Goal: Task Accomplishment & Management: Manage account settings

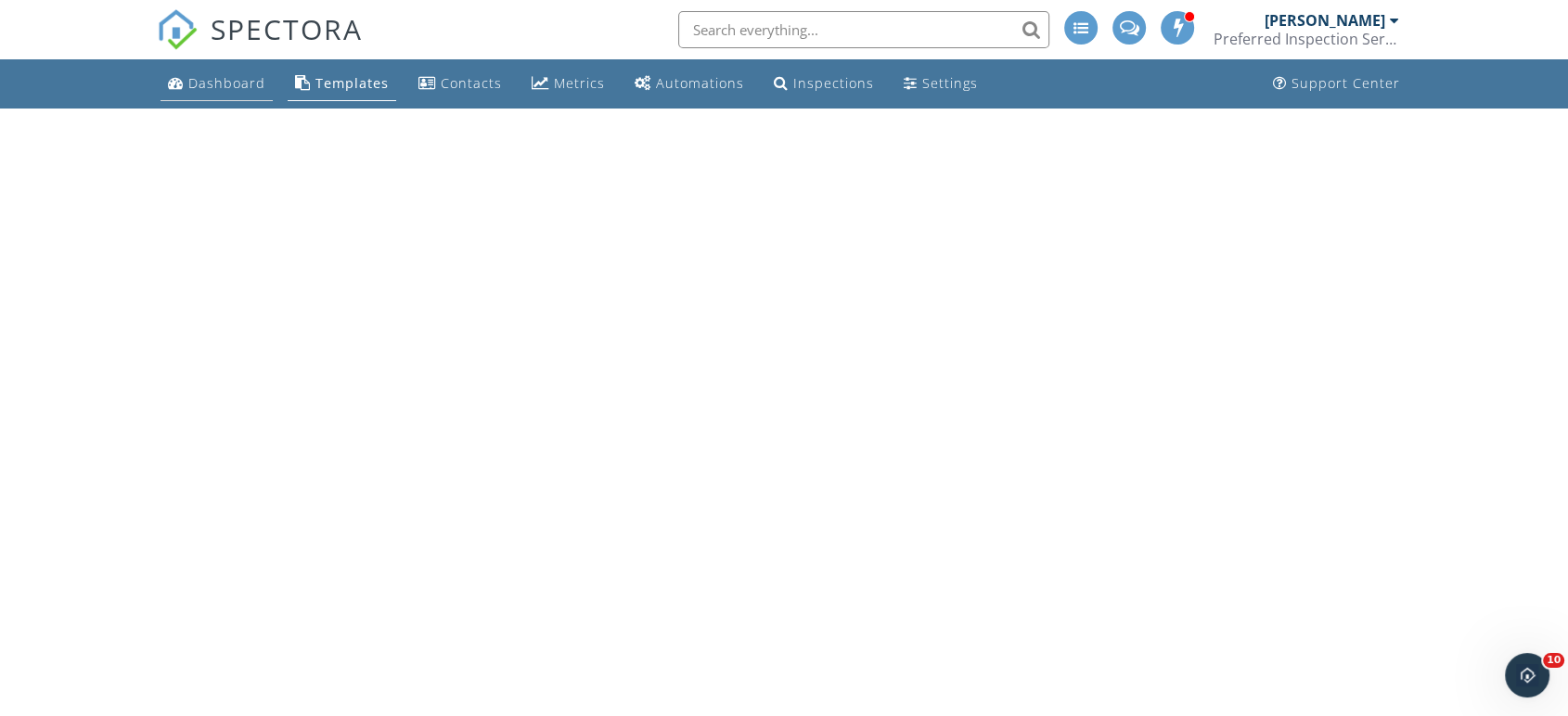
click at [246, 83] on div "Dashboard" at bounding box center [227, 83] width 77 height 18
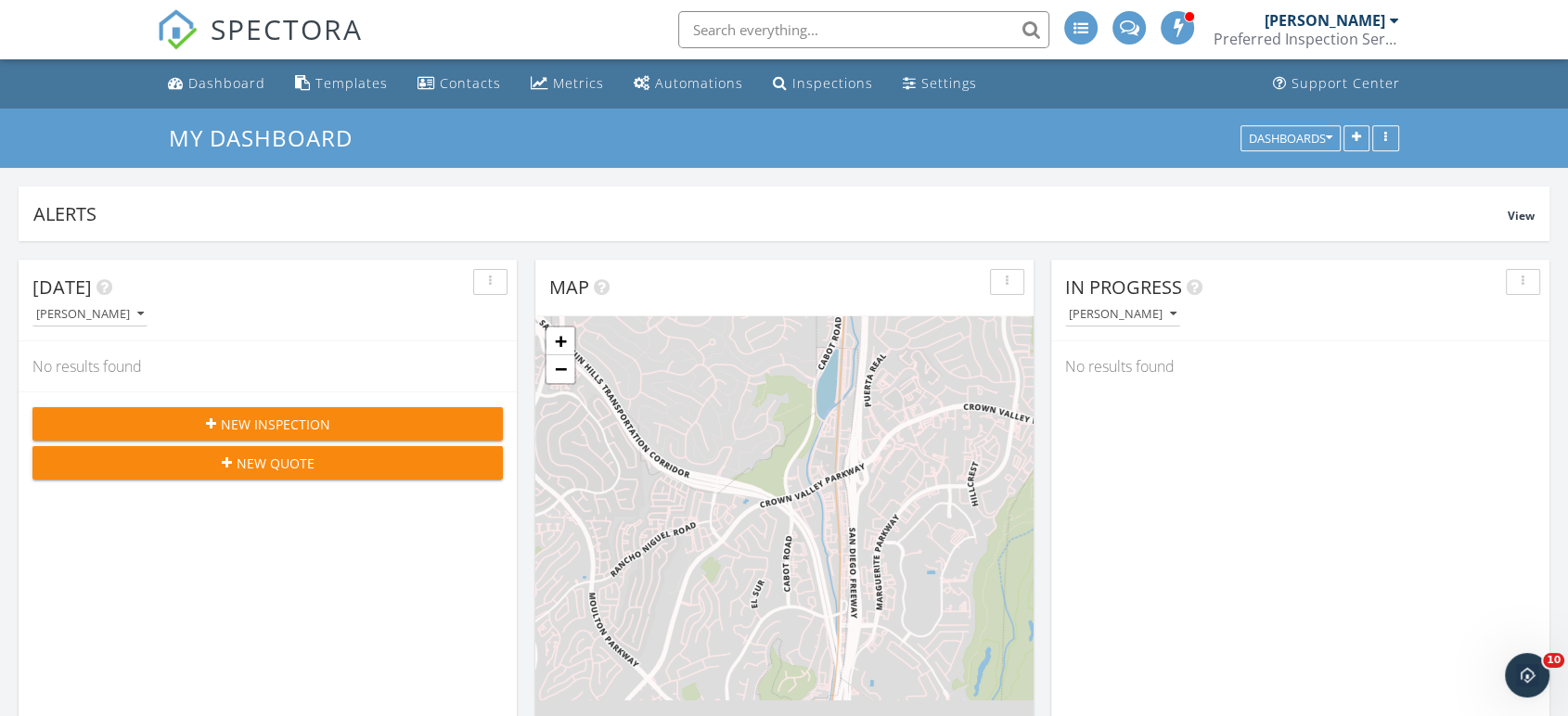
click at [350, 421] on div "New Inspection" at bounding box center [267, 424] width 440 height 20
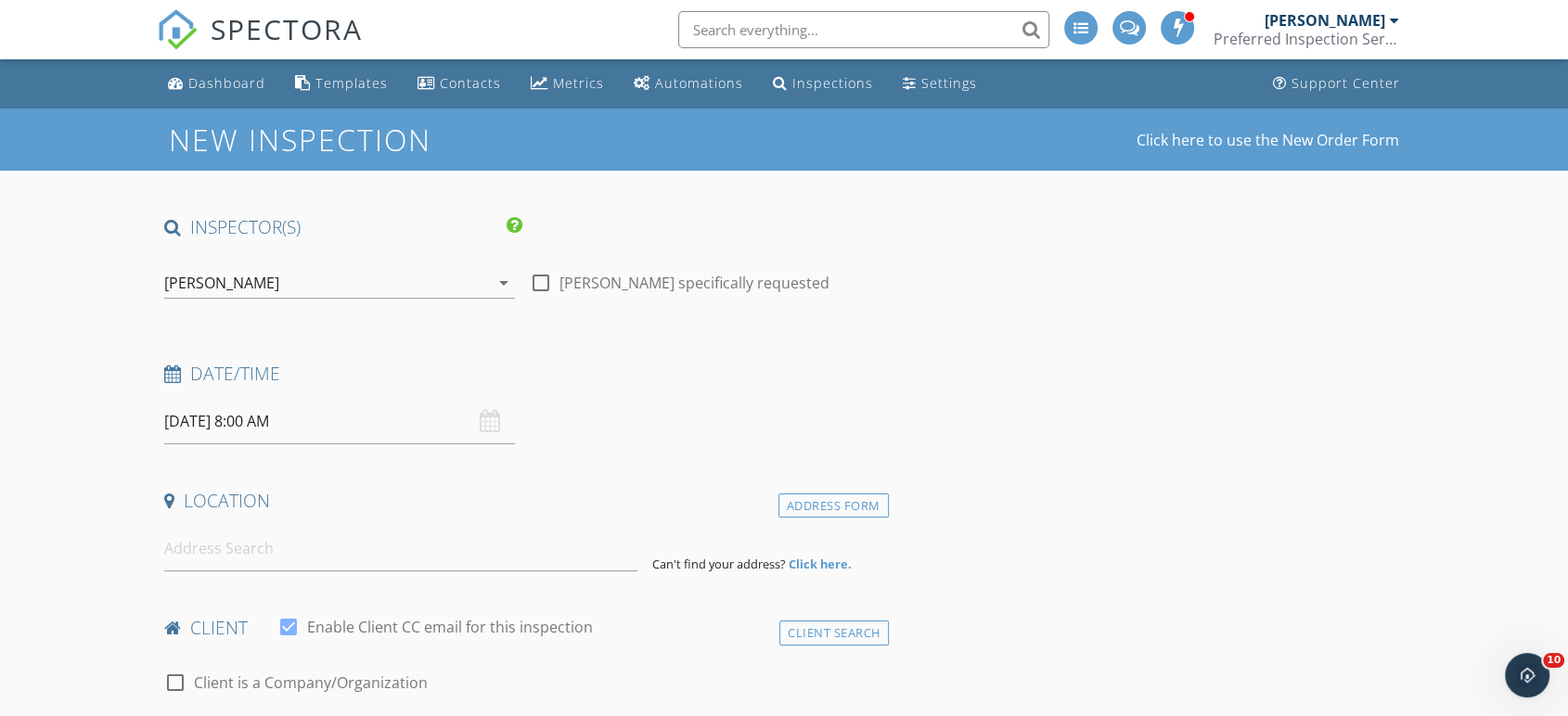
click at [269, 277] on div "[PERSON_NAME]" at bounding box center [327, 283] width 325 height 30
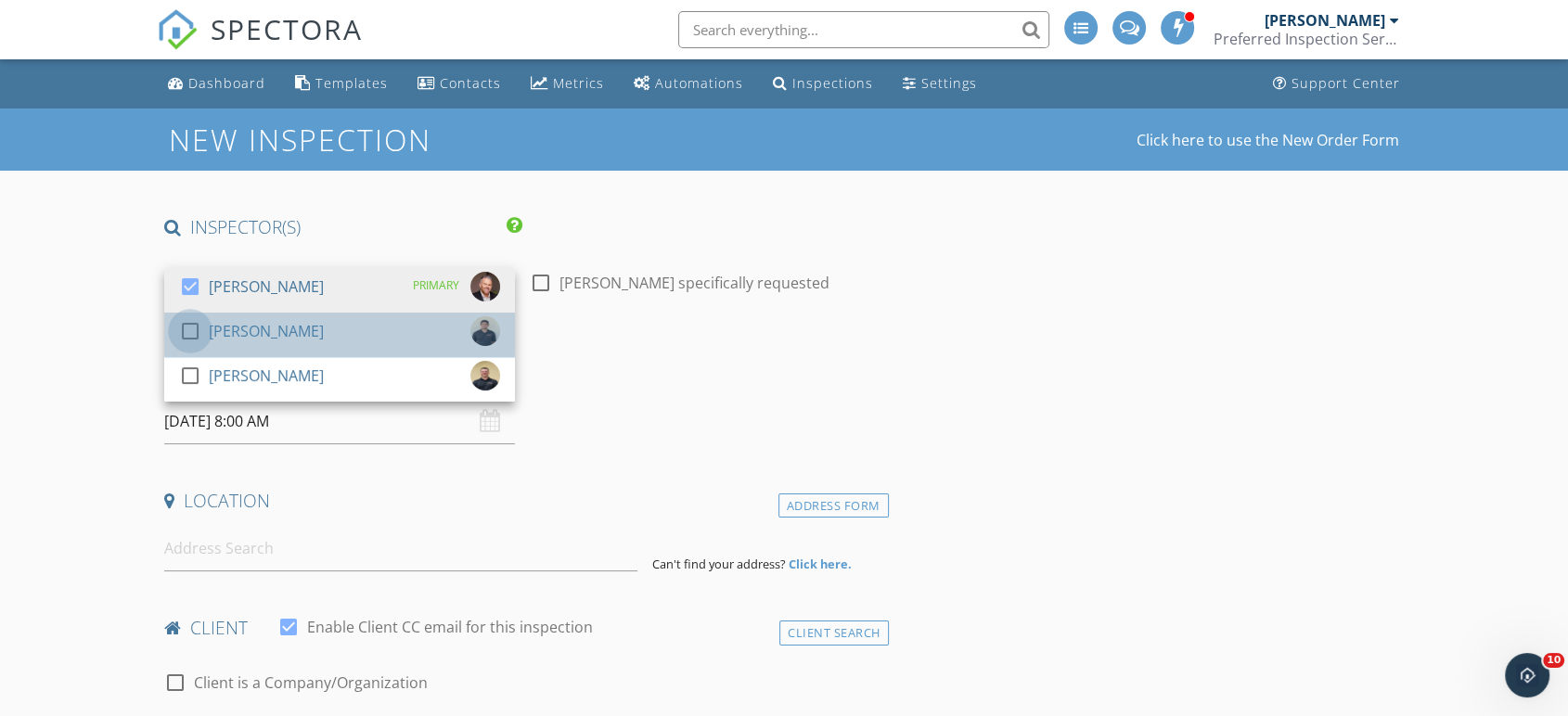
click at [185, 330] on div at bounding box center [191, 331] width 32 height 32
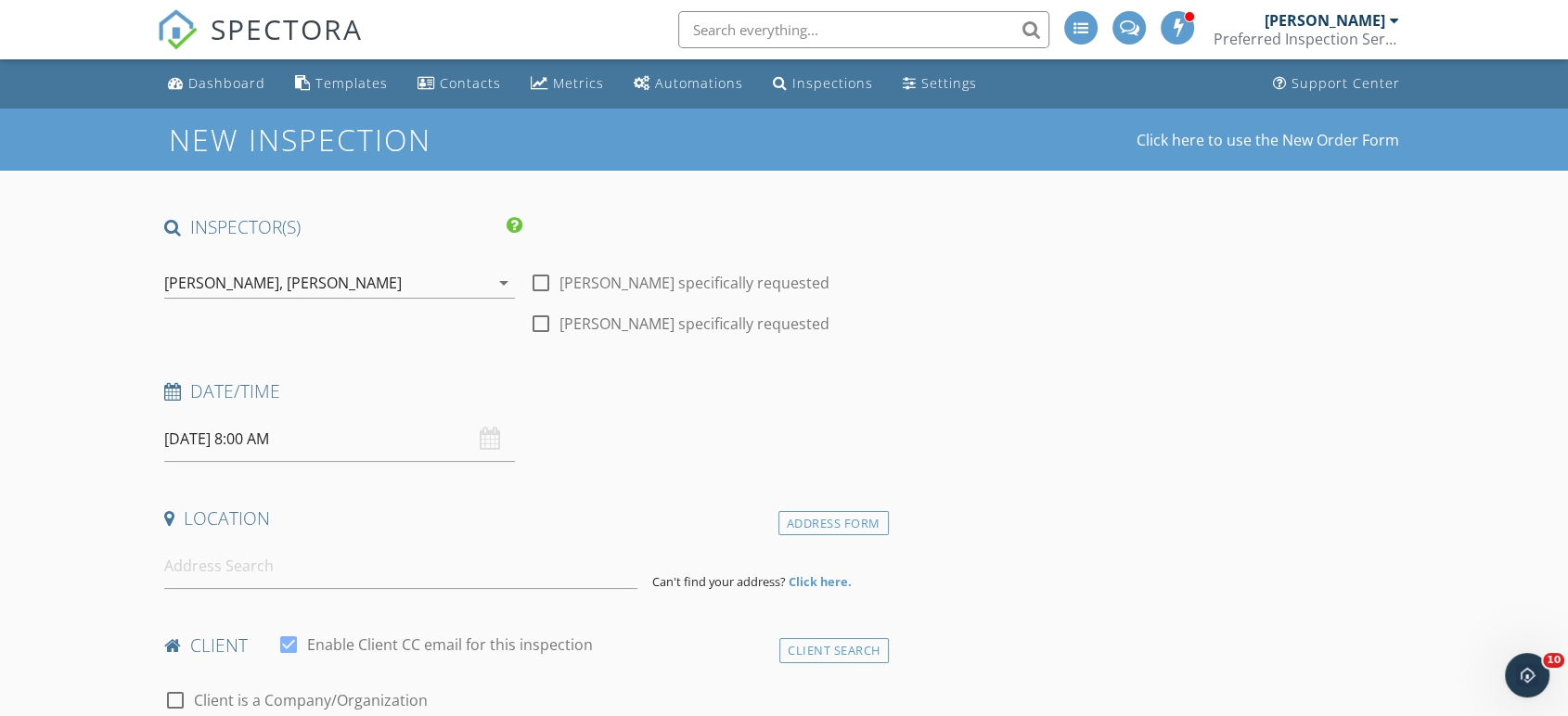
click at [194, 282] on div "[PERSON_NAME]," at bounding box center [223, 282] width 118 height 17
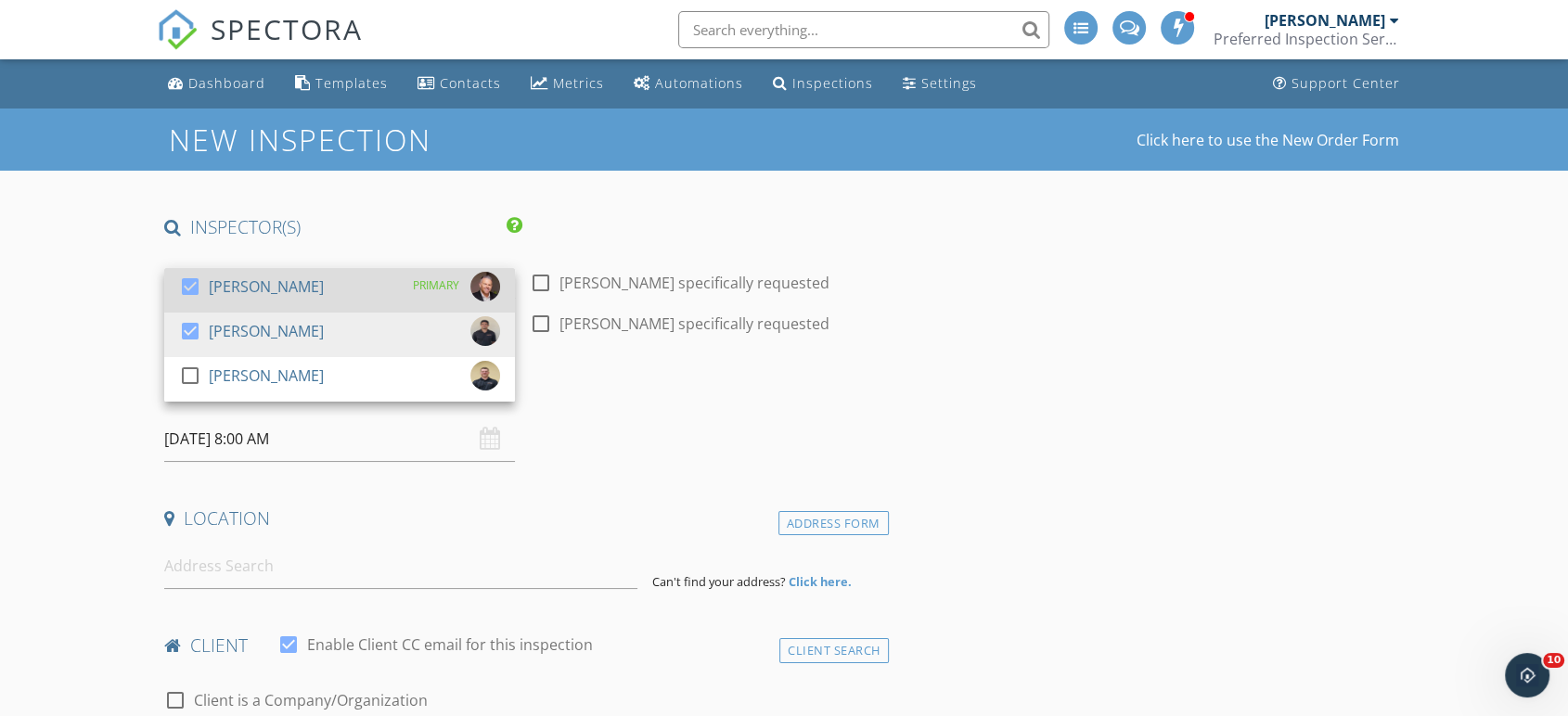
click at [192, 289] on div at bounding box center [191, 286] width 32 height 32
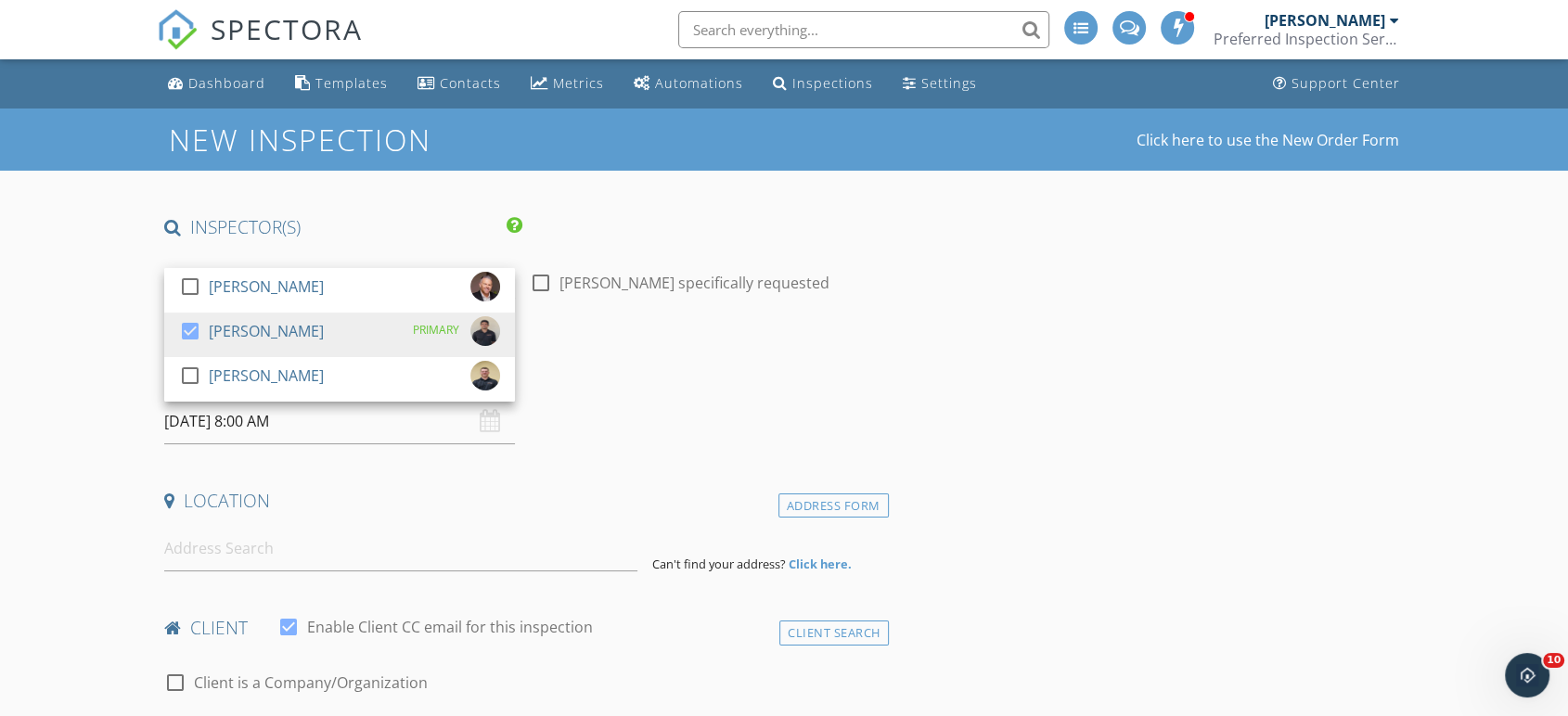
click at [262, 414] on input "09/29/2025 8:00 AM" at bounding box center [339, 421] width 350 height 45
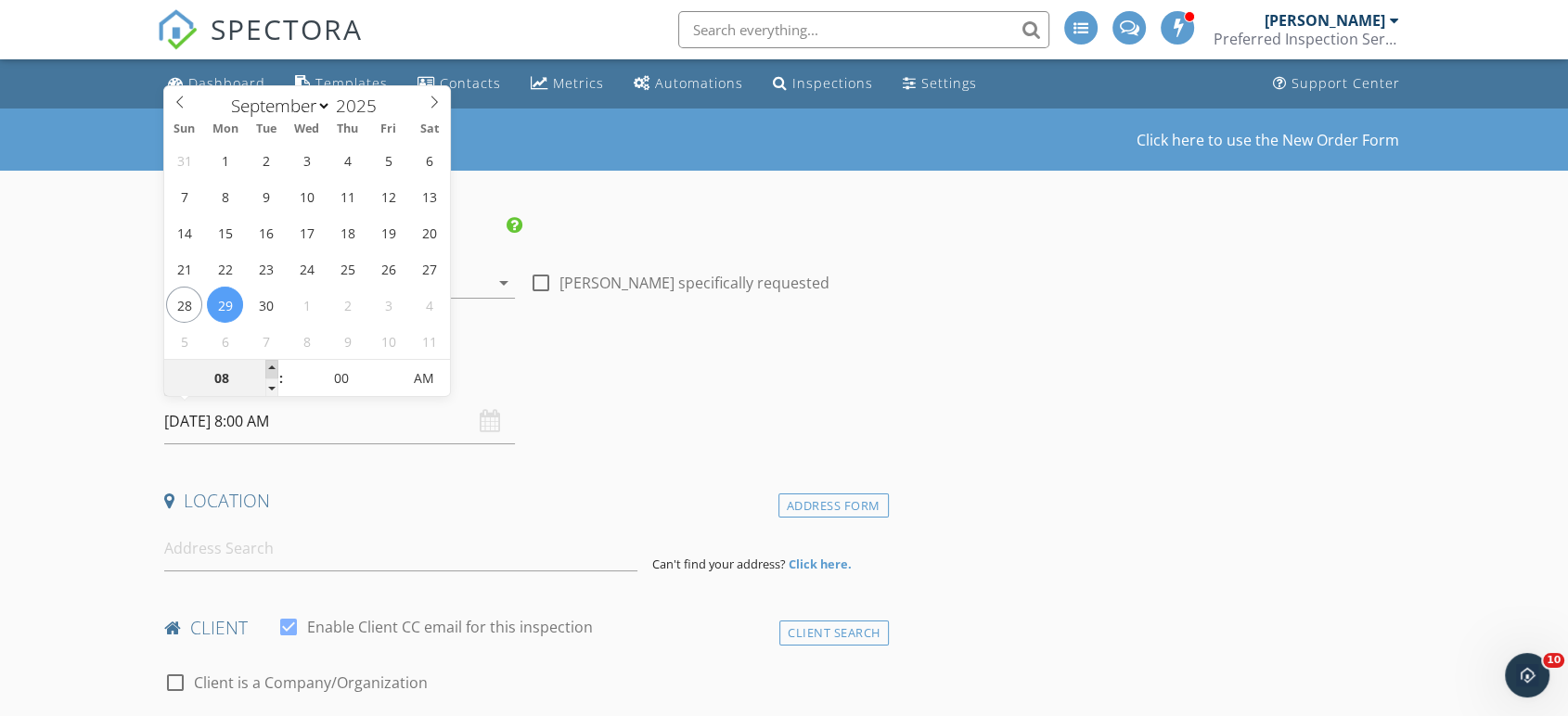
type input "09"
type input "09/29/2025 9:00 AM"
click at [273, 373] on span at bounding box center [272, 369] width 13 height 19
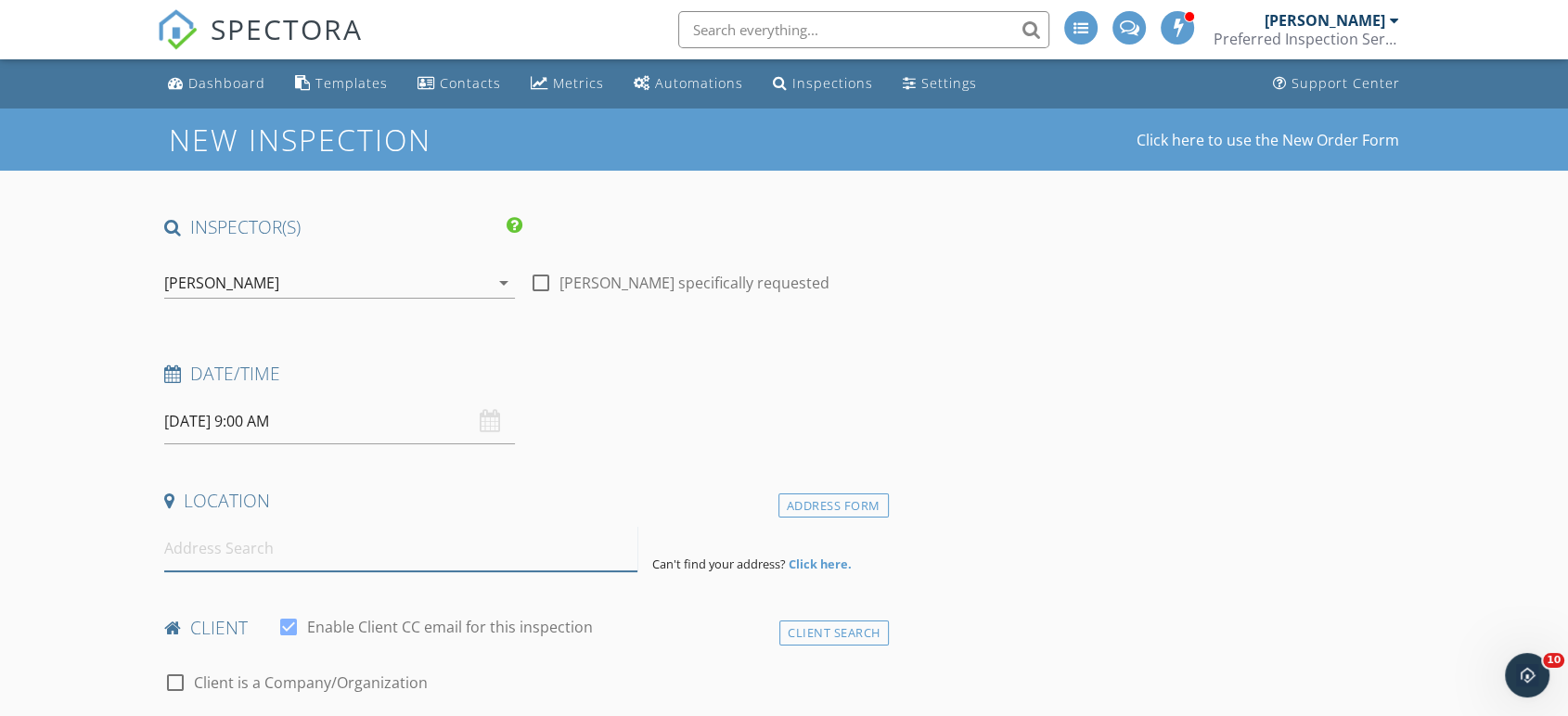
click at [312, 549] on input at bounding box center [401, 548] width 473 height 45
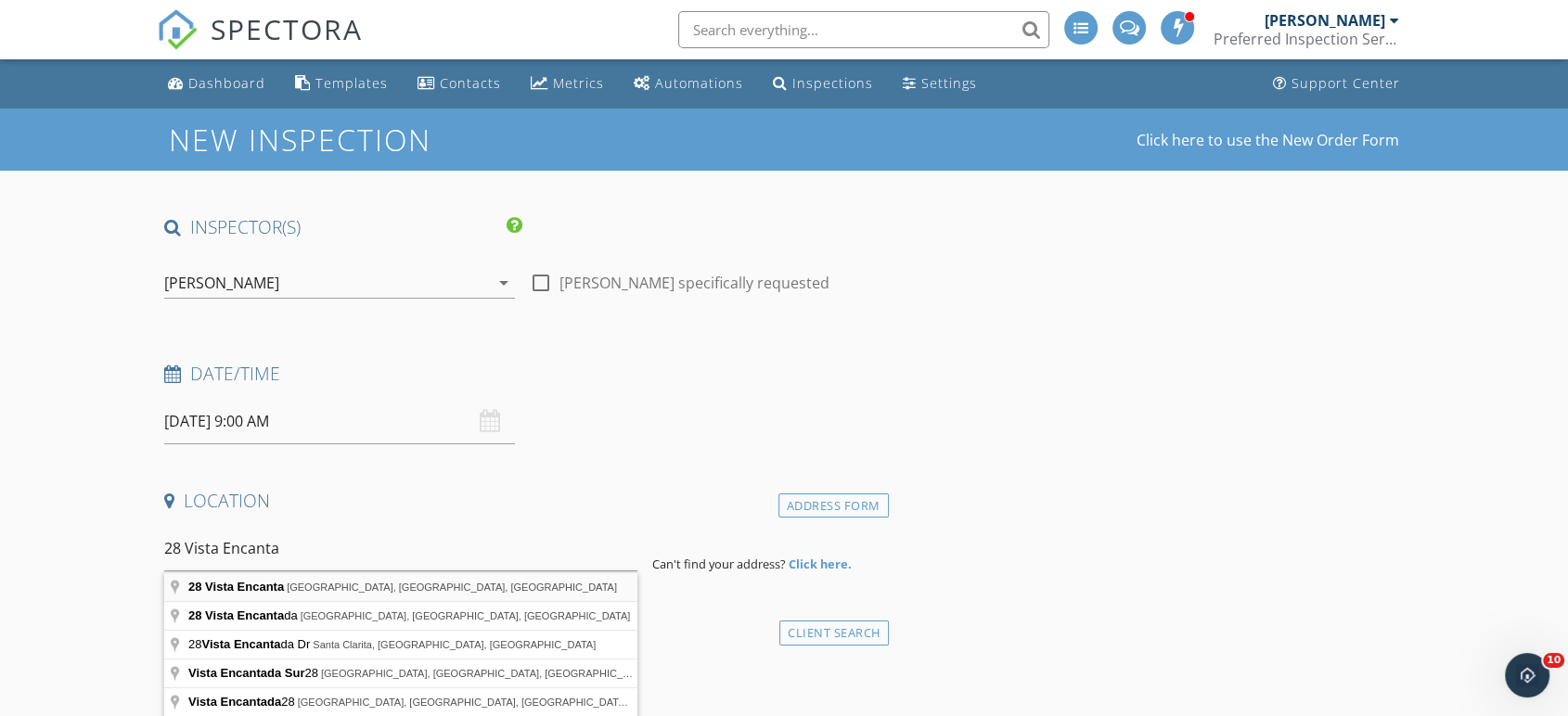
type input "28 Vista Encanta, San Clemente, CA, USA"
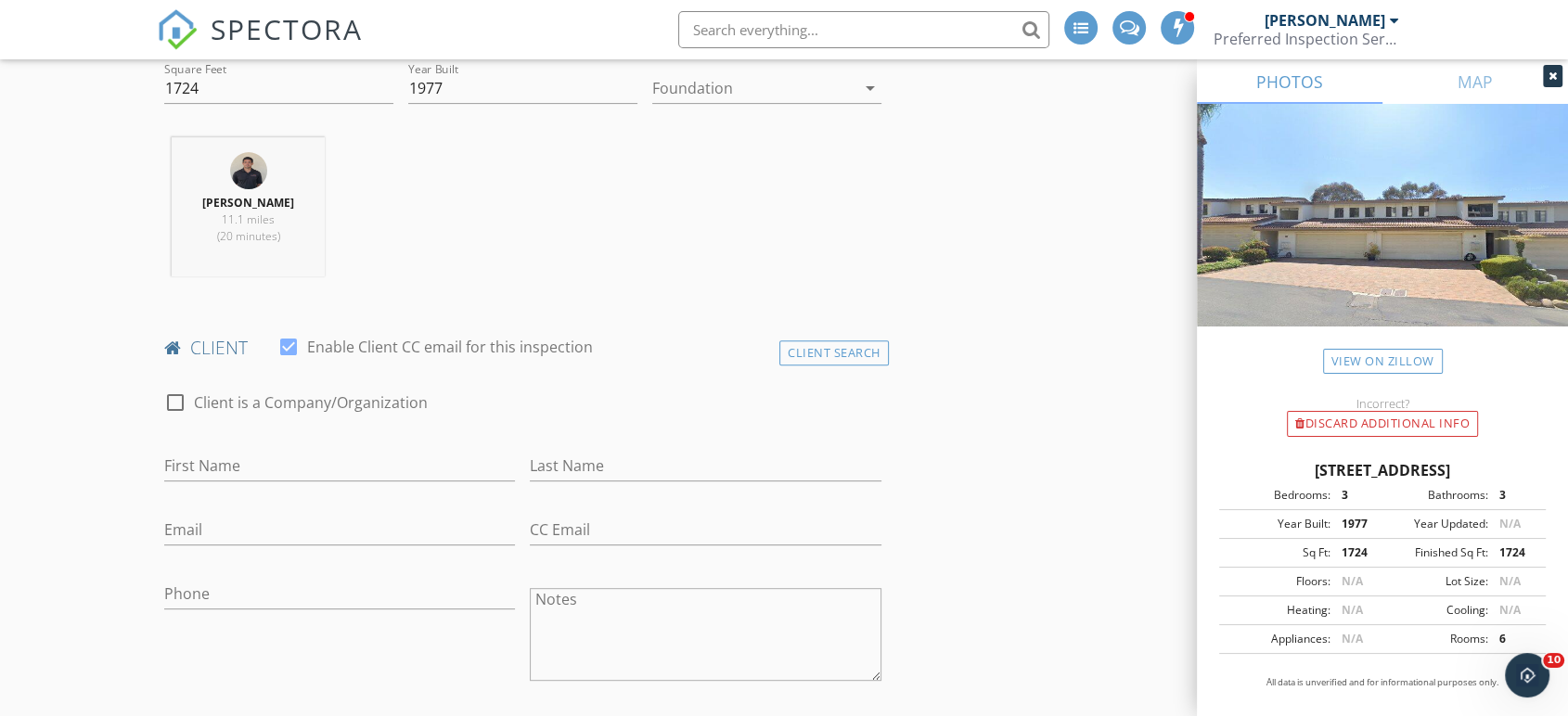
scroll to position [721, 0]
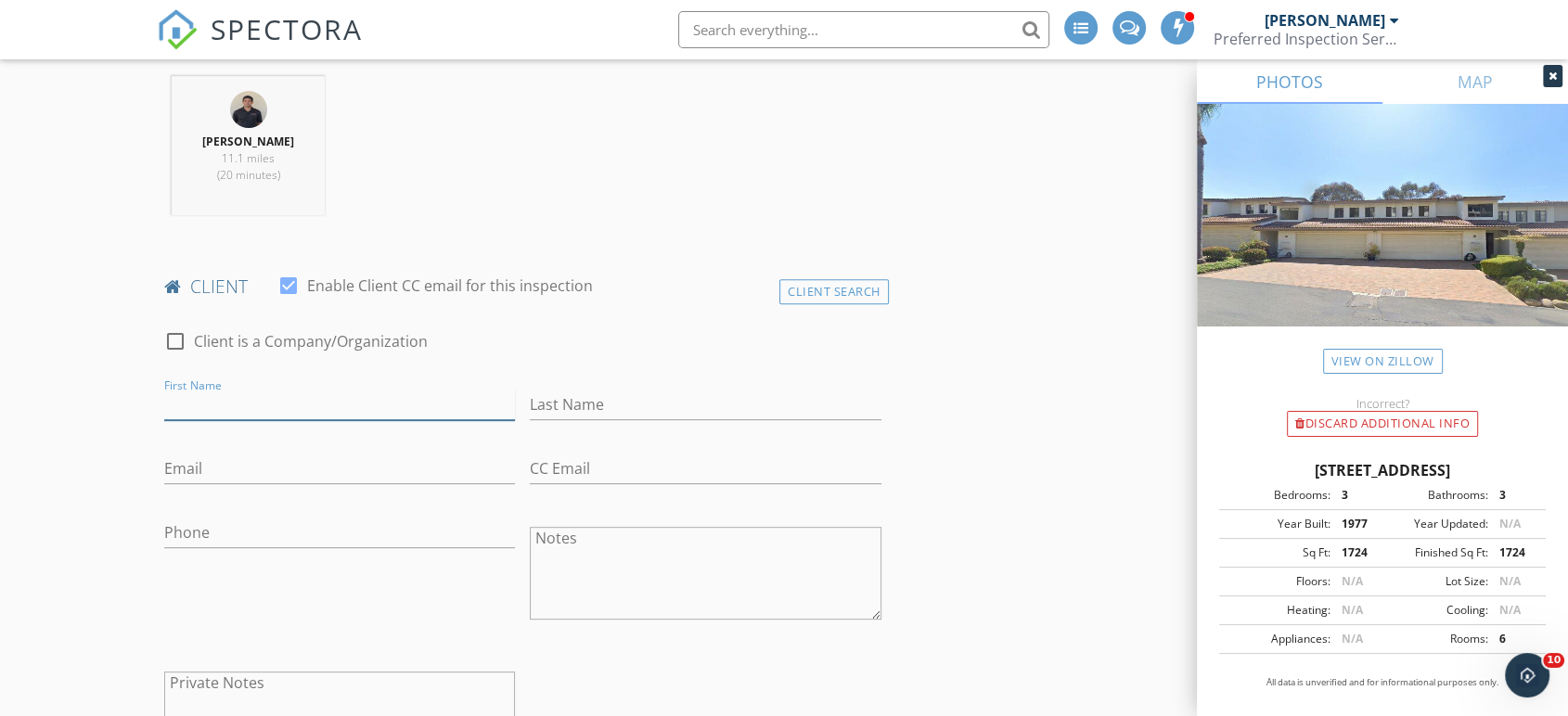
click at [326, 399] on input "First Name" at bounding box center [339, 404] width 350 height 31
type input "Jennifer"
click at [566, 395] on input "Last Name" at bounding box center [704, 404] width 350 height 31
type input "Harlow"
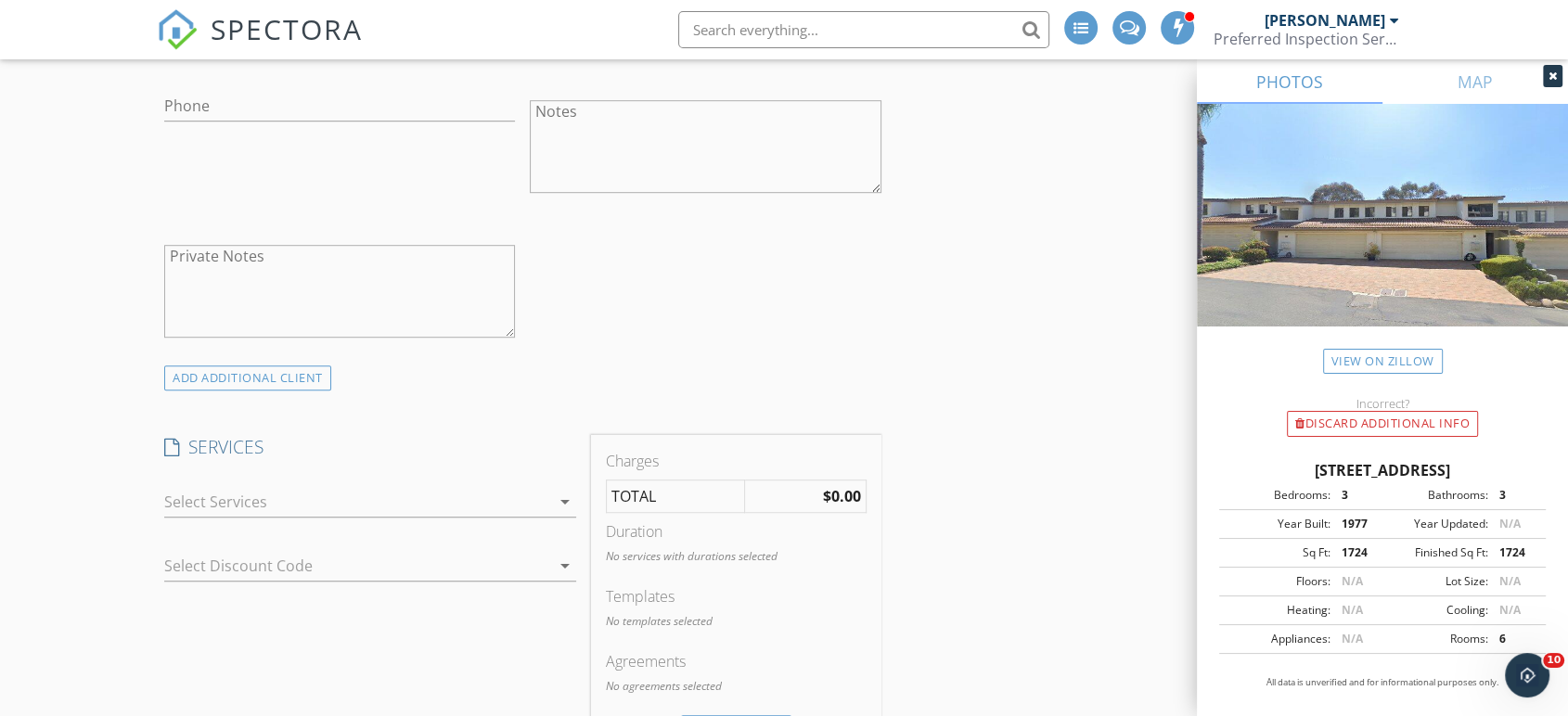
scroll to position [1236, 0]
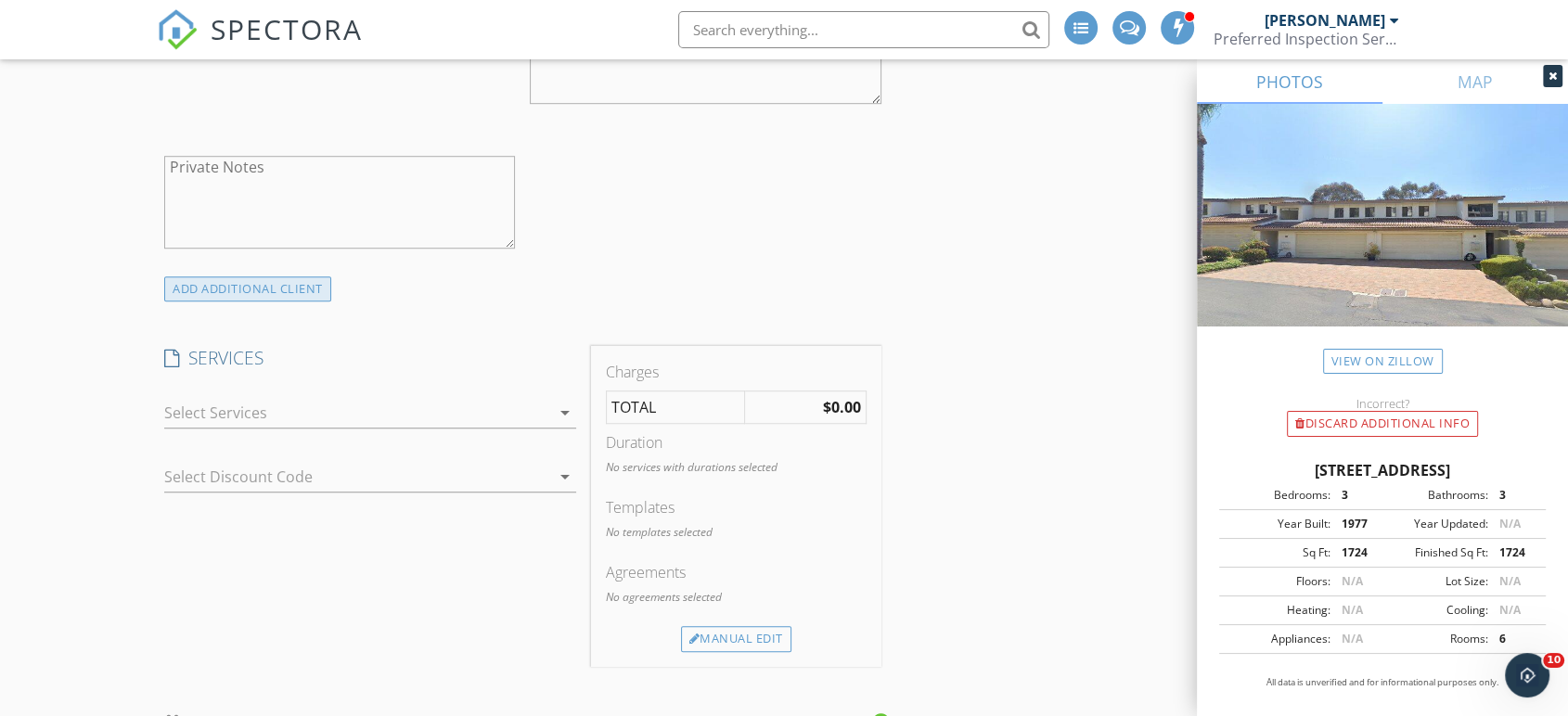
click at [285, 287] on div "ADD ADDITIONAL client" at bounding box center [248, 288] width 167 height 25
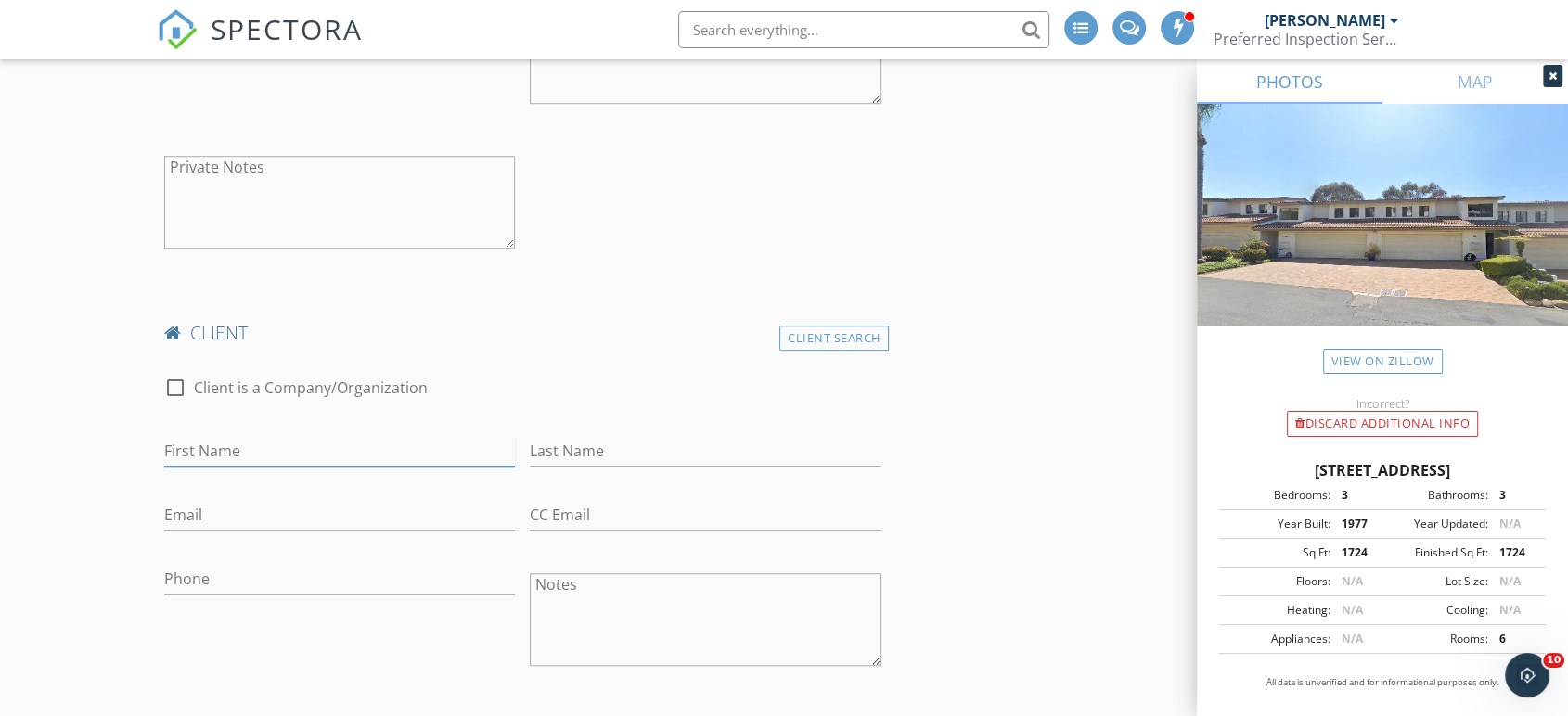
click at [341, 450] on input "First Name" at bounding box center [339, 450] width 350 height 31
type input "Patrick Harlow"
click at [627, 452] on input "Last Name" at bounding box center [704, 450] width 350 height 31
type input "Harlow"
click at [409, 454] on input "Patrick Harlow" at bounding box center [339, 450] width 350 height 31
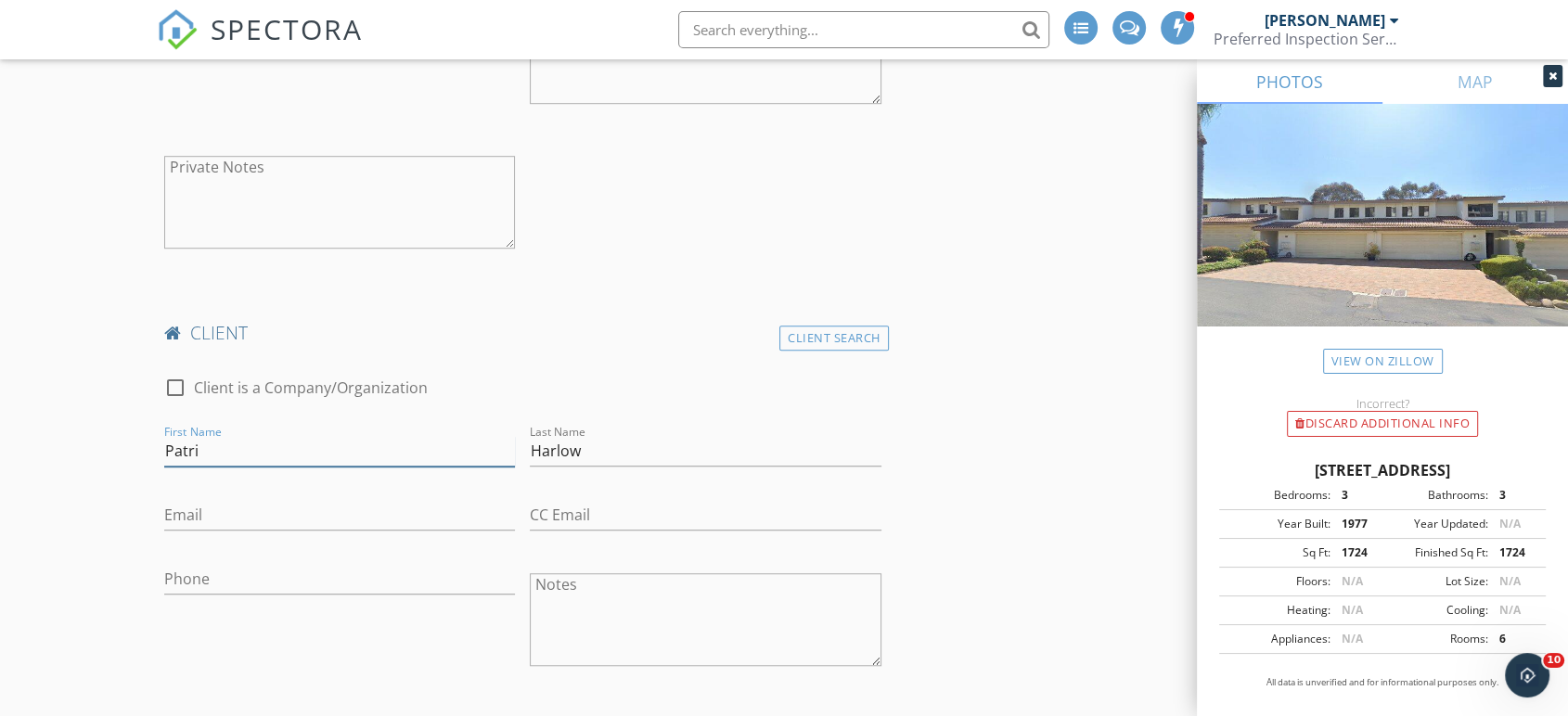
type input "Patrick"
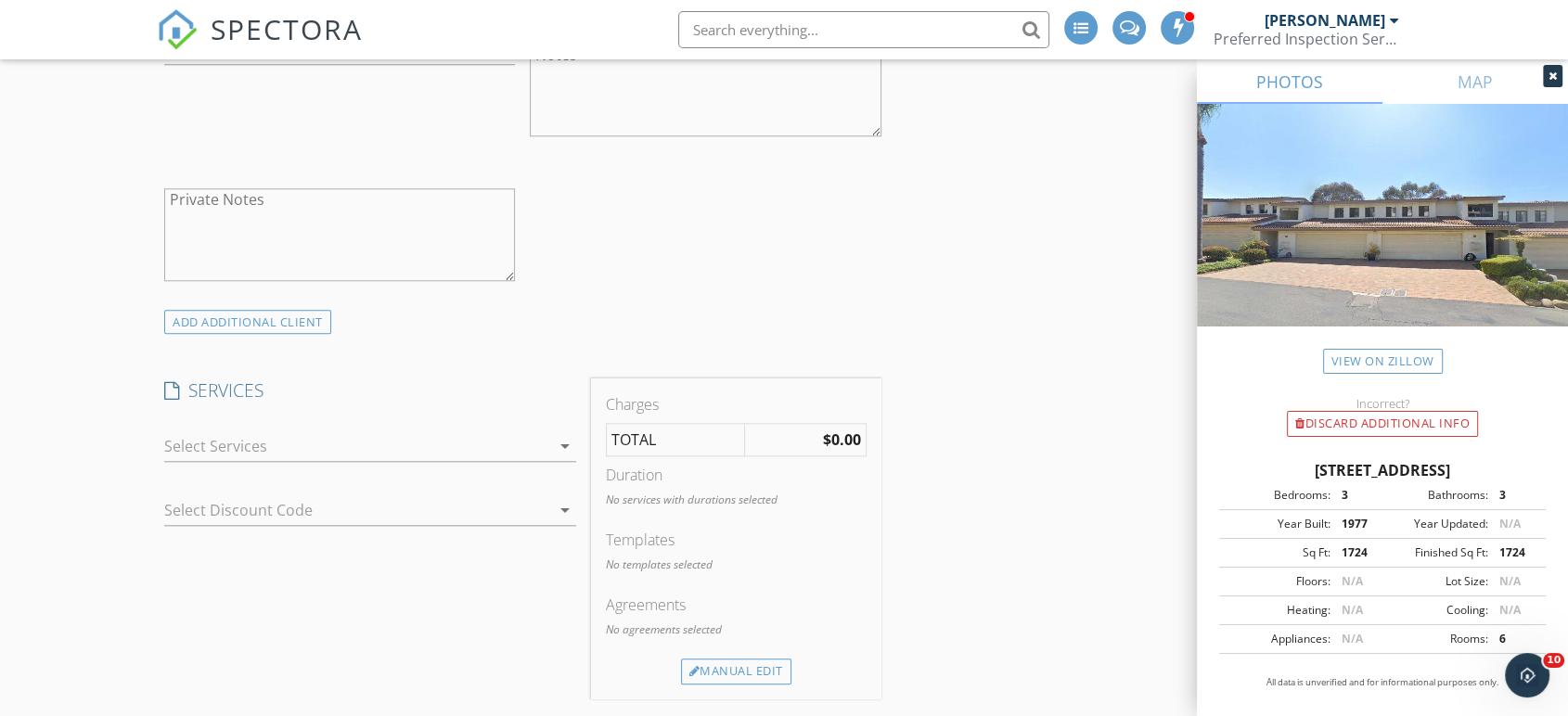
scroll to position [1750, 0]
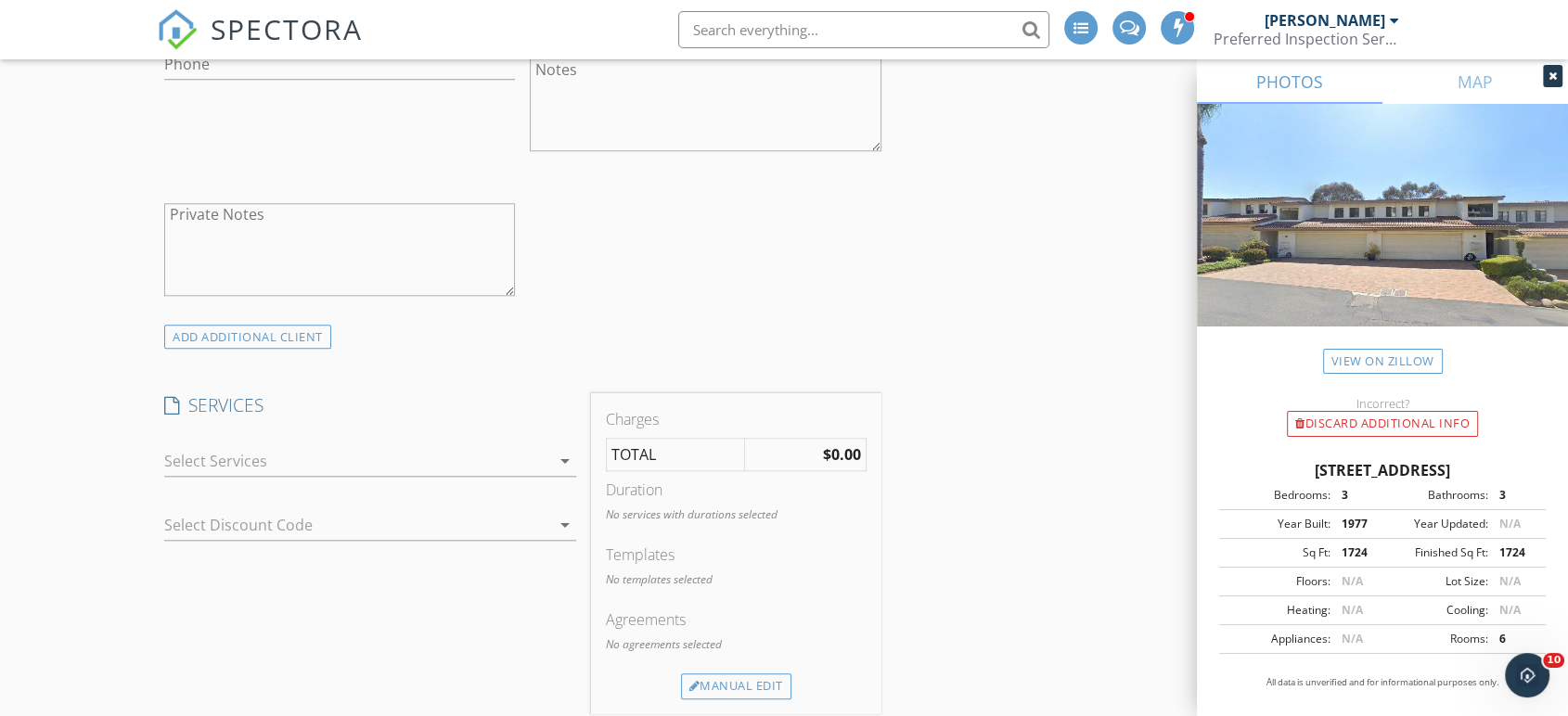
click at [318, 458] on div at bounding box center [357, 461] width 386 height 30
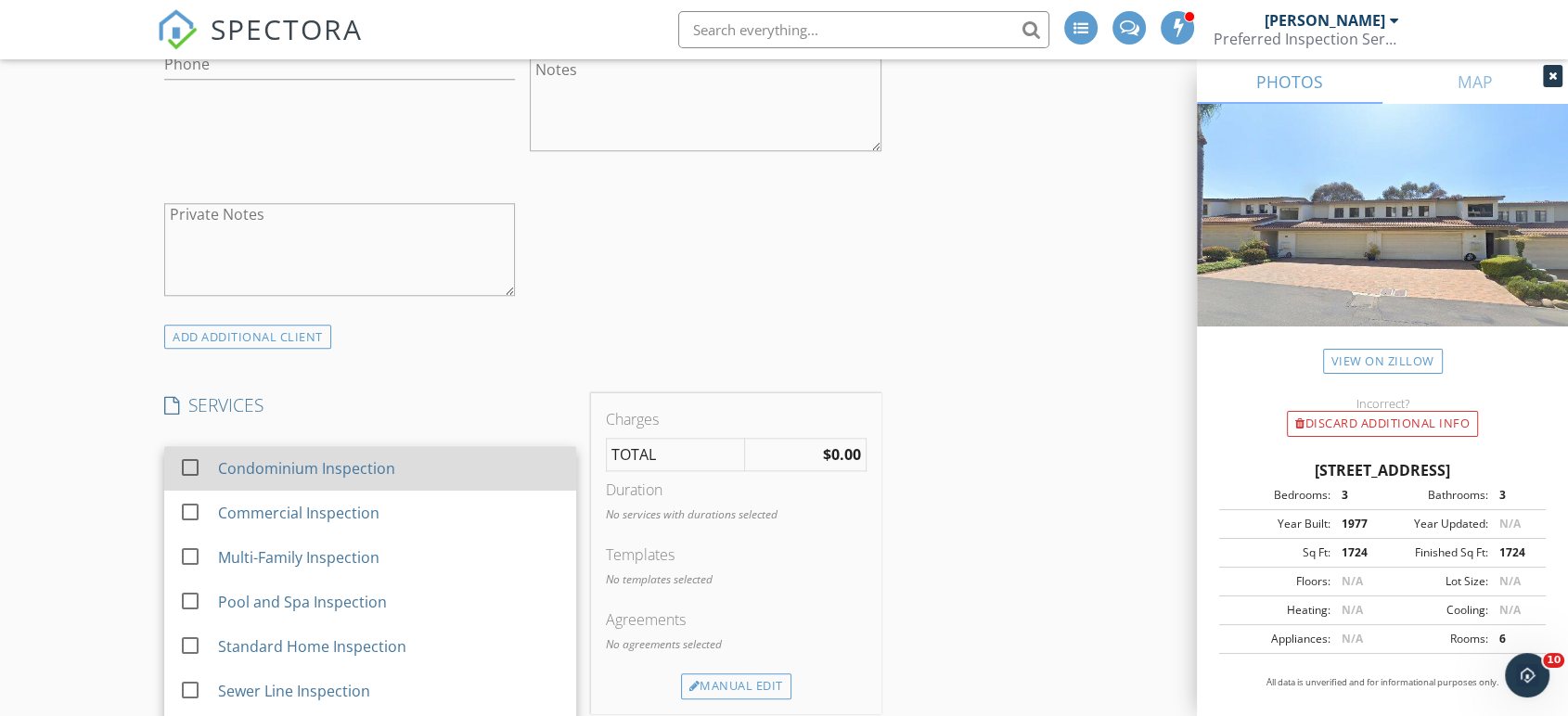
click at [311, 464] on div "Condominium Inspection" at bounding box center [306, 468] width 177 height 23
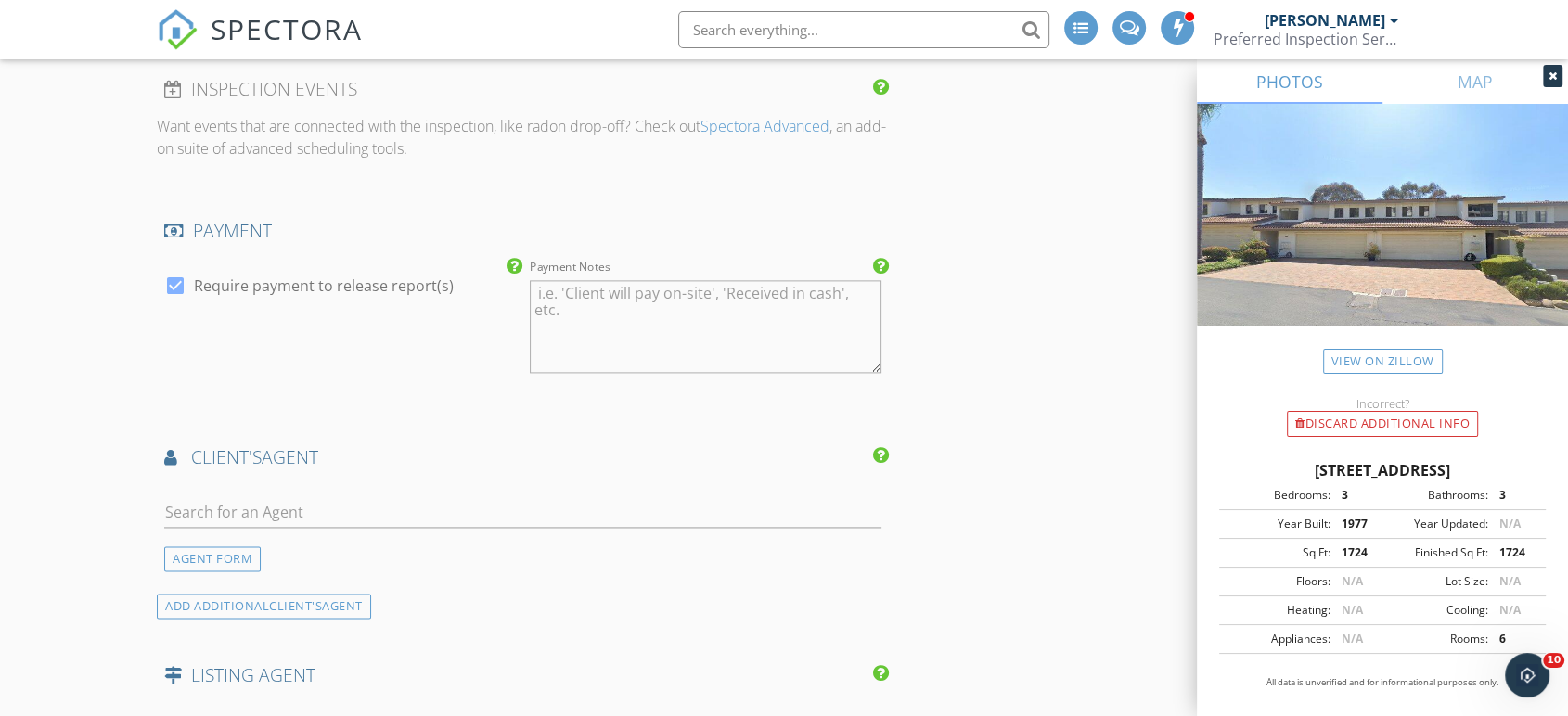
scroll to position [2472, 0]
click at [281, 508] on input "text" at bounding box center [523, 515] width 717 height 31
type input "K"
click at [195, 556] on div "AGENT FORM" at bounding box center [212, 561] width 97 height 25
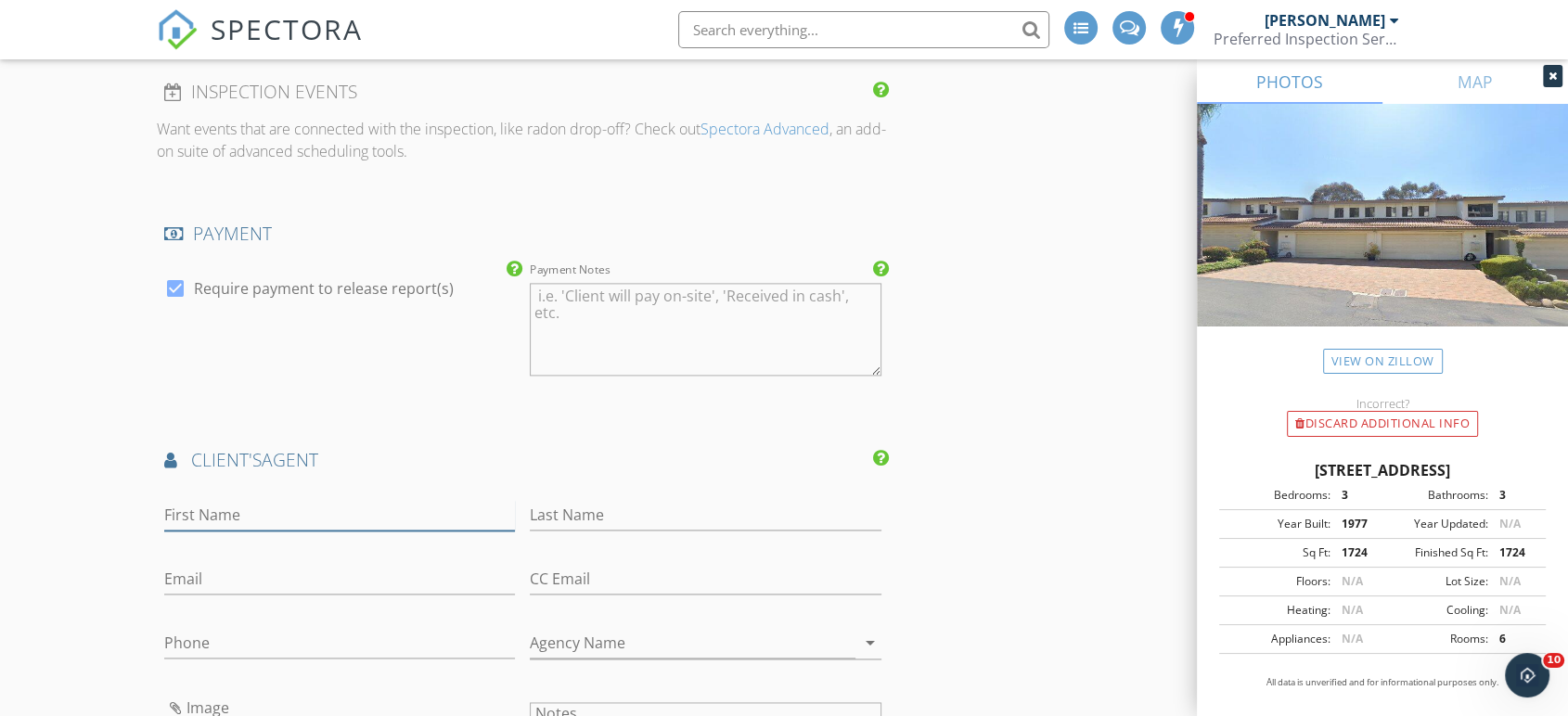
click at [250, 516] on input "First Name" at bounding box center [339, 515] width 350 height 31
type input "Kellyann"
click at [564, 509] on input "Last Name" at bounding box center [704, 515] width 350 height 31
type input "Phillips"
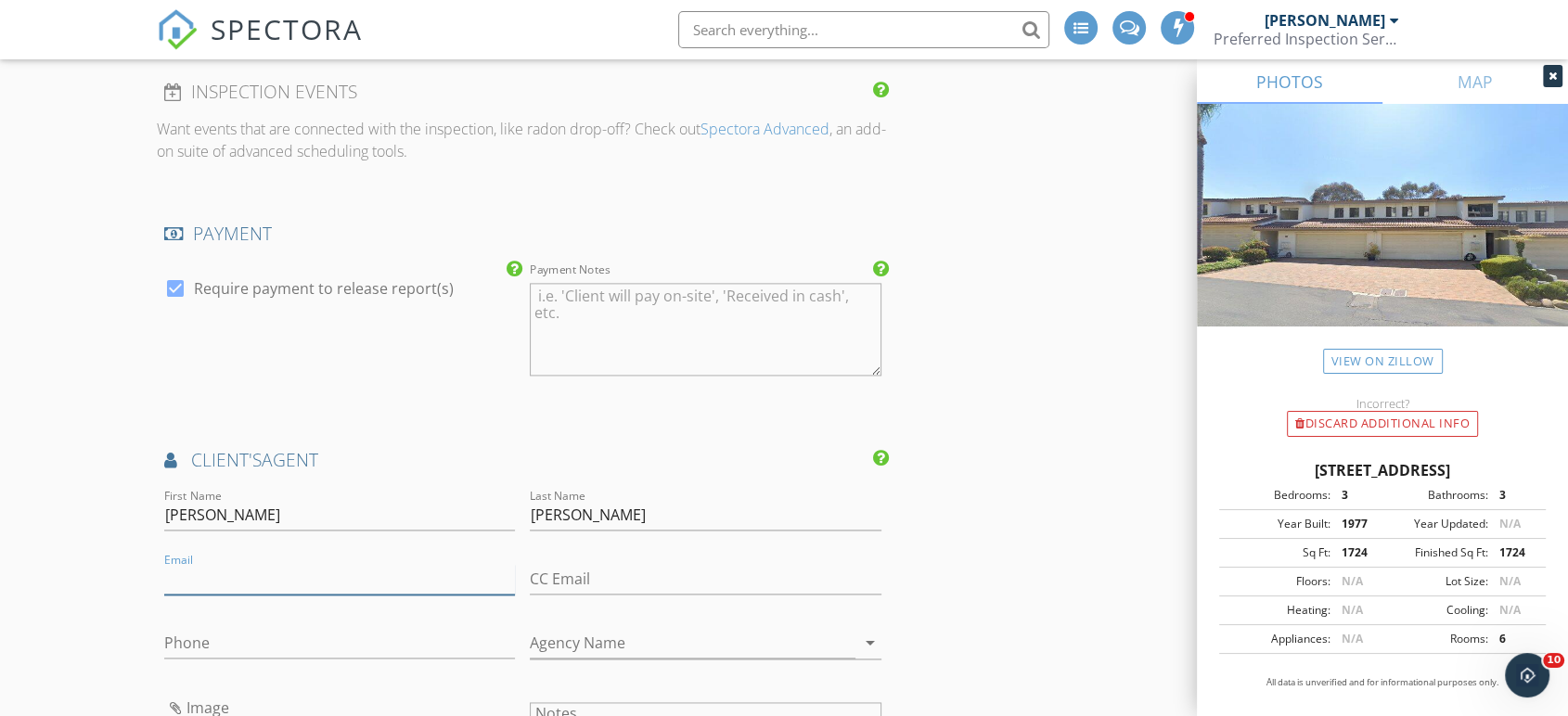
paste input "kelly@compasspropertymanagement.com"
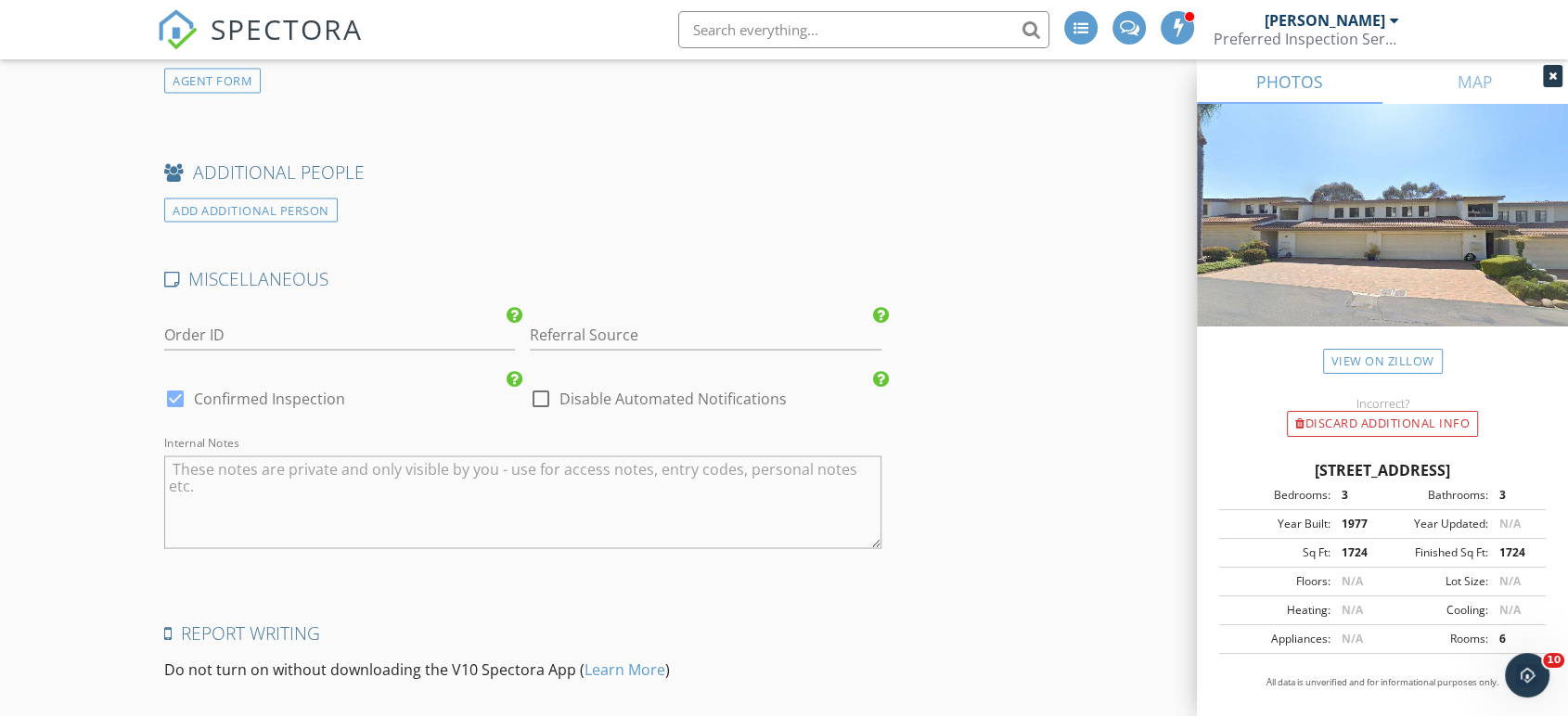
scroll to position [3779, 0]
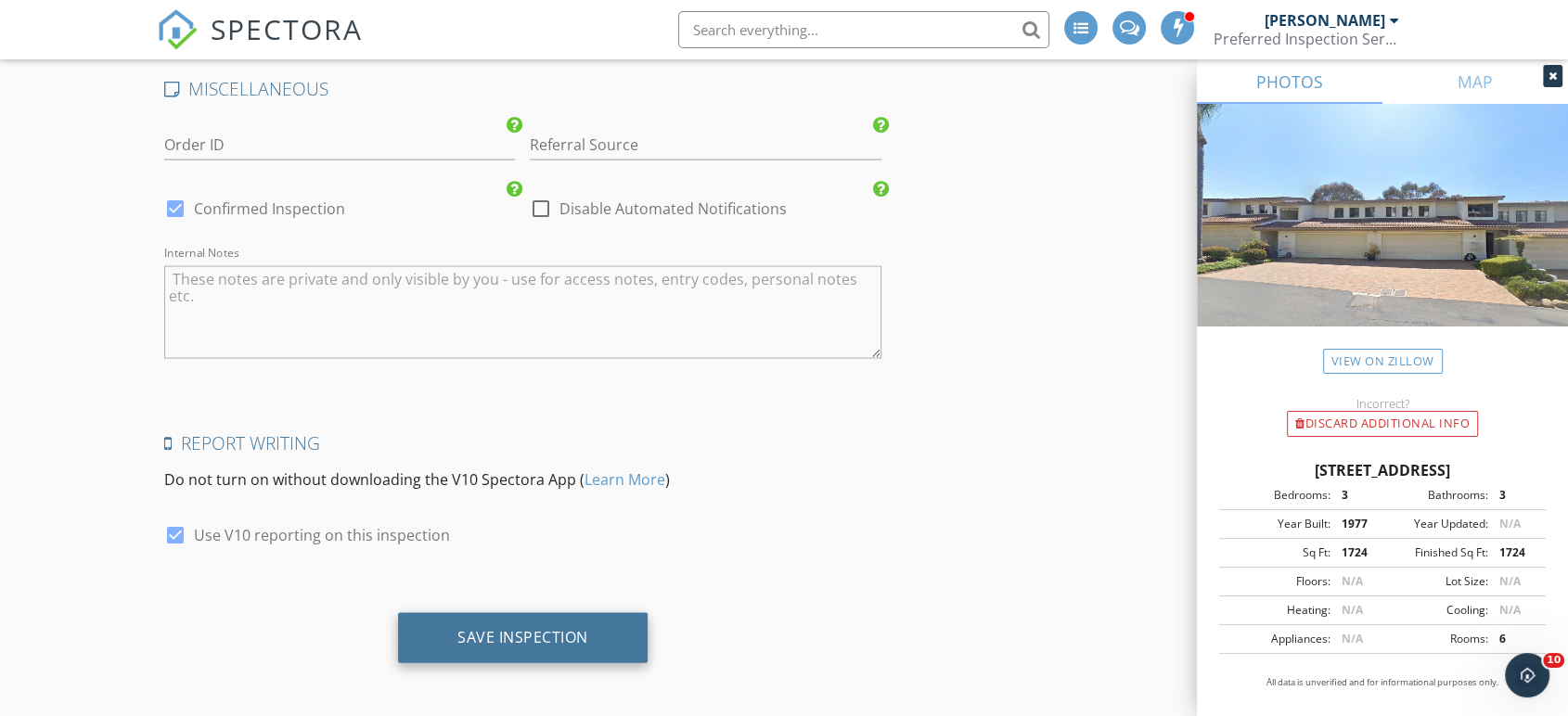
type input "kelly@compasspropertymanagement.com"
click at [587, 637] on div "Save Inspection" at bounding box center [523, 637] width 250 height 50
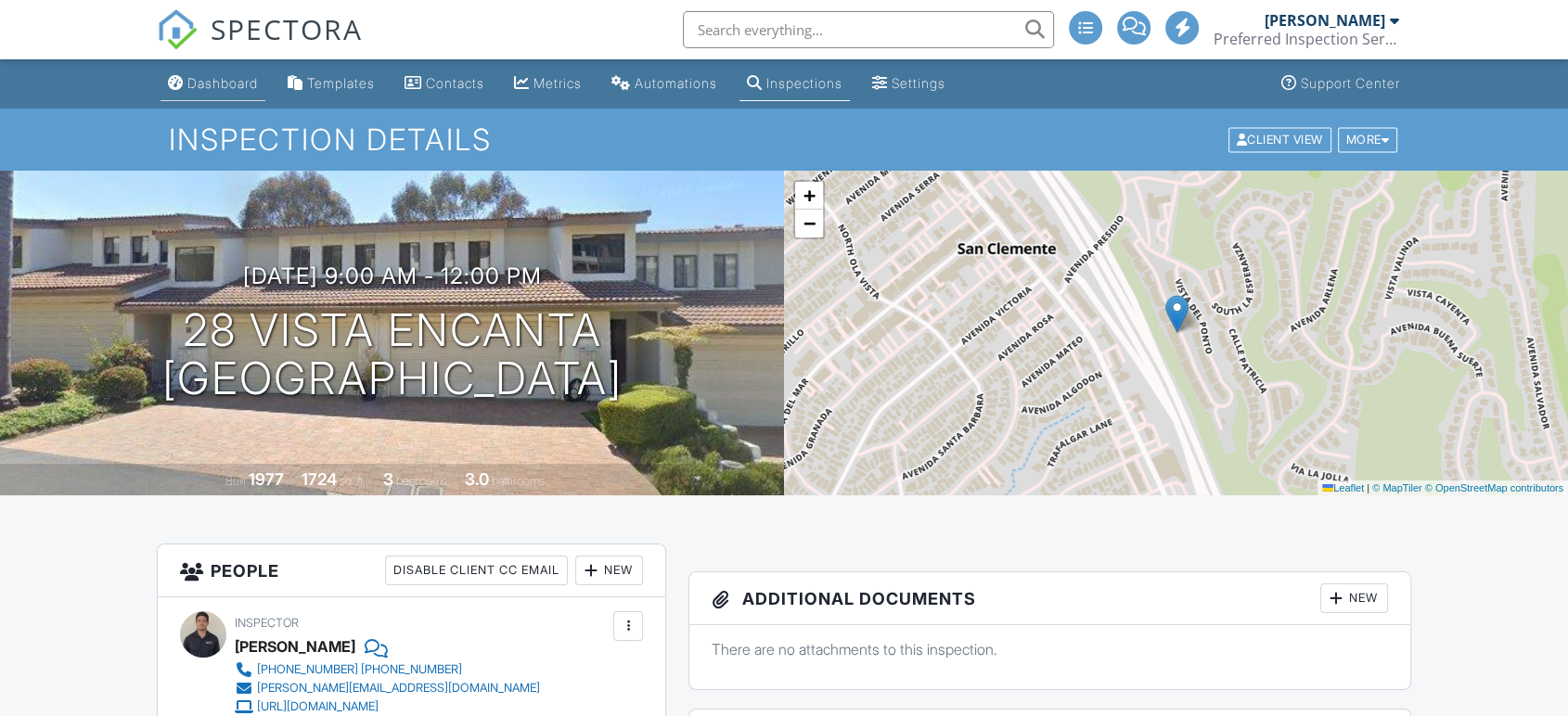
click at [220, 84] on div "Dashboard" at bounding box center [223, 83] width 70 height 16
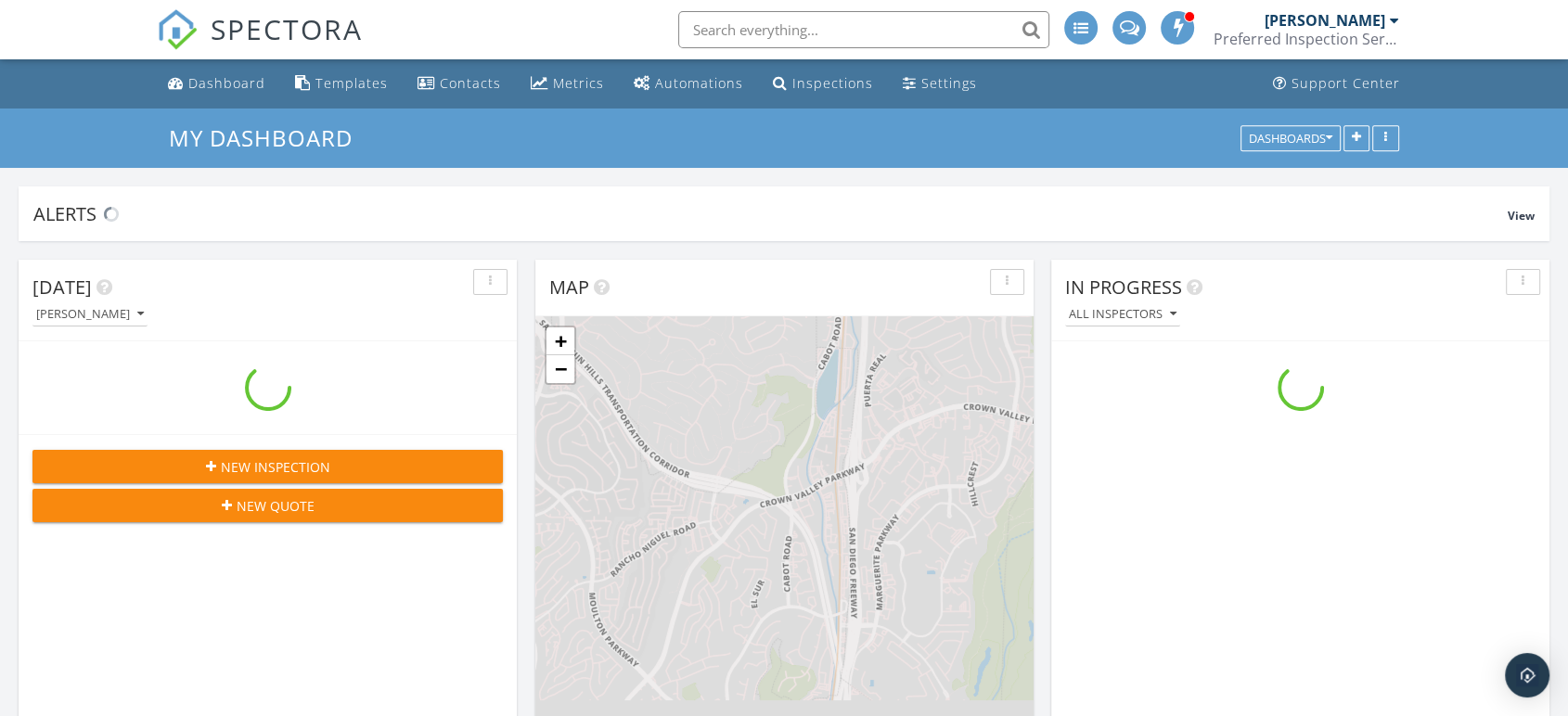
scroll to position [1720, 1600]
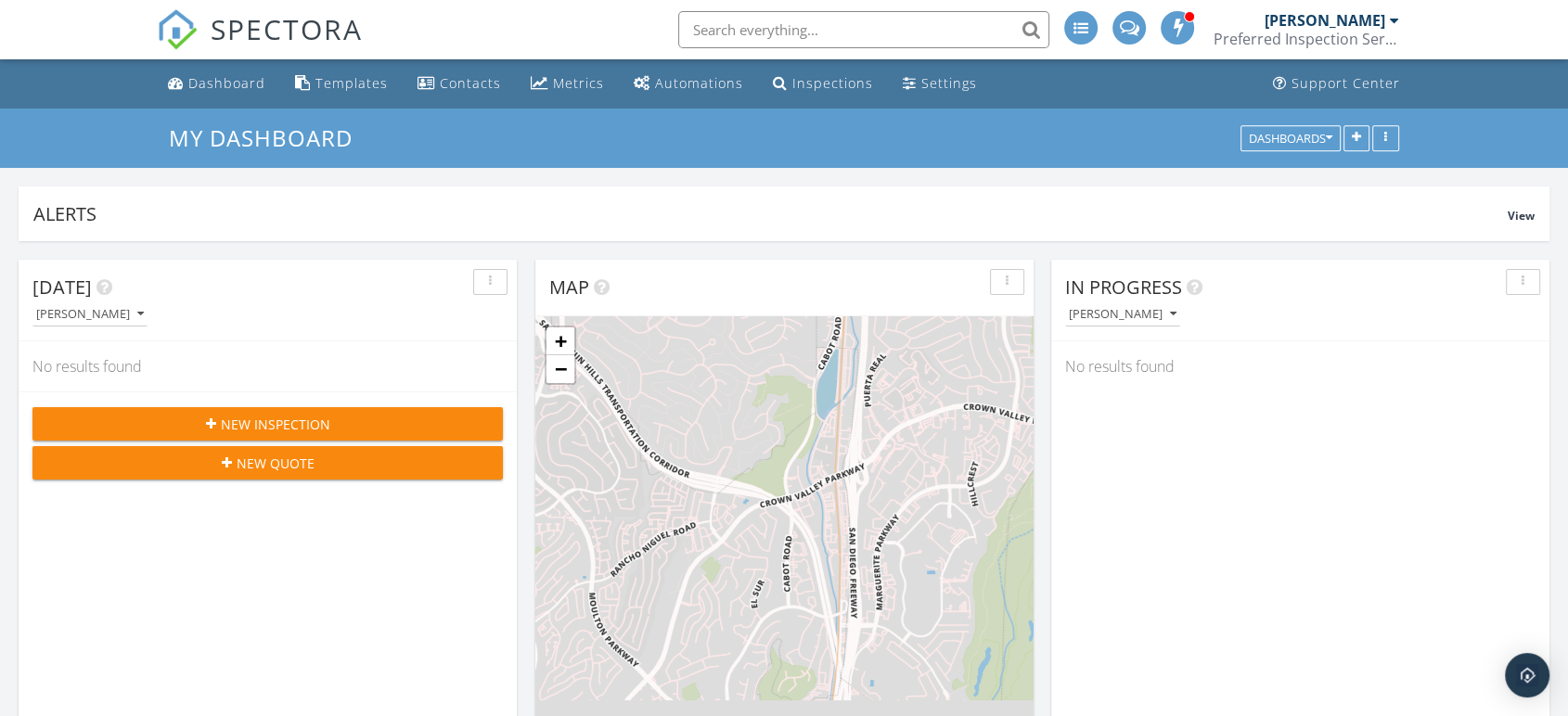
click at [387, 419] on div "New Inspection" at bounding box center [267, 424] width 440 height 20
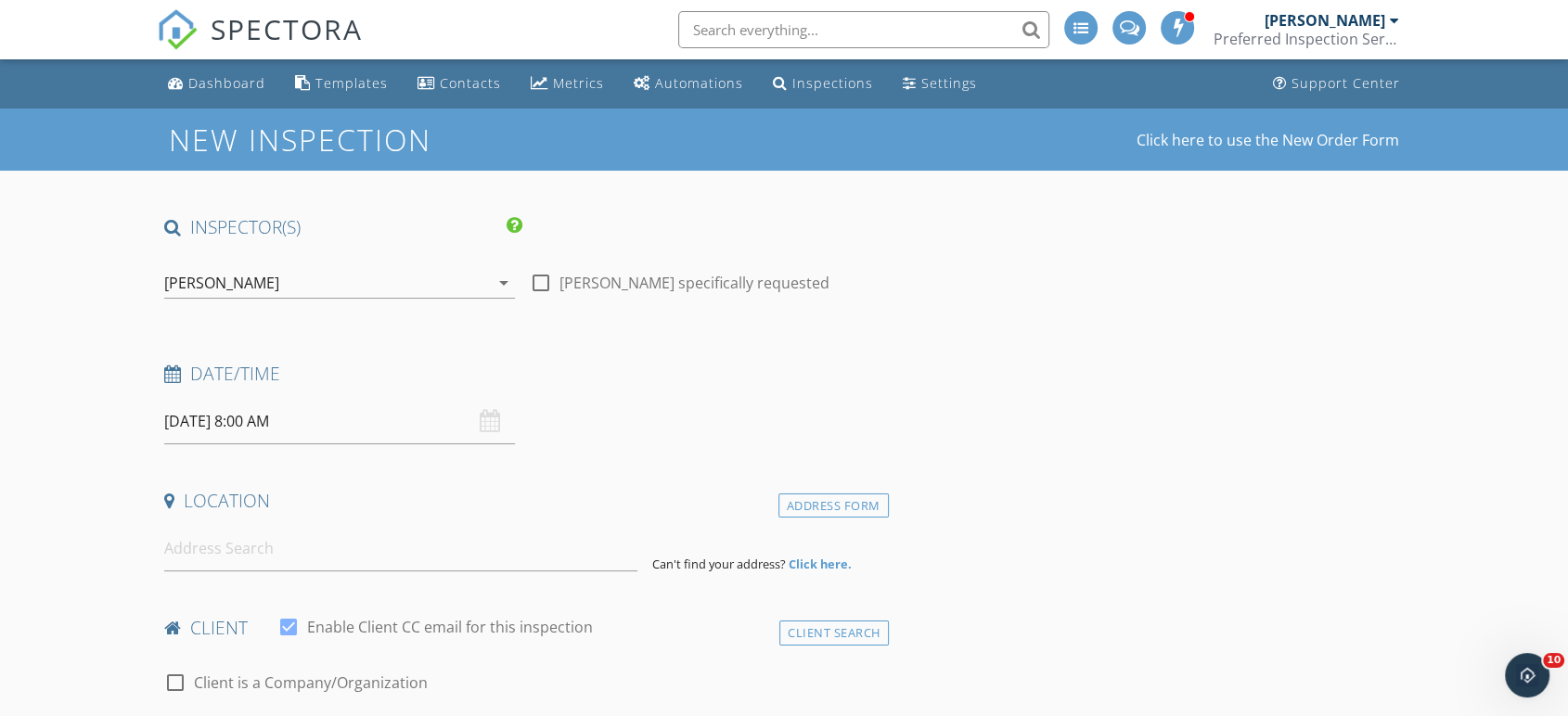
click at [299, 281] on div "[PERSON_NAME]" at bounding box center [327, 283] width 325 height 30
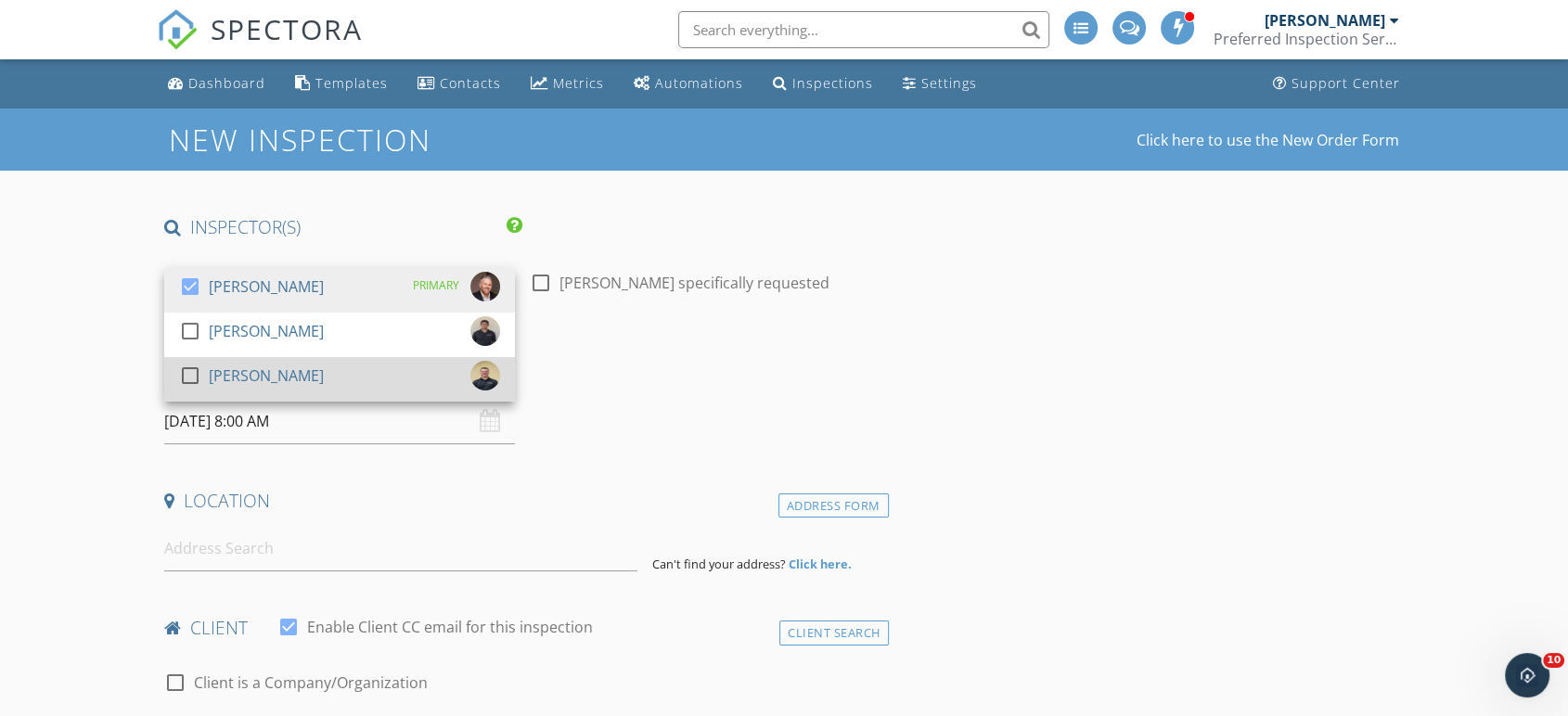
click at [192, 378] on div at bounding box center [191, 375] width 32 height 32
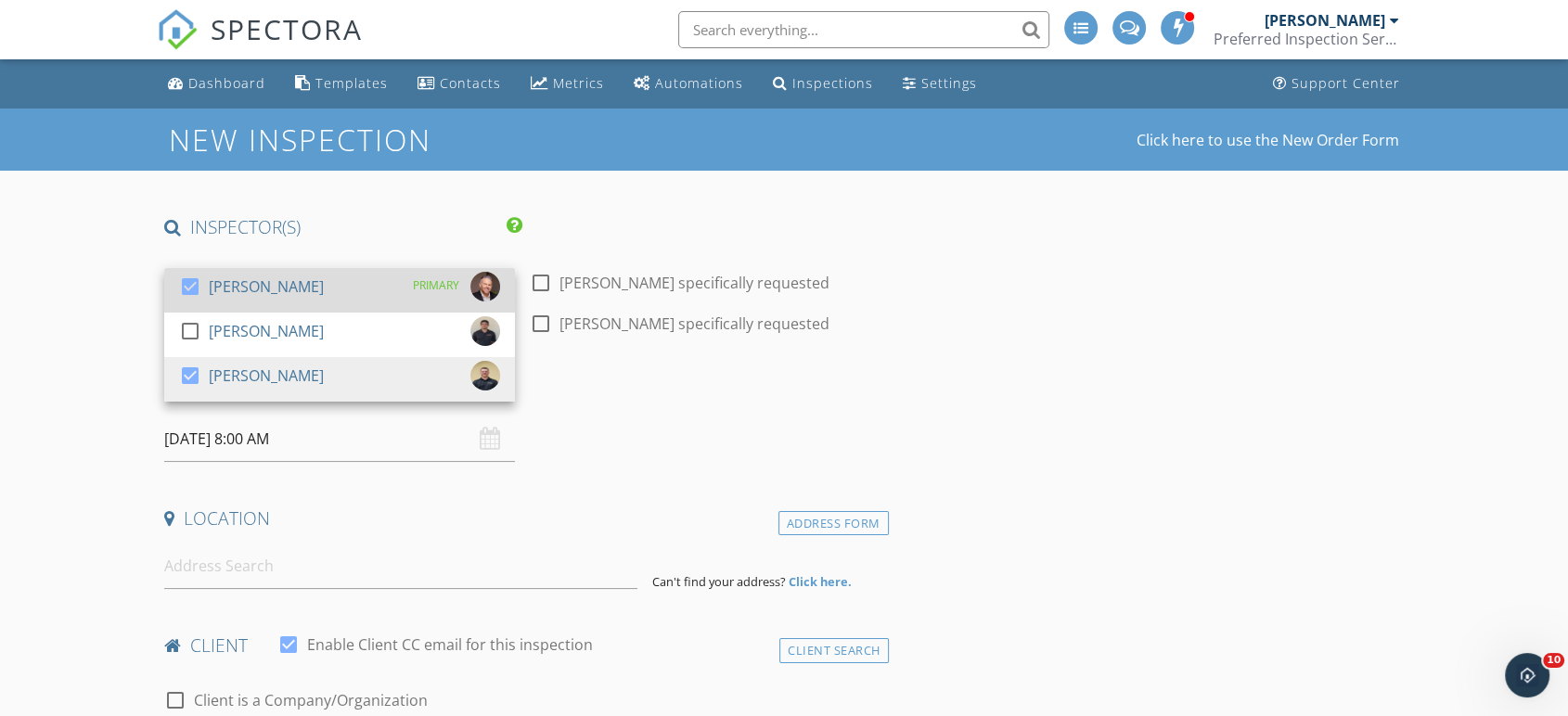
click at [191, 293] on div at bounding box center [191, 286] width 32 height 32
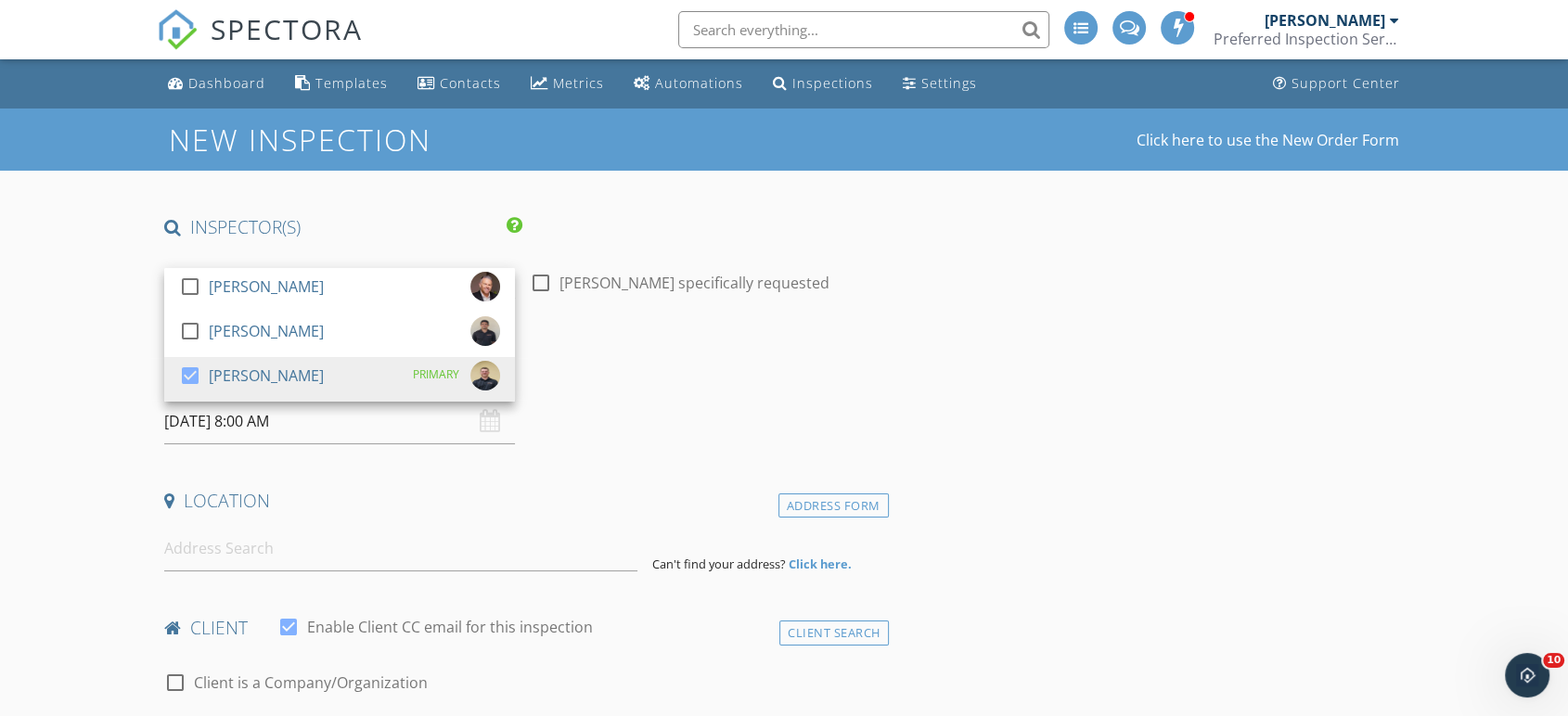
click at [259, 416] on input "09/29/2025 8:00 AM" at bounding box center [339, 421] width 350 height 45
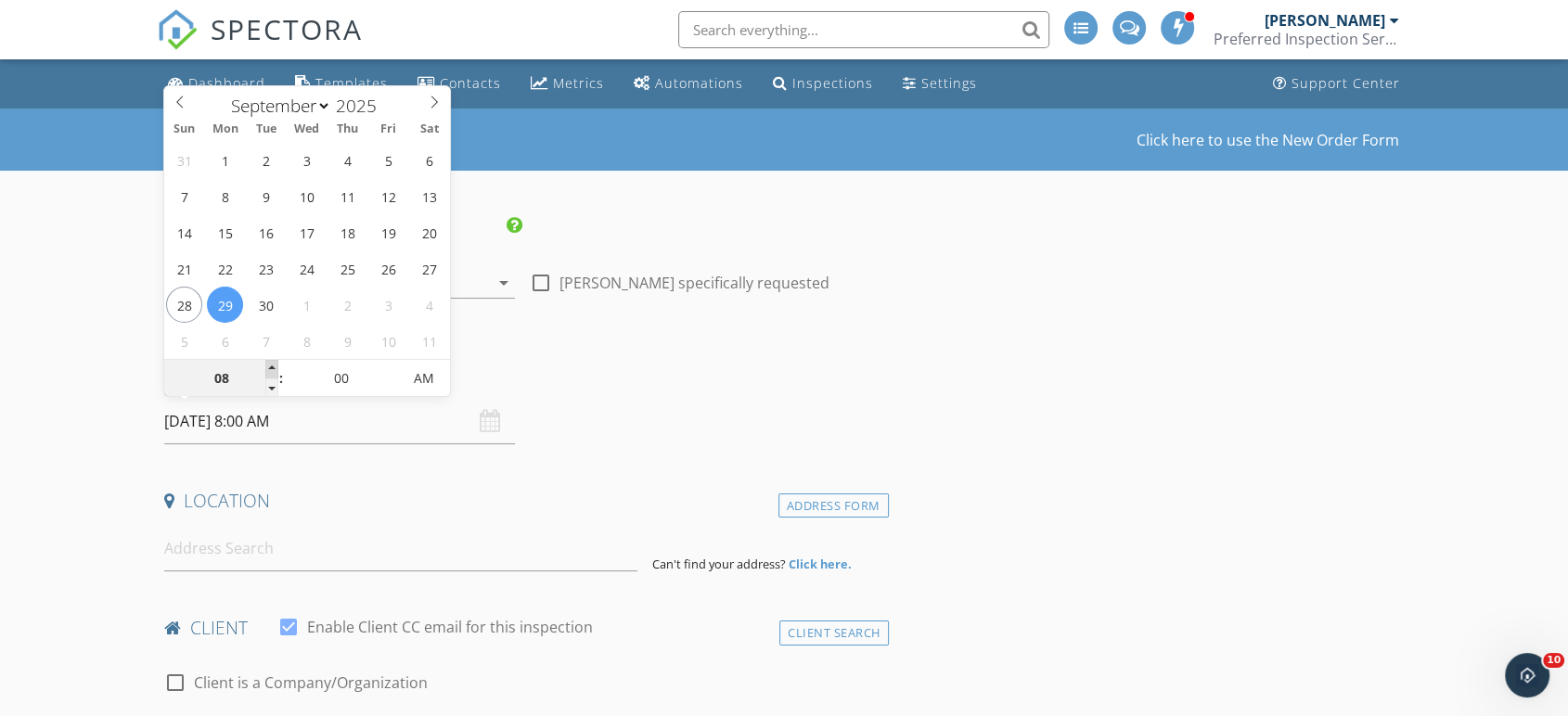
type input "09"
type input "09/29/2025 9:00 AM"
click at [268, 371] on span at bounding box center [272, 369] width 13 height 19
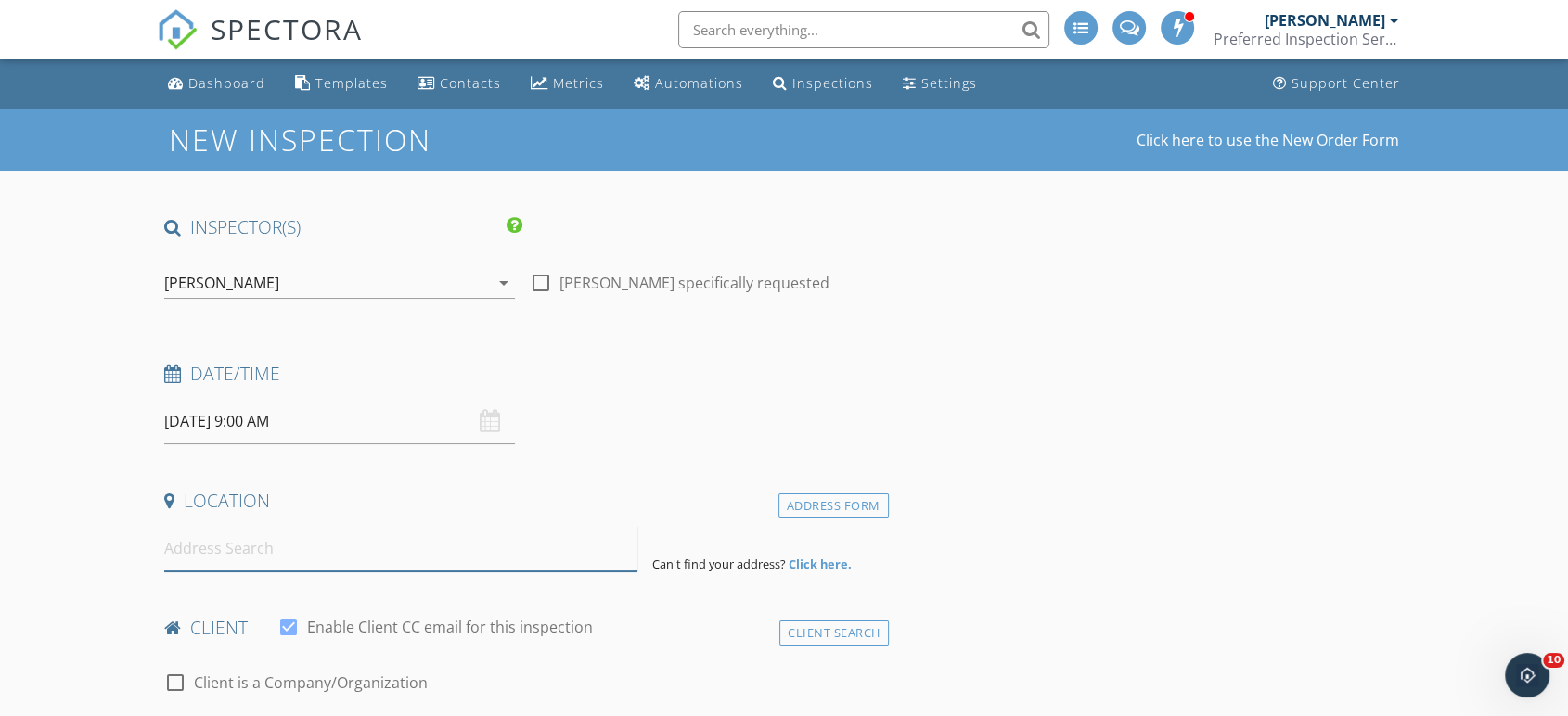
click at [278, 553] on input at bounding box center [401, 548] width 473 height 45
type input "1102 Colonial Way, Tustin, CA, USA"
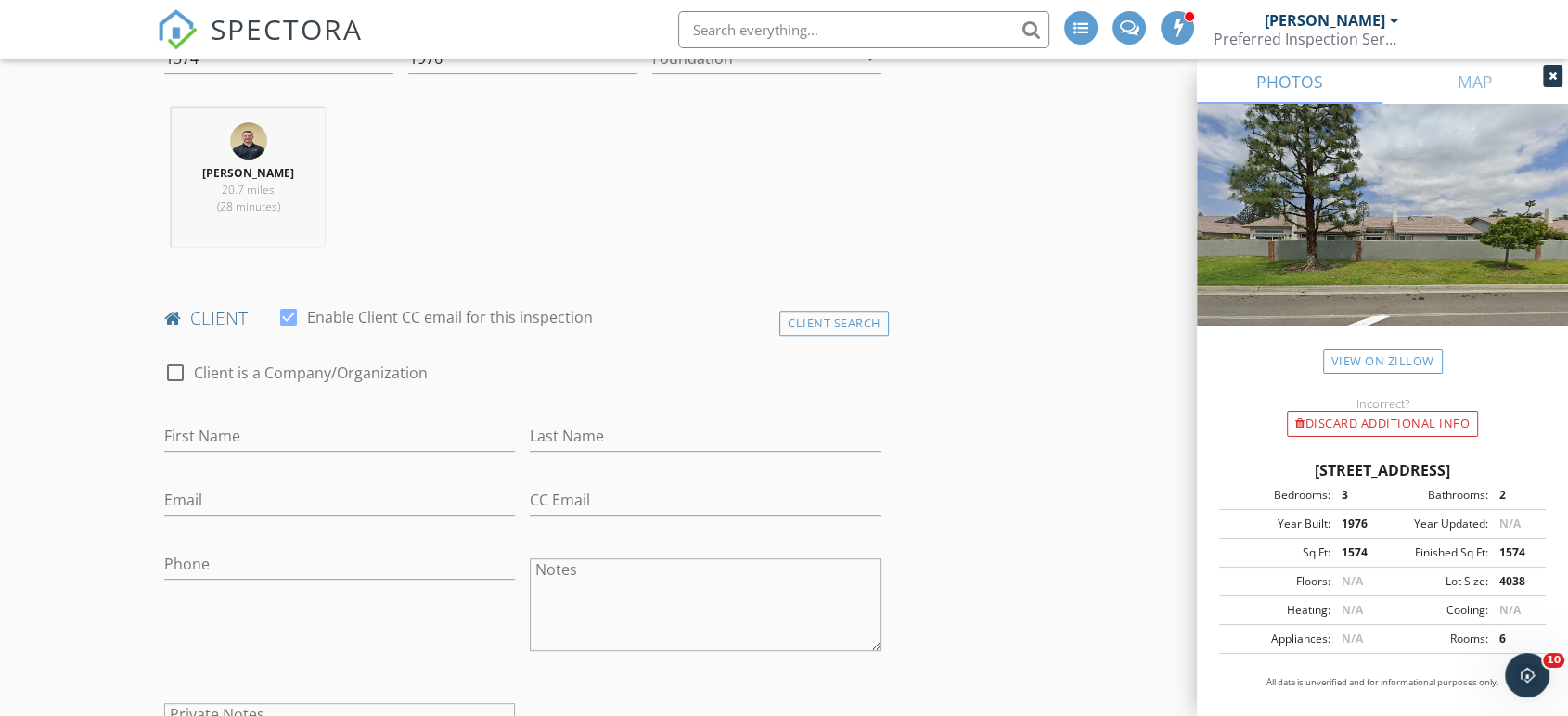
scroll to position [721, 0]
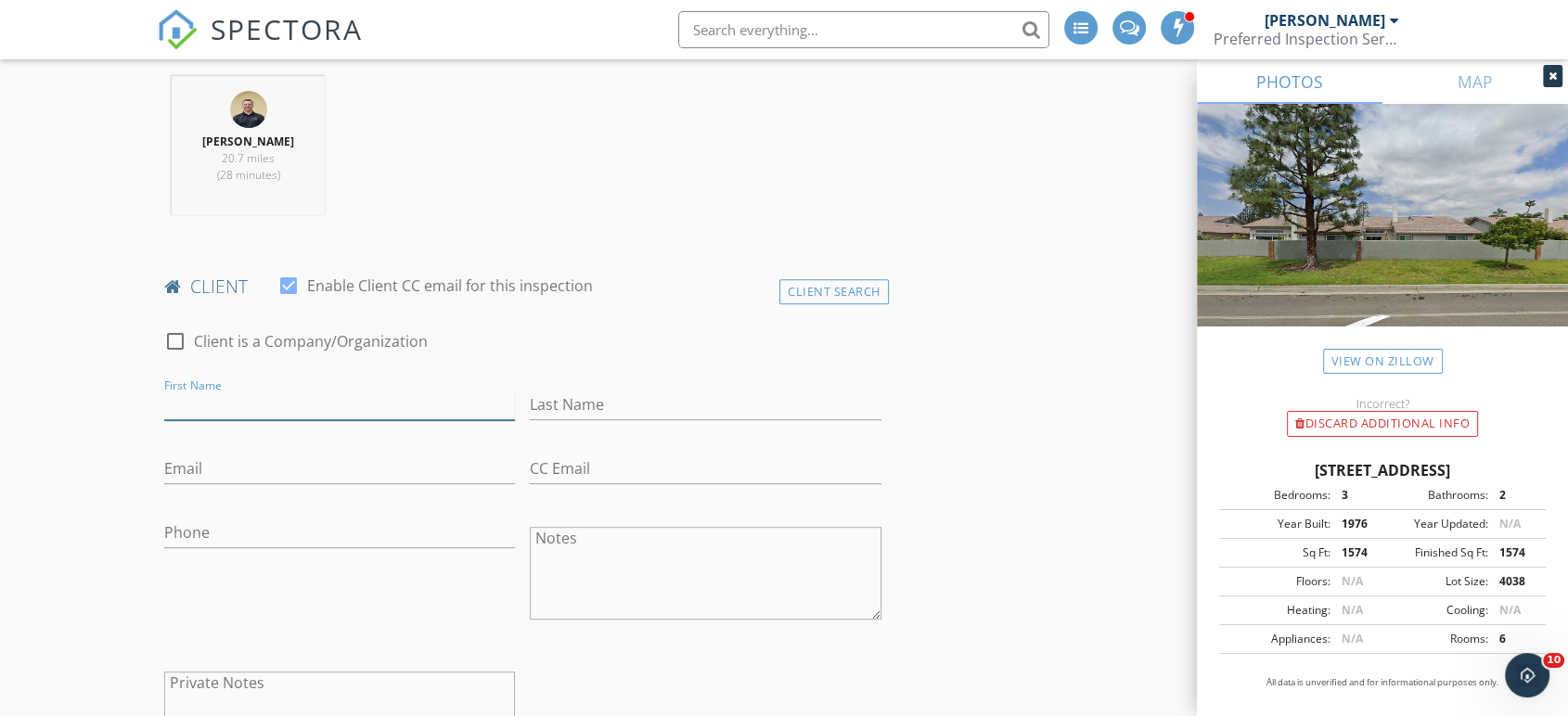
click at [364, 395] on input "First Name" at bounding box center [339, 404] width 350 height 31
type input "Laura"
click at [562, 396] on input "Last Name" at bounding box center [704, 404] width 350 height 31
type input "Lees"
click at [270, 462] on input "Email" at bounding box center [339, 468] width 350 height 31
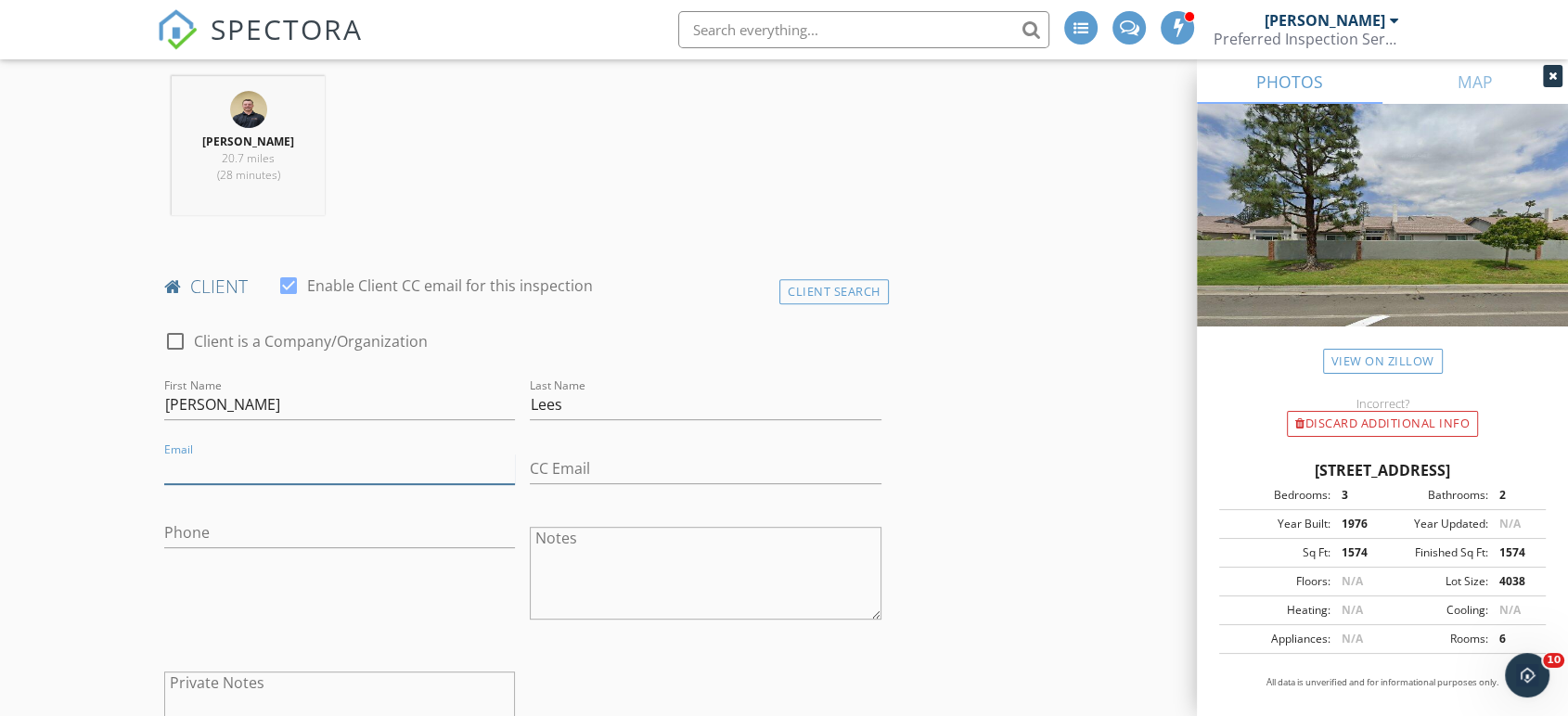
type input ";"
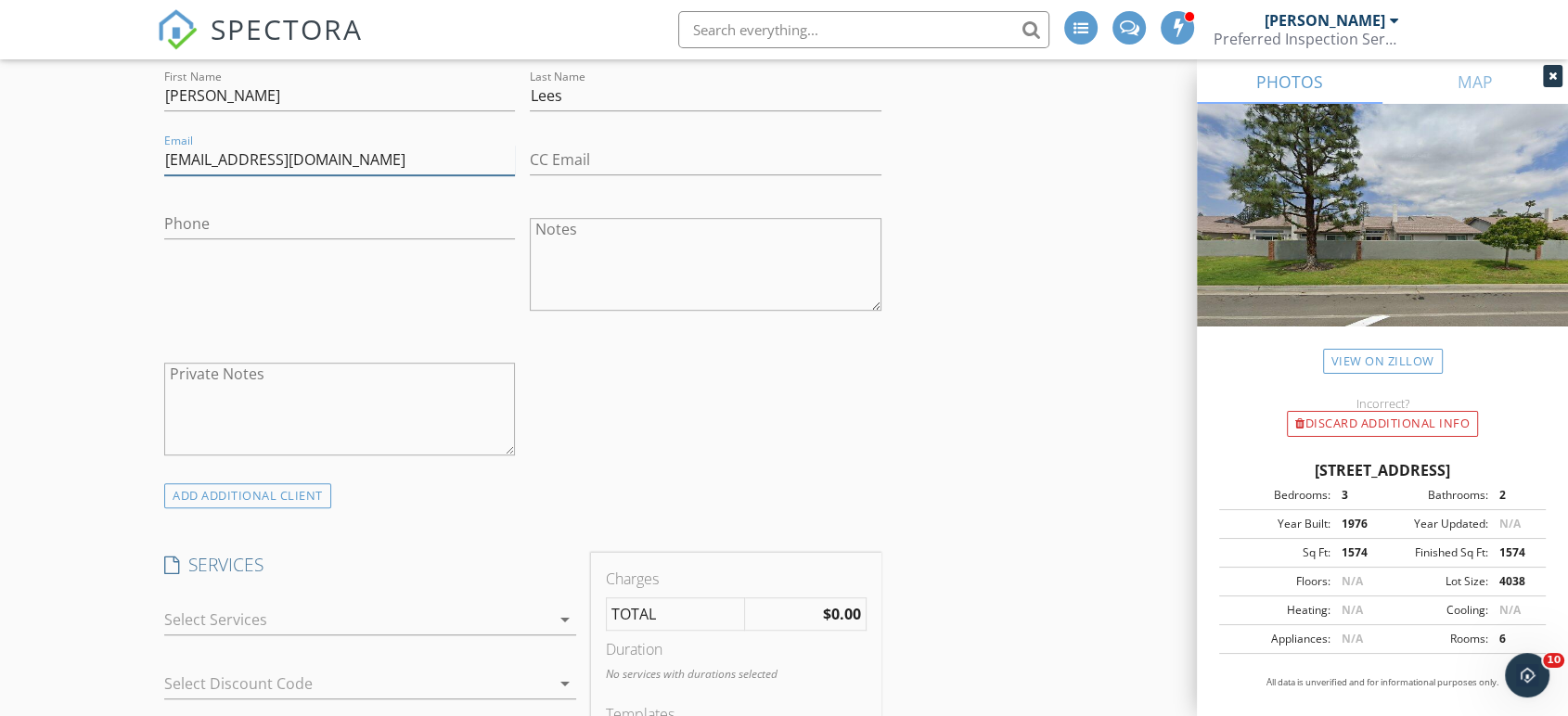
scroll to position [1133, 0]
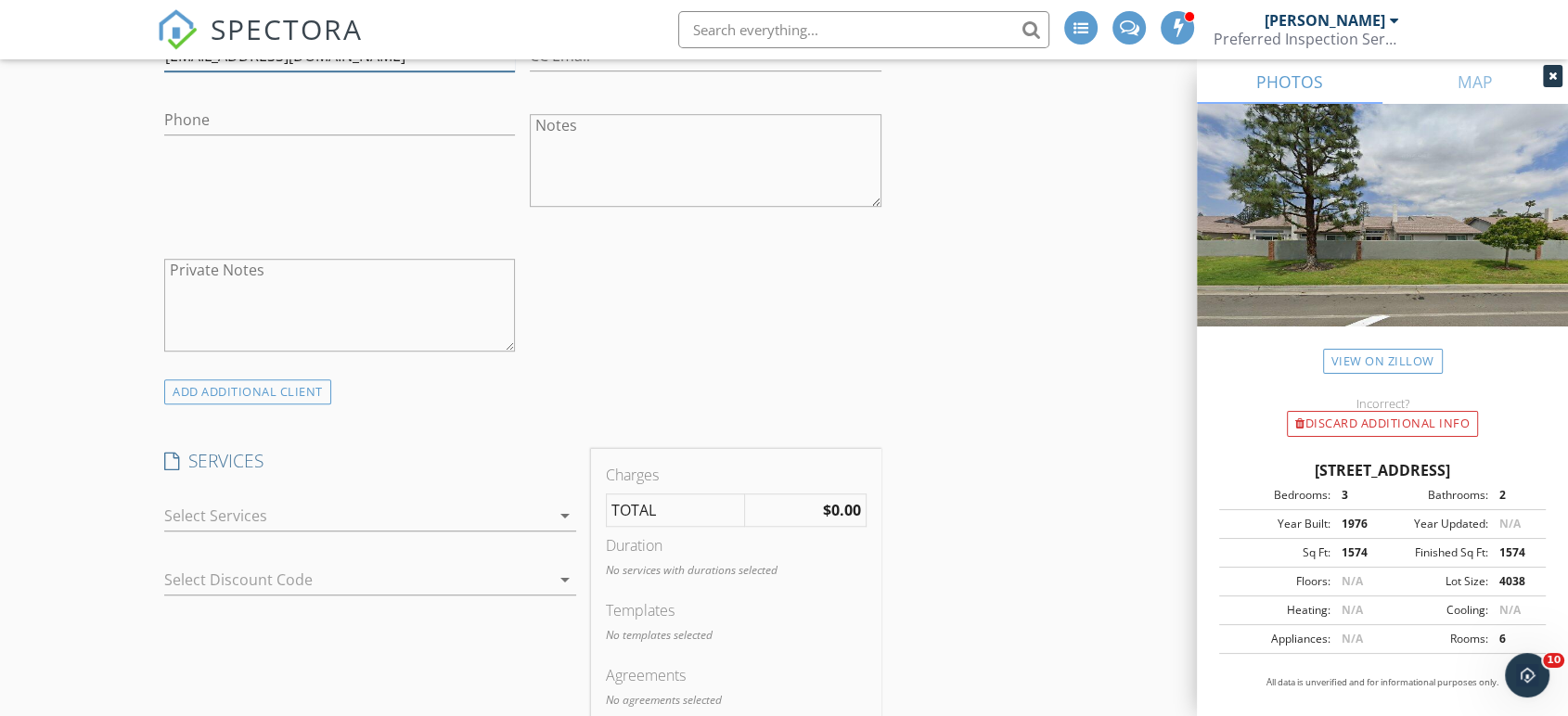
type input "leeslaura@gmail.com"
click at [259, 512] on div at bounding box center [357, 515] width 386 height 30
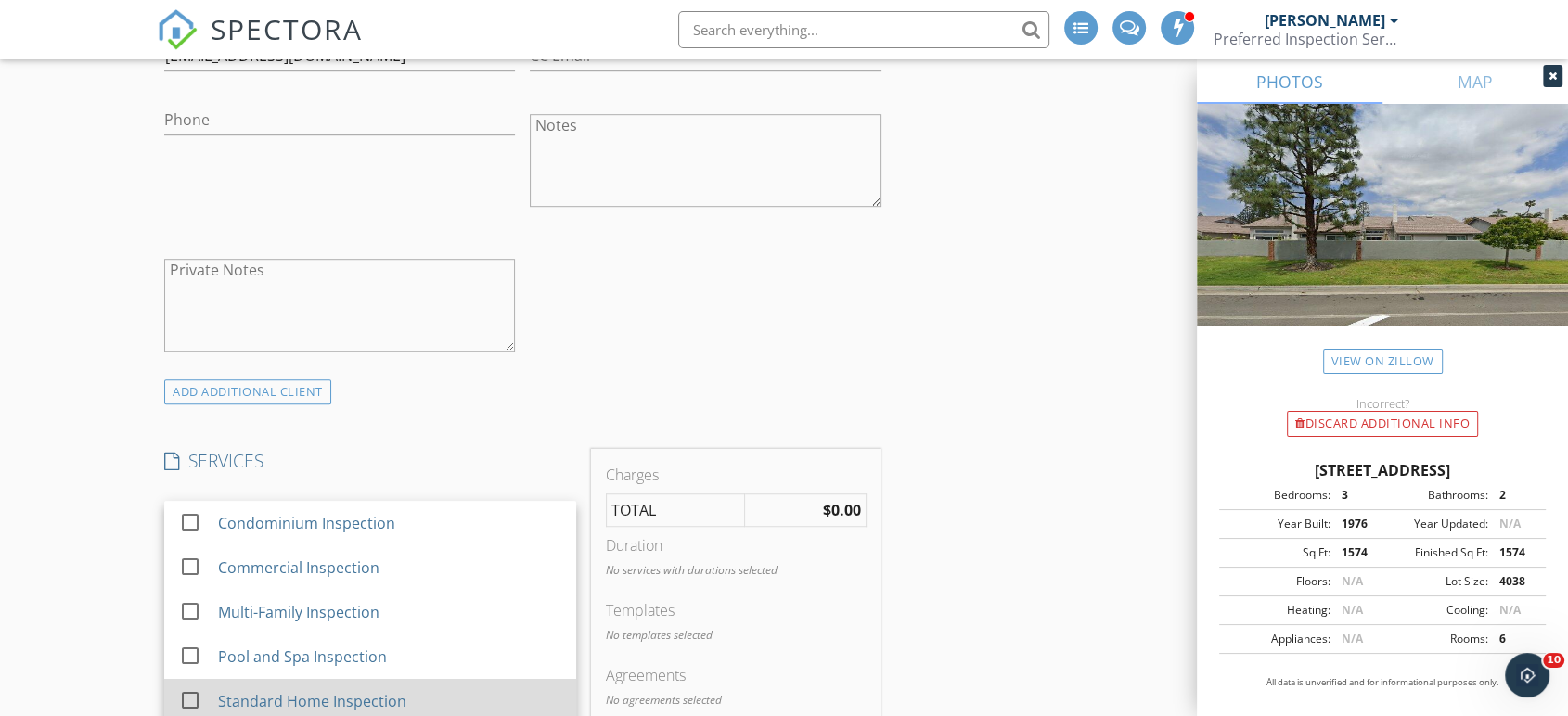
click at [283, 697] on div "Standard Home Inspection" at bounding box center [312, 701] width 189 height 23
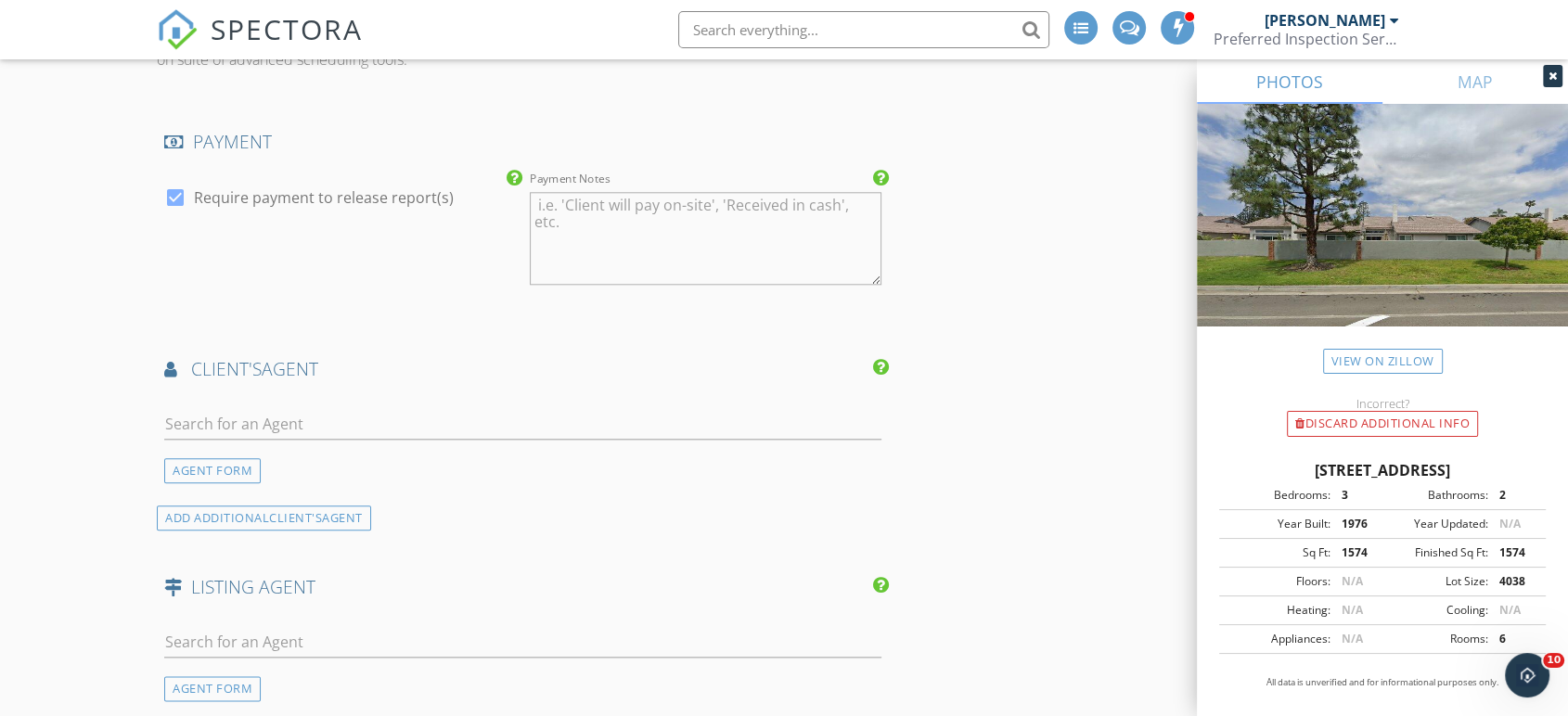
scroll to position [2060, 0]
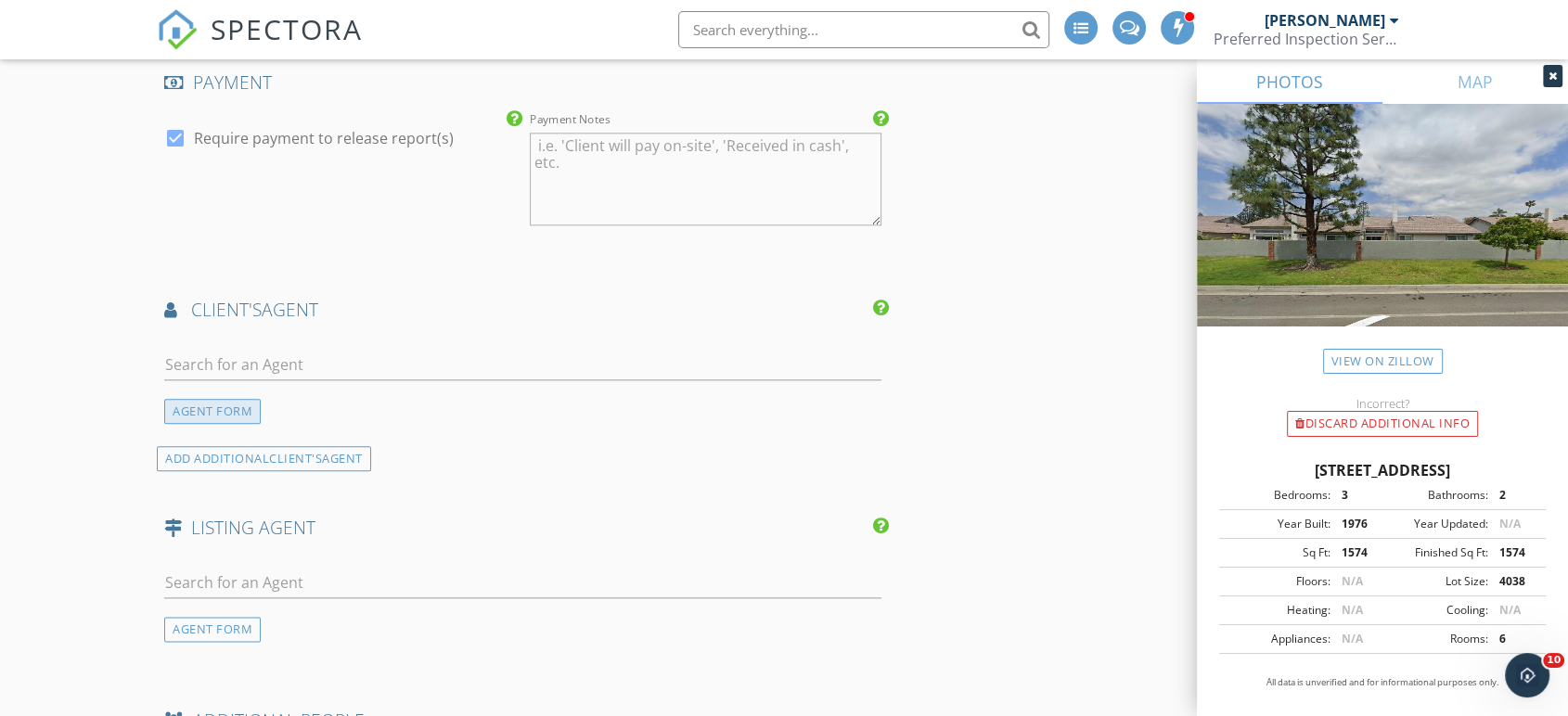
click at [237, 399] on div "AGENT FORM" at bounding box center [212, 411] width 97 height 25
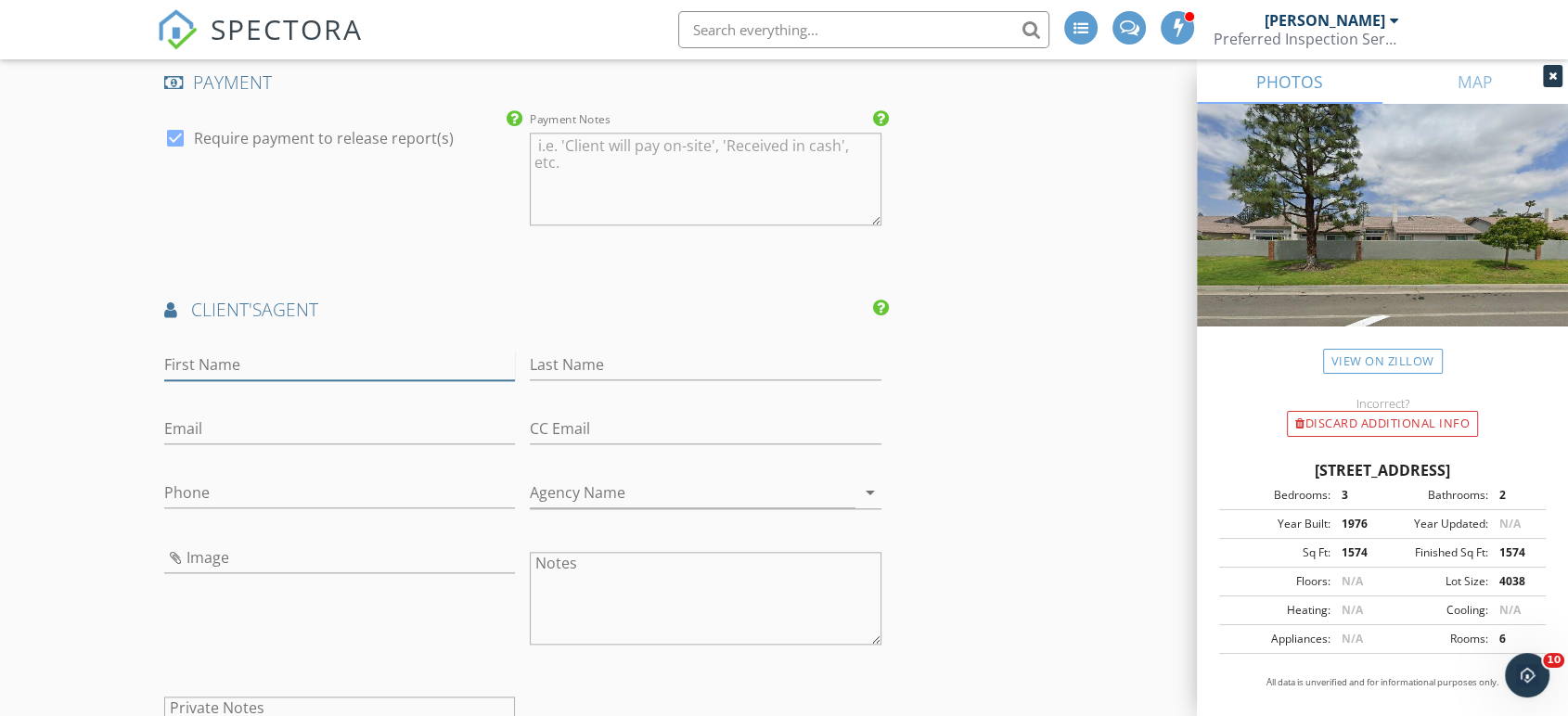
click at [261, 349] on input "First Name" at bounding box center [339, 364] width 350 height 31
type input "Ramin"
click at [553, 349] on input "Last Name" at bounding box center [704, 364] width 350 height 31
type input "Haghighi"
click at [389, 414] on input "Email" at bounding box center [339, 429] width 350 height 31
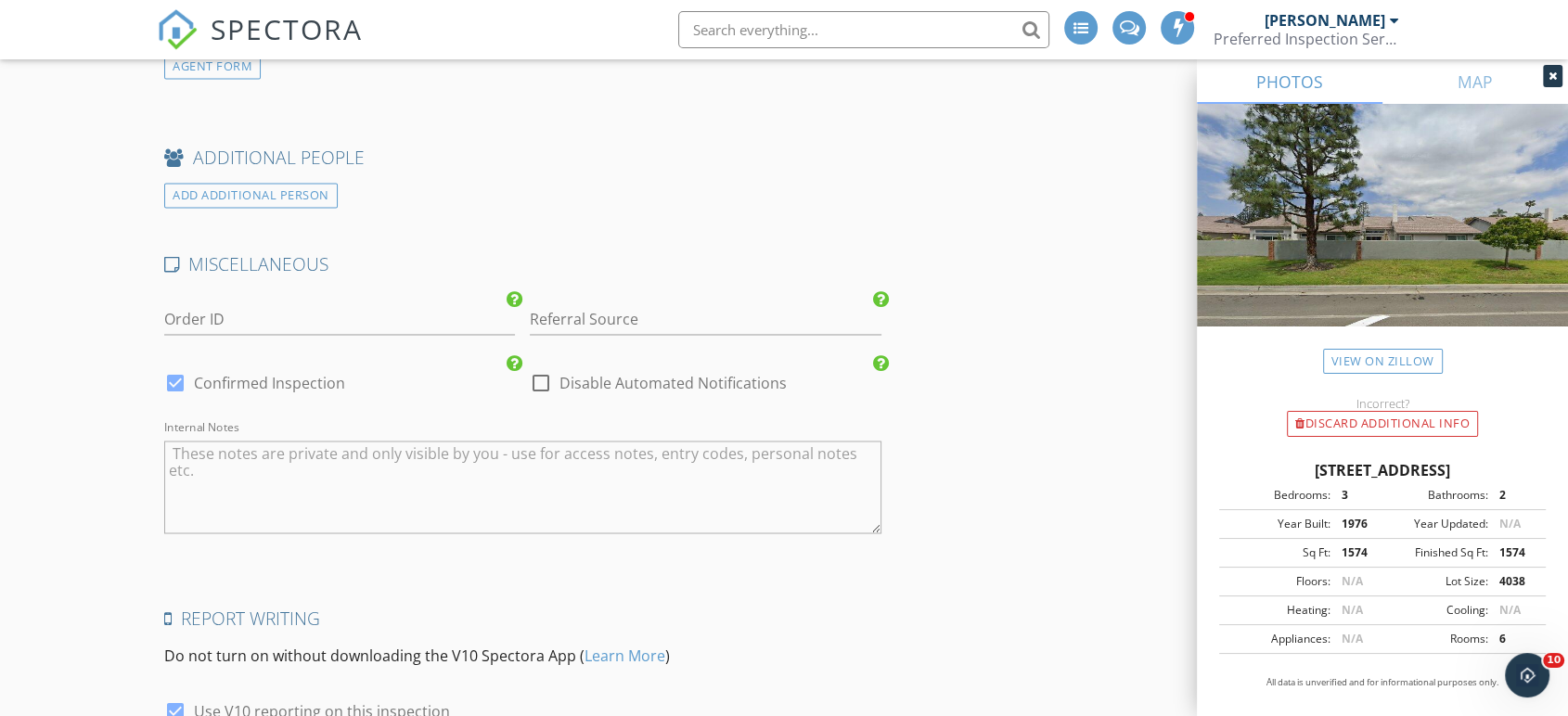
scroll to position [3202, 0]
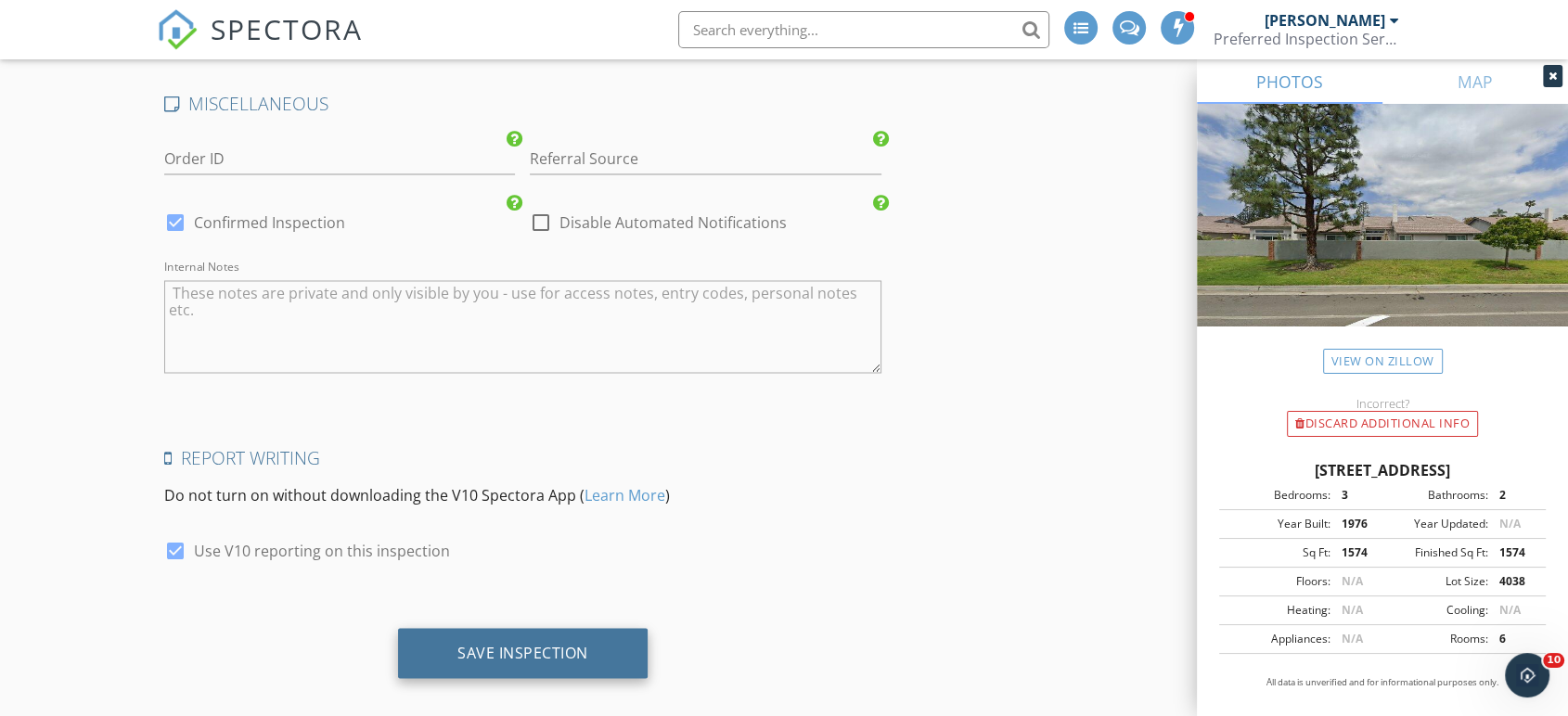
type input "ramin@mpigcorp.com"
click at [583, 643] on div "Save Inspection" at bounding box center [522, 652] width 131 height 19
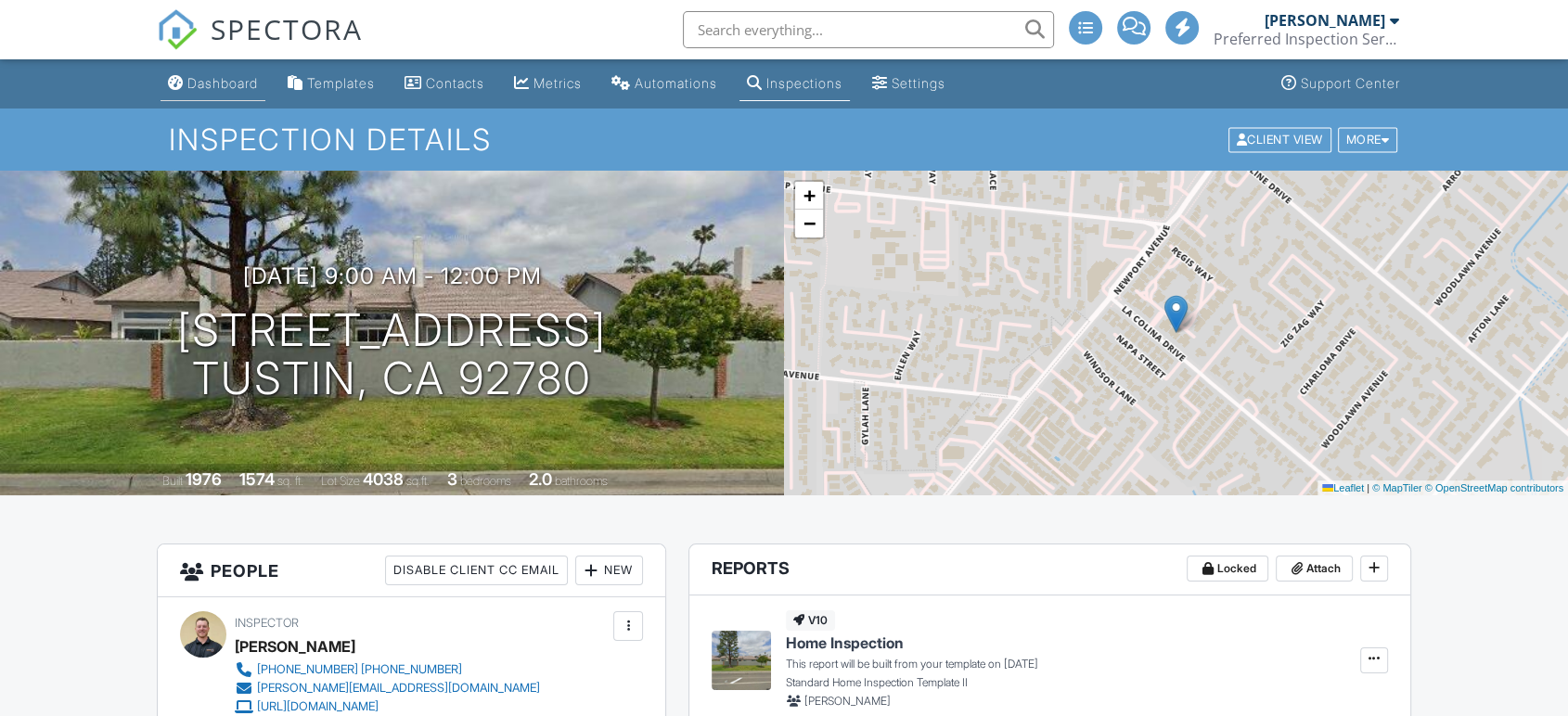
click at [235, 82] on div "Dashboard" at bounding box center [223, 83] width 70 height 16
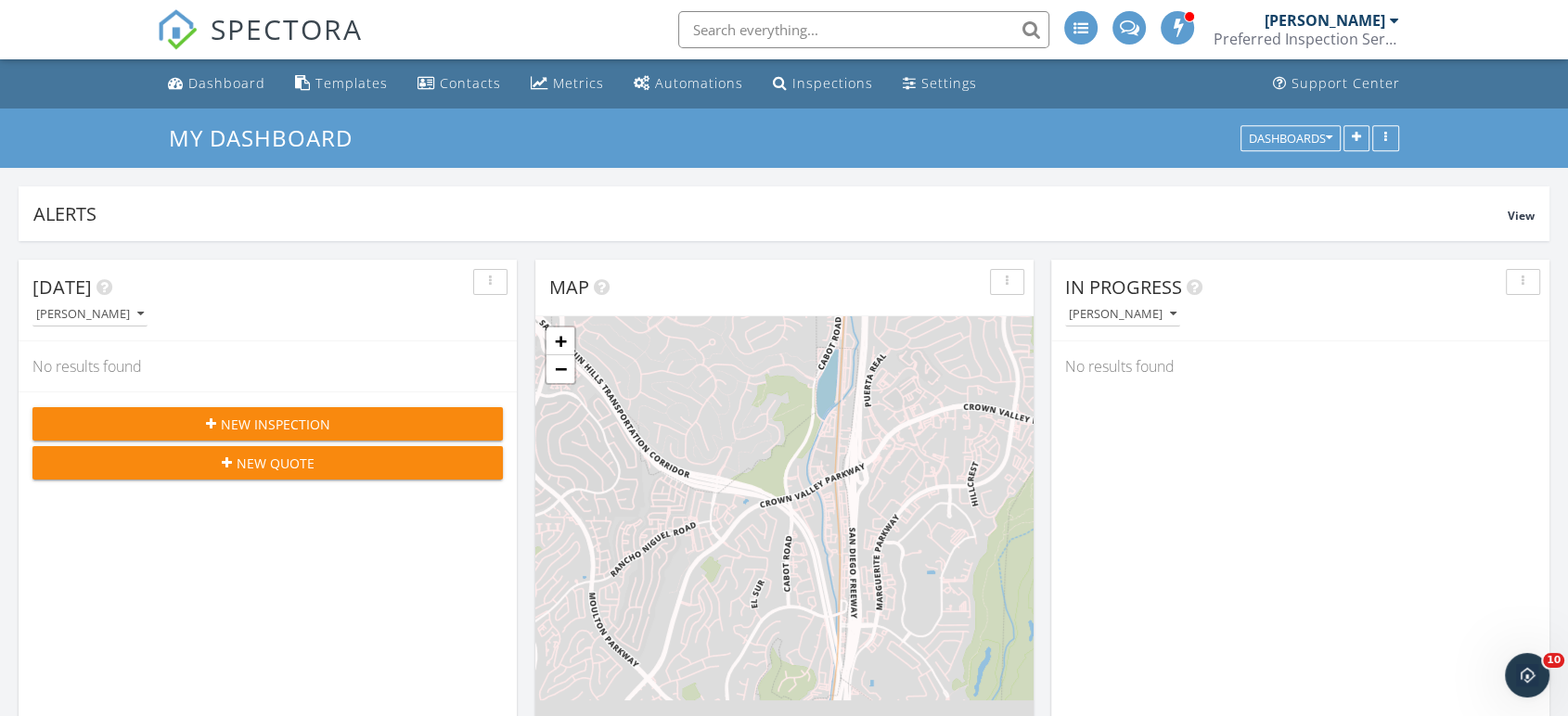
click at [377, 418] on div "New Inspection" at bounding box center [267, 424] width 440 height 20
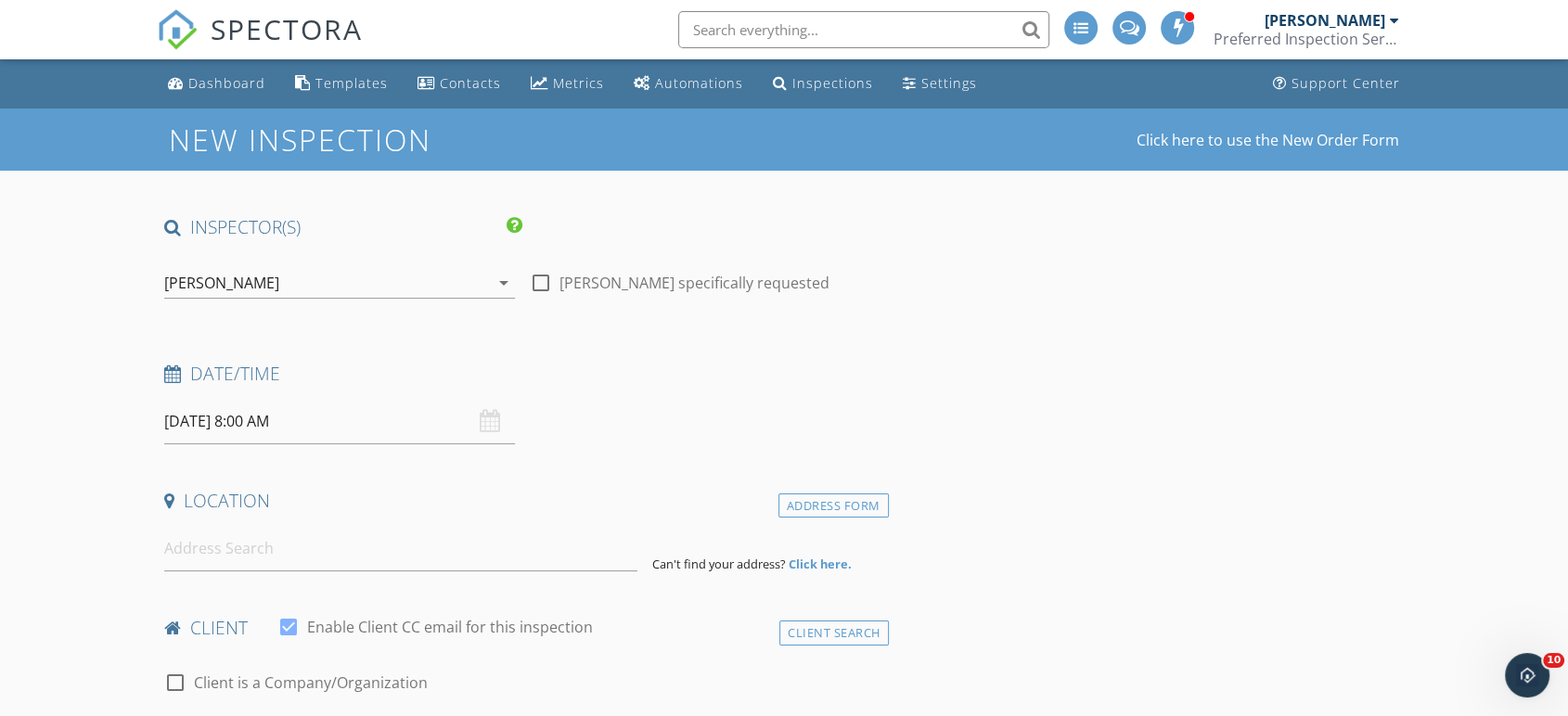
click at [343, 287] on div "[PERSON_NAME]" at bounding box center [327, 283] width 325 height 30
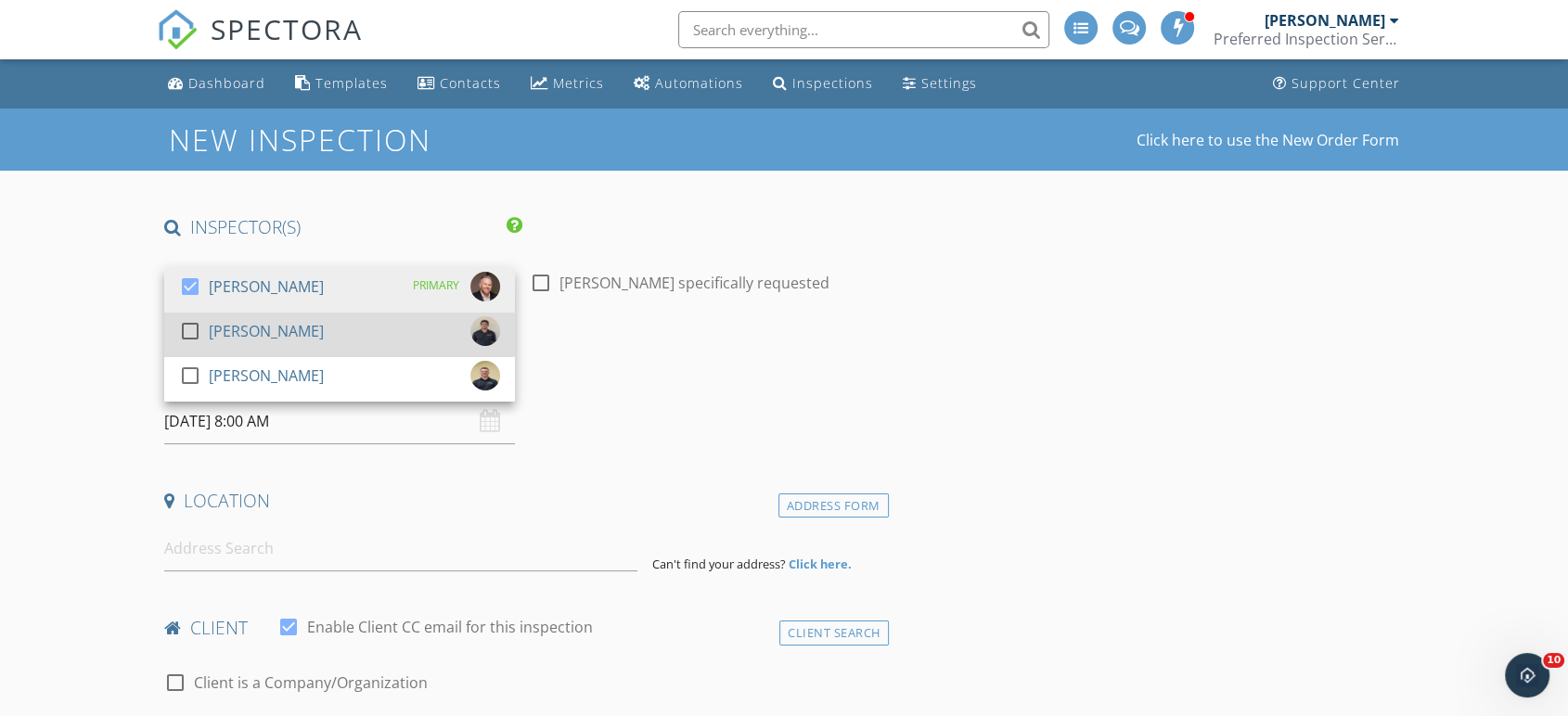
drag, startPoint x: 183, startPoint y: 328, endPoint x: 186, endPoint y: 304, distance: 24.2
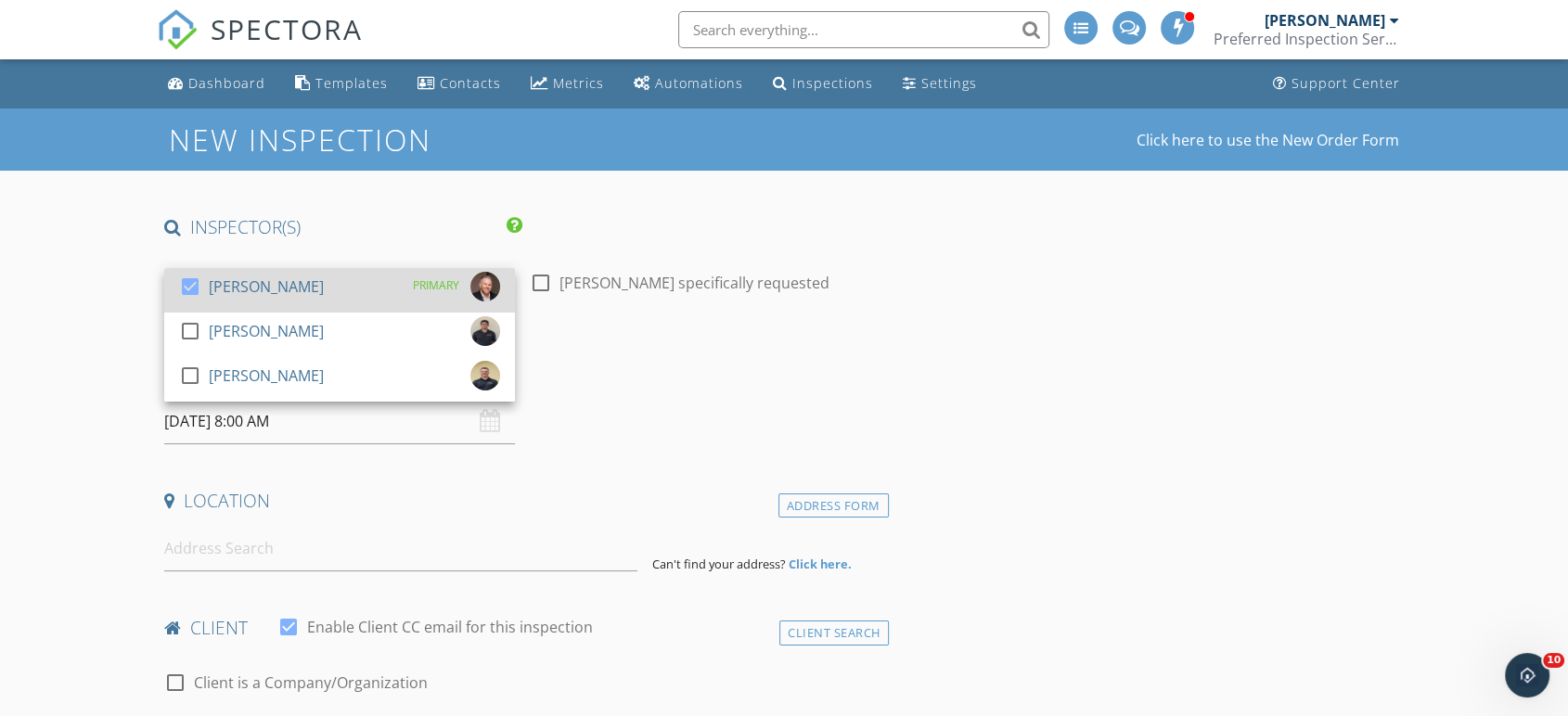
click at [183, 327] on div at bounding box center [191, 331] width 32 height 32
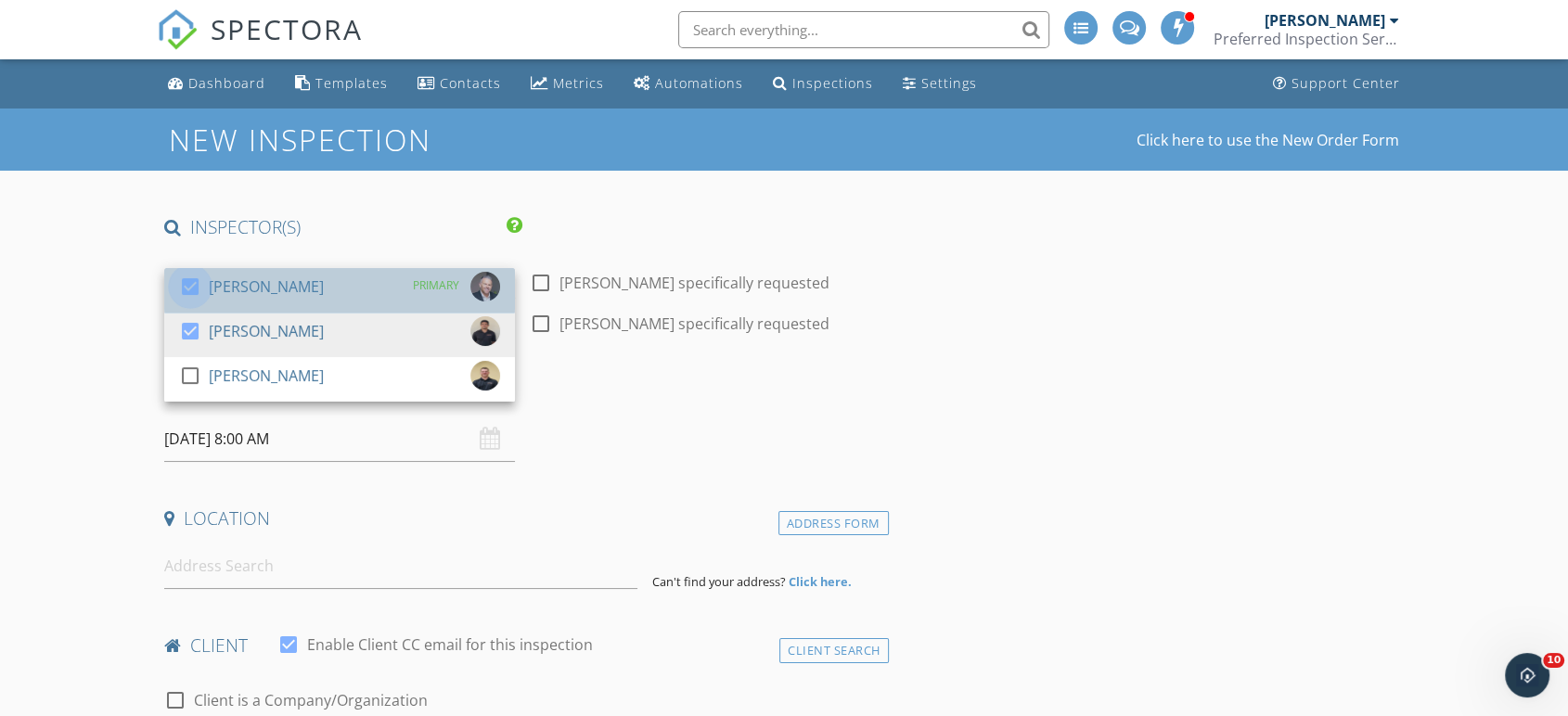
click at [188, 281] on div at bounding box center [191, 286] width 32 height 32
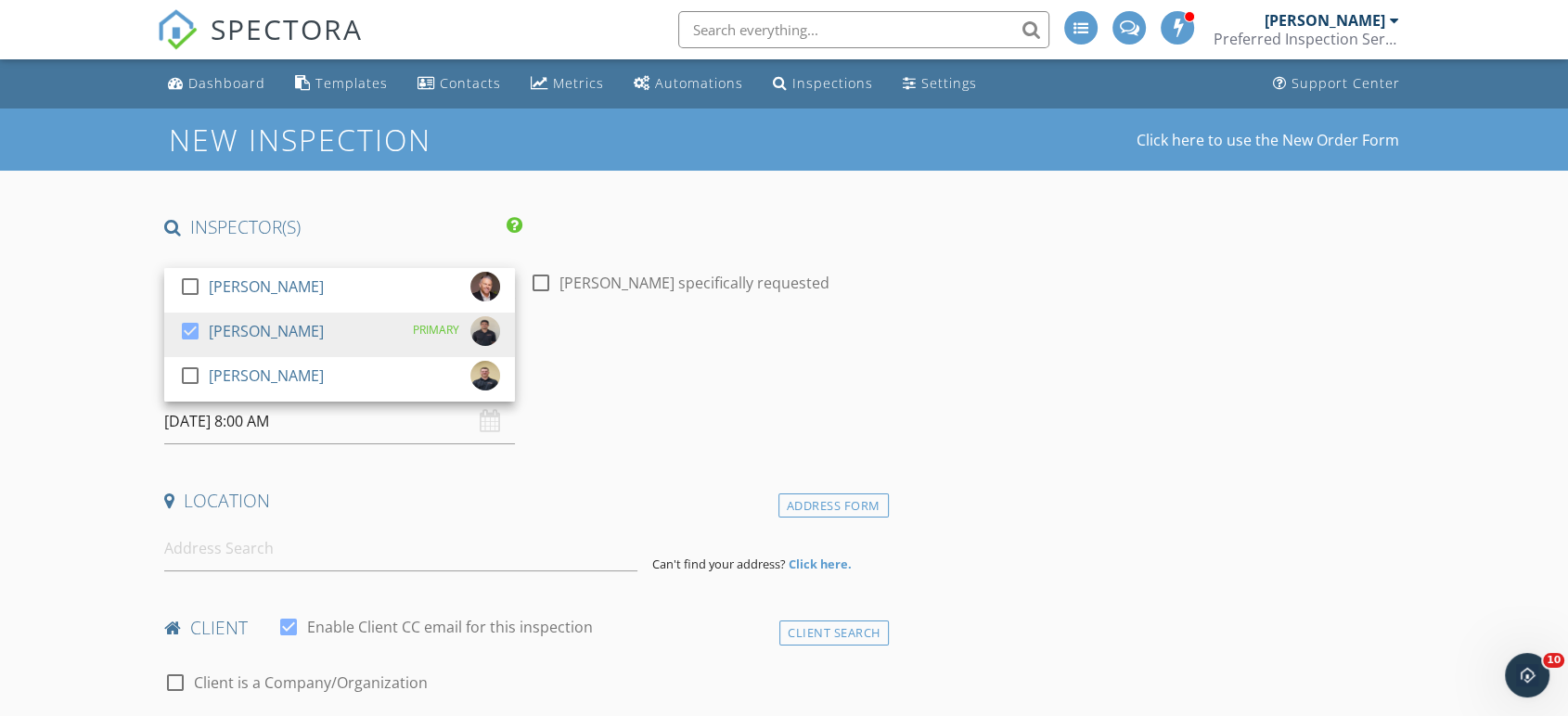
click at [247, 416] on input "09/29/2025 8:00 AM" at bounding box center [339, 421] width 350 height 45
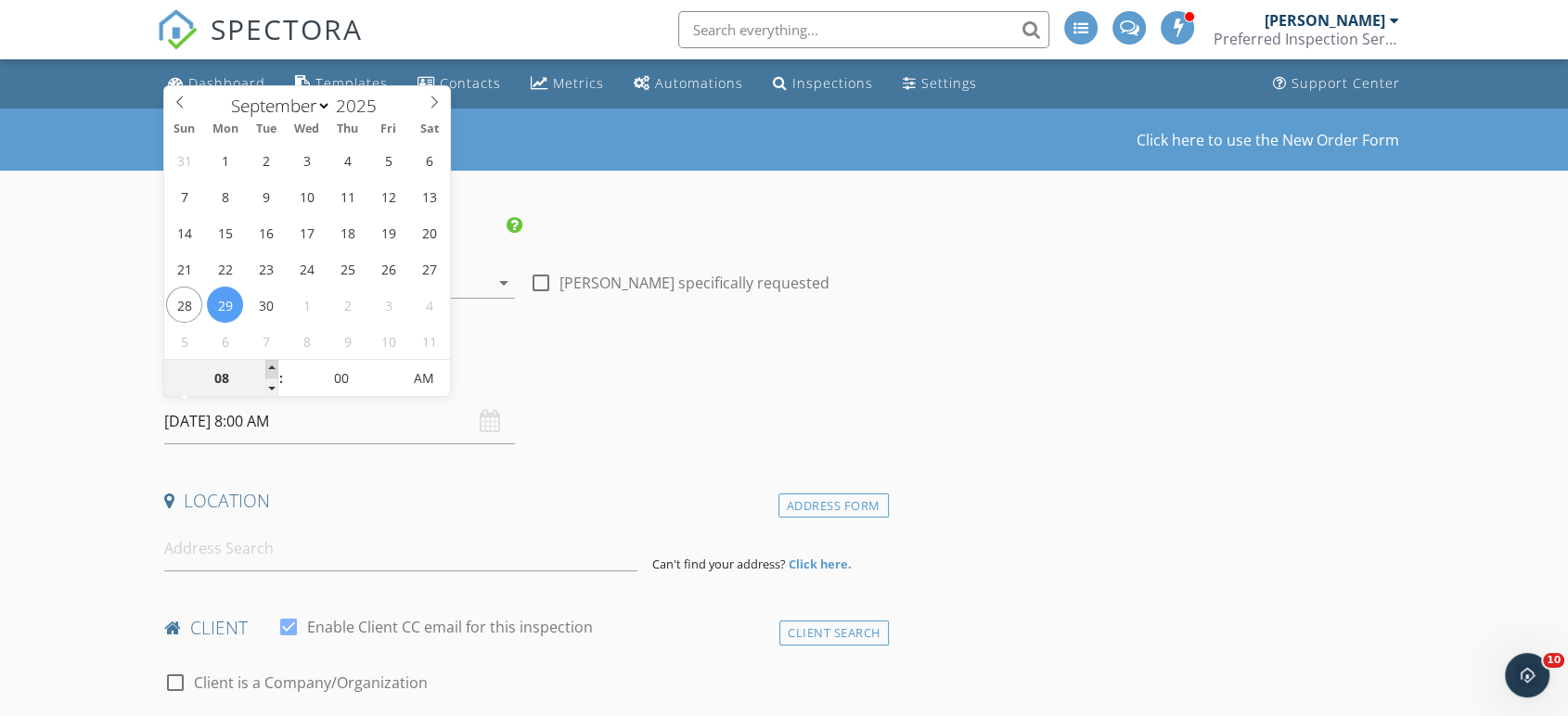
type input "09"
type input "09/29/2025 9:00 AM"
click at [272, 372] on span at bounding box center [272, 369] width 13 height 19
type input "10"
type input "09/29/2025 10:00 AM"
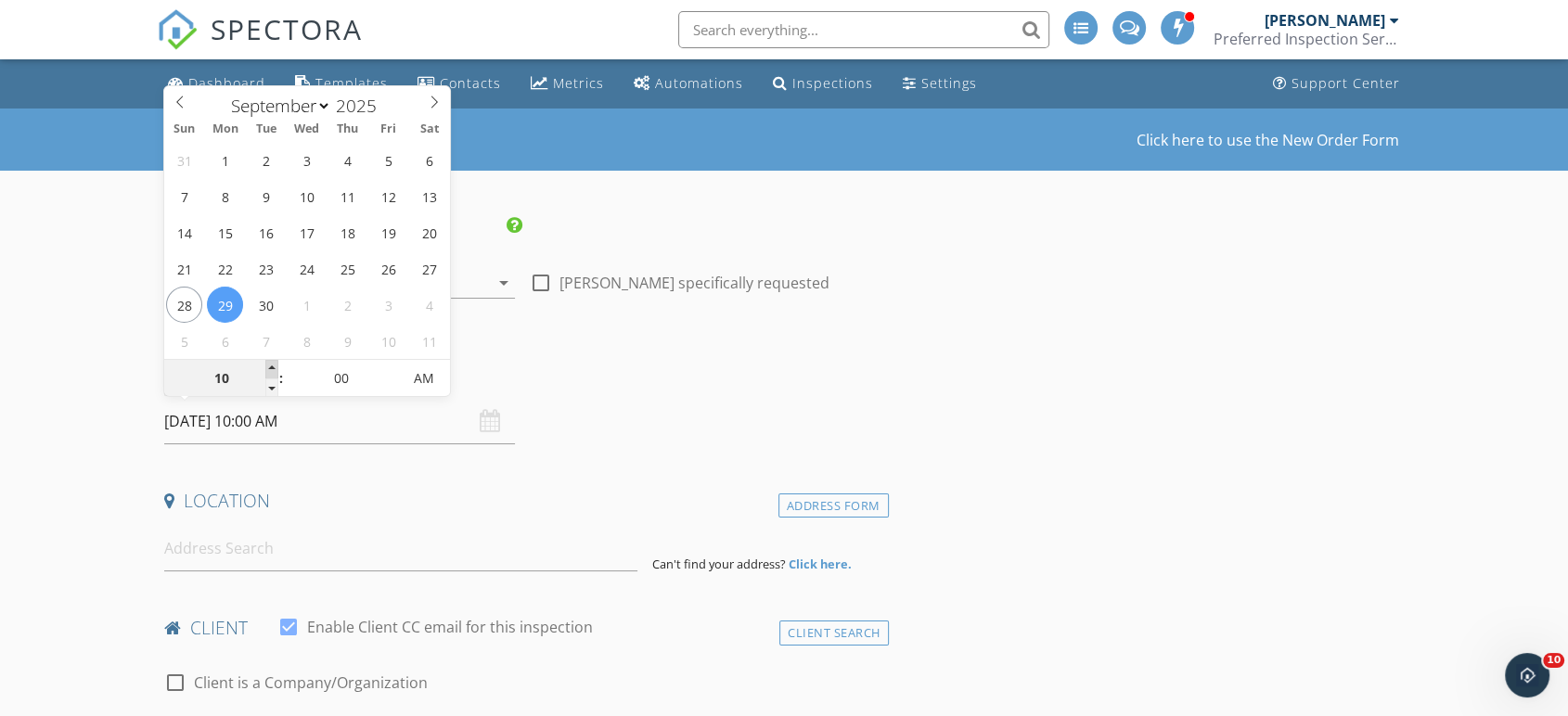
click at [272, 372] on span at bounding box center [272, 369] width 13 height 19
type input "11"
type input "09/29/2025 11:00 AM"
click at [272, 372] on span at bounding box center [272, 369] width 13 height 19
type input "12"
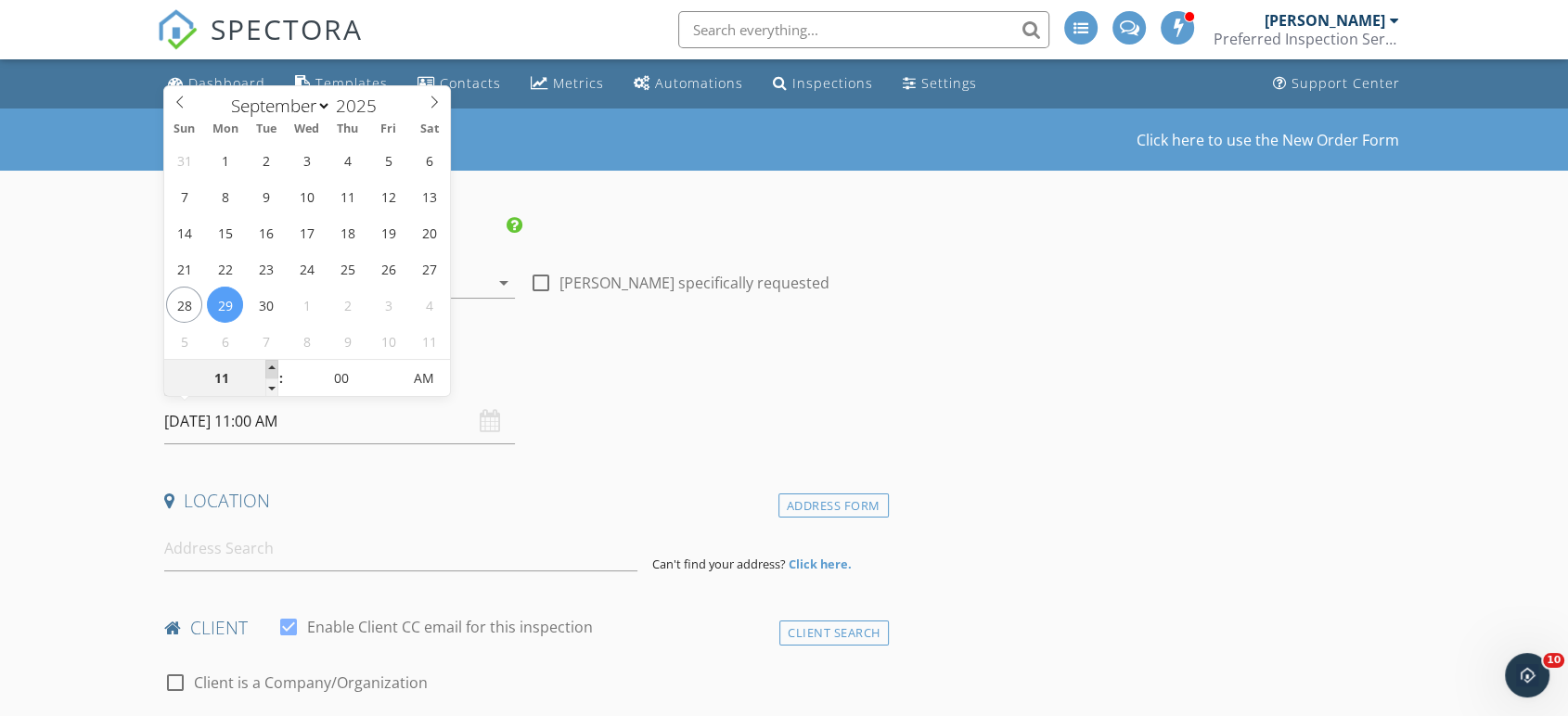
type input "09/29/2025 12:00 PM"
click at [272, 372] on span at bounding box center [272, 369] width 13 height 19
type input "01"
type input "09/29/2025 1:00 PM"
click at [272, 372] on span at bounding box center [272, 369] width 13 height 19
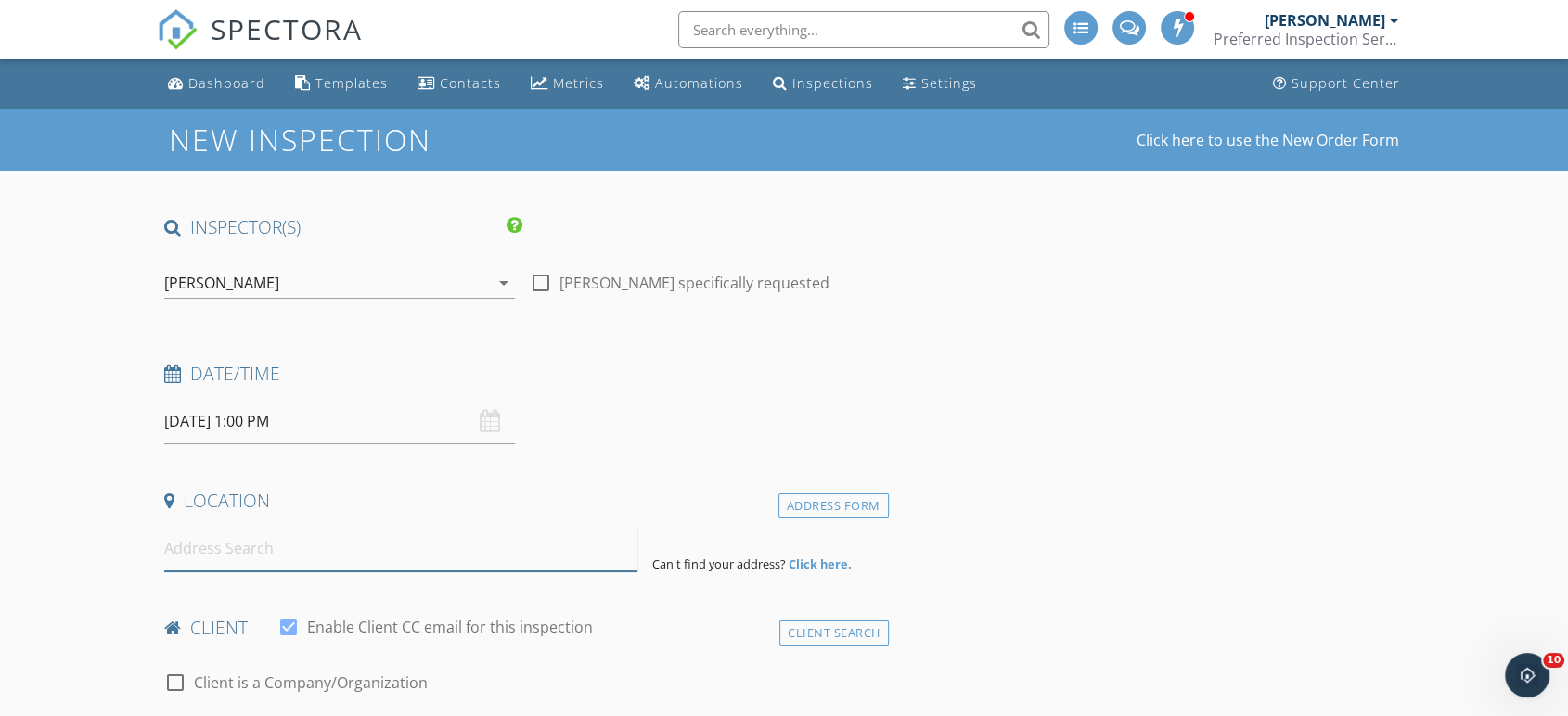
click at [304, 545] on input at bounding box center [401, 548] width 473 height 45
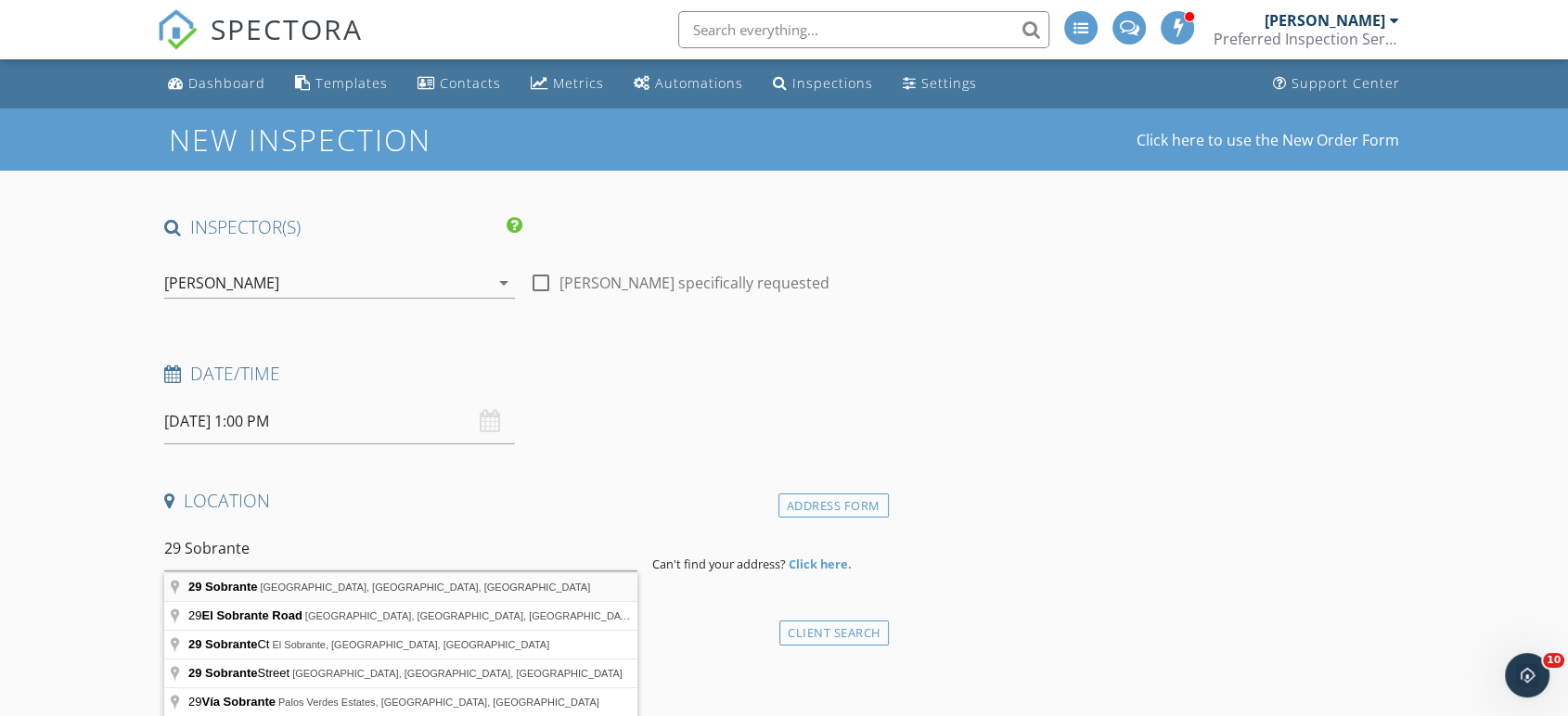
type input "29 Sobrante, Aliso Viejo, CA, USA"
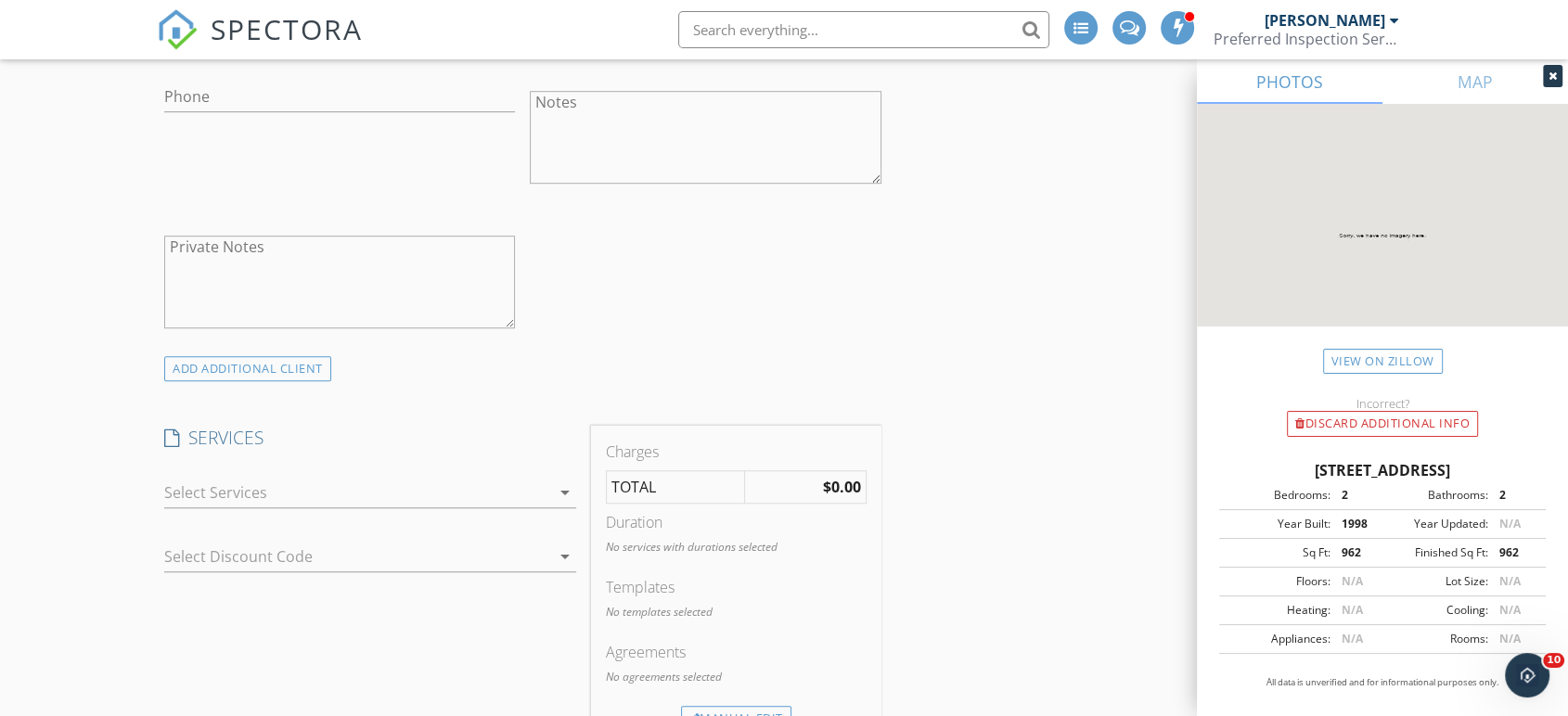
scroll to position [1339, 0]
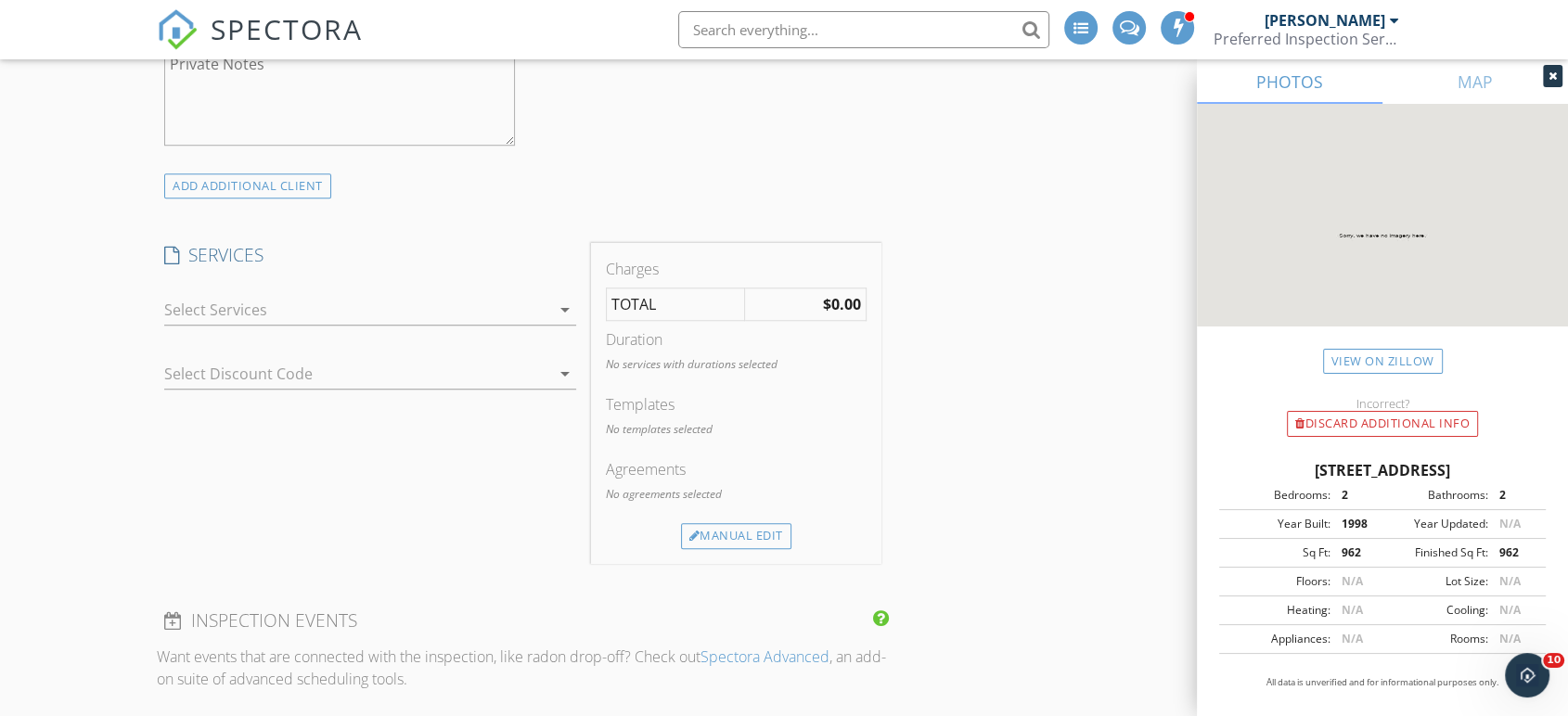
click at [433, 319] on div at bounding box center [357, 310] width 386 height 30
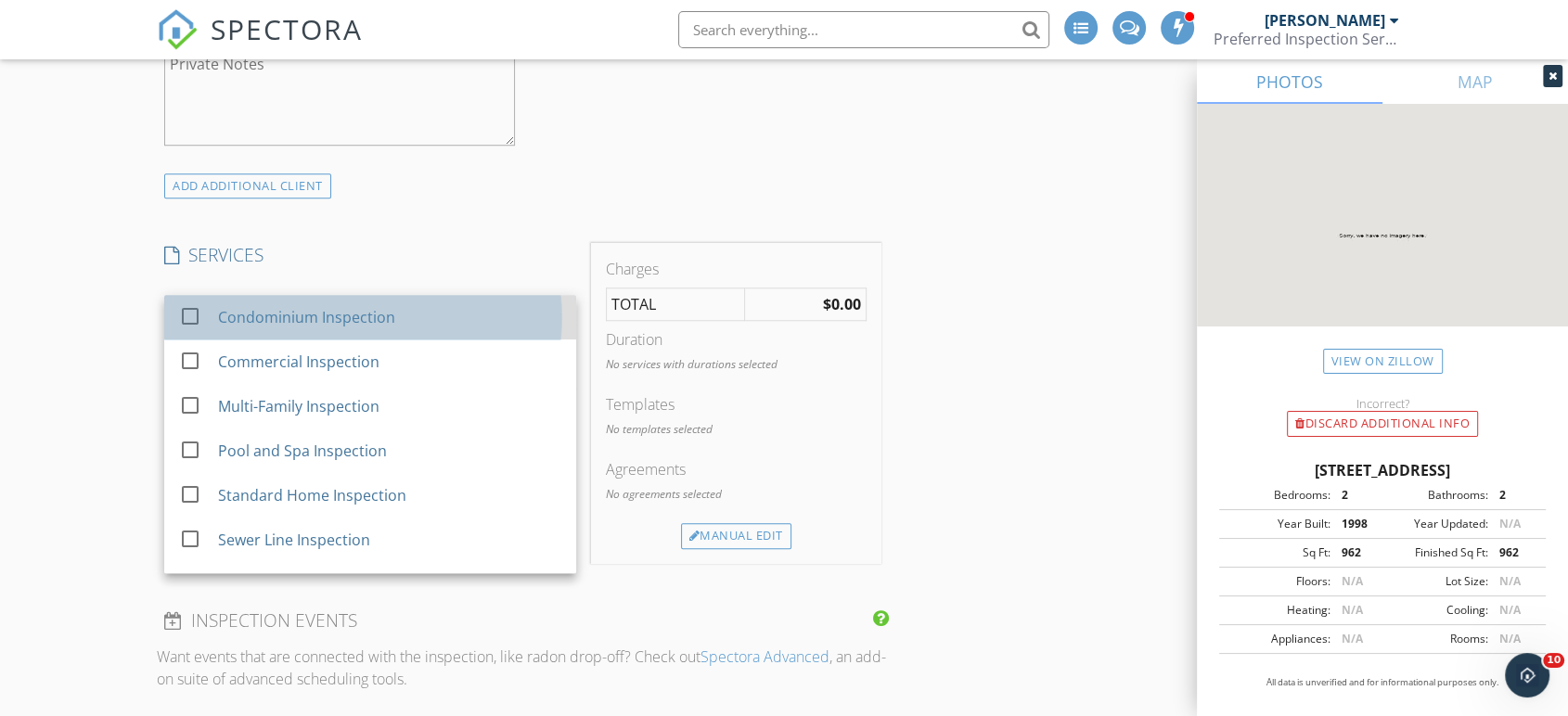
click at [346, 325] on div "Condominium Inspection" at bounding box center [306, 317] width 177 height 23
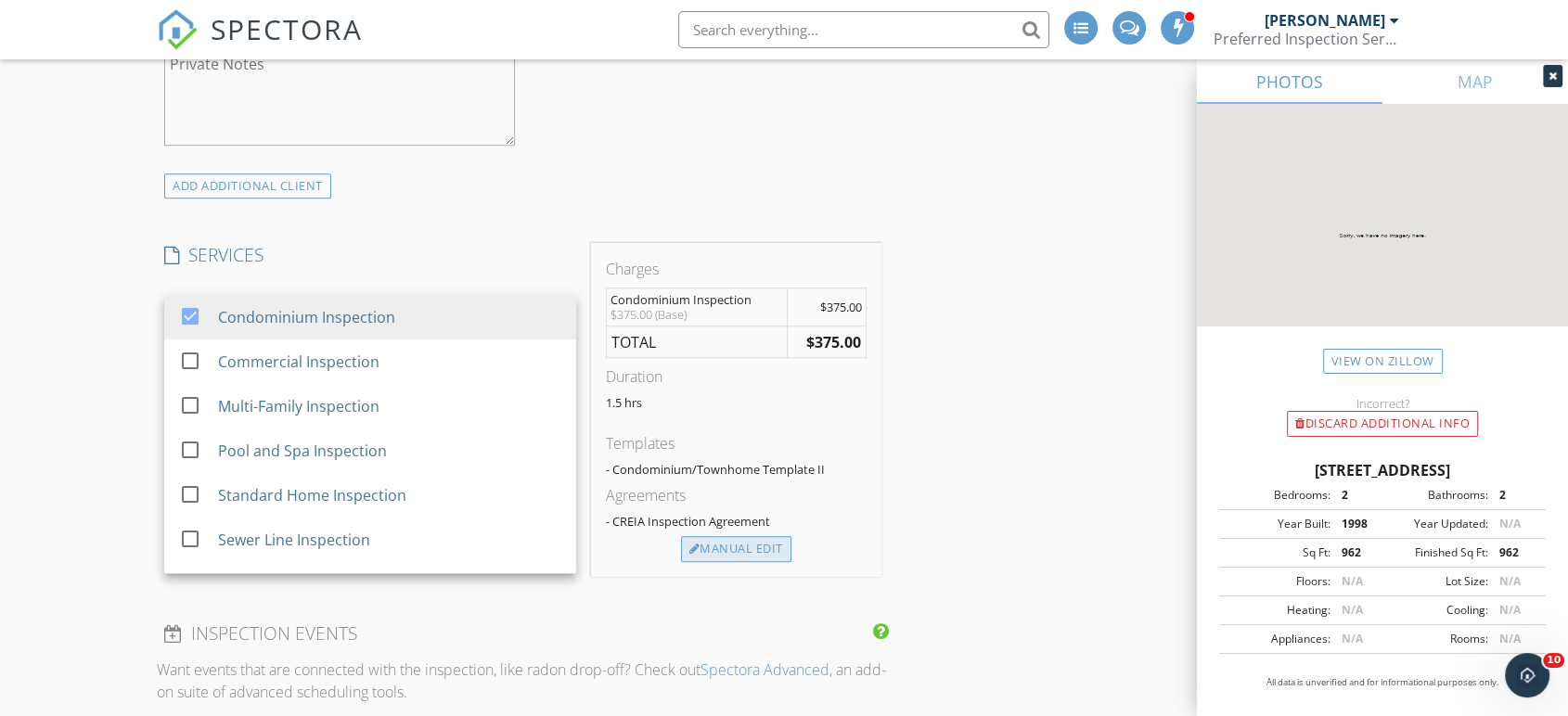
click at [713, 553] on div "Manual Edit" at bounding box center [736, 549] width 111 height 26
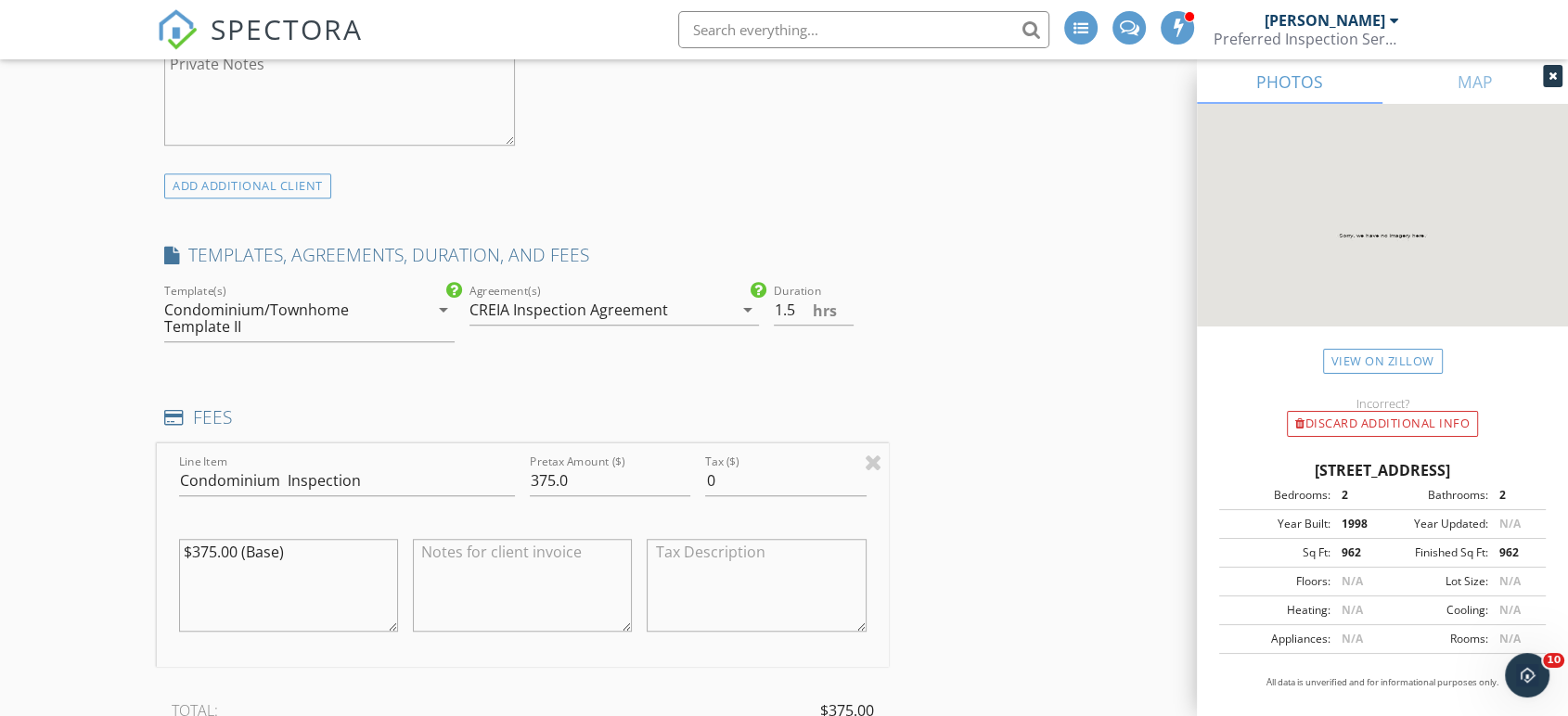
click at [663, 312] on div "CREIA Inspection Agreement" at bounding box center [568, 310] width 198 height 17
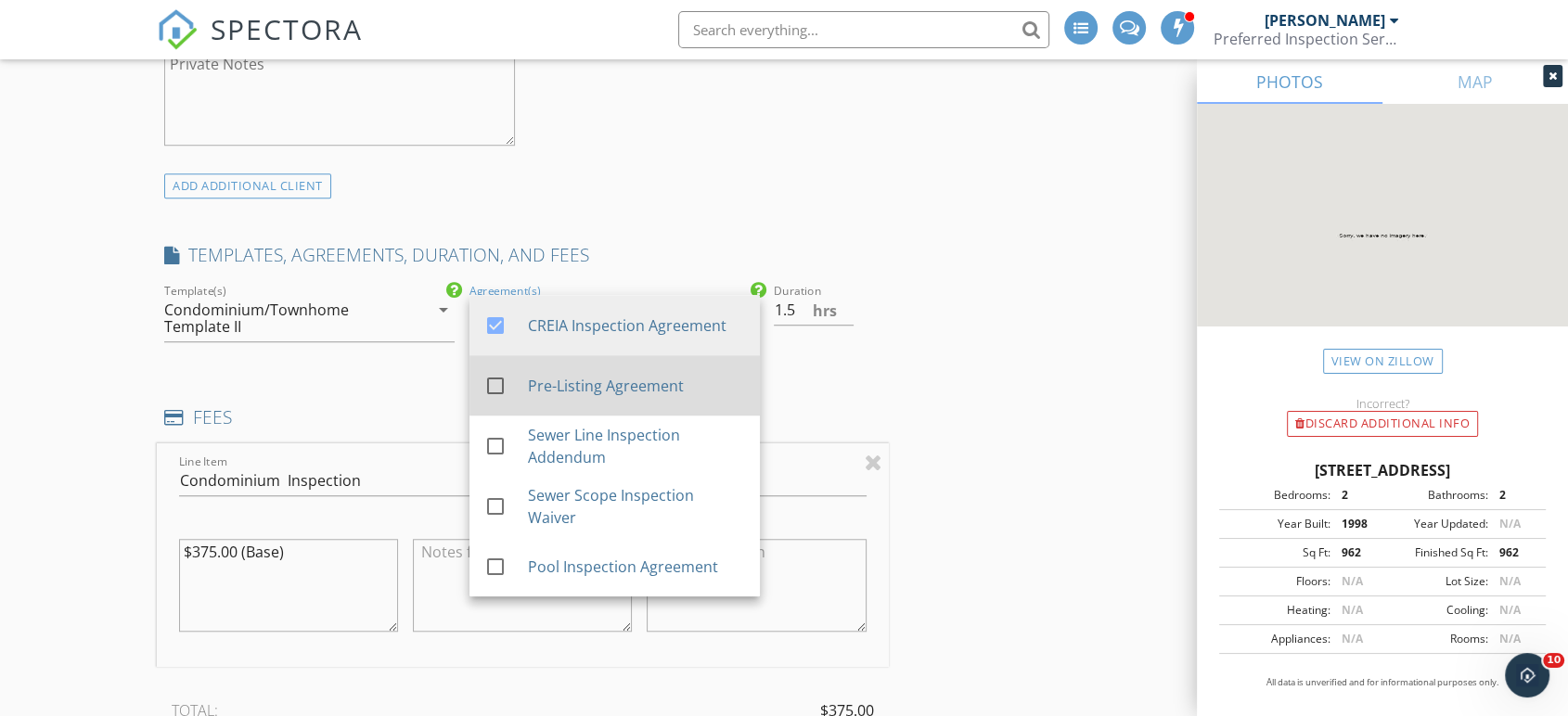
click at [495, 383] on div at bounding box center [496, 386] width 32 height 32
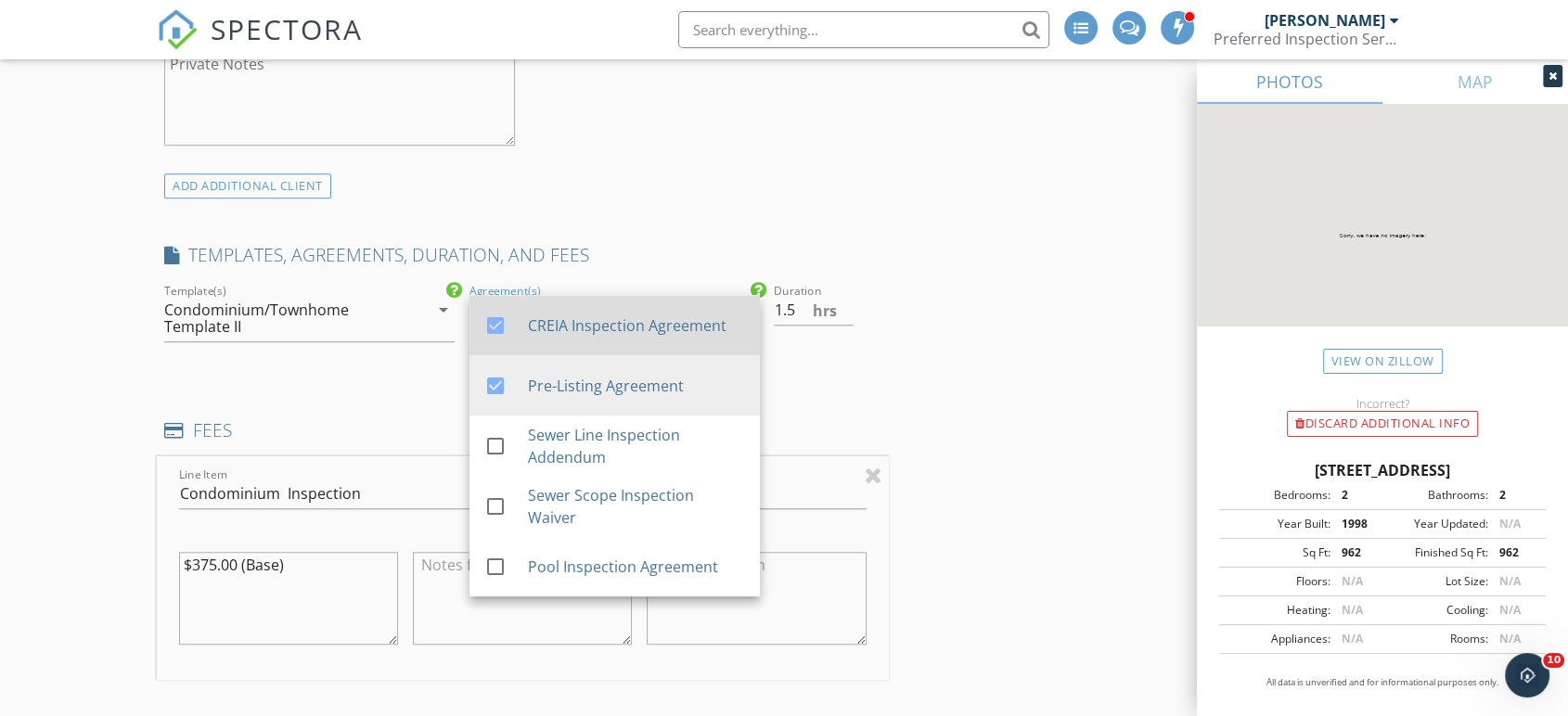
click at [498, 328] on div at bounding box center [496, 326] width 32 height 32
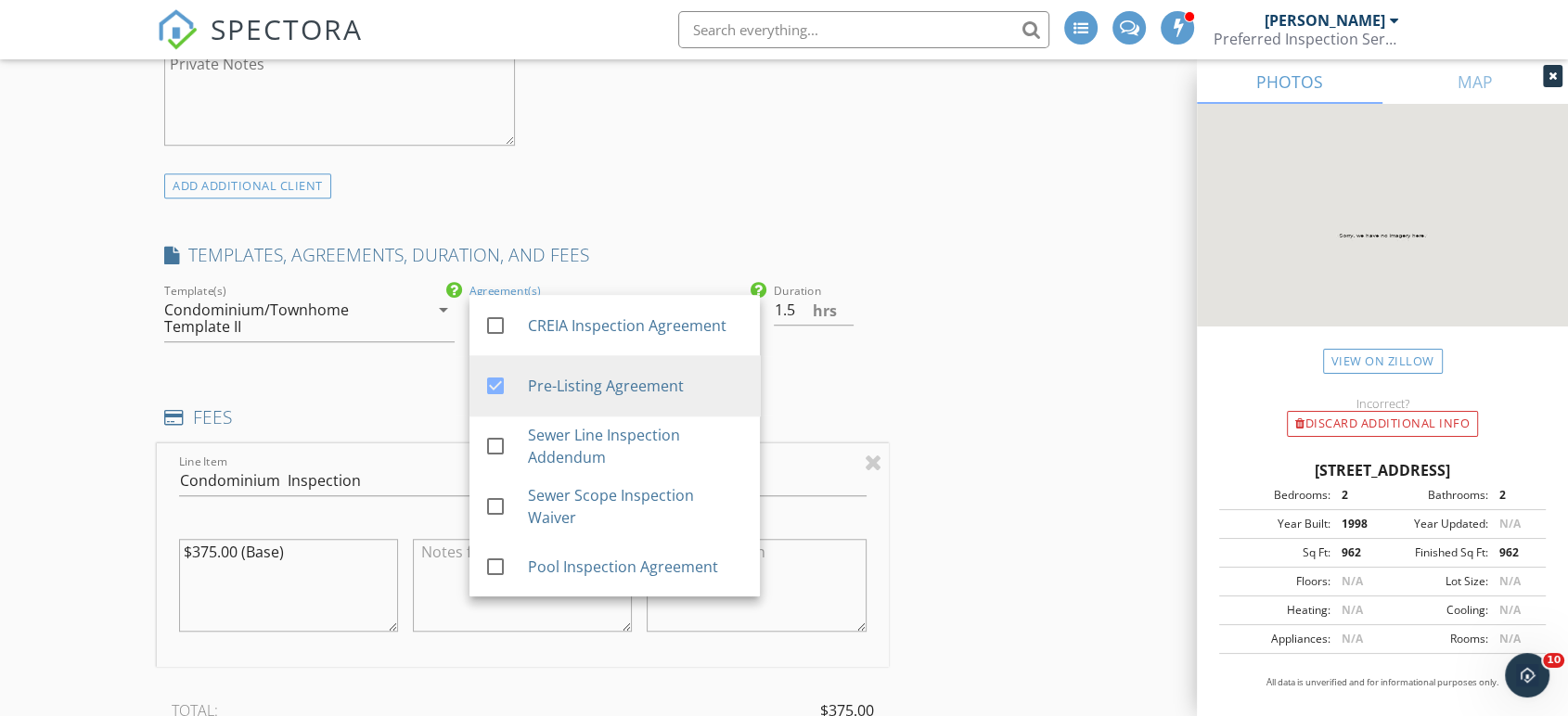
click at [560, 198] on div "INSPECTOR(S) check_box_outline_blank Jerry Stonger check_box Matt Garcia PRIMAR…" at bounding box center [522, 541] width 731 height 3328
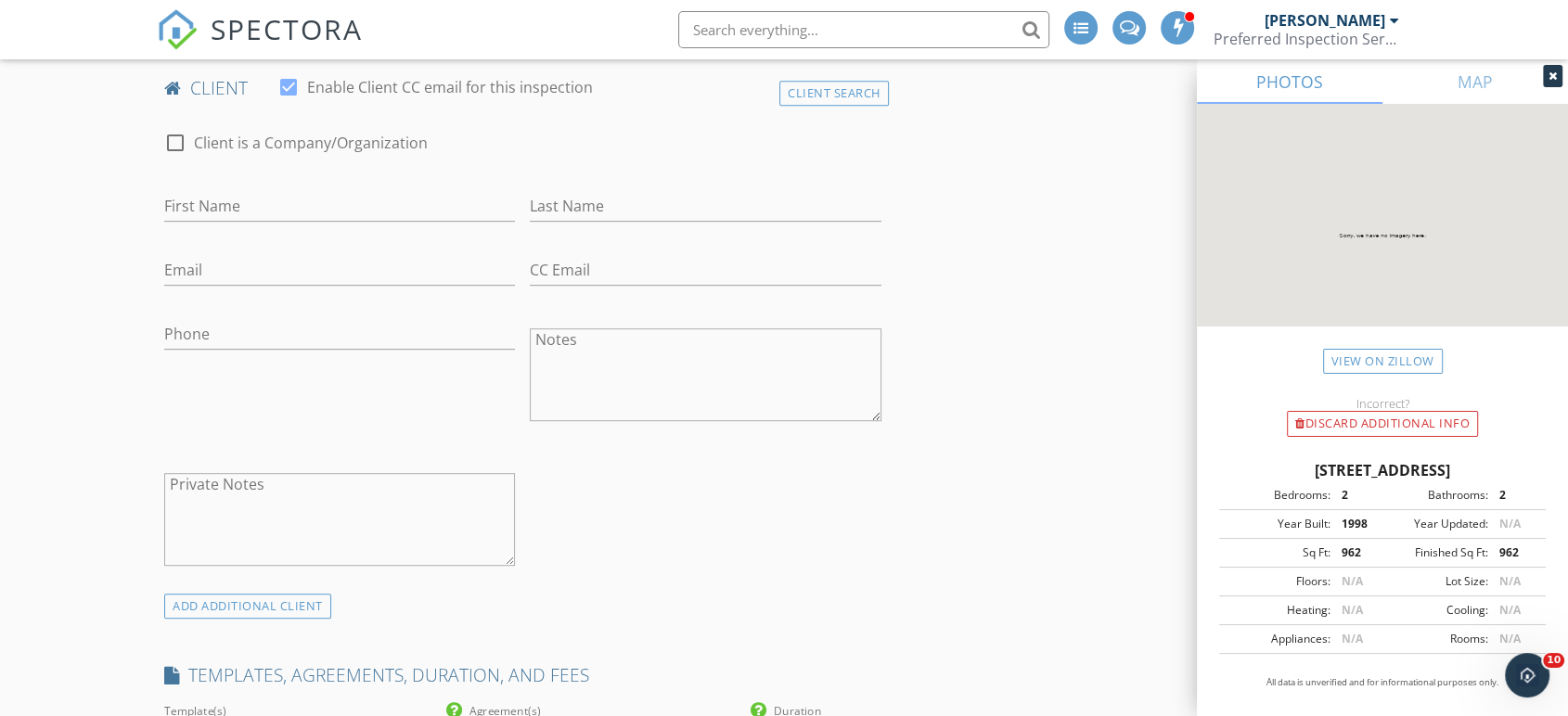
scroll to position [927, 0]
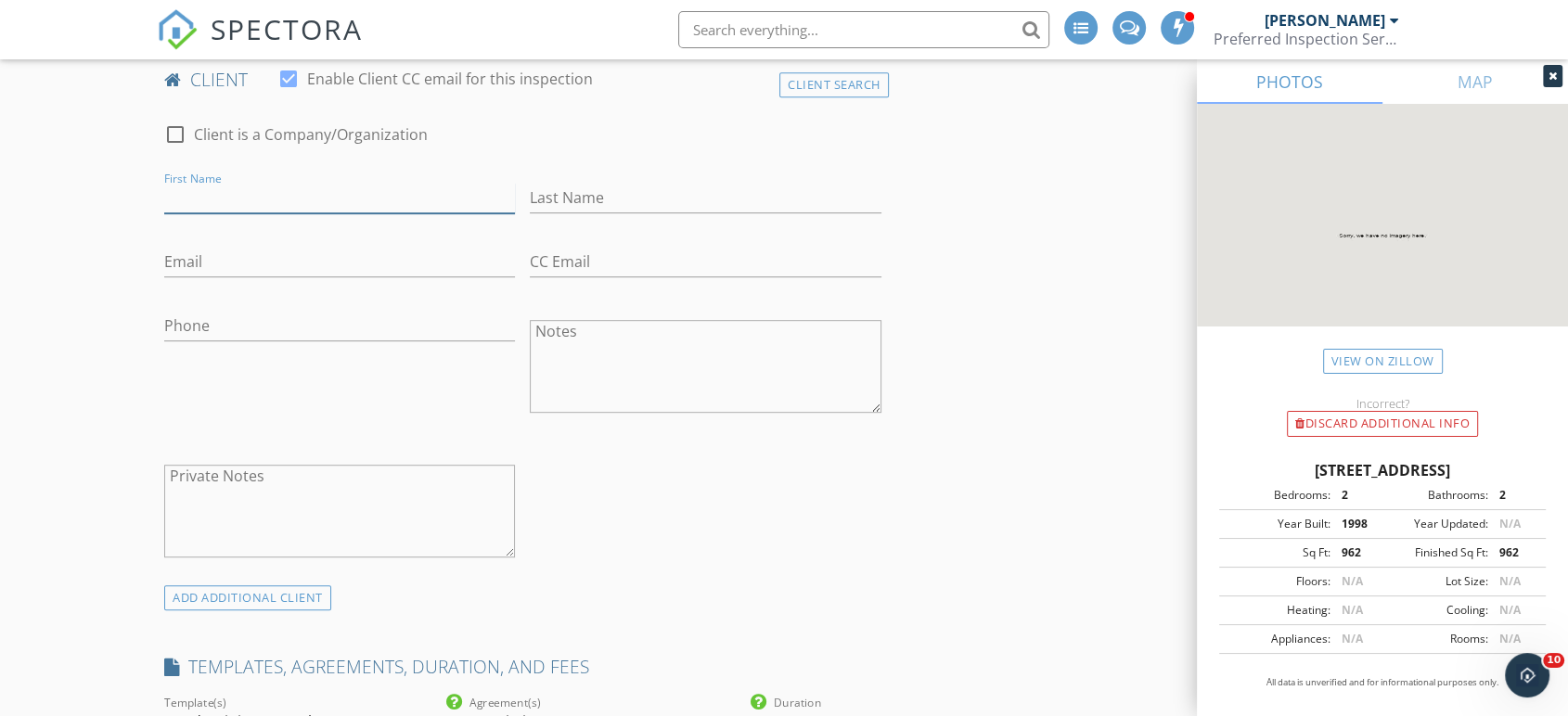
click at [384, 199] on input "First Name" at bounding box center [339, 198] width 350 height 31
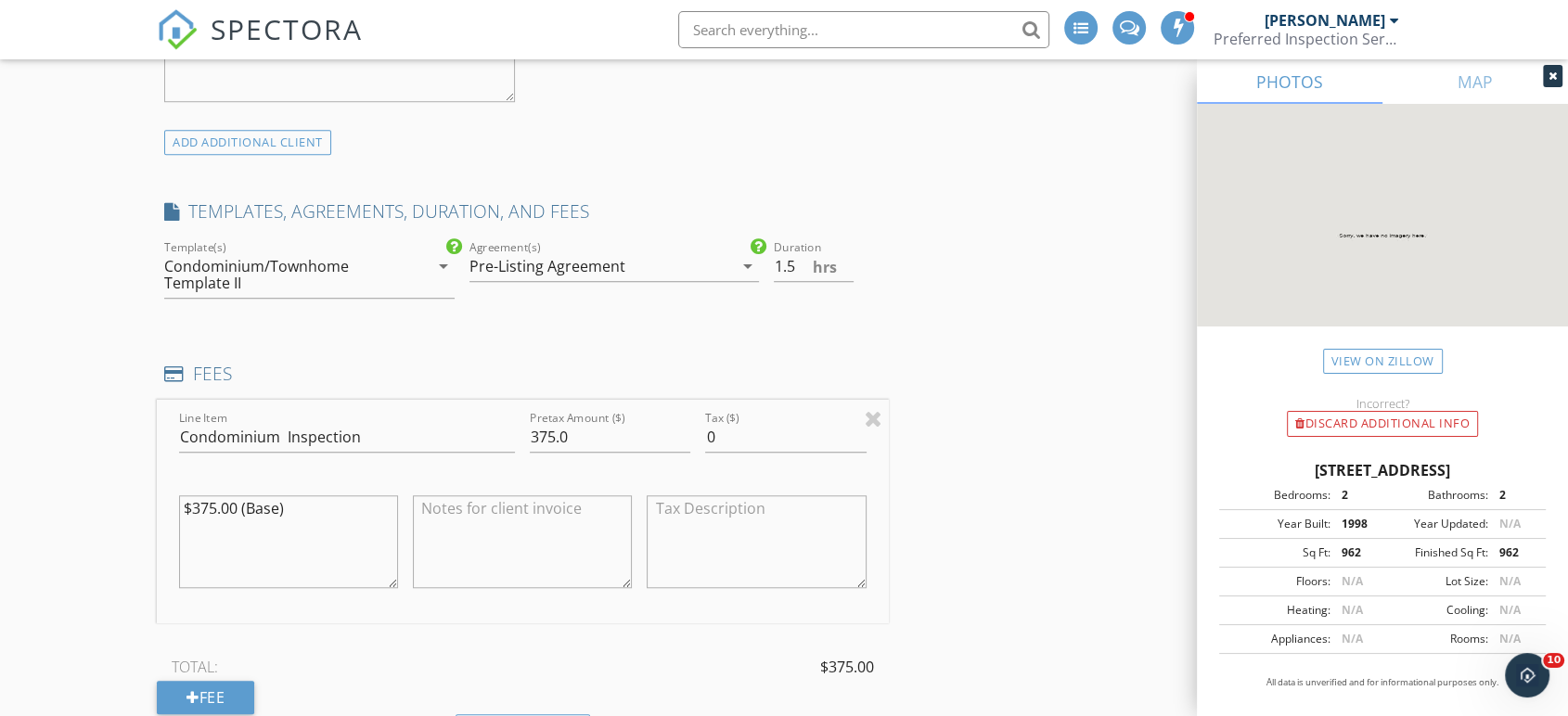
scroll to position [1545, 0]
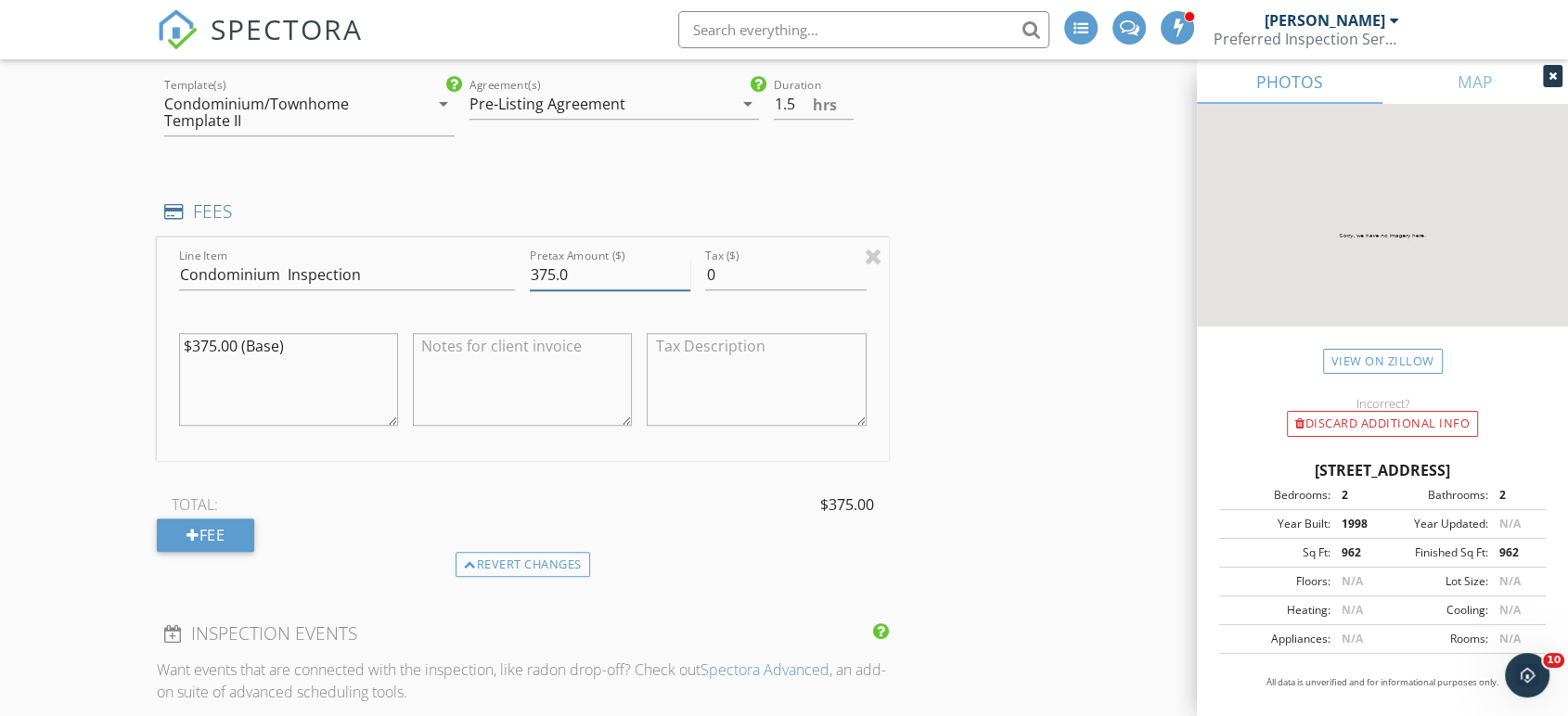
click at [584, 272] on input "375.0" at bounding box center [609, 275] width 161 height 31
type input "3"
type input "400.00"
click at [971, 270] on div "INSPECTOR(S) check_box_outline_blank Jerry Stonger check_box Matt Garcia PRIMAR…" at bounding box center [784, 388] width 1254 height 3435
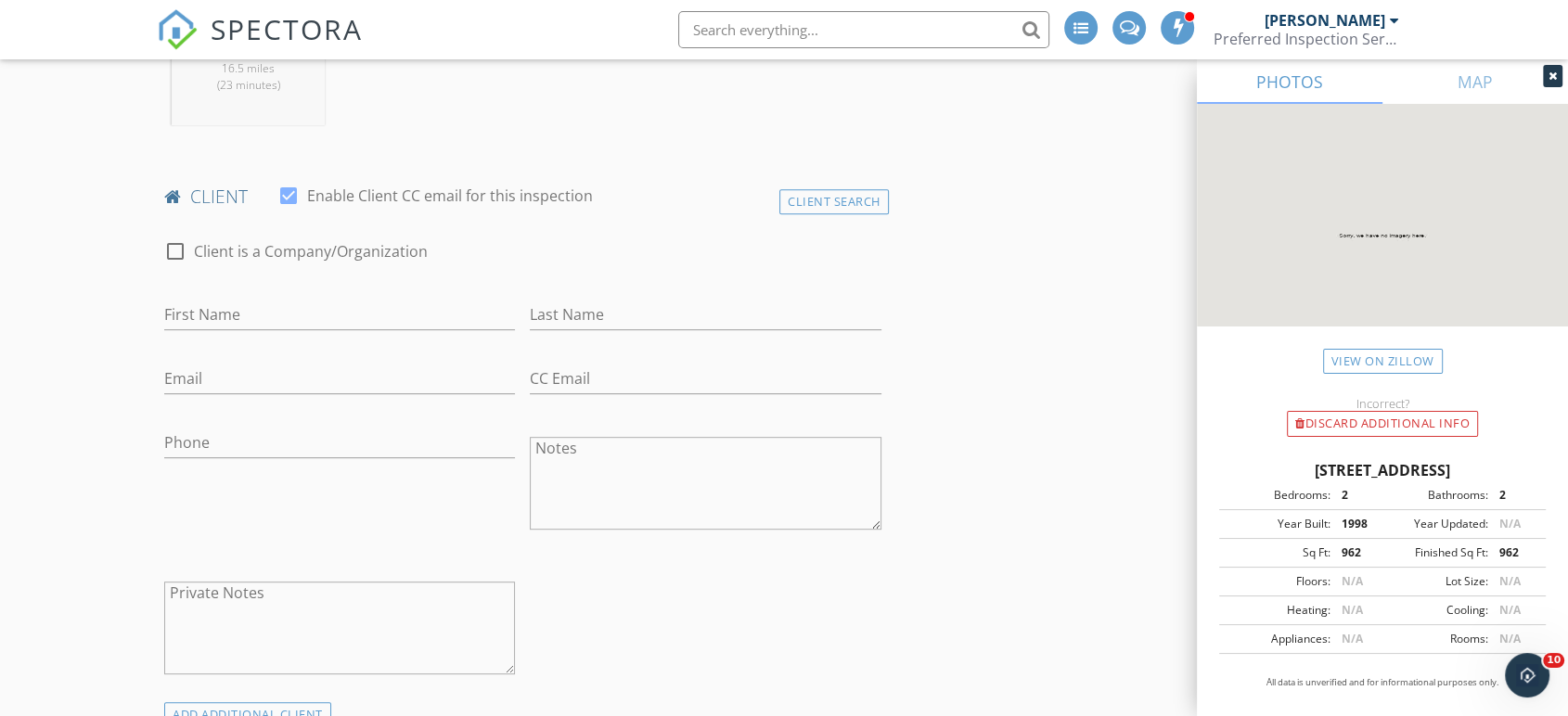
scroll to position [927, 0]
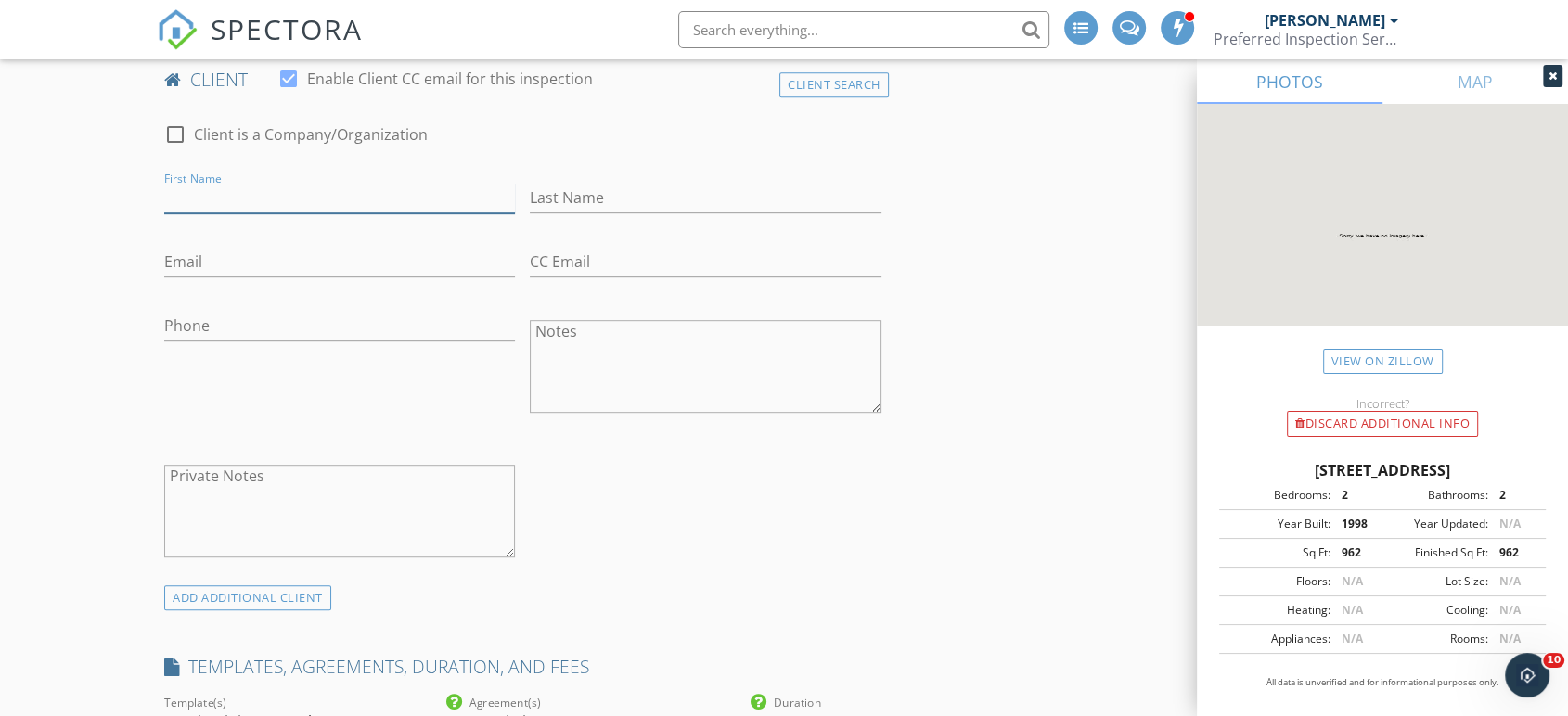
click at [293, 199] on input "First Name" at bounding box center [339, 198] width 350 height 31
type input "Jessica"
click at [561, 184] on input "Last Name" at bounding box center [704, 198] width 350 height 31
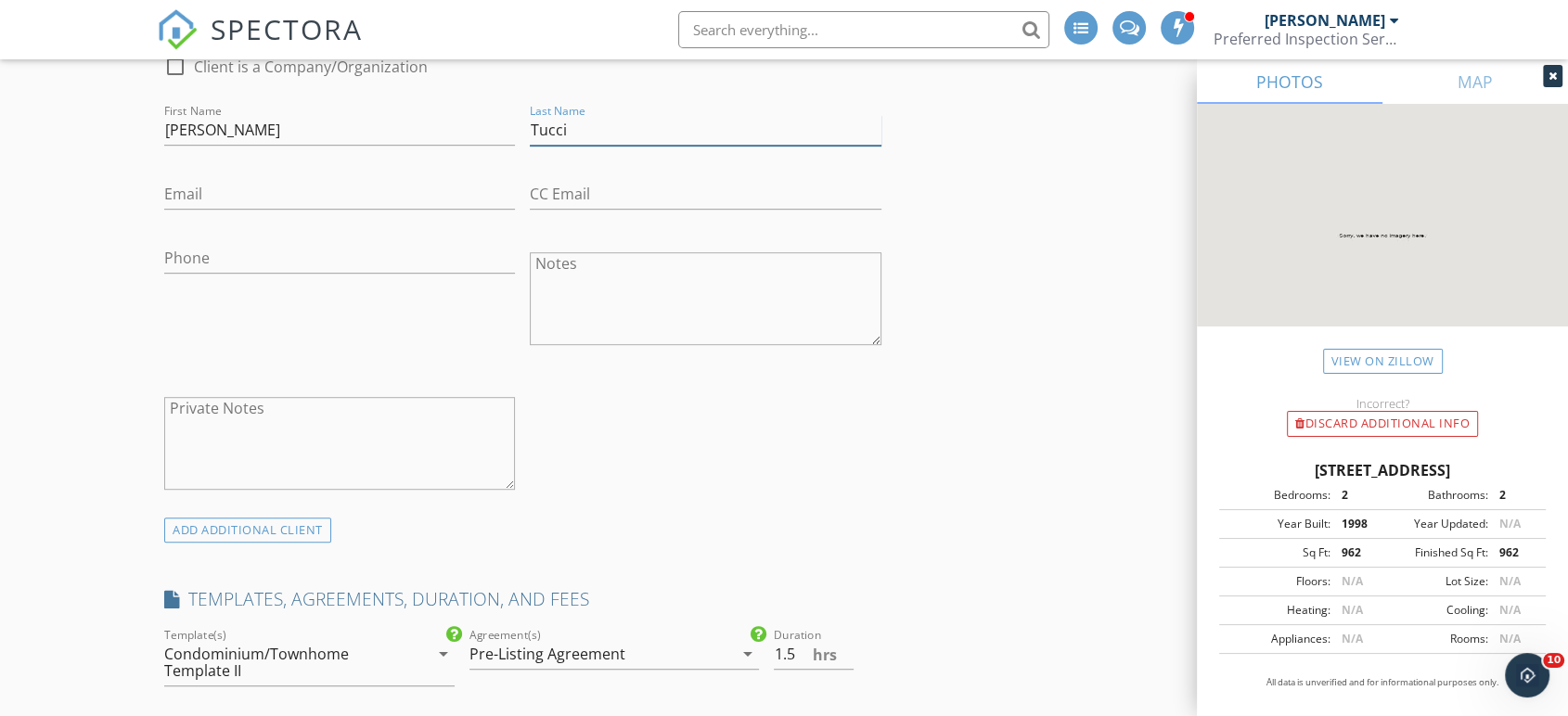
scroll to position [1030, 0]
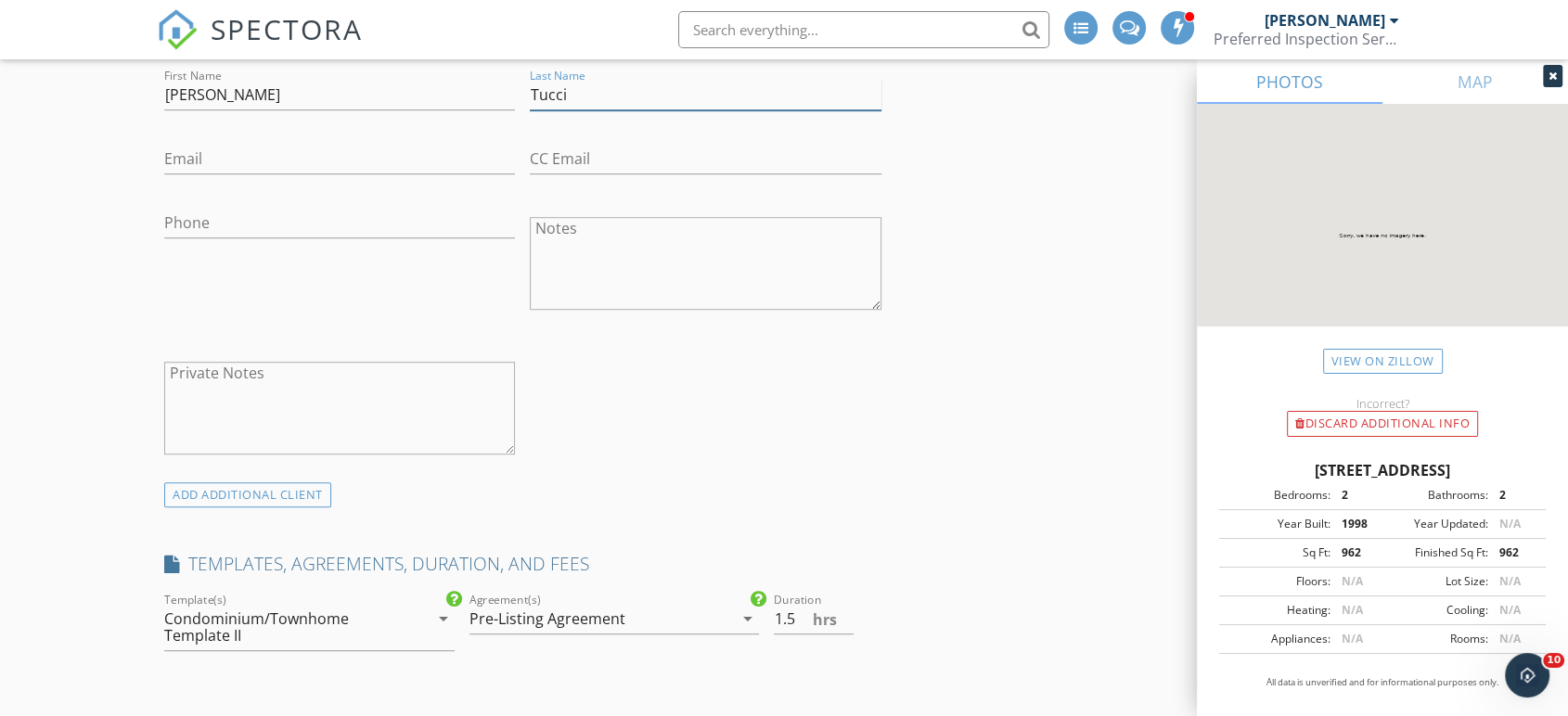
type input "Tucci"
click at [268, 161] on input "Email" at bounding box center [339, 159] width 350 height 31
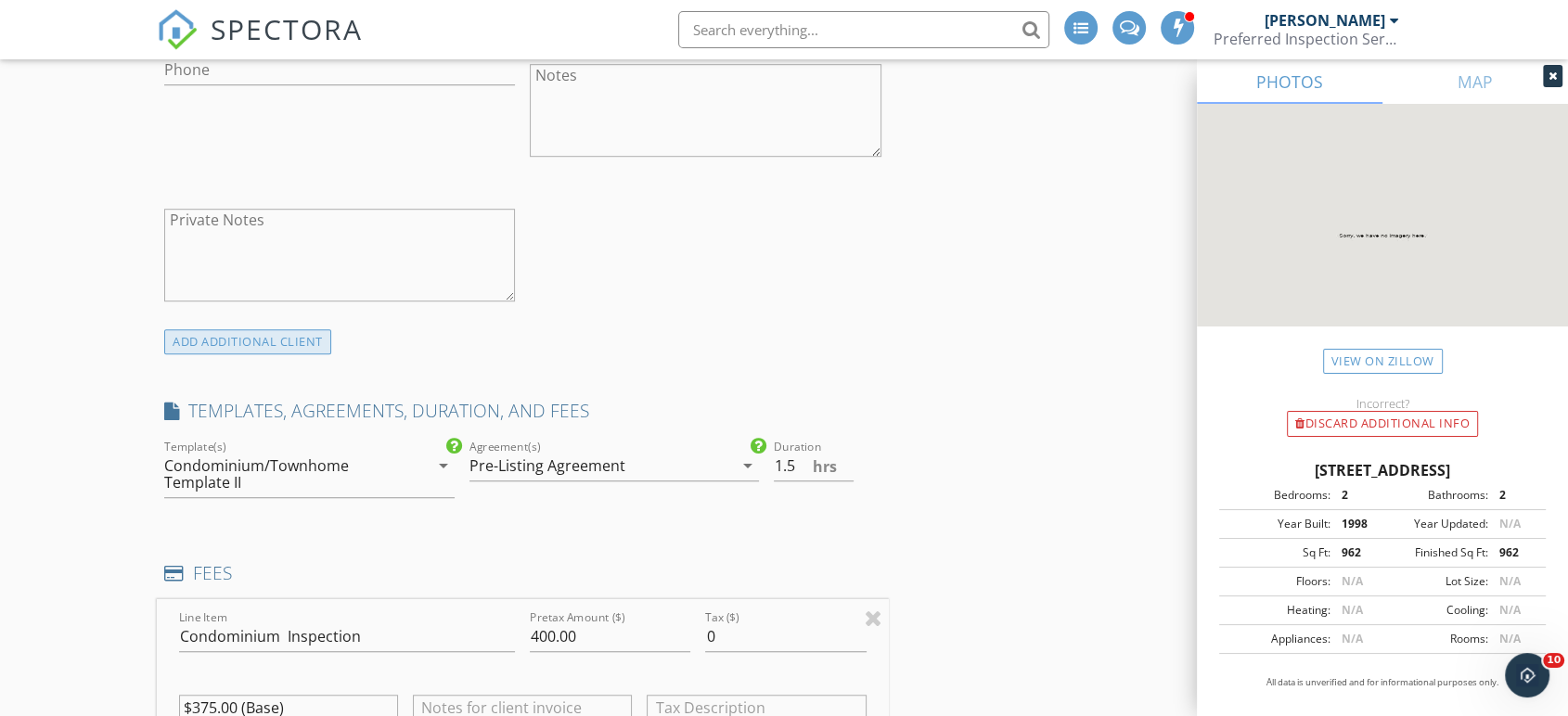
scroll to position [1339, 0]
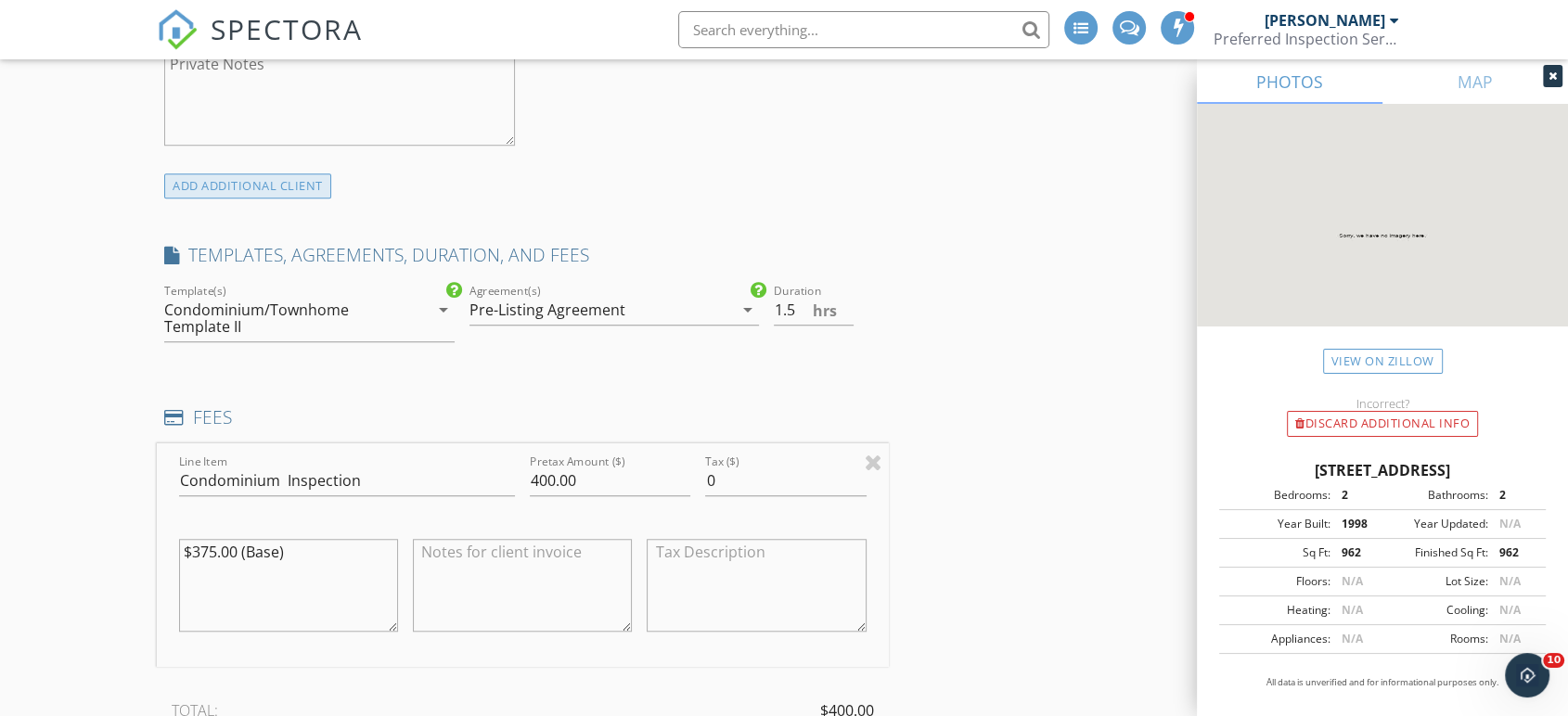
type input "jessicamtucci@yahoo.com"
click at [288, 185] on div "ADD ADDITIONAL client" at bounding box center [248, 186] width 167 height 25
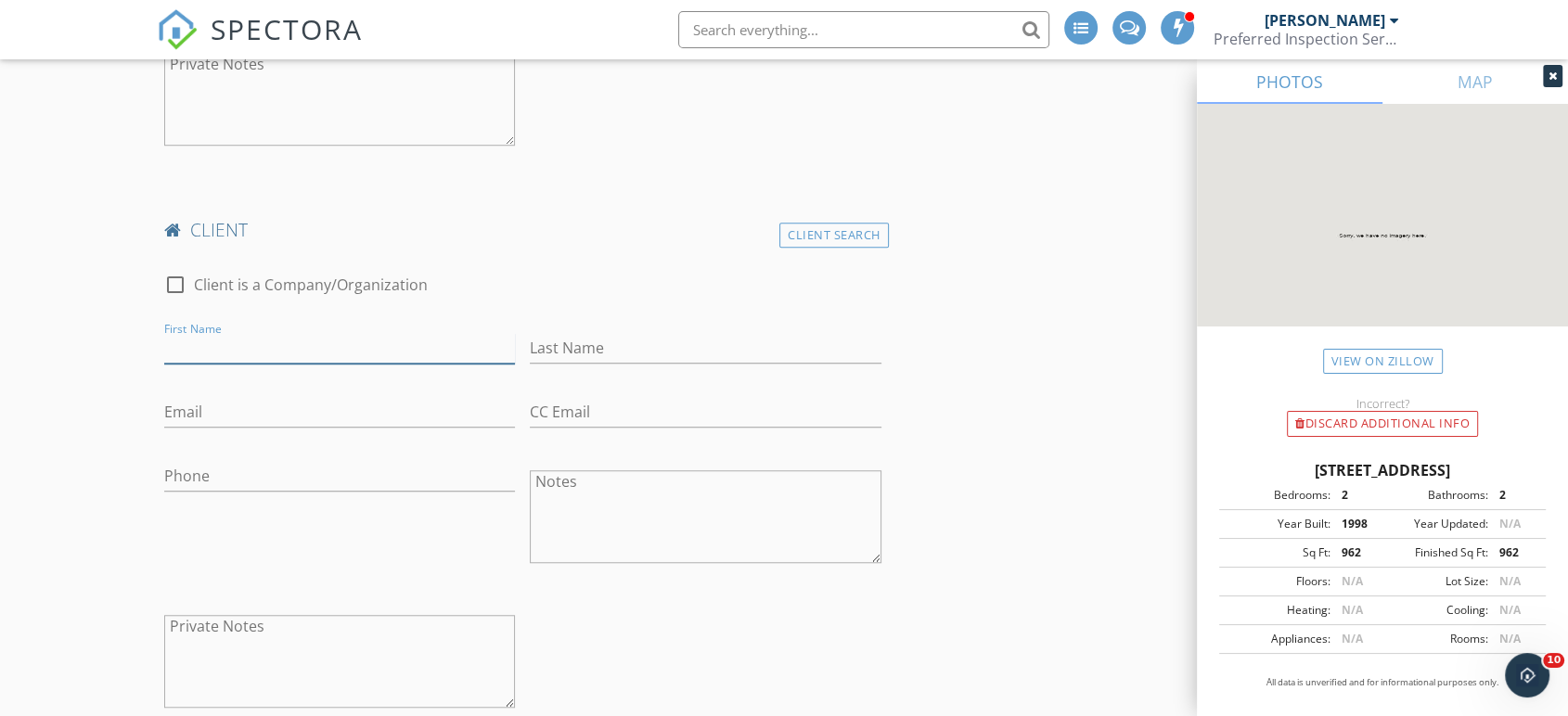
click at [322, 346] on input "First Name" at bounding box center [339, 348] width 350 height 31
type input "m"
type input "Michael"
click at [570, 341] on input "Last Name" at bounding box center [704, 348] width 350 height 31
type input "Tucci"
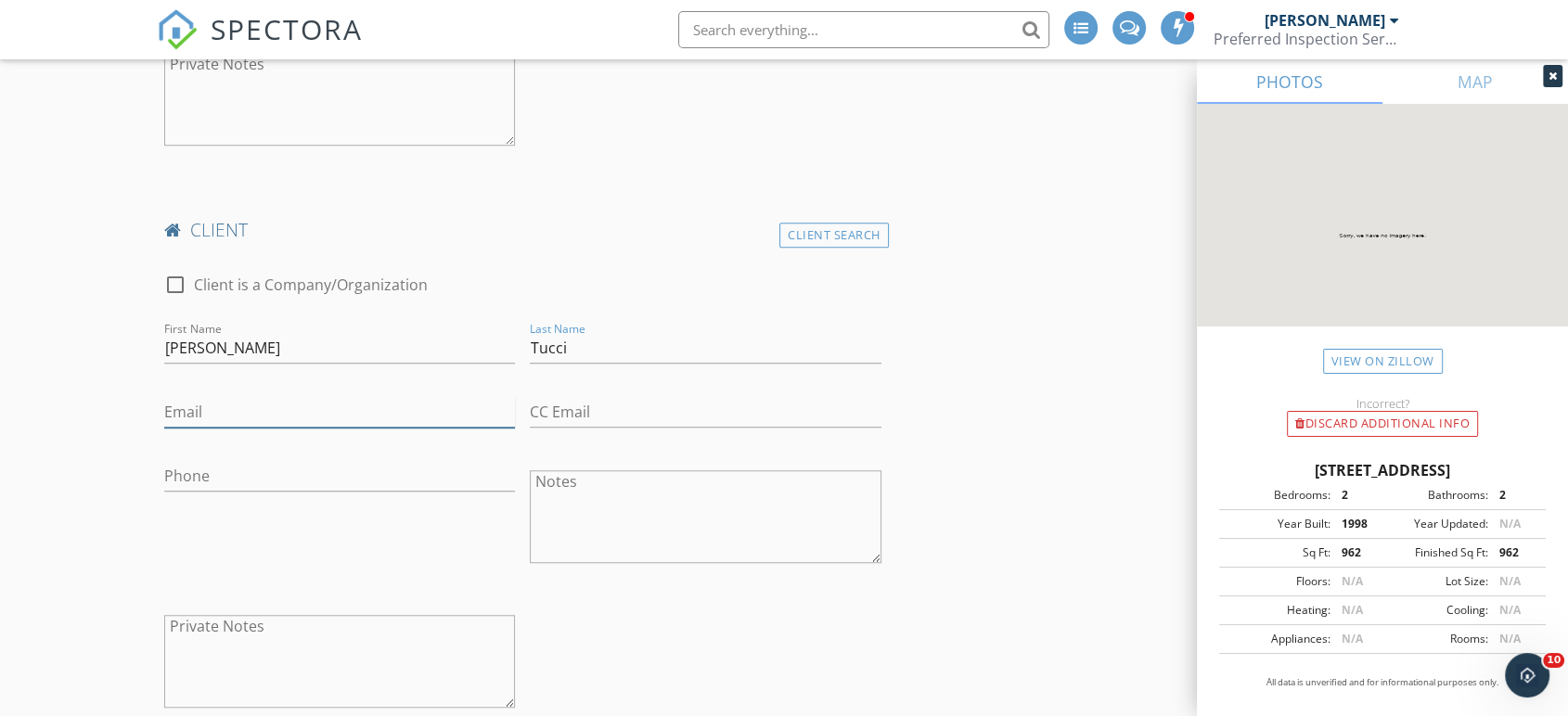
click at [254, 407] on input "Email" at bounding box center [339, 412] width 350 height 31
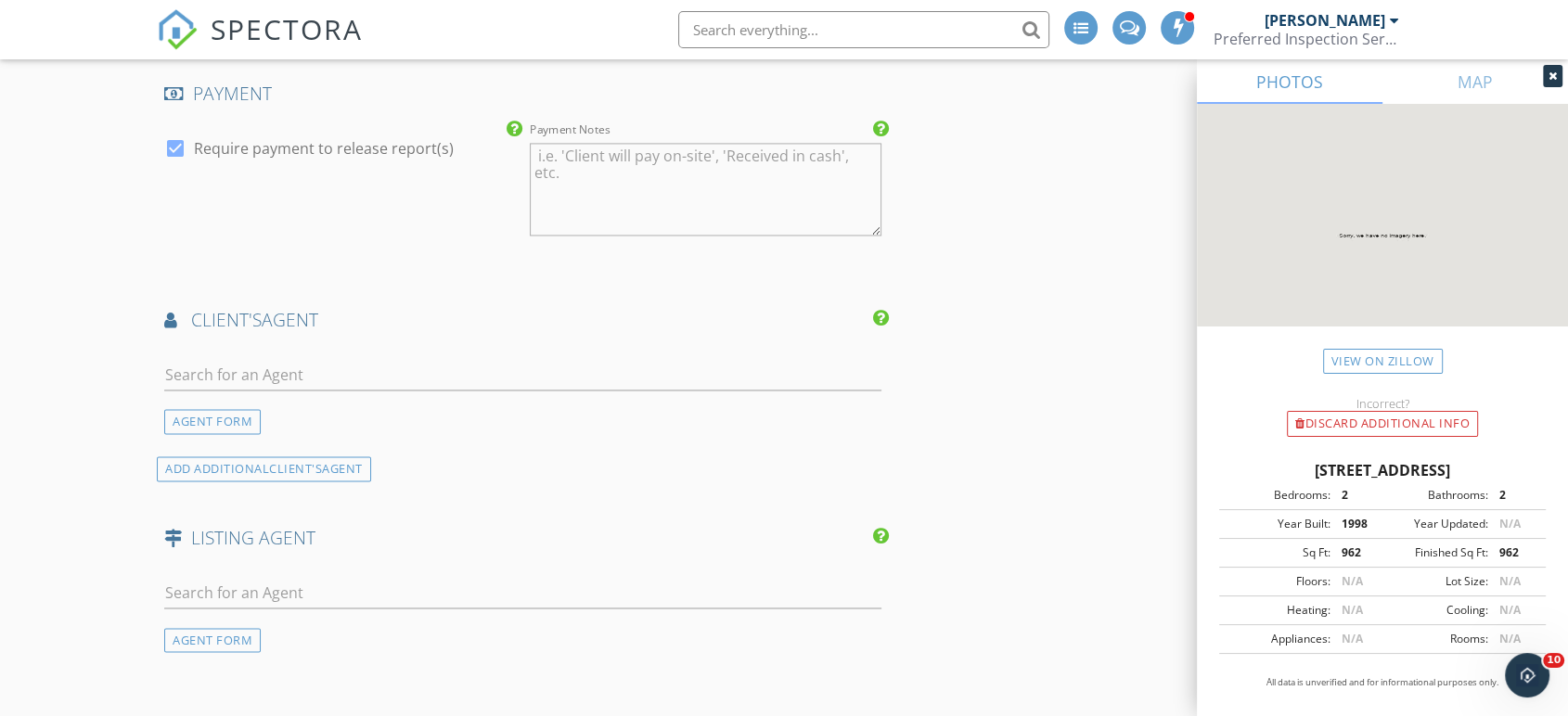
scroll to position [3538, 0]
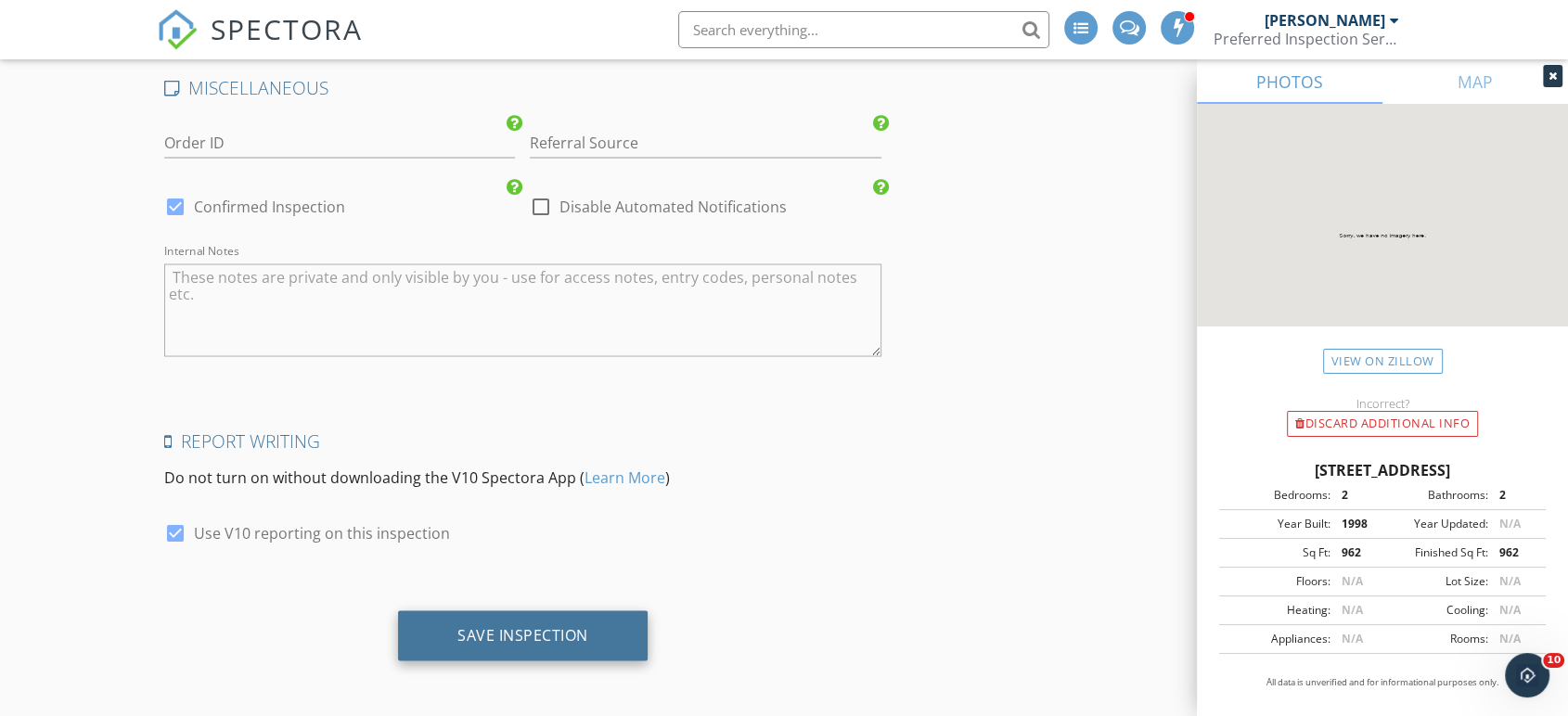
type input "michael2che@yahoo.com"
click at [558, 620] on div "Save Inspection" at bounding box center [523, 635] width 250 height 50
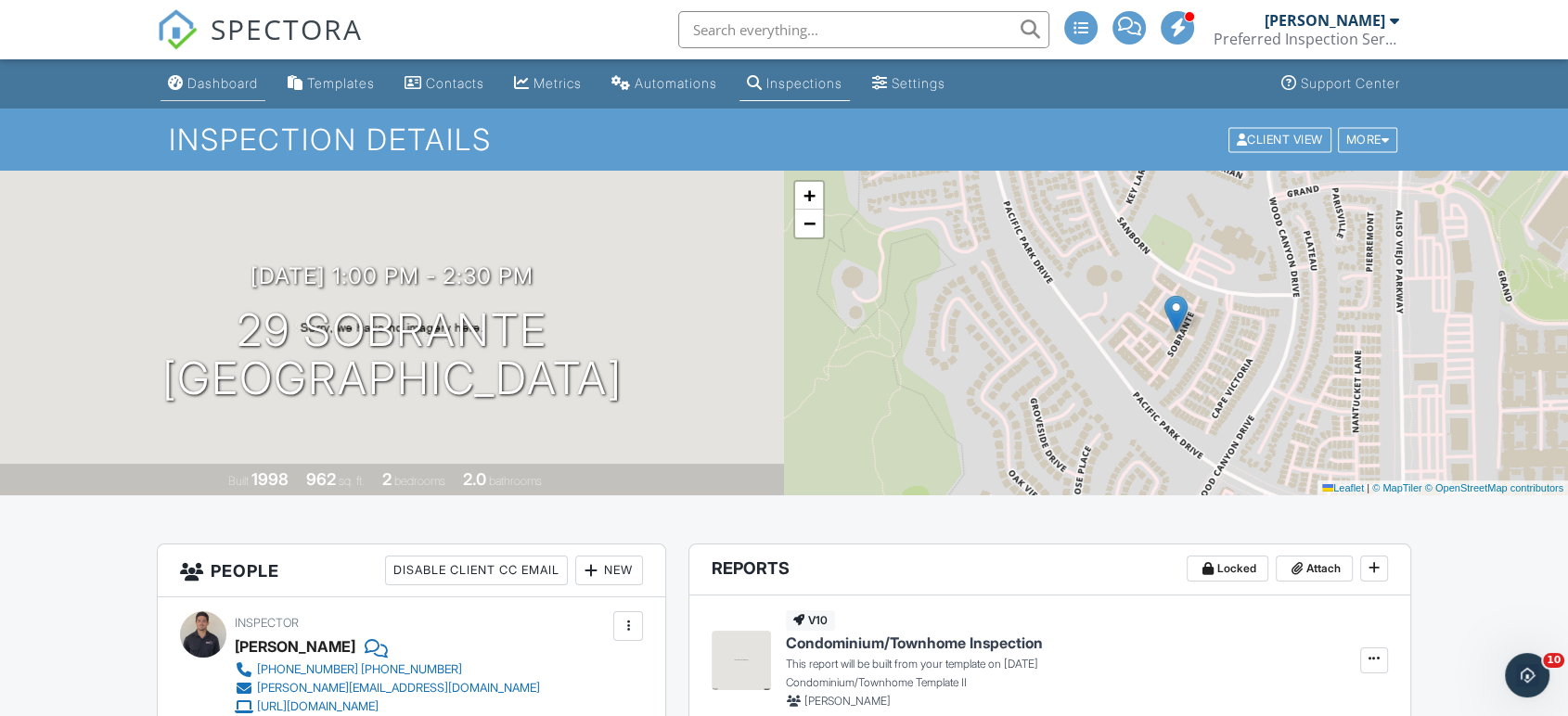
click at [238, 84] on div "Dashboard" at bounding box center [223, 83] width 70 height 16
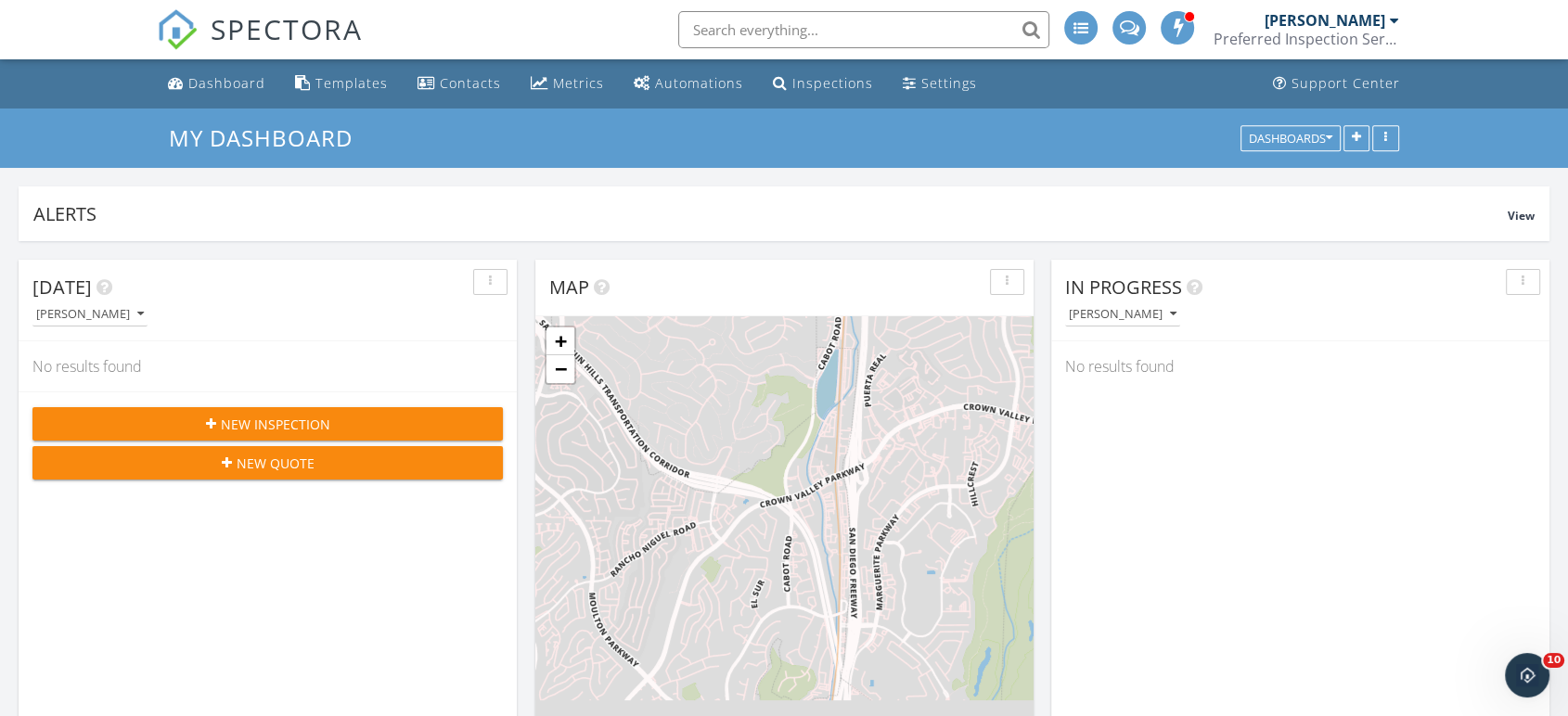
click at [298, 422] on span "New Inspection" at bounding box center [275, 424] width 110 height 20
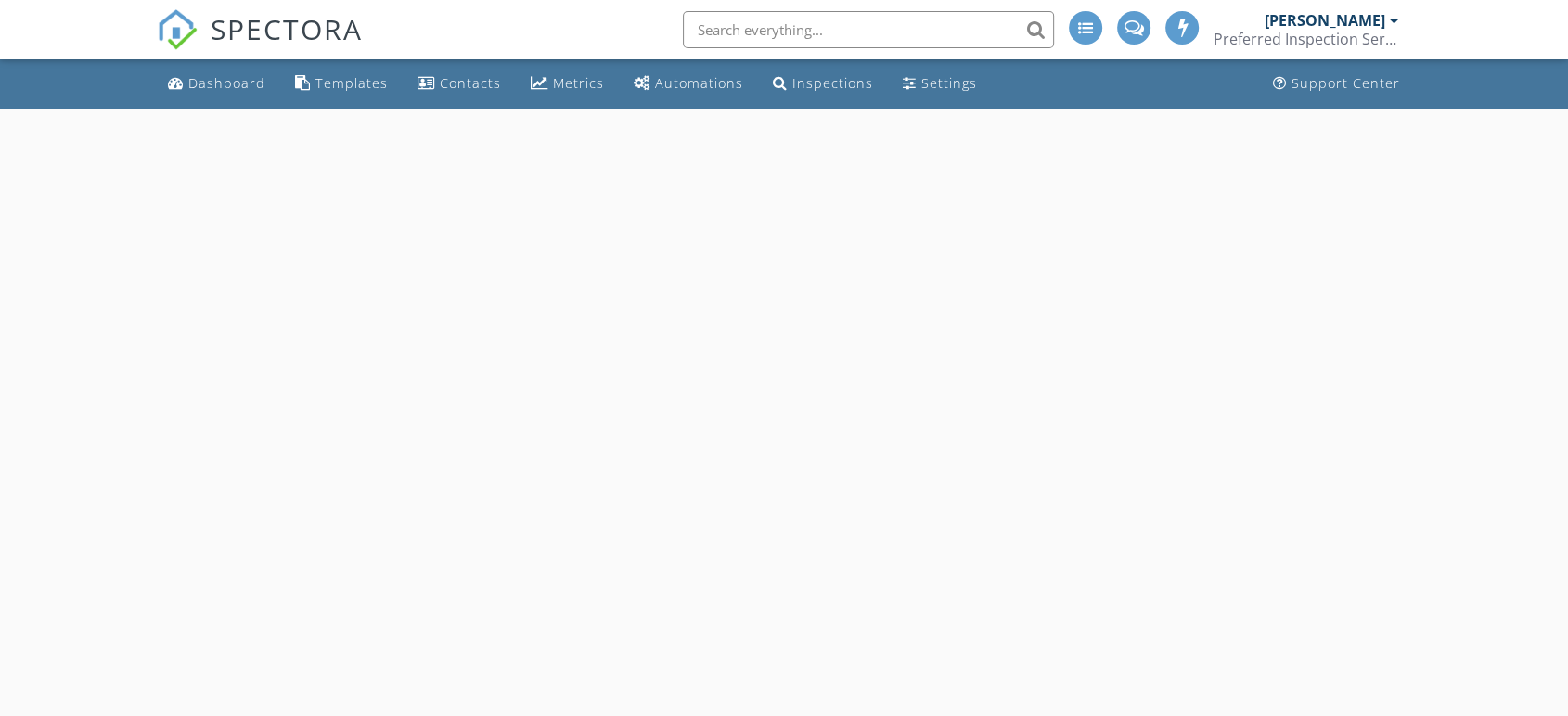
select select "8"
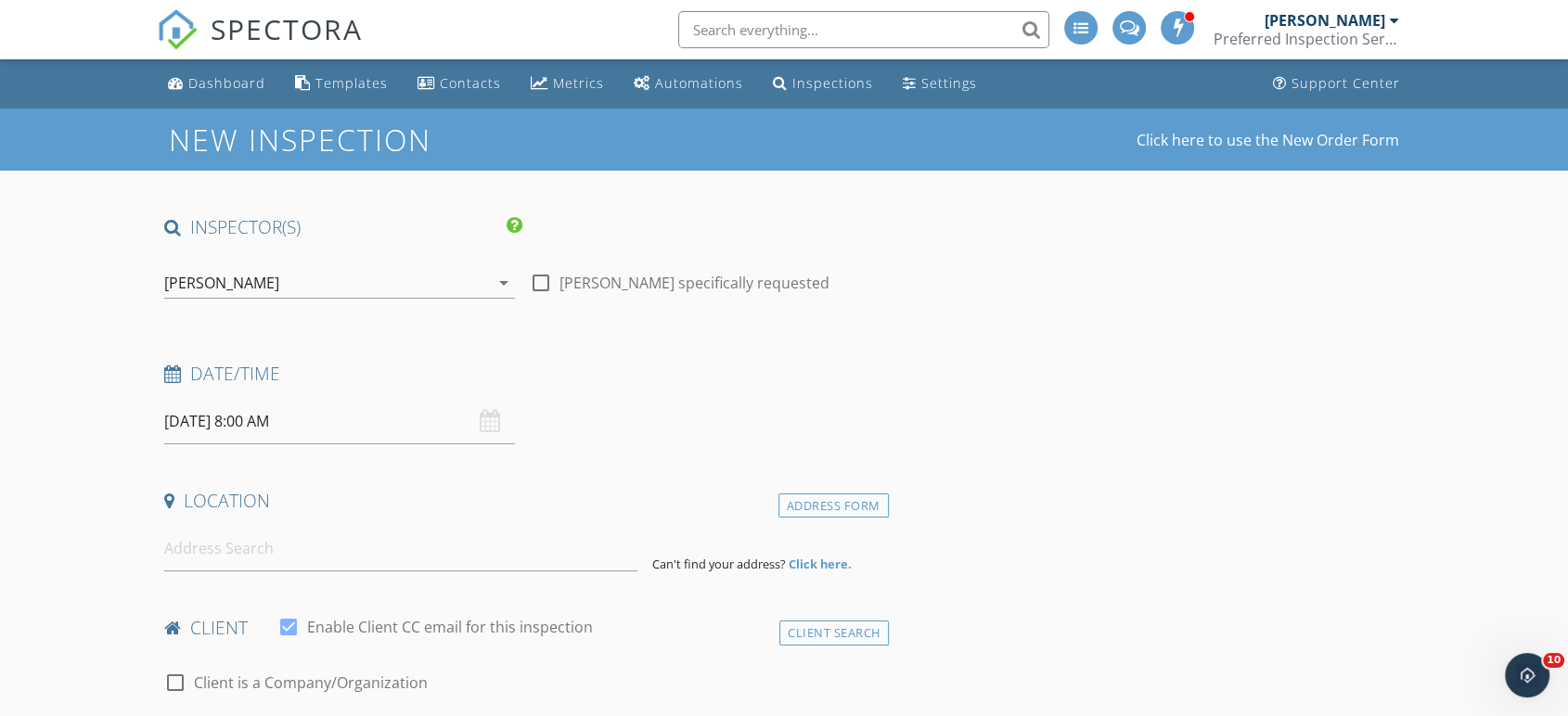
click at [262, 422] on input "09/29/2025 8:00 AM" at bounding box center [339, 421] width 350 height 45
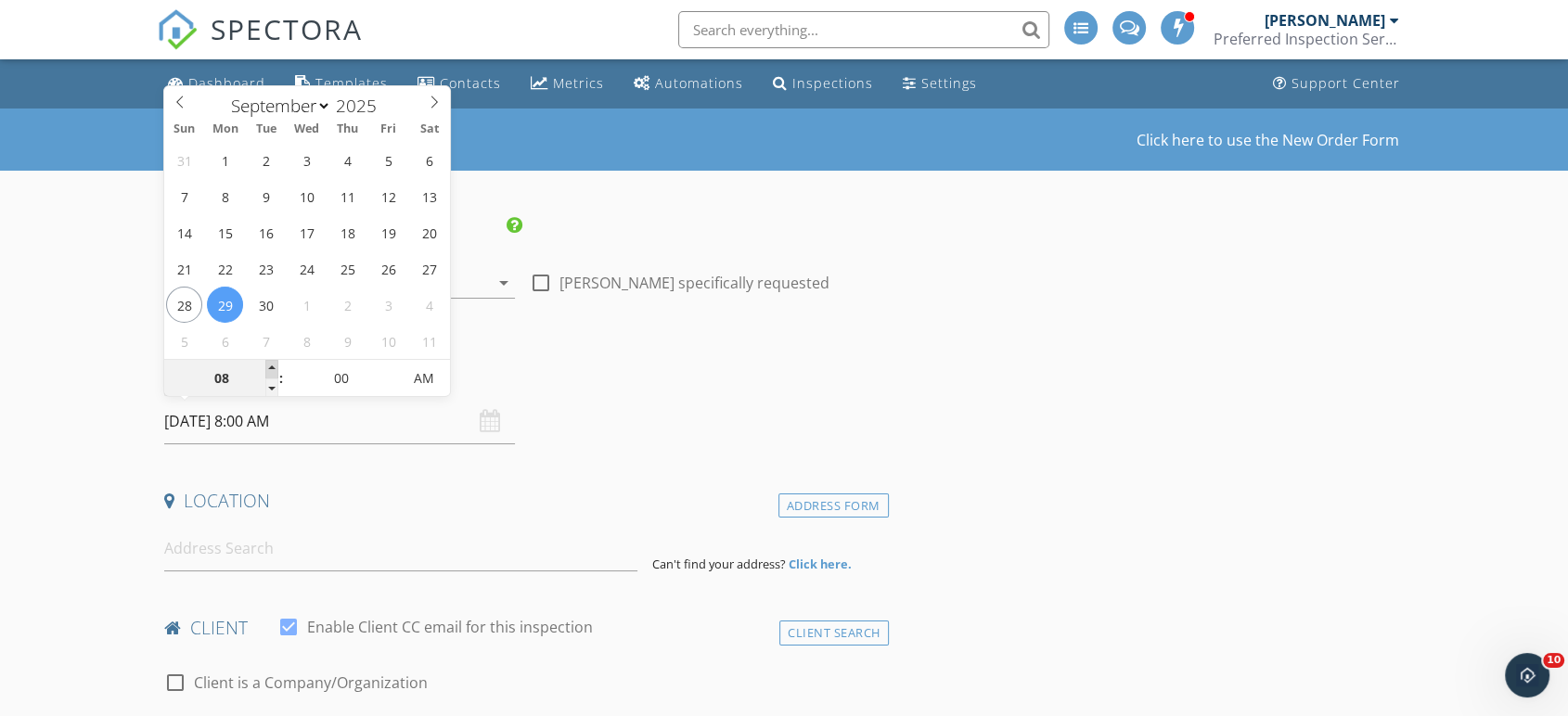
type input "09"
type input "[DATE] 9:00 AM"
click at [270, 370] on span at bounding box center [272, 369] width 13 height 19
click at [266, 550] on input at bounding box center [401, 548] width 473 height 45
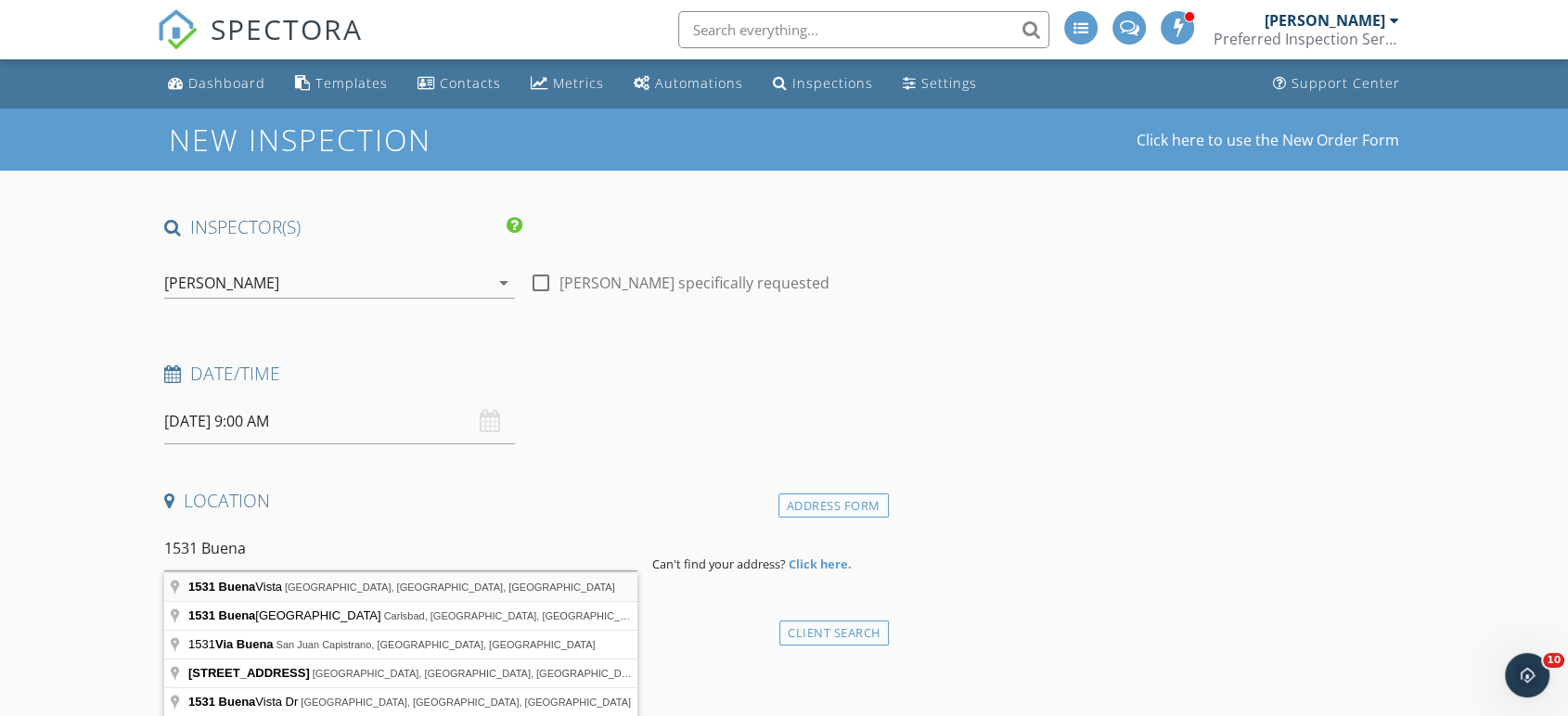
type input "1531 Buena Vista, San Clemente, CA, USA"
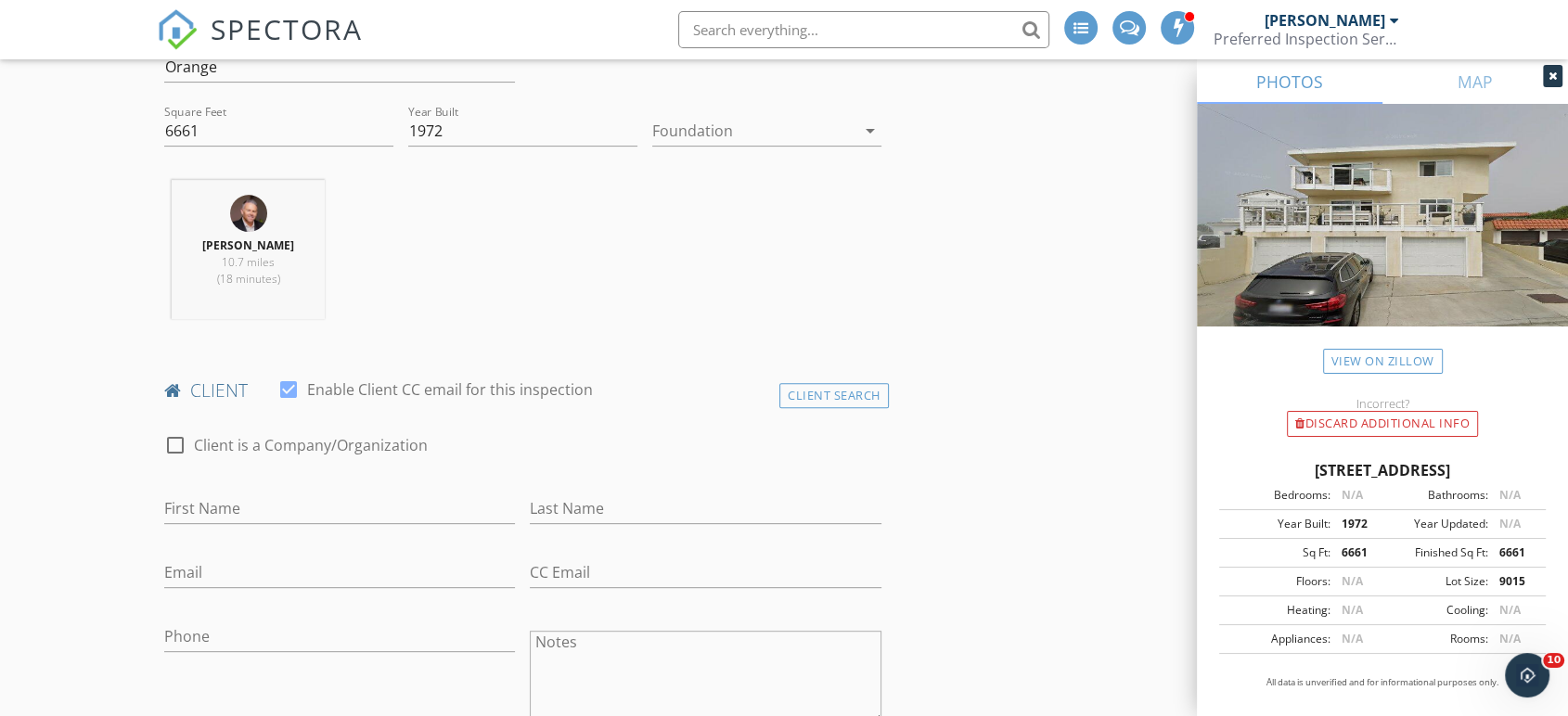
scroll to position [617, 0]
click at [387, 495] on input "First Name" at bounding box center [339, 508] width 350 height 31
type input "Jyh"
click at [565, 500] on input "Last Name" at bounding box center [704, 508] width 350 height 31
type input "Chang"
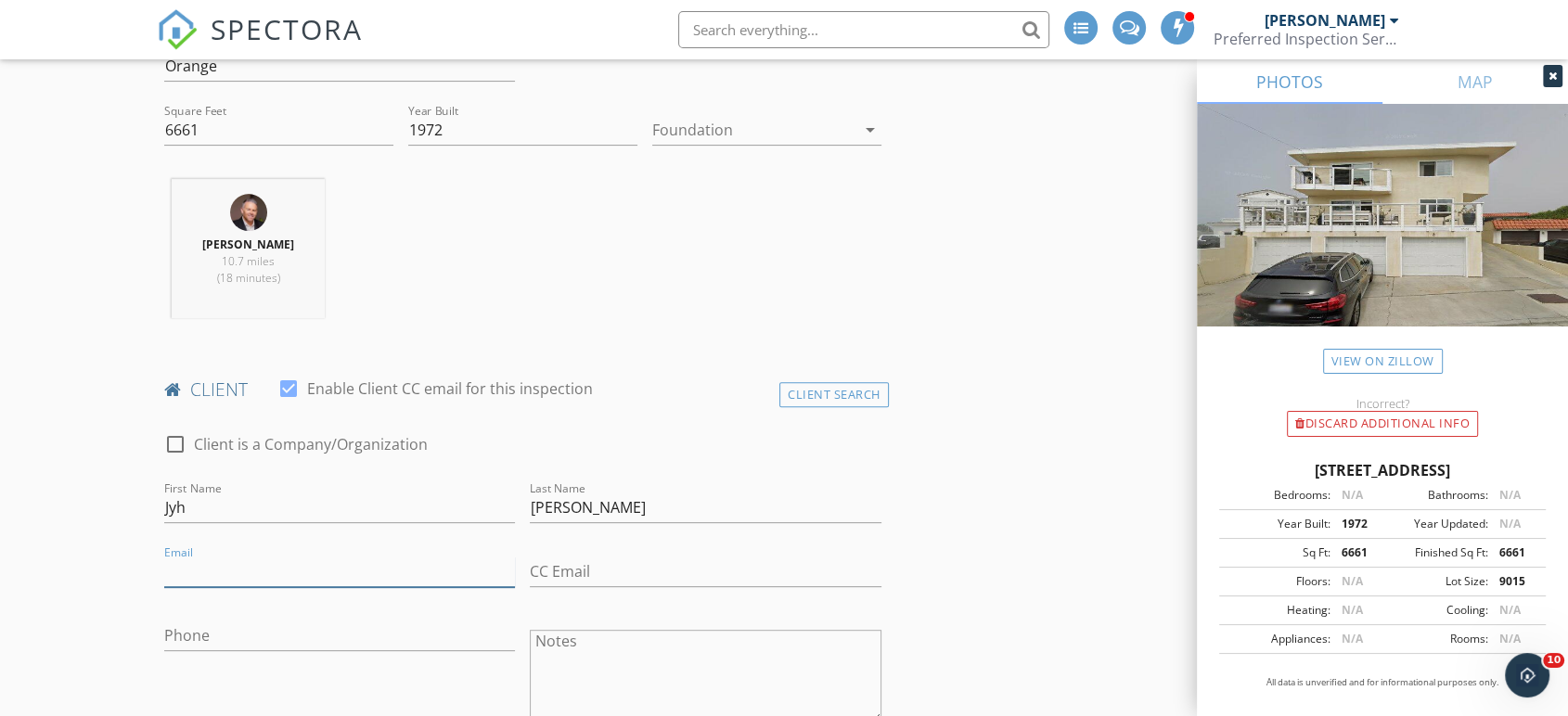
click at [294, 571] on input "Email" at bounding box center [339, 571] width 350 height 31
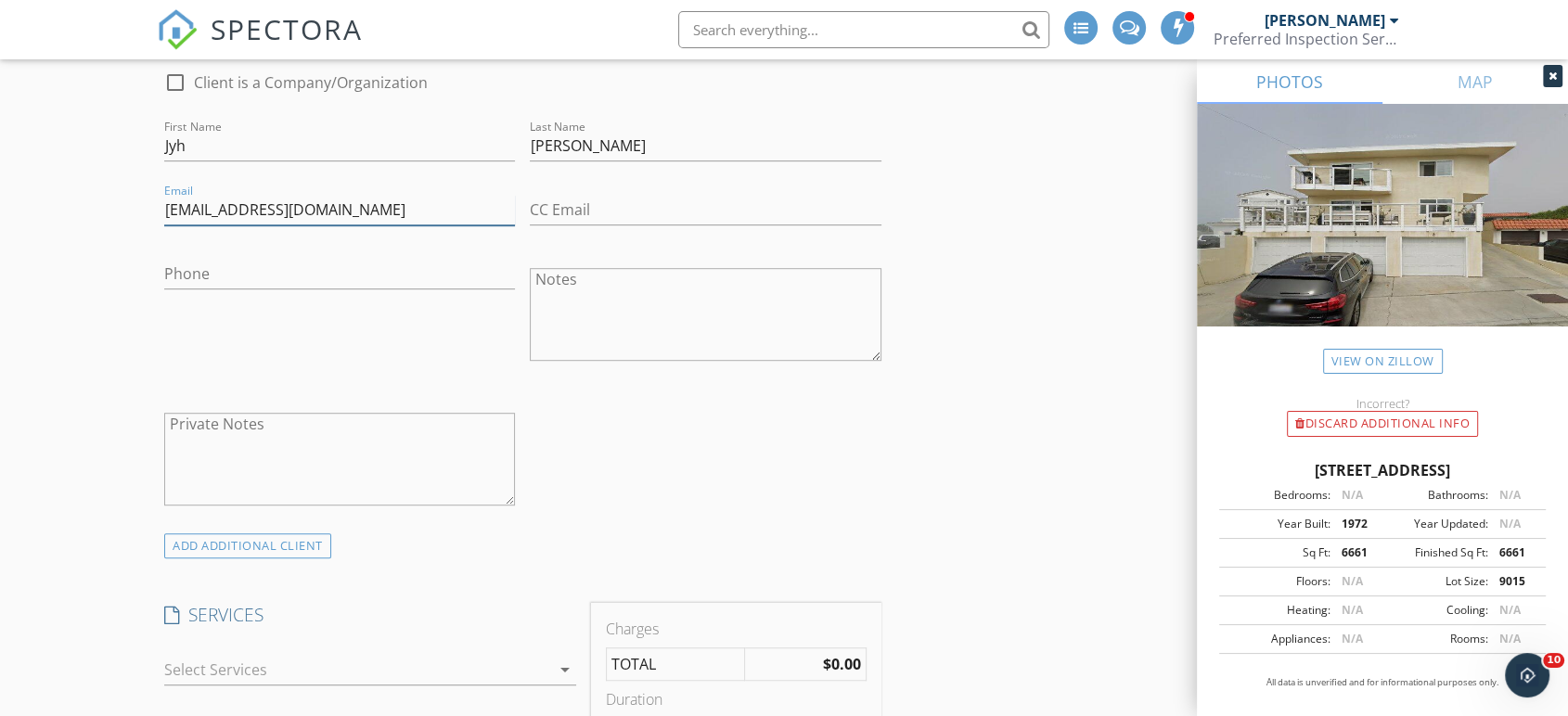
scroll to position [1030, 0]
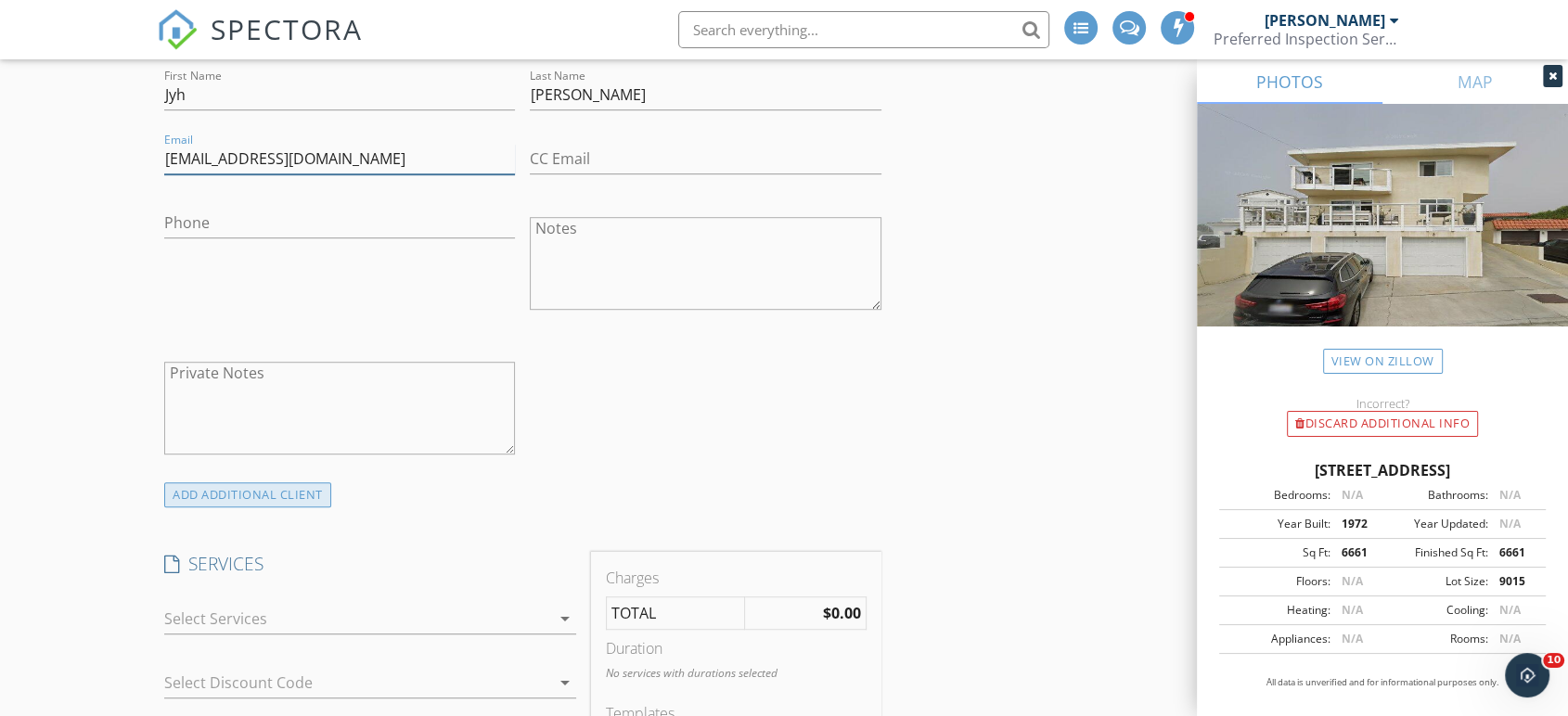
type input "jyhchang007@gmail.com"
click at [239, 501] on div "ADD ADDITIONAL client" at bounding box center [248, 495] width 167 height 25
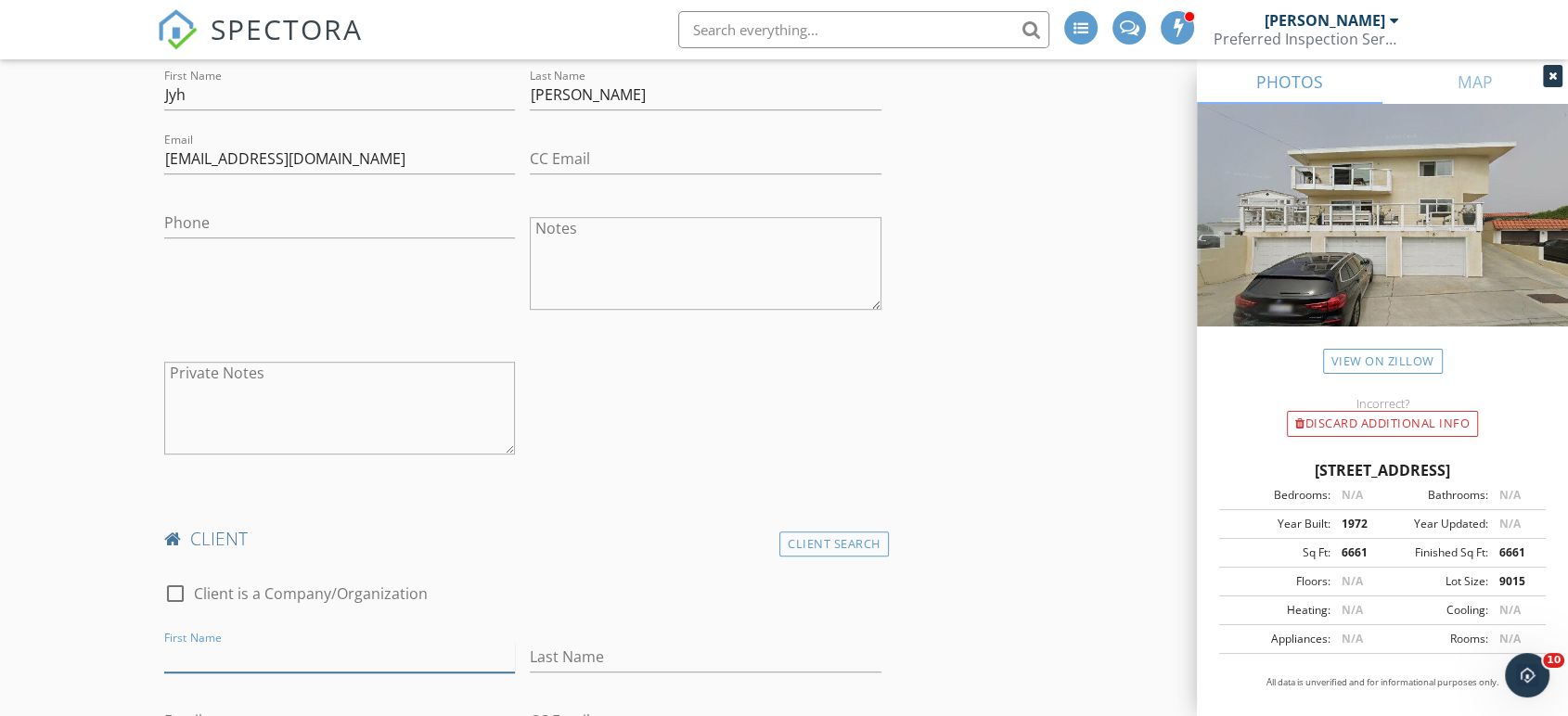
click at [280, 654] on input "First Name" at bounding box center [339, 657] width 350 height 31
type input "Vicki"
click at [570, 656] on input "Last Name" at bounding box center [704, 657] width 350 height 31
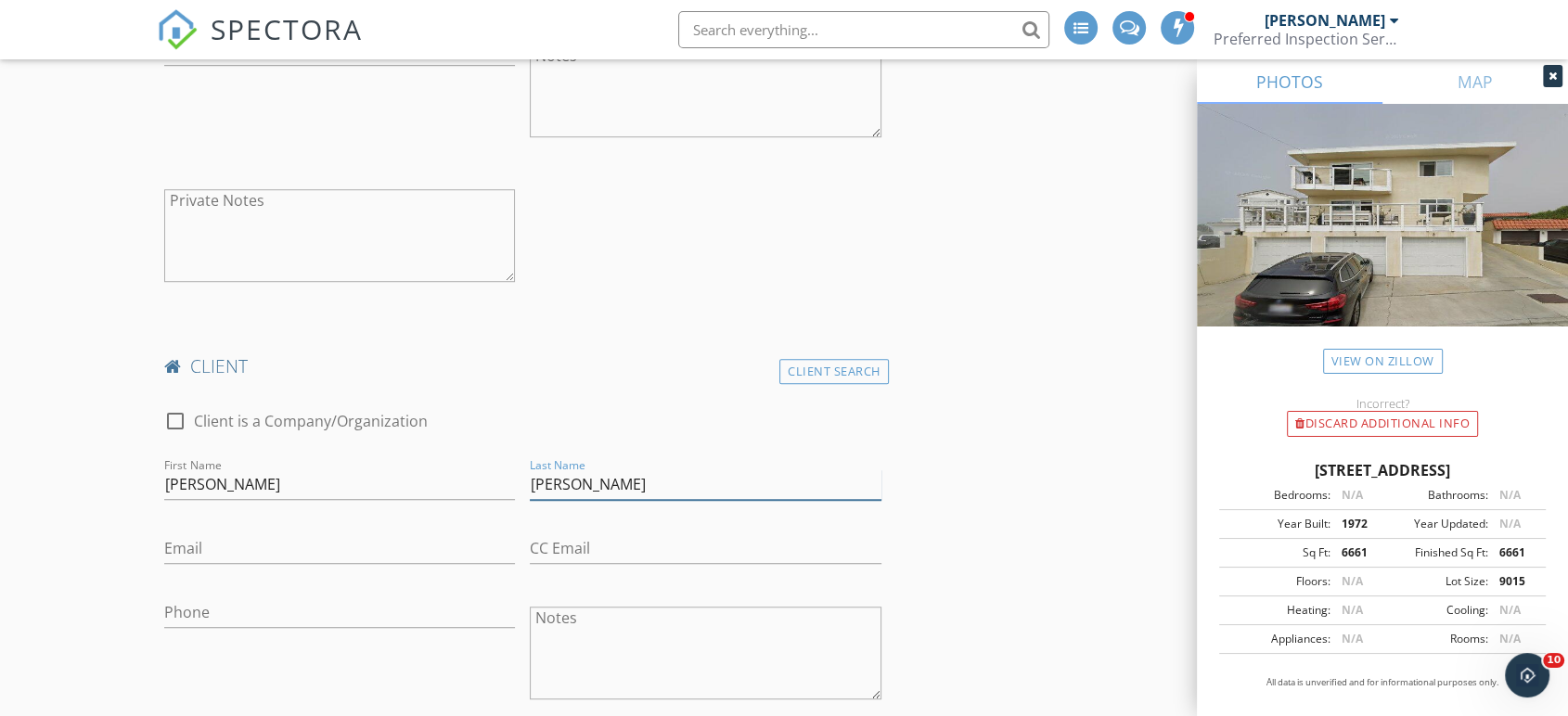
scroll to position [1236, 0]
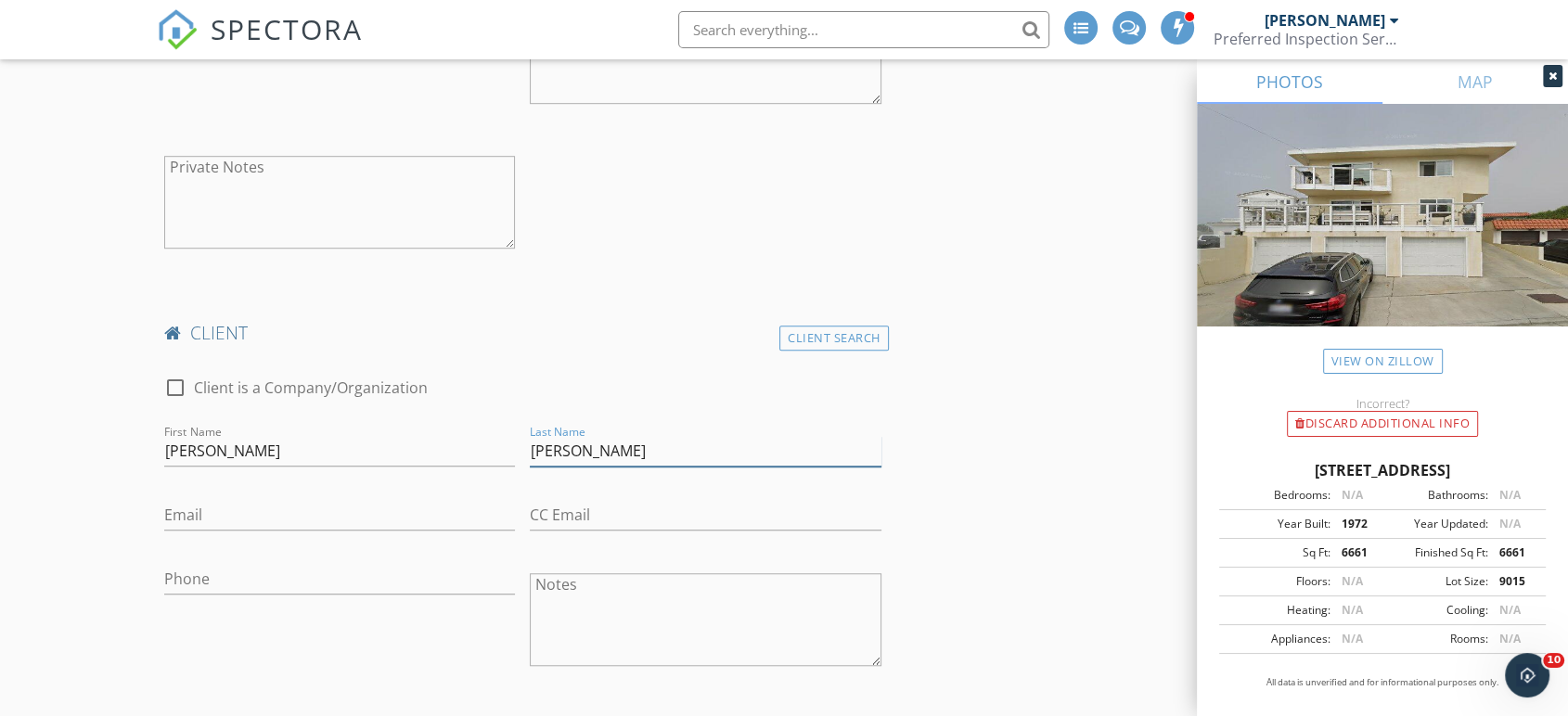
type input "Chen"
click at [254, 514] on input "Email" at bounding box center [339, 515] width 350 height 31
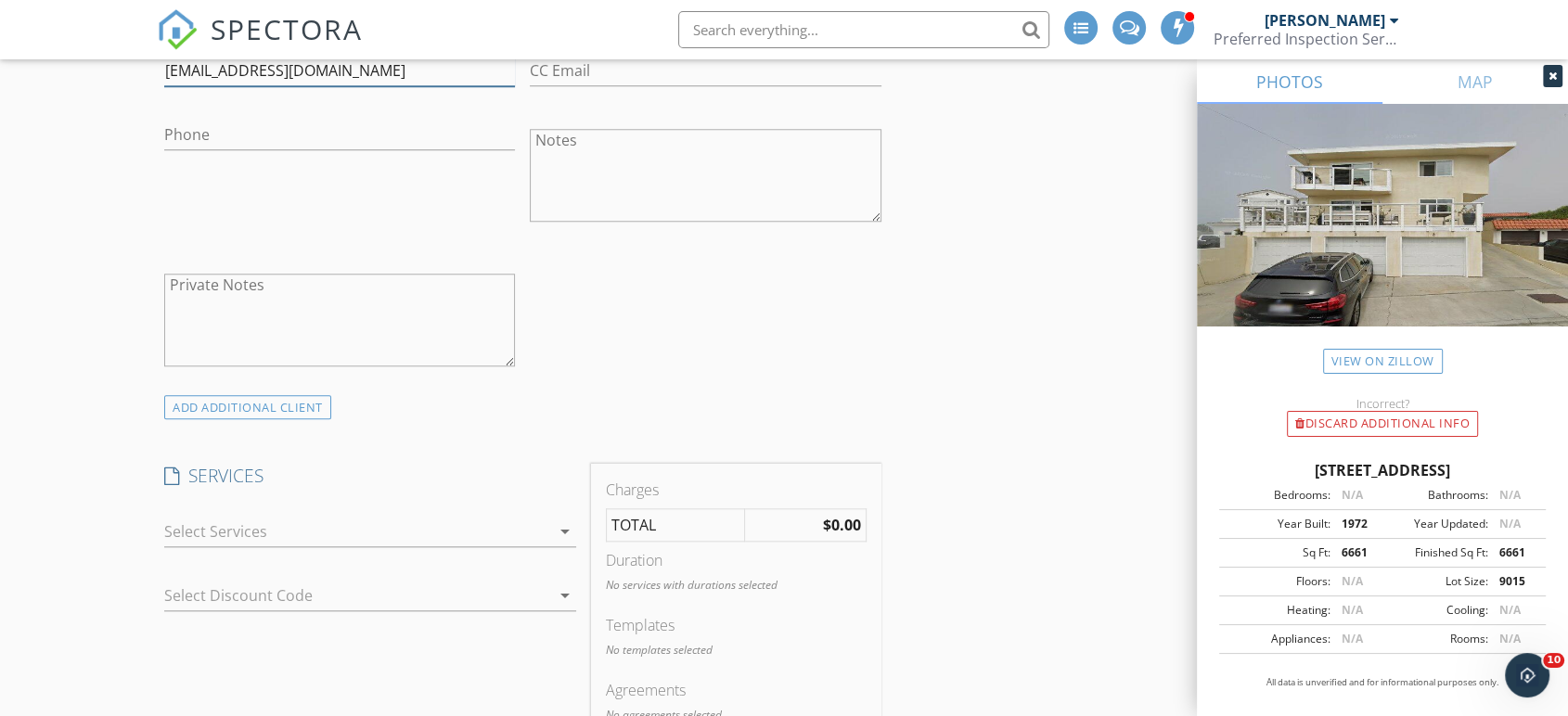
scroll to position [1750, 0]
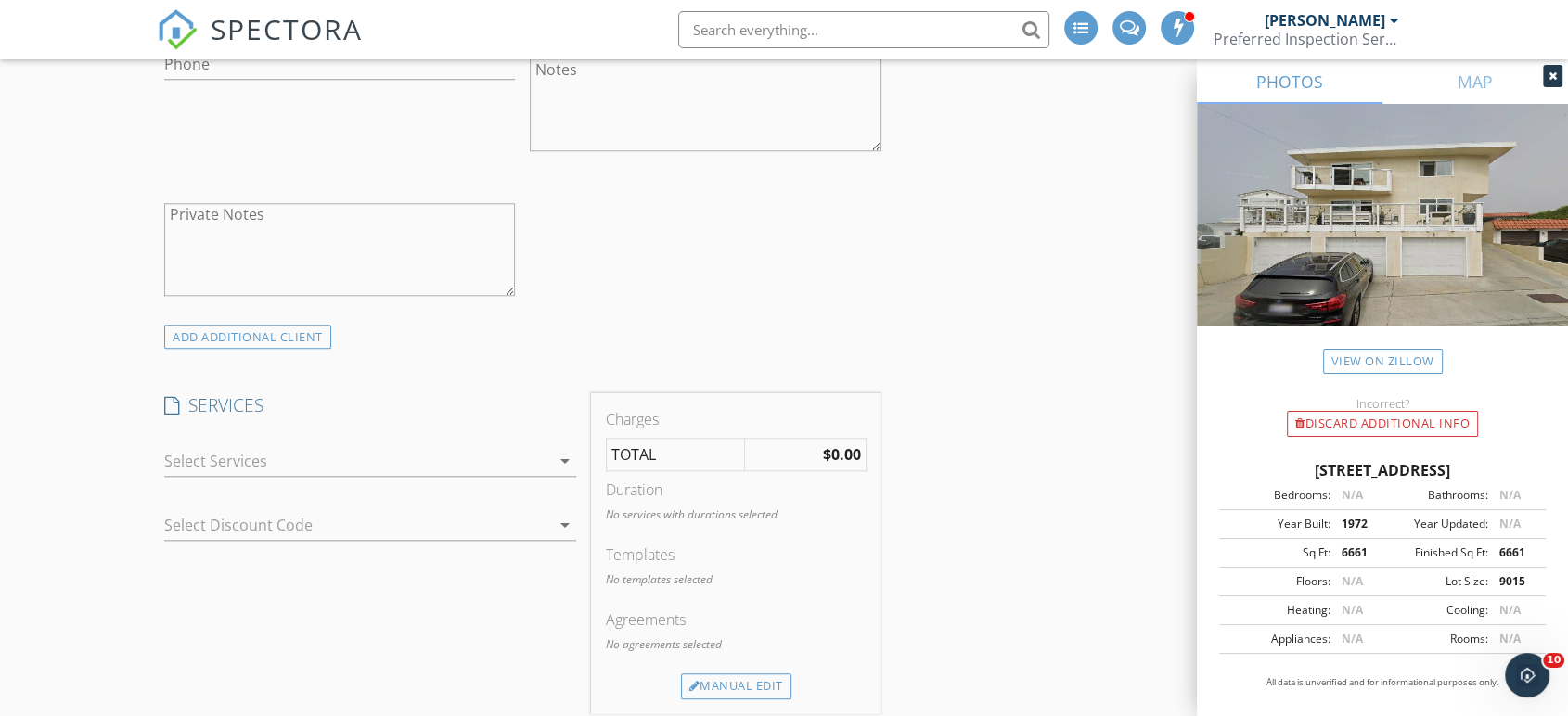
type input "vikichen66@hotmail.com"
click at [282, 456] on div at bounding box center [357, 461] width 386 height 30
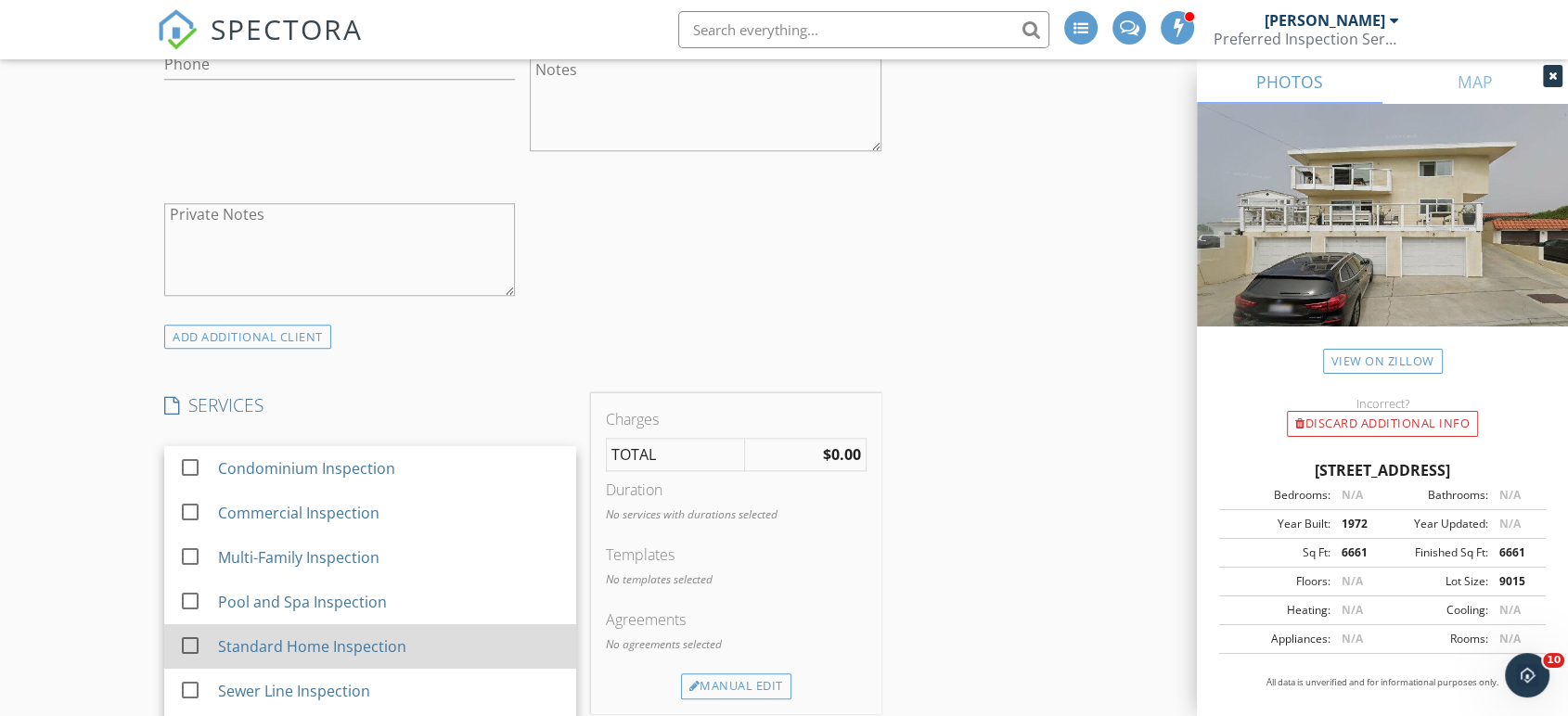
click at [289, 635] on div "Standard Home Inspection" at bounding box center [312, 647] width 189 height 23
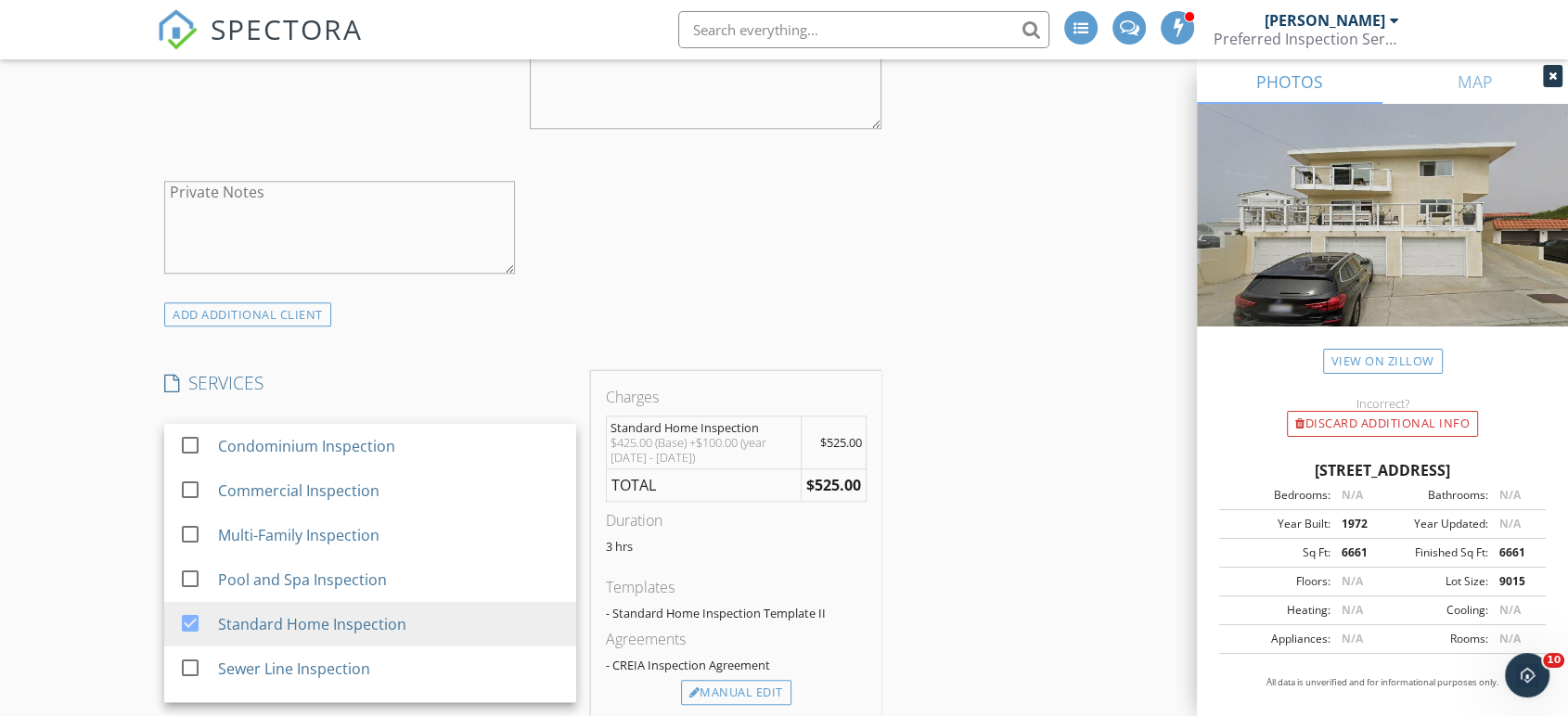
scroll to position [1854, 0]
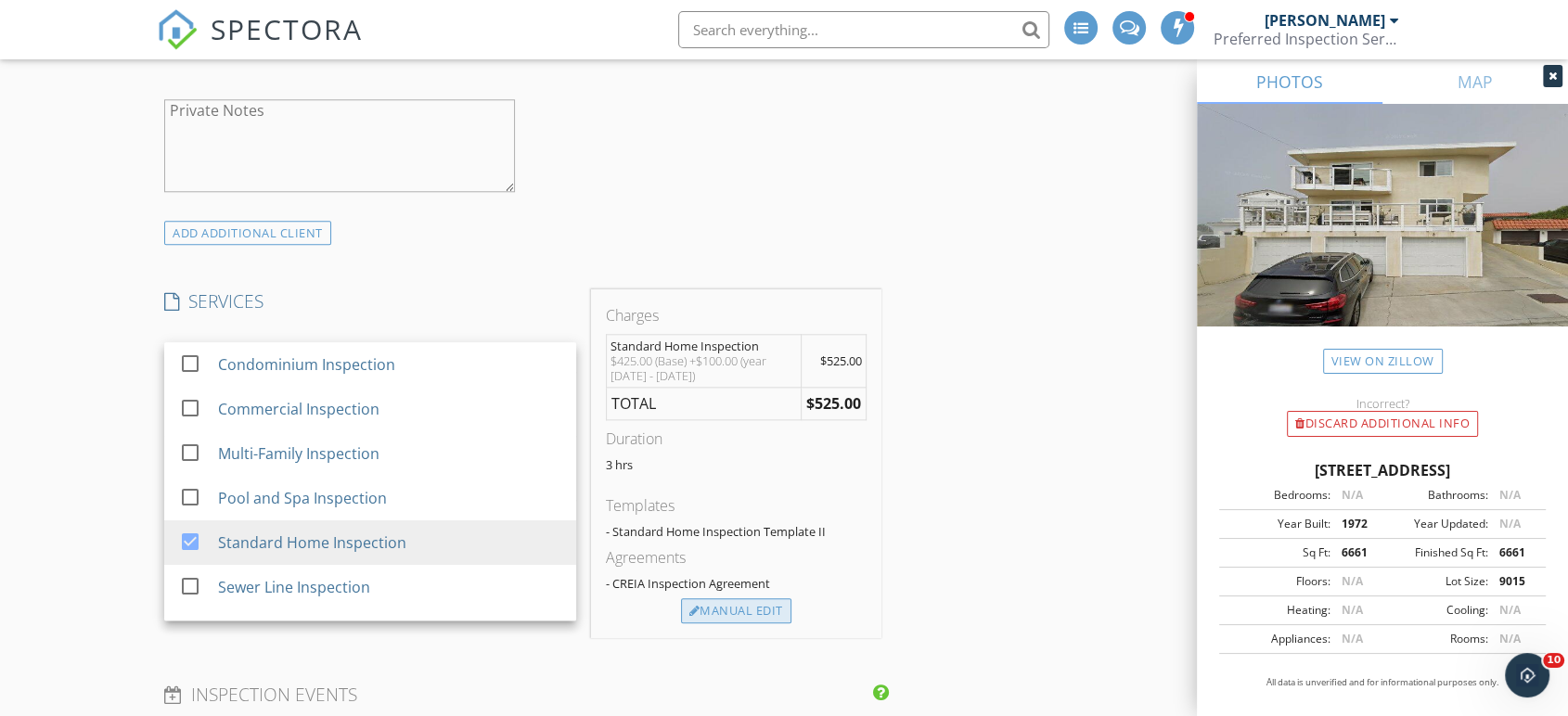
click at [730, 616] on div "Manual Edit" at bounding box center [736, 611] width 111 height 26
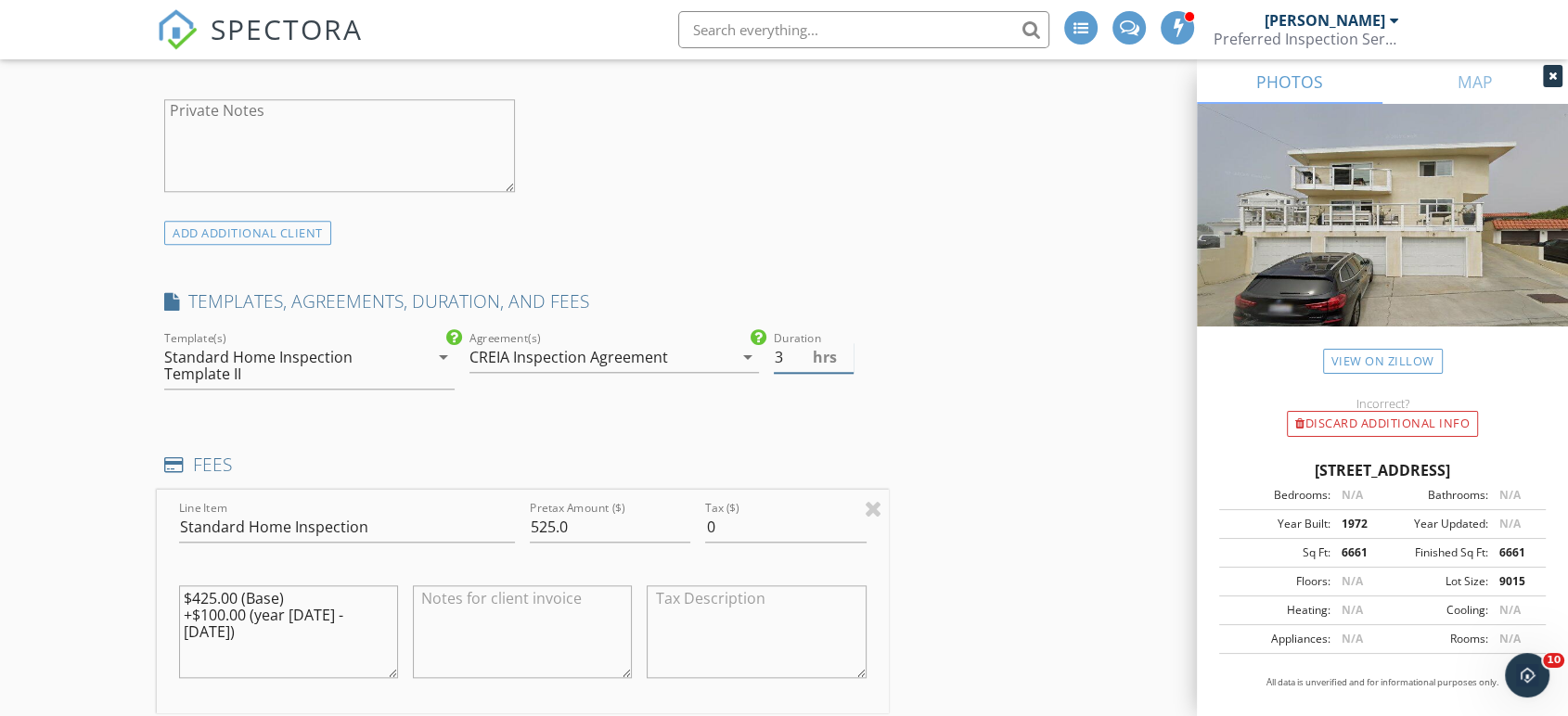
click at [792, 364] on input "3" at bounding box center [813, 358] width 79 height 31
type input "5"
drag, startPoint x: 597, startPoint y: 526, endPoint x: 401, endPoint y: 537, distance: 196.3
click at [416, 537] on div "Line Item Standard Home Inspection Pretax Amount ($) 525.0 Tax ($) 0 $425.00 (B…" at bounding box center [522, 602] width 731 height 223
click at [306, 364] on div "Standard Home Inspection Template II" at bounding box center [283, 365] width 238 height 34
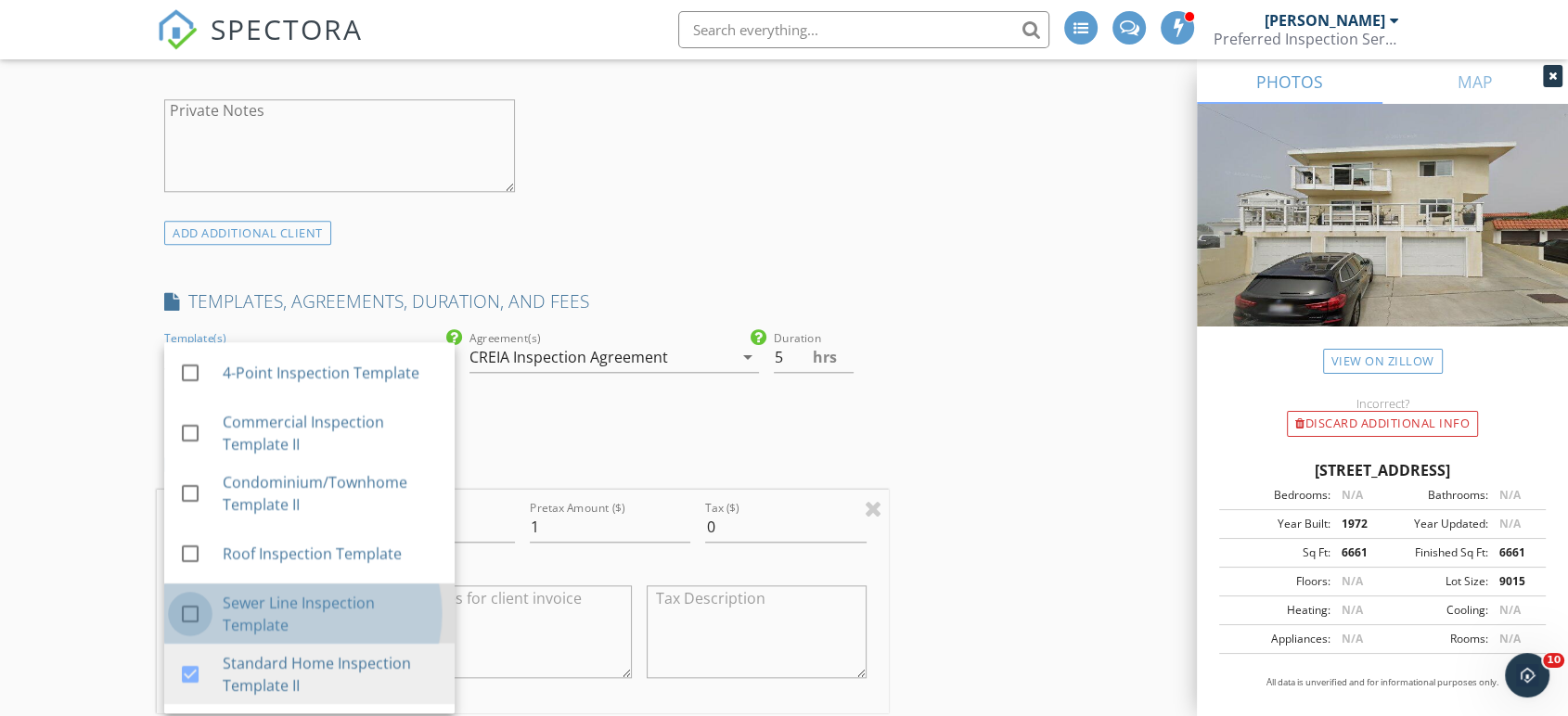
click at [193, 609] on div at bounding box center [191, 614] width 32 height 32
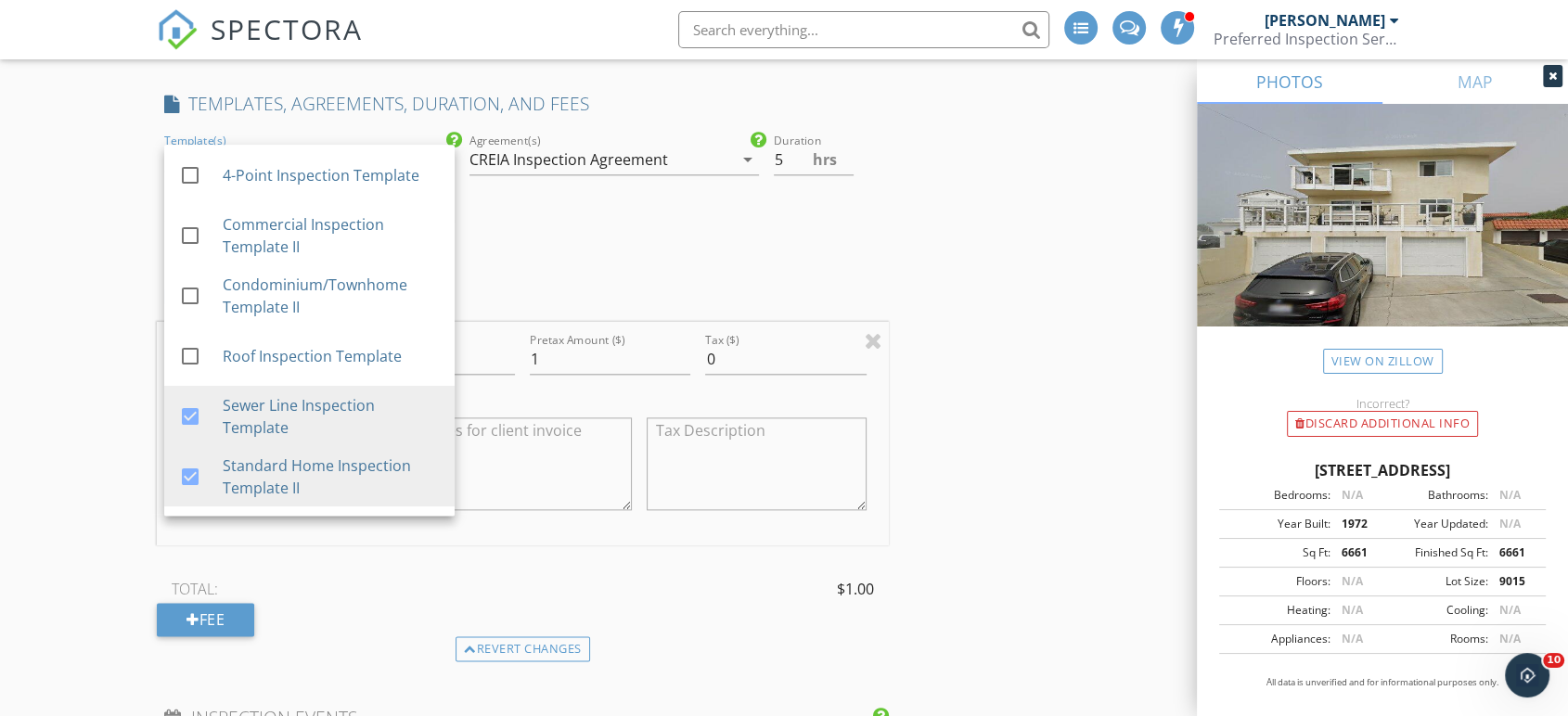
scroll to position [2060, 0]
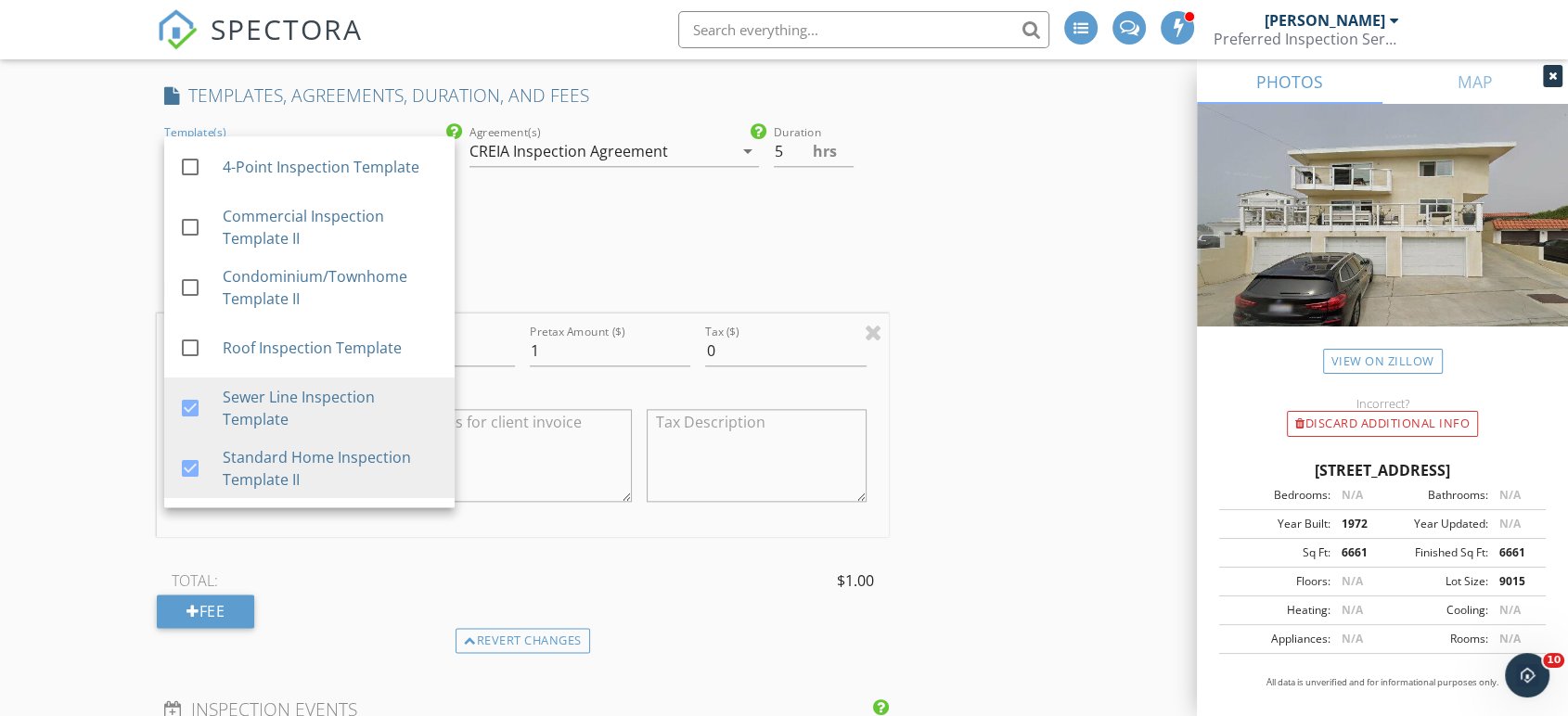
click at [742, 249] on div "INSPECTOR(S) check_box Jerry Stonger PRIMARY check_box_outline_blank Matt Garci…" at bounding box center [522, 114] width 731 height 3919
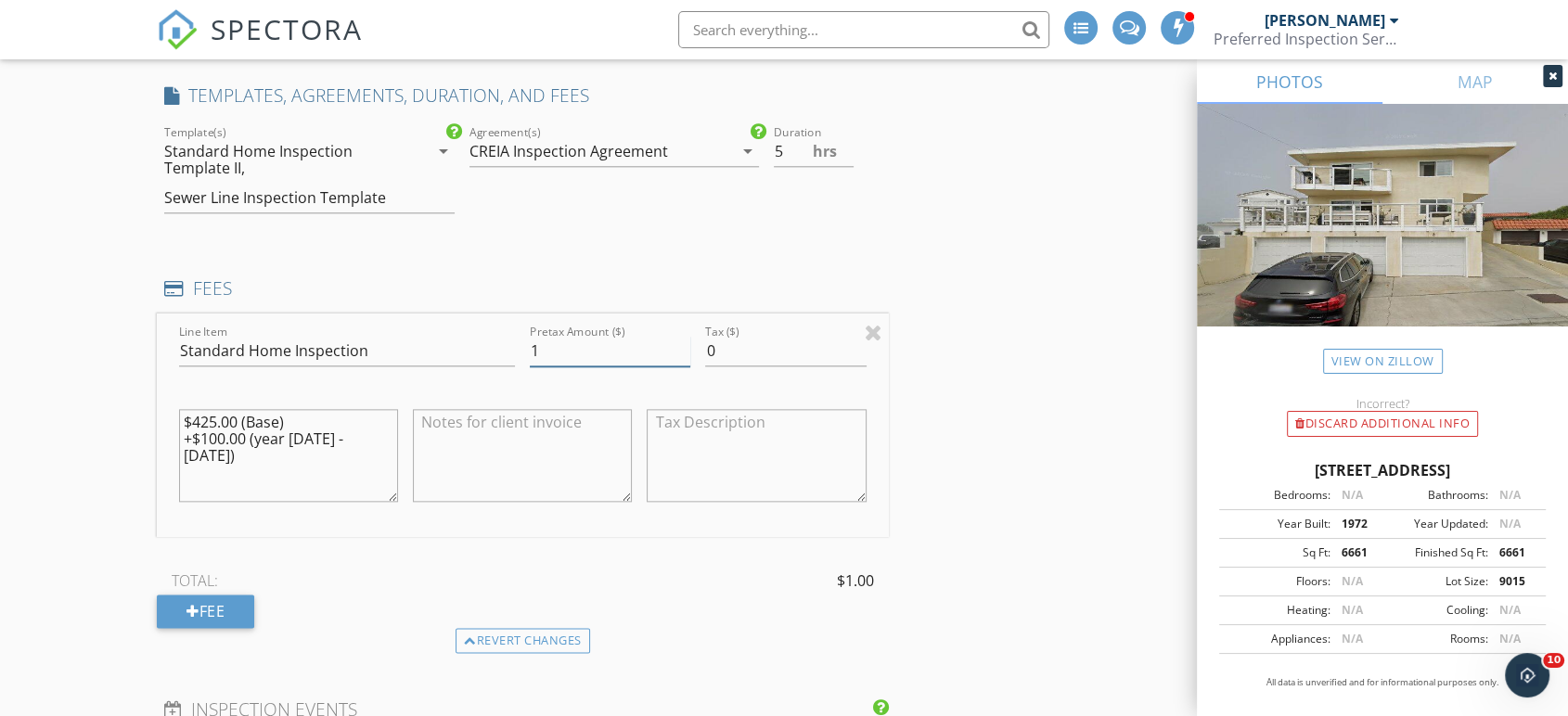
click at [556, 343] on input "1" at bounding box center [609, 351] width 161 height 31
type input "1530"
click at [223, 609] on div "Fee" at bounding box center [206, 611] width 98 height 34
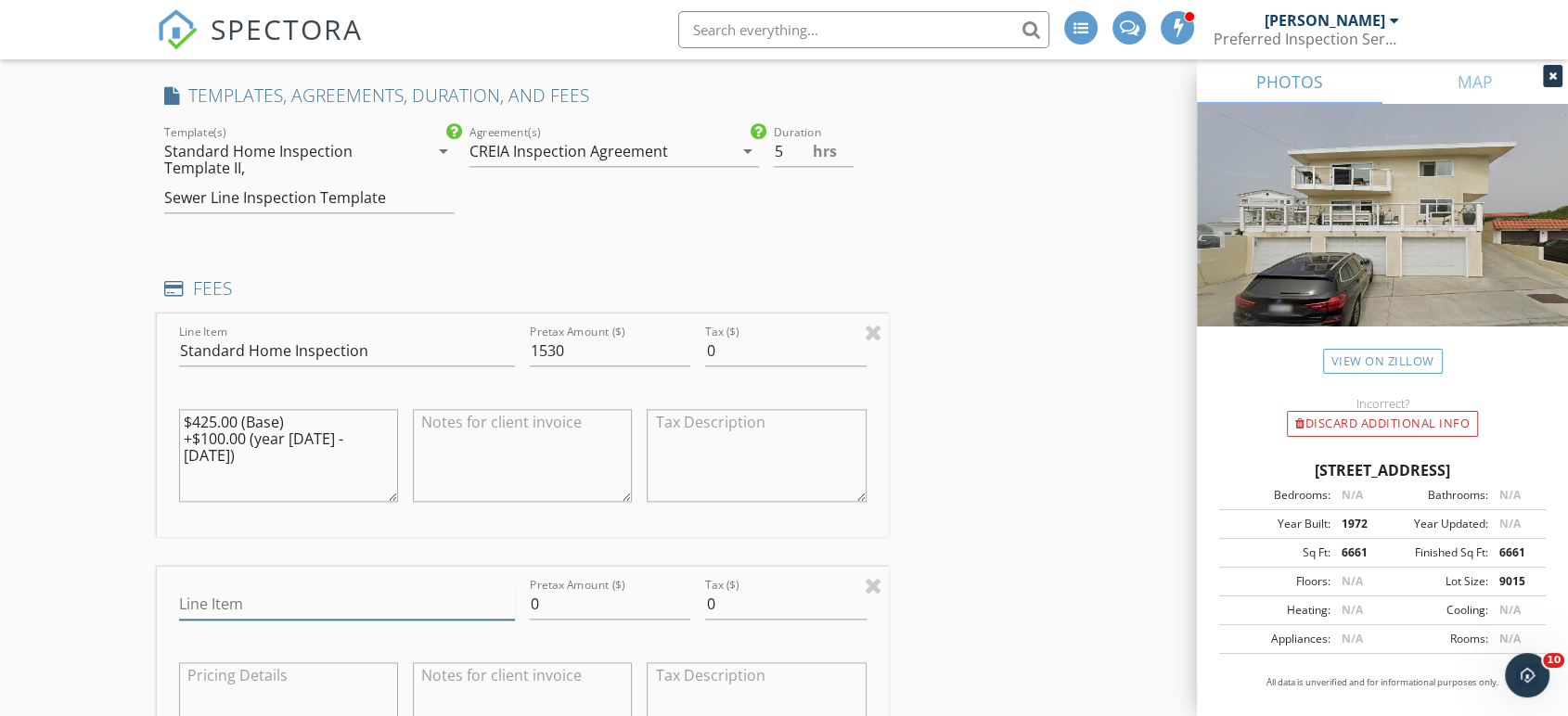
click at [228, 598] on input "Line Item" at bounding box center [347, 603] width 336 height 31
type input "Sewer Line Inspection"
click at [538, 606] on input "0" at bounding box center [609, 603] width 161 height 31
type input "295"
click at [976, 525] on div "INSPECTOR(S) check_box Jerry Stonger PRIMARY check_box_outline_blank Matt Garci…" at bounding box center [784, 295] width 1254 height 4280
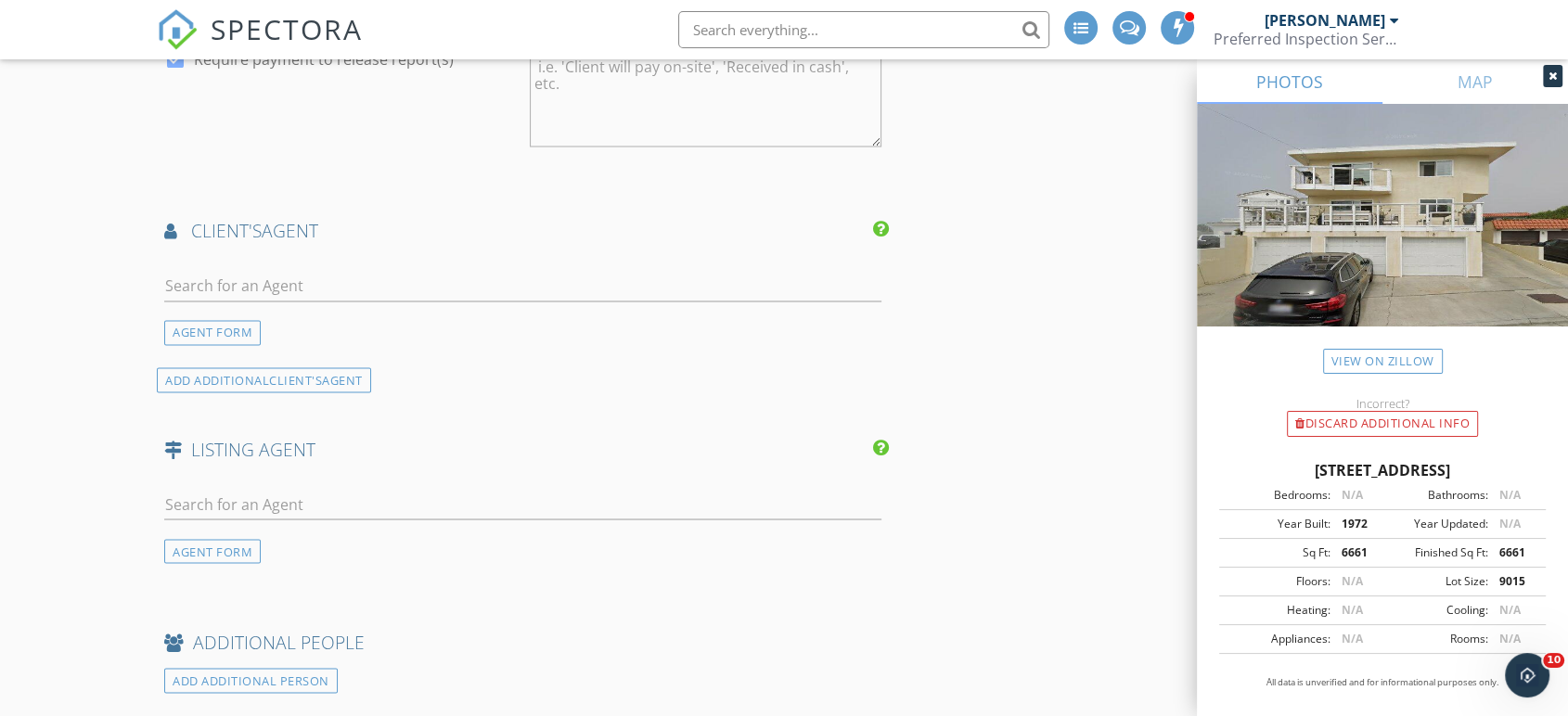
scroll to position [3192, 0]
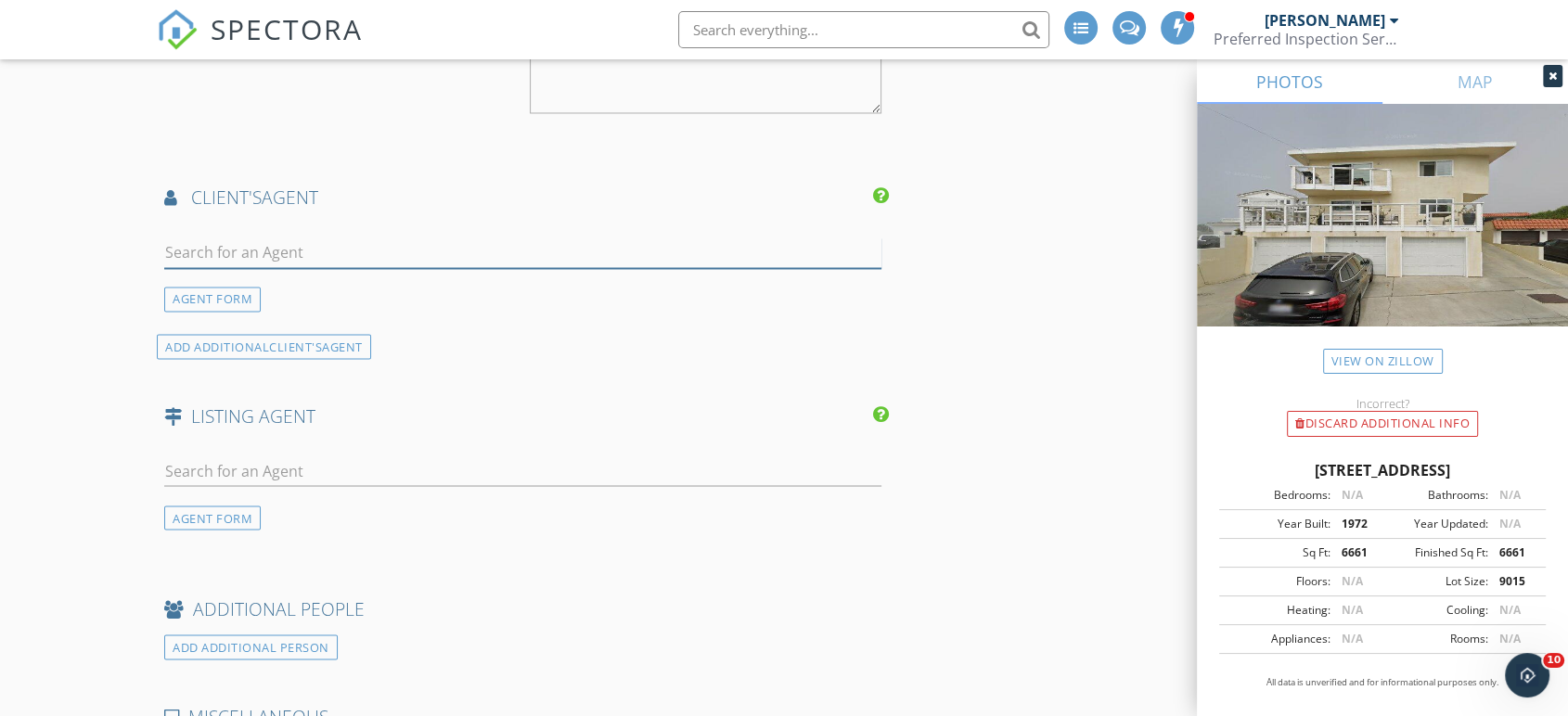
click at [380, 241] on input "text" at bounding box center [523, 252] width 717 height 31
click at [371, 251] on input "Stefani" at bounding box center [523, 252] width 717 height 31
click at [356, 255] on input "Stefani" at bounding box center [523, 252] width 717 height 31
type input "S"
type input "H"
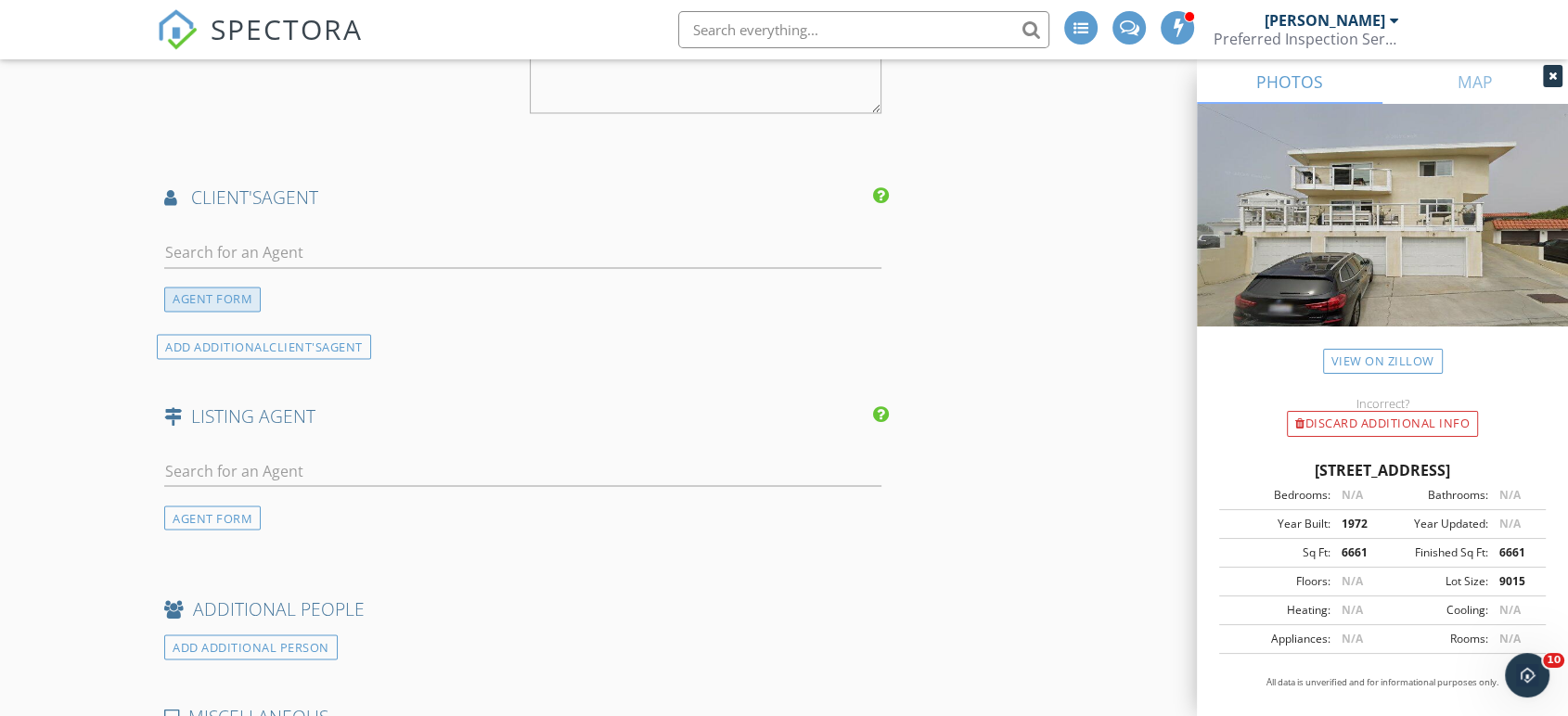
click at [252, 298] on div "AGENT FORM" at bounding box center [212, 298] width 97 height 25
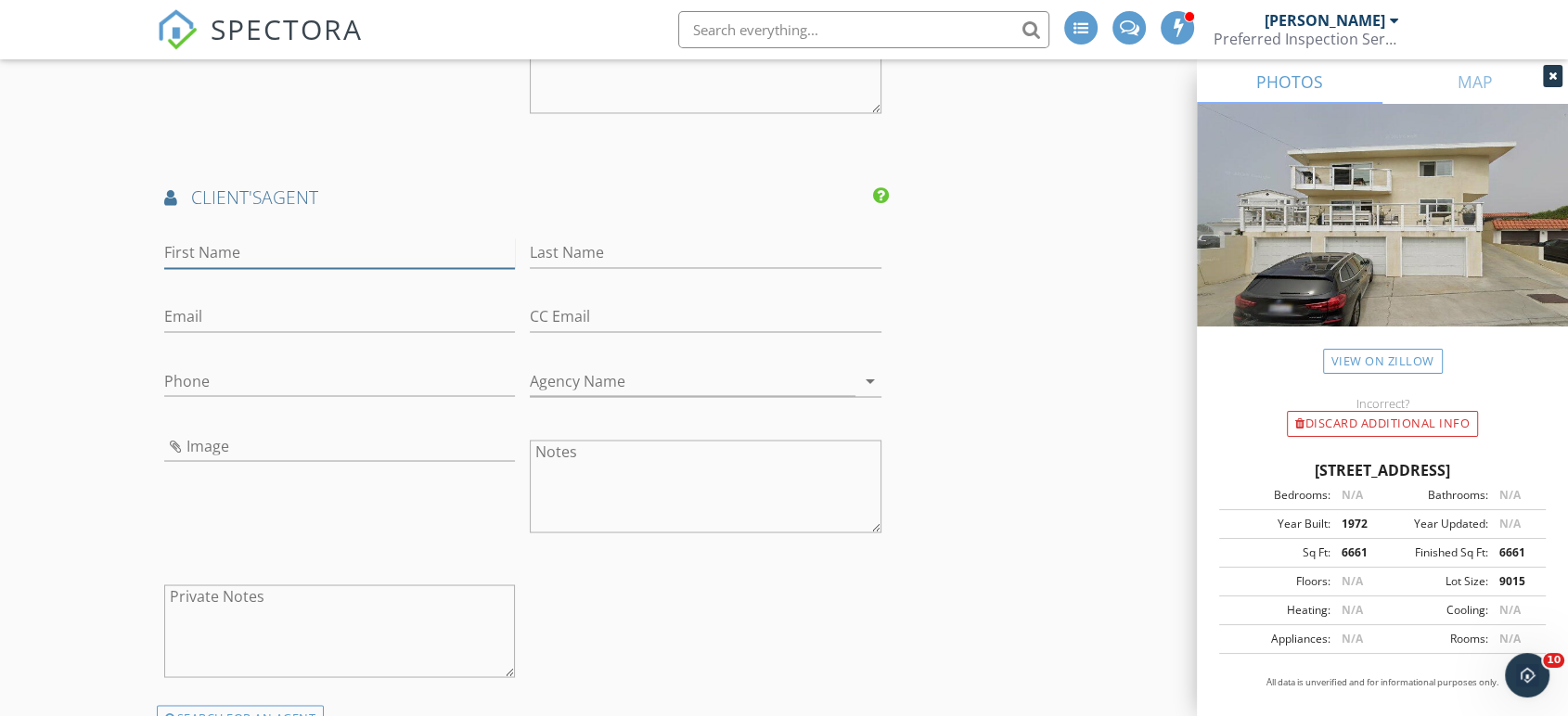
click at [275, 251] on input "First Name" at bounding box center [339, 252] width 350 height 31
type input "Stefani"
click at [591, 249] on input "Last Name" at bounding box center [704, 252] width 350 height 31
type input "Howorth"
click at [370, 315] on input "Email" at bounding box center [339, 316] width 350 height 31
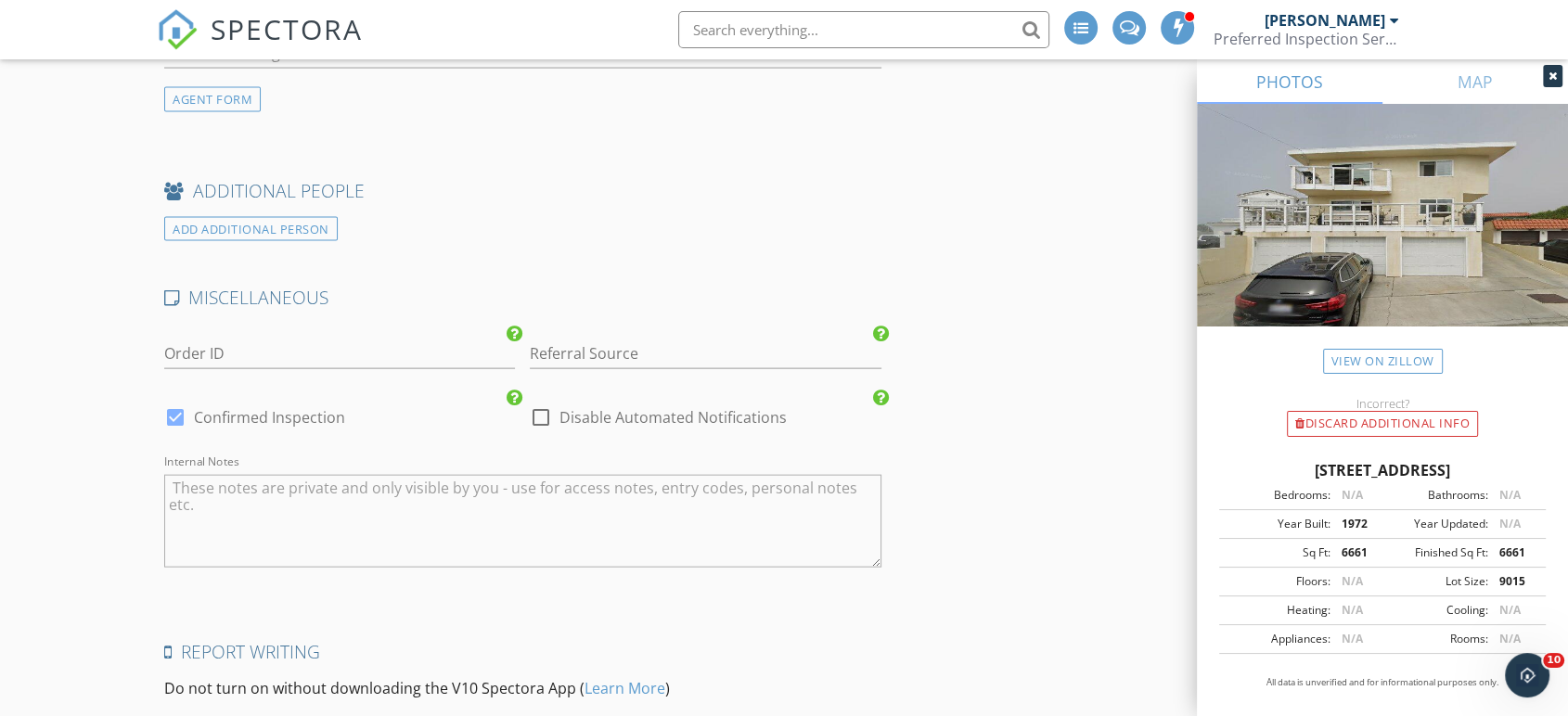
scroll to position [4238, 0]
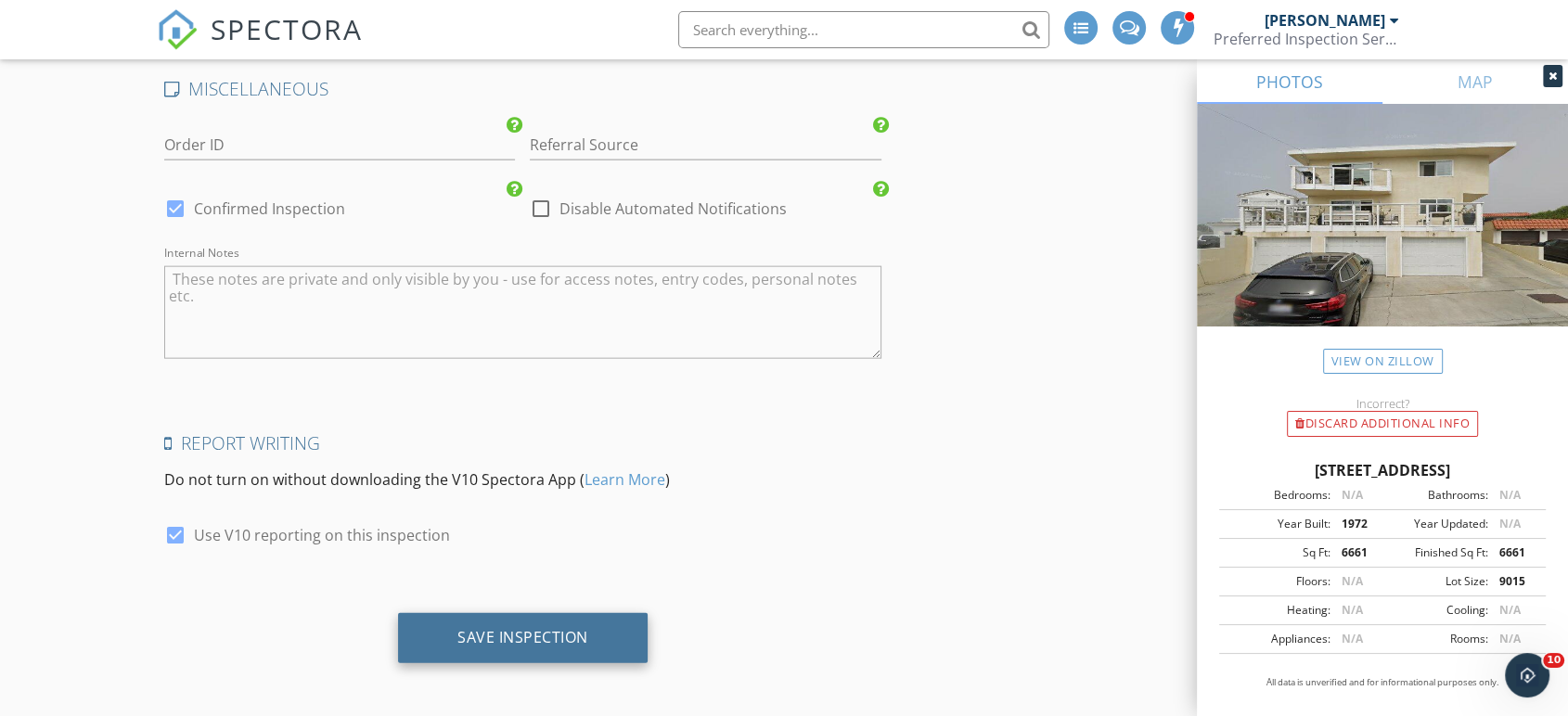
type input "stefani@hmrealtygroup.com"
click at [534, 632] on div "Save Inspection" at bounding box center [522, 637] width 131 height 19
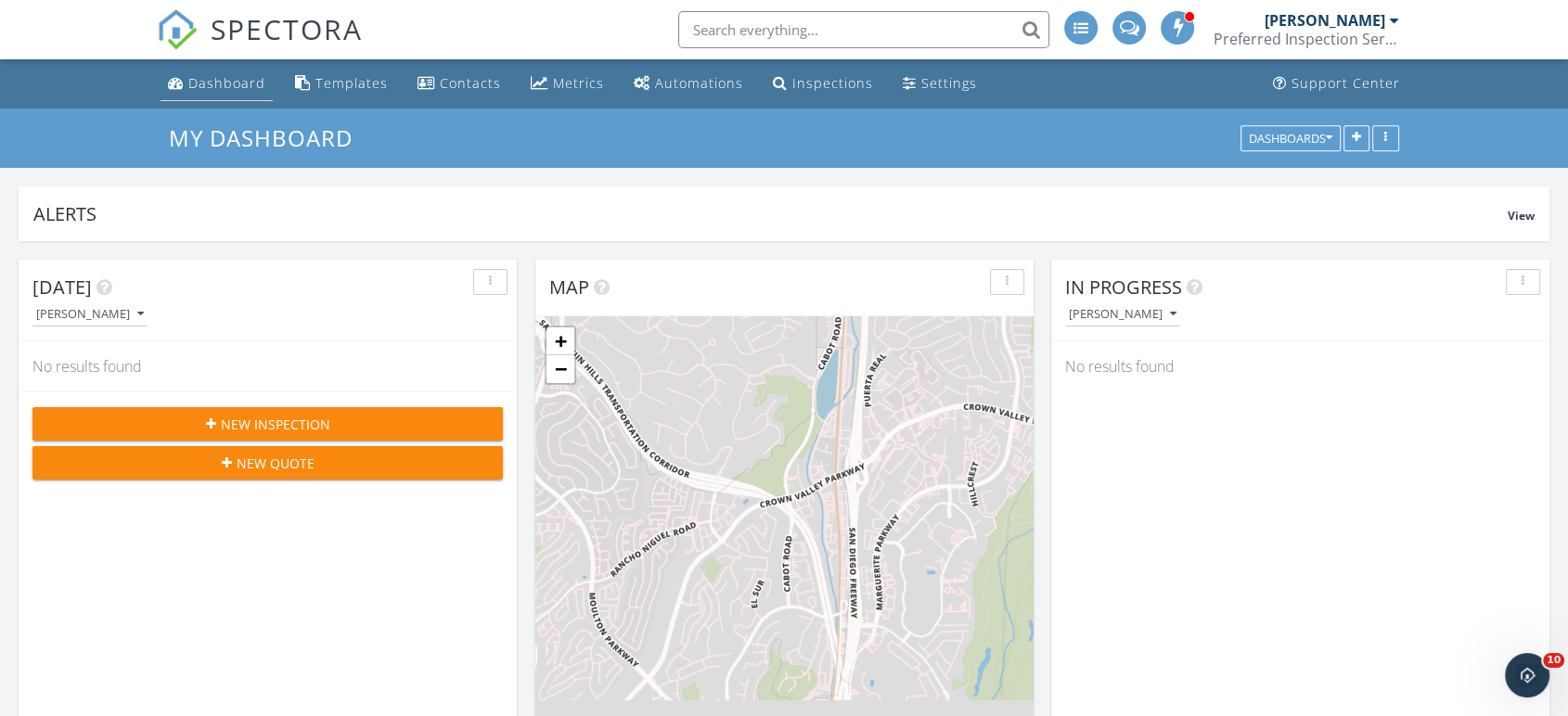
click at [246, 84] on div "Dashboard" at bounding box center [227, 83] width 77 height 18
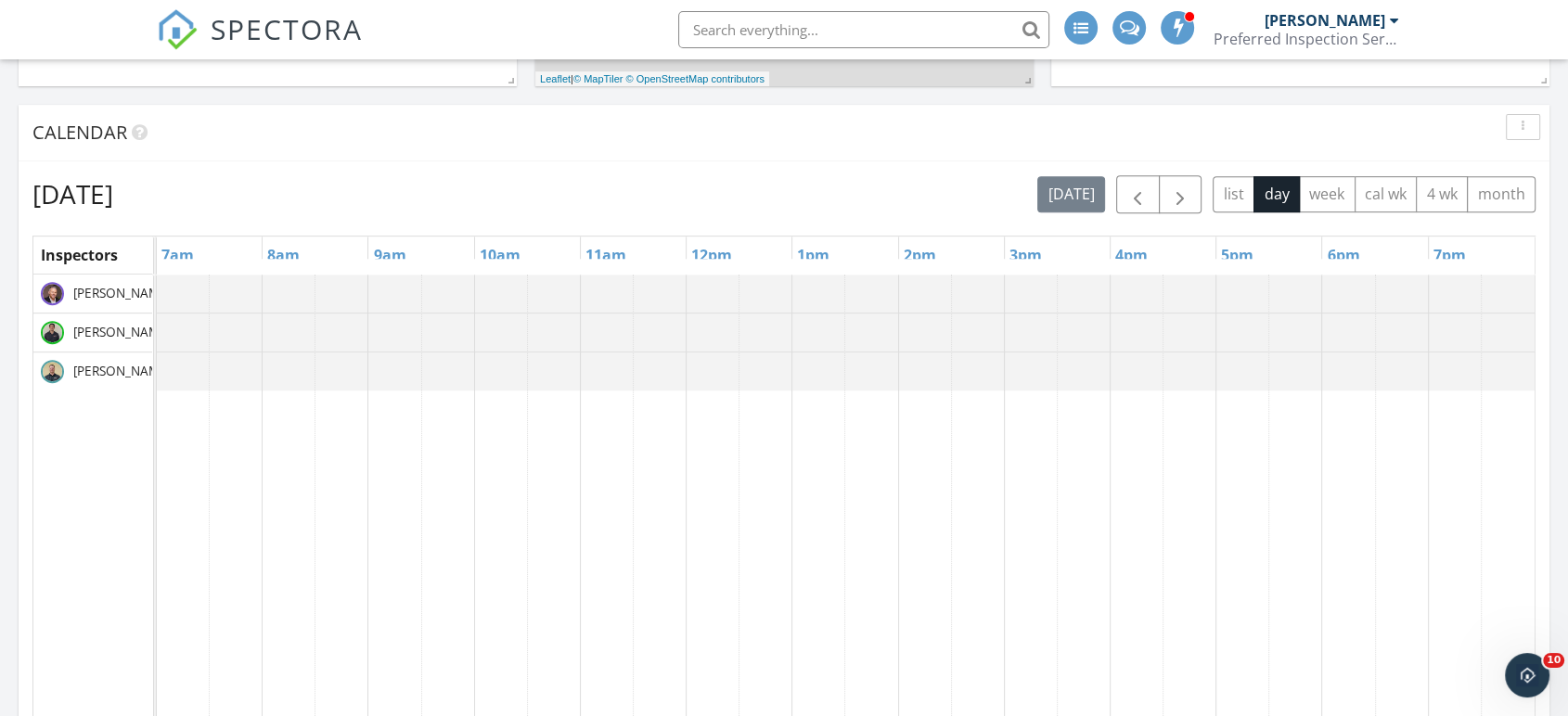
scroll to position [669, 0]
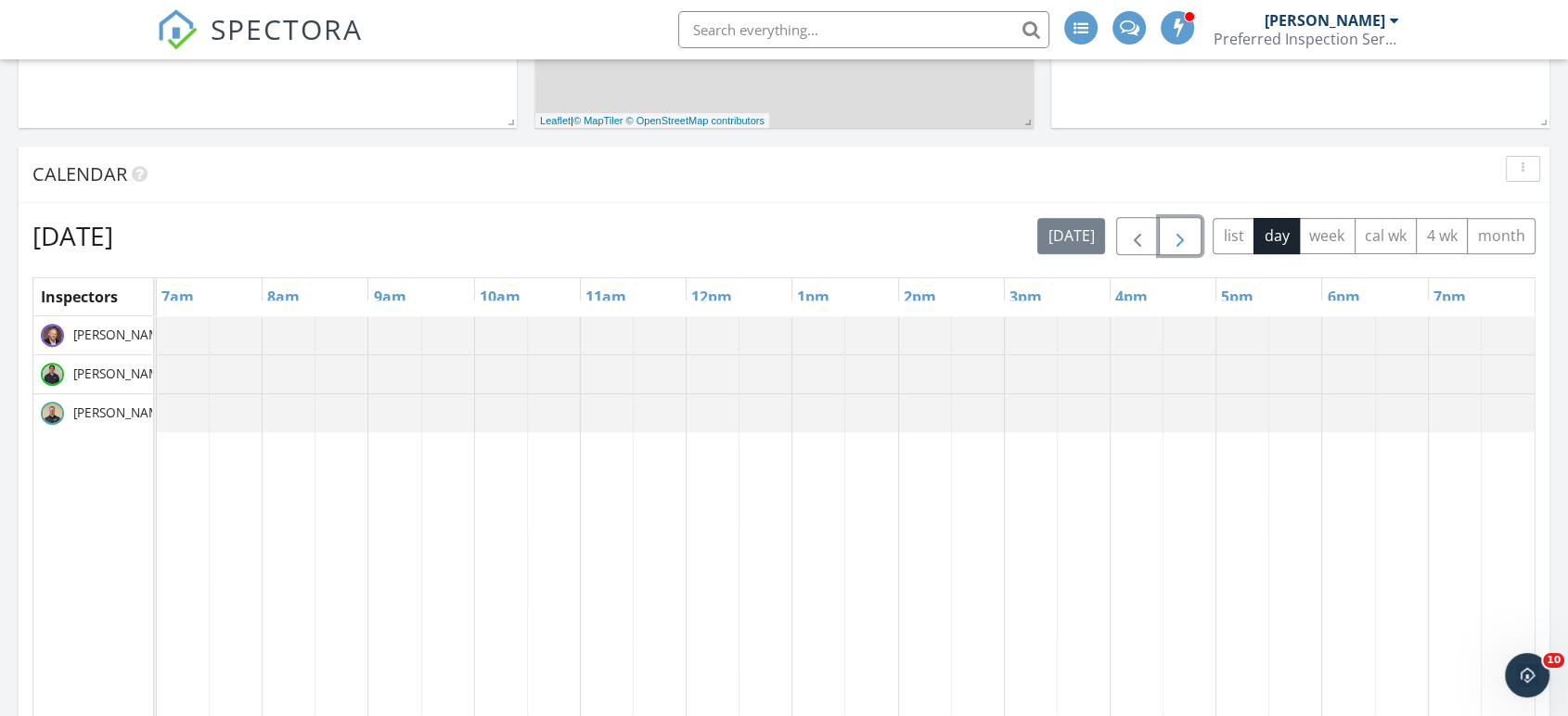
click at [1180, 236] on span "button" at bounding box center [1180, 236] width 23 height 23
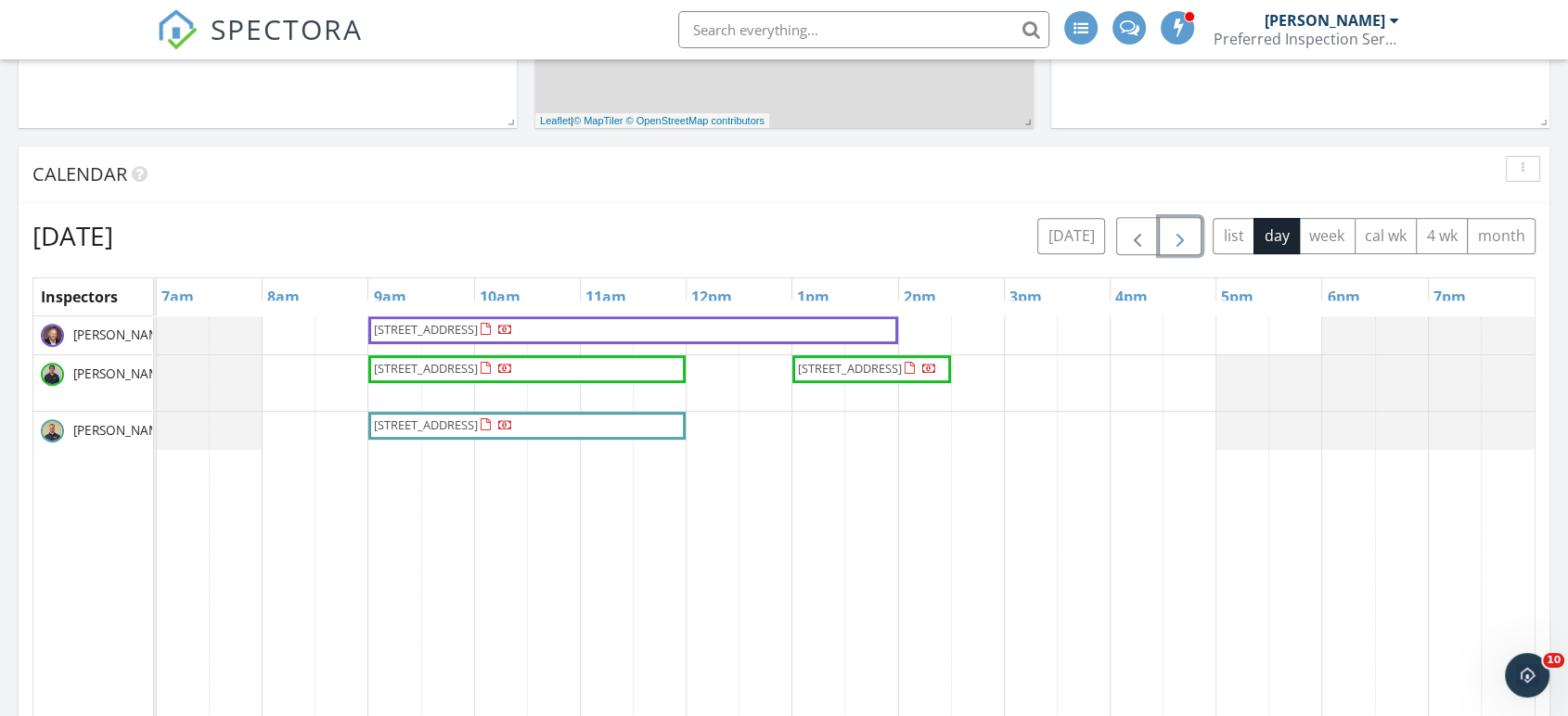
click at [515, 431] on span "[STREET_ADDRESS]" at bounding box center [443, 426] width 143 height 19
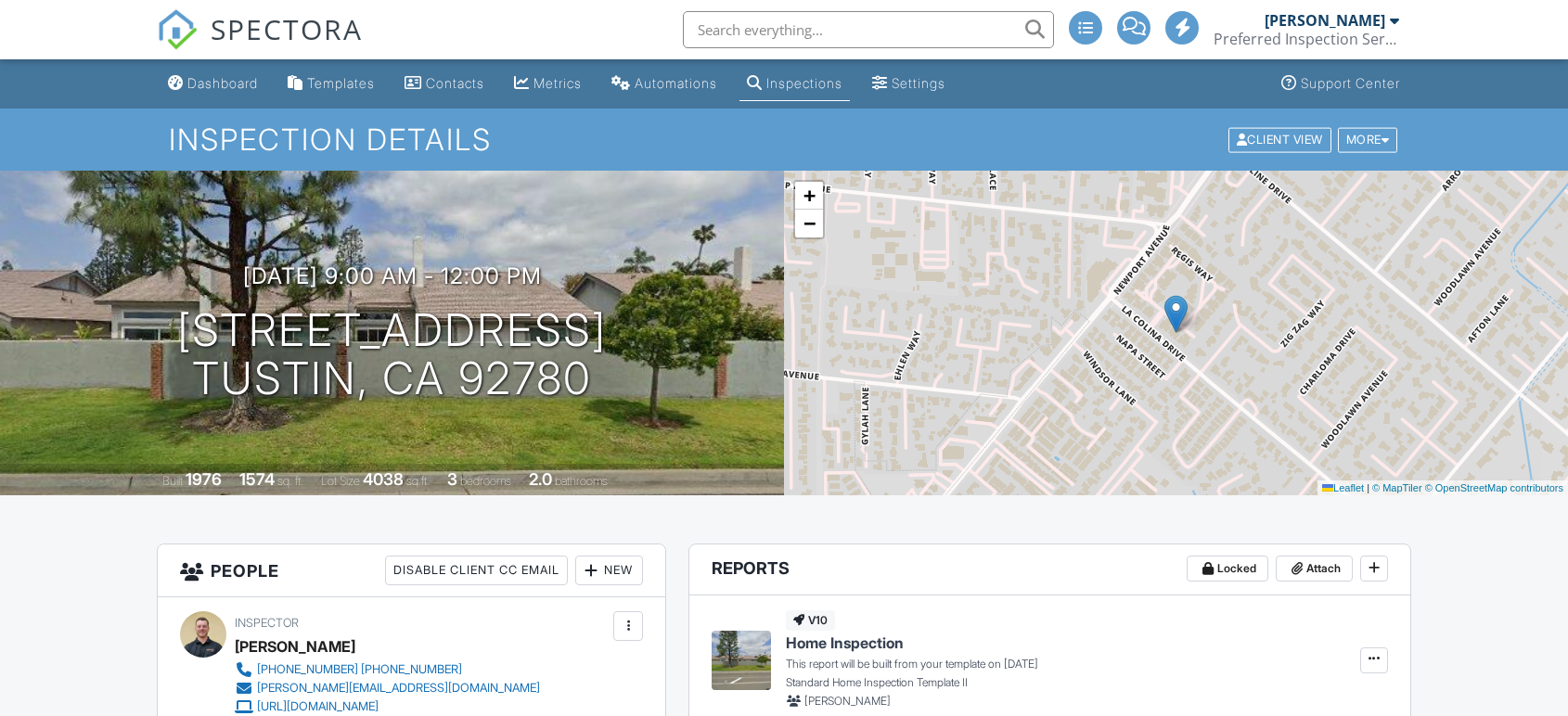
scroll to position [412, 0]
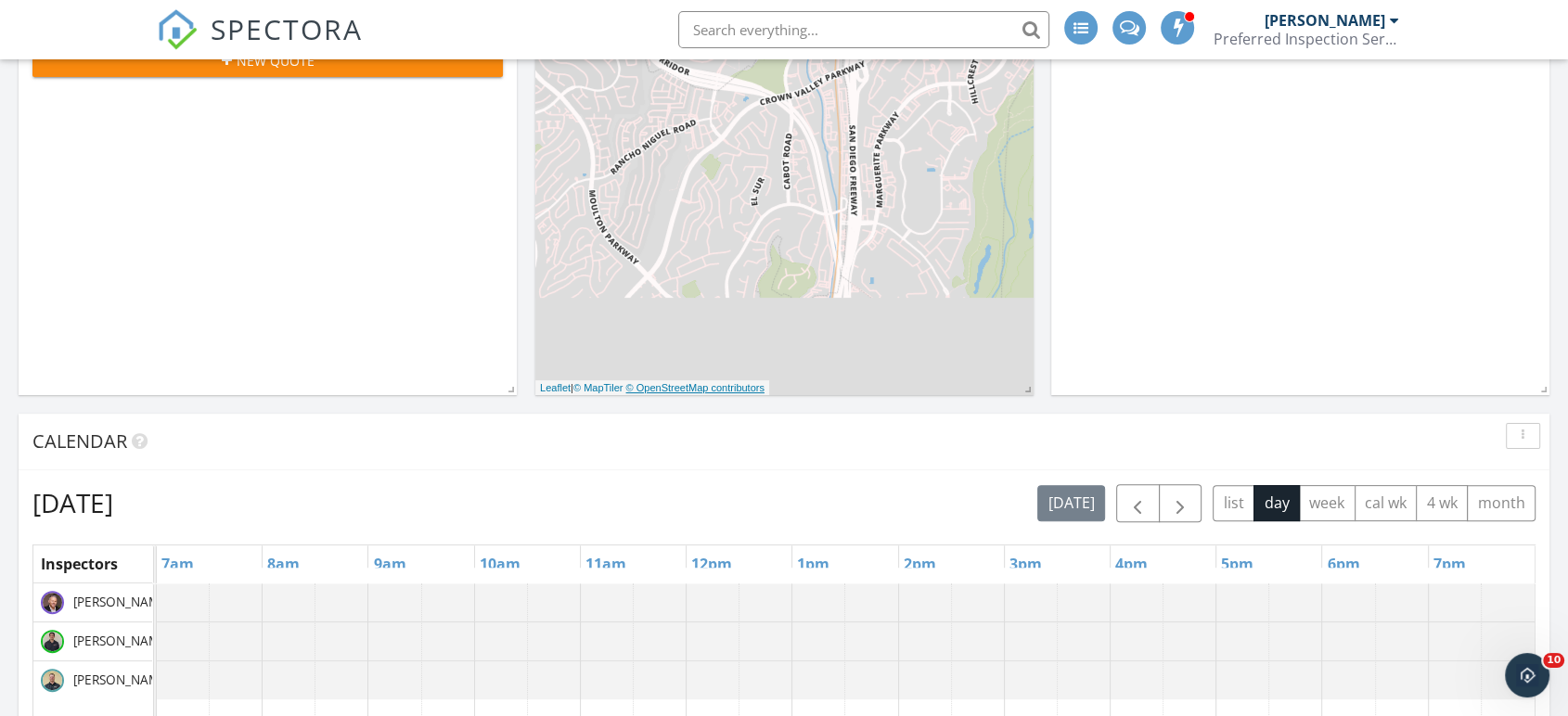
scroll to position [412, 0]
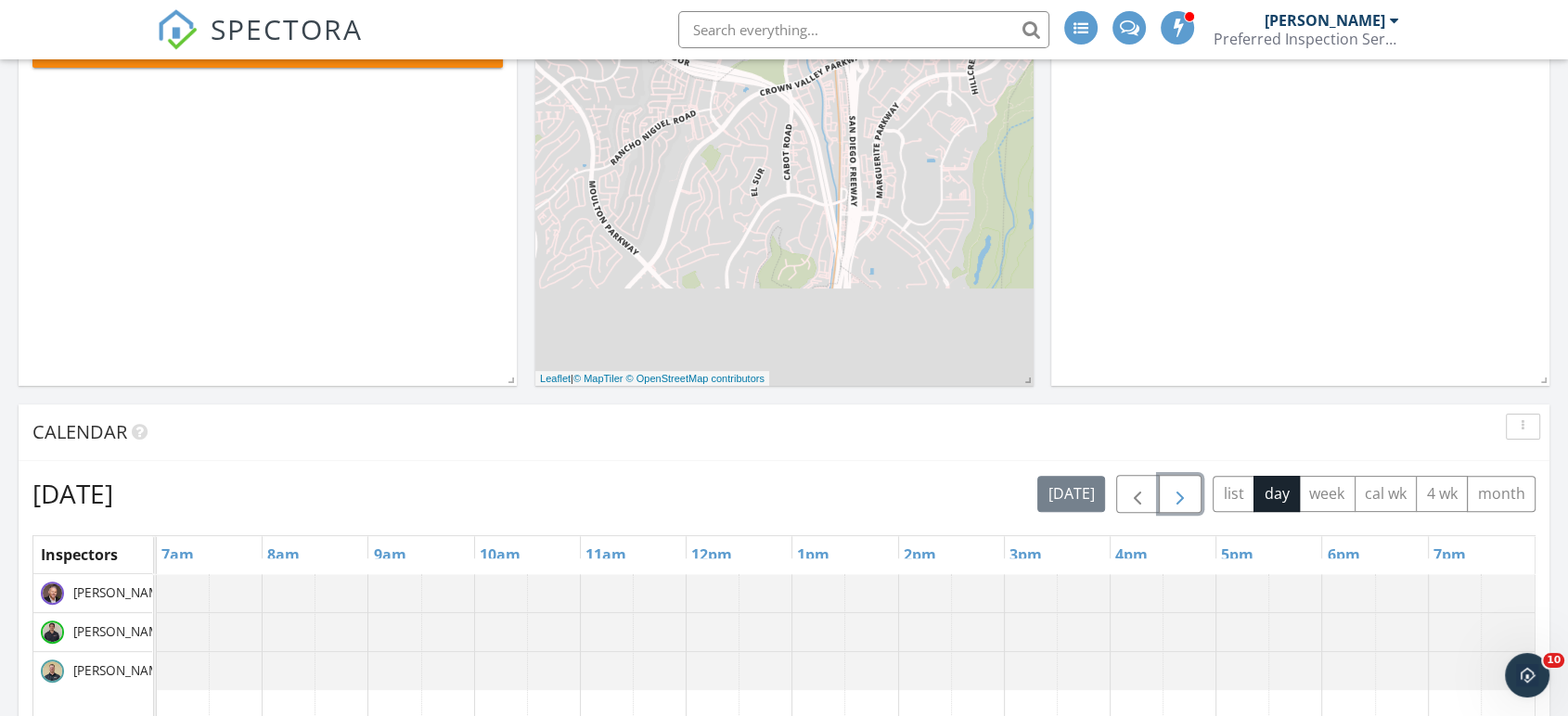
click at [1165, 501] on button "button" at bounding box center [1180, 494] width 43 height 38
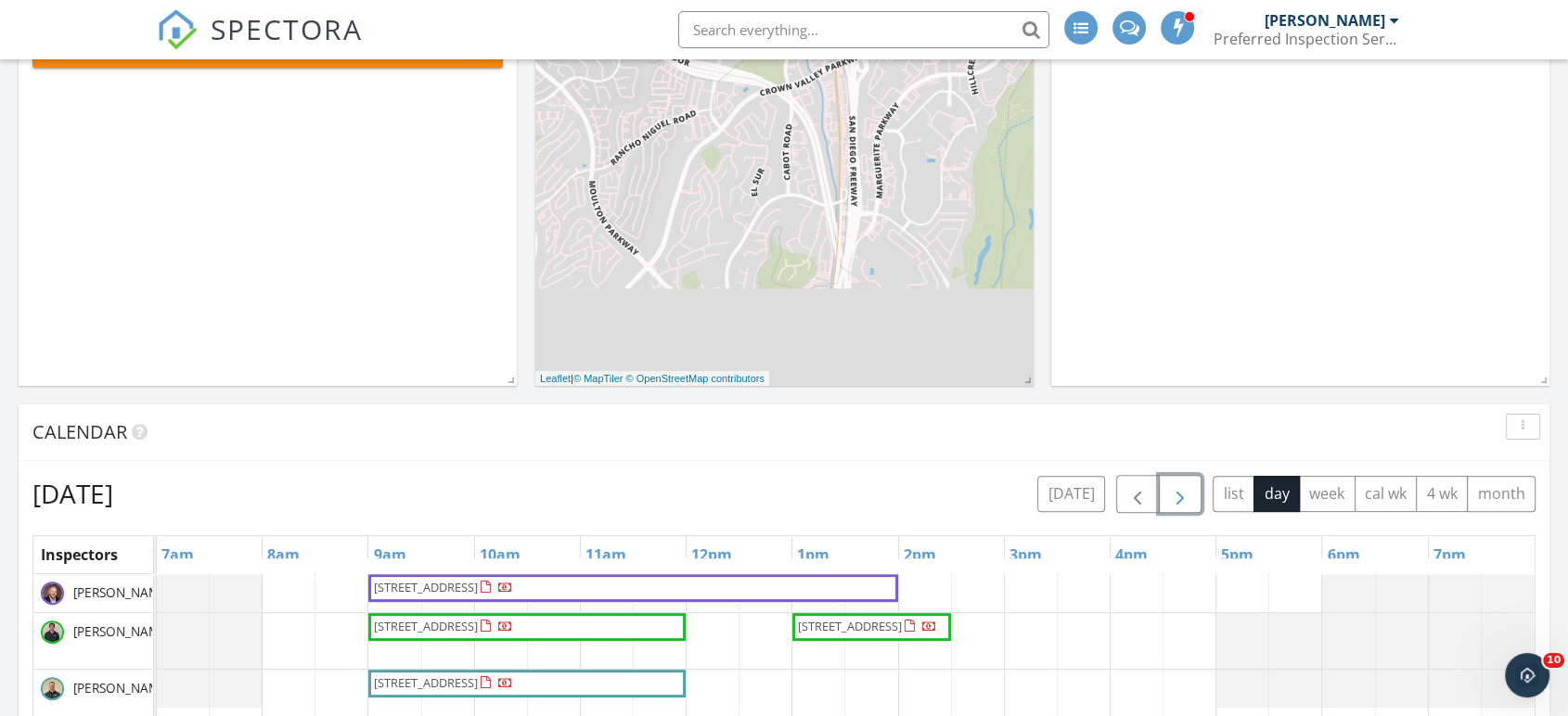
click at [760, 588] on span "[STREET_ADDRESS]" at bounding box center [633, 587] width 522 height 19
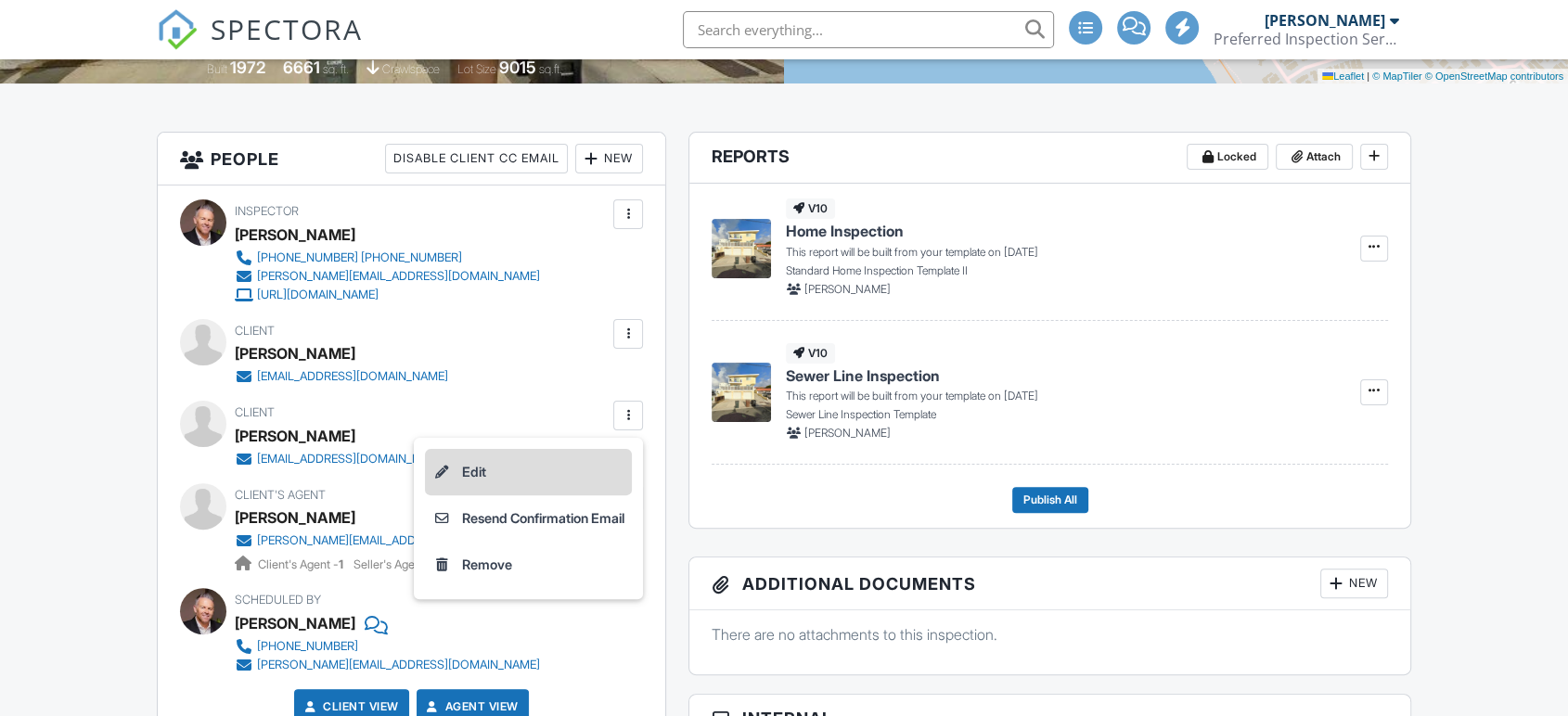
click at [555, 462] on li "Edit" at bounding box center [528, 471] width 207 height 46
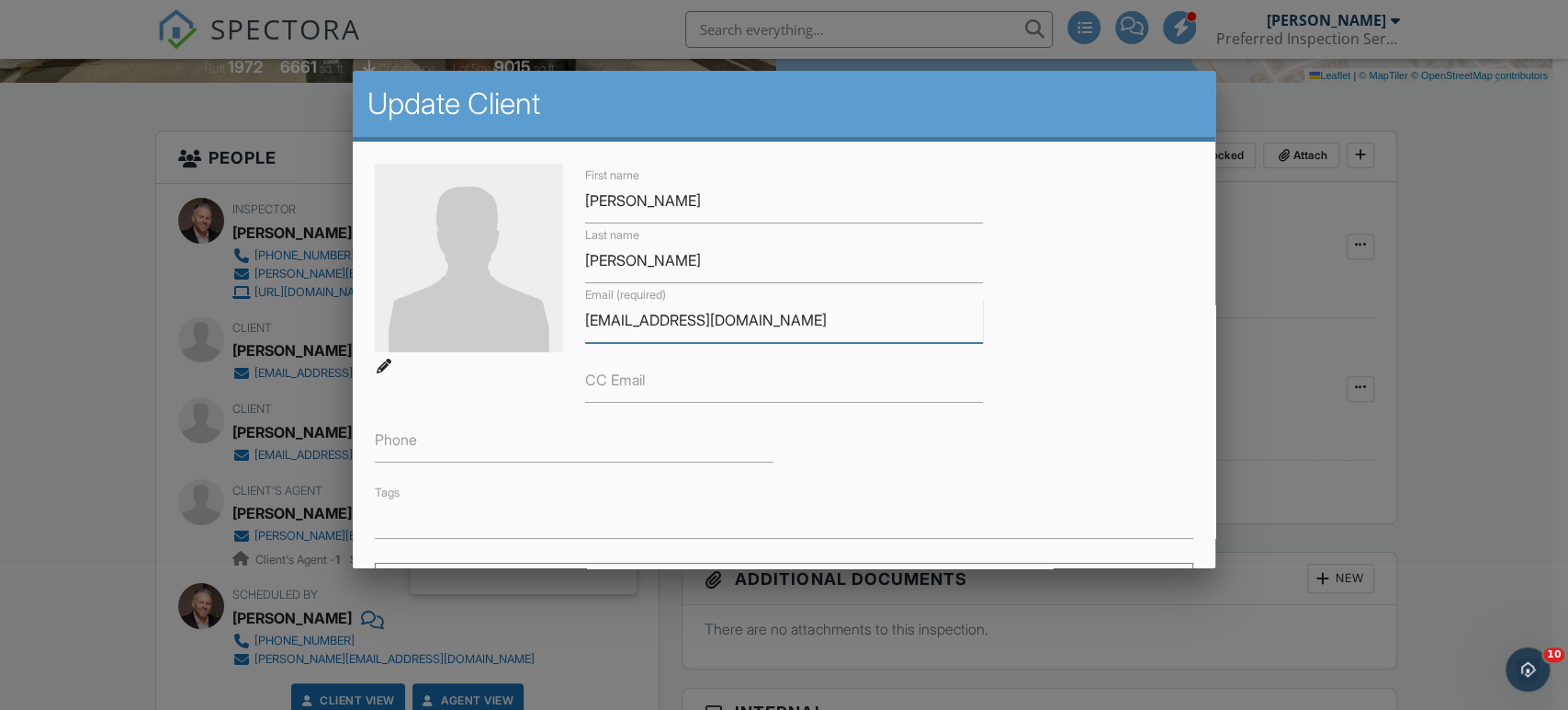
click at [591, 320] on input "[EMAIL_ADDRESS][DOMAIN_NAME]" at bounding box center [784, 320] width 398 height 45
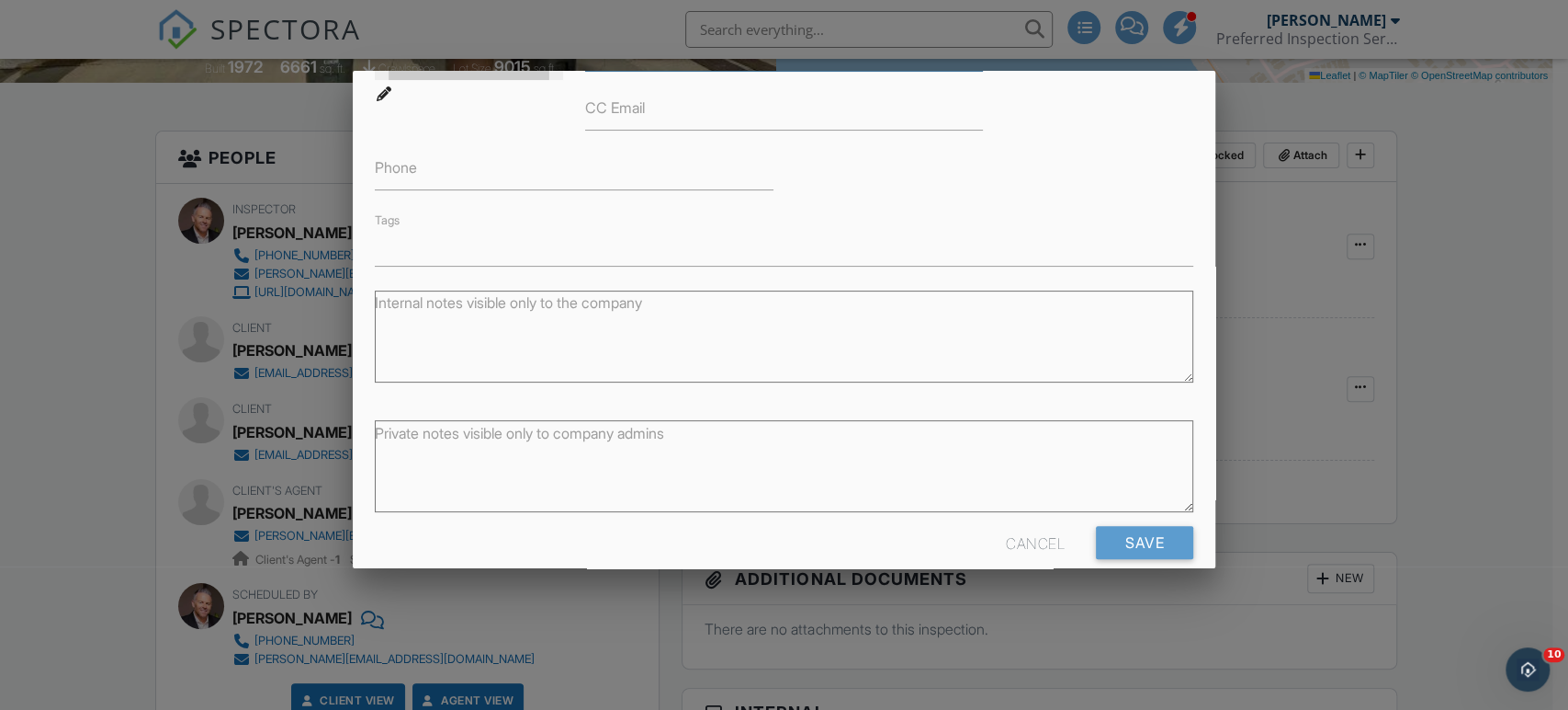
scroll to position [298, 0]
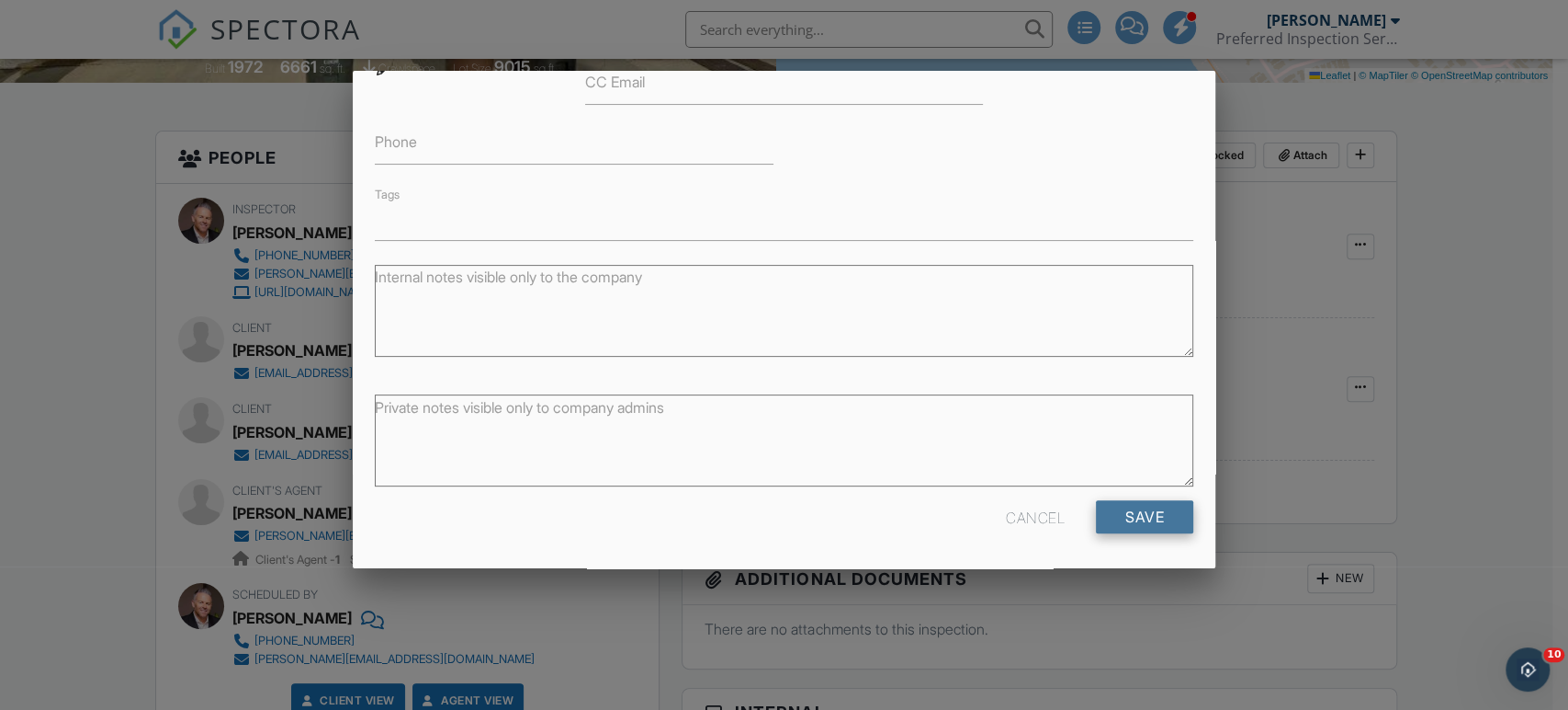
type input "[EMAIL_ADDRESS][DOMAIN_NAME]"
click at [1103, 514] on input "Save" at bounding box center [1145, 516] width 98 height 33
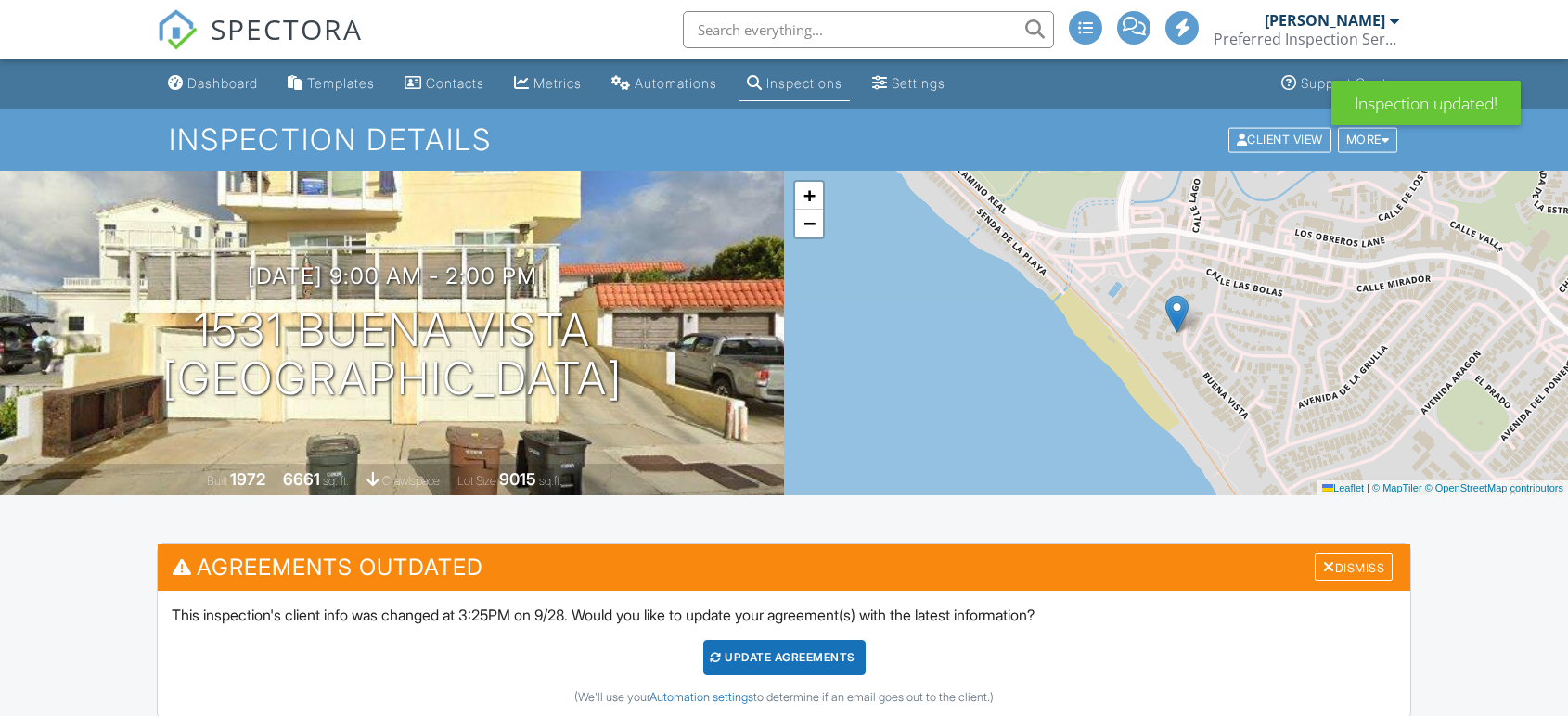
click at [728, 640] on div "Update Agreements" at bounding box center [784, 658] width 162 height 36
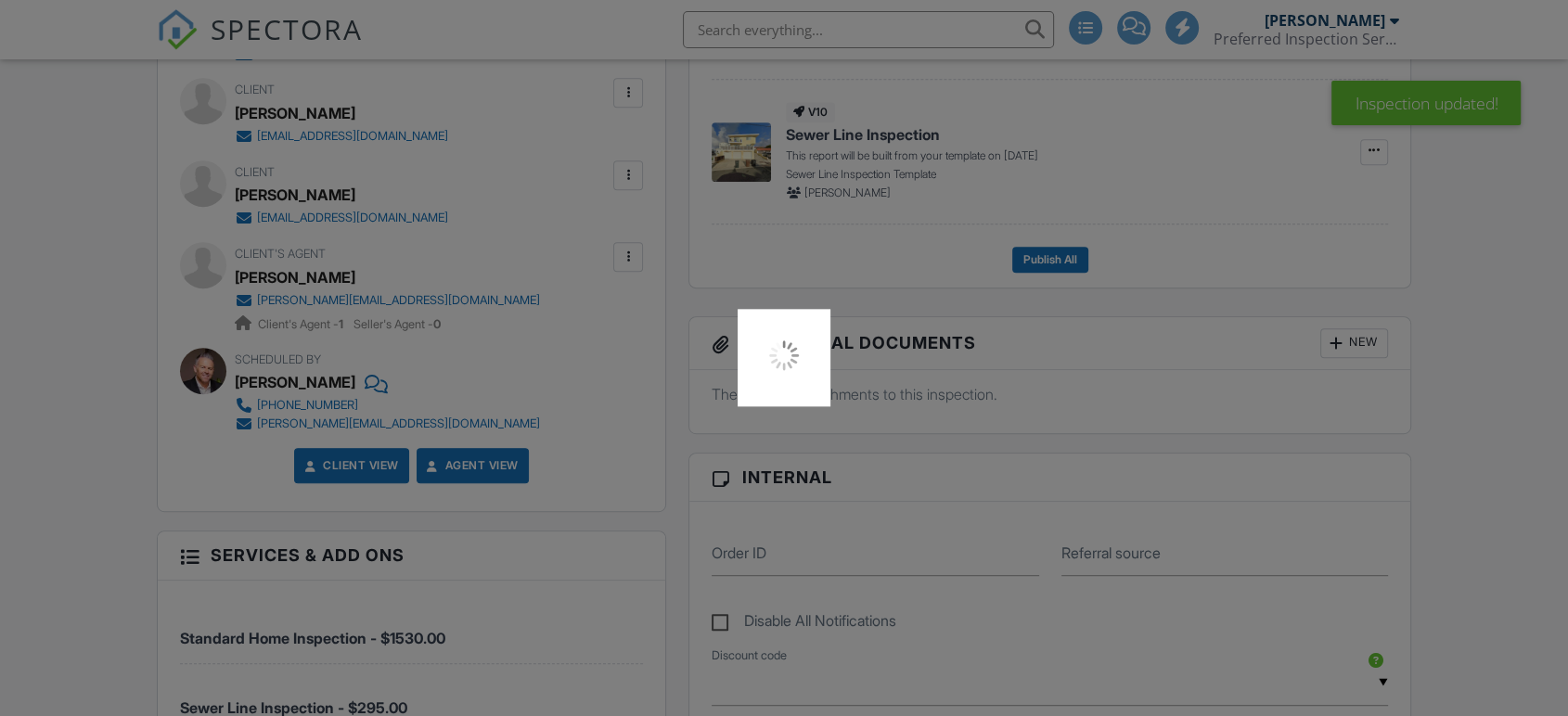
scroll to position [514, 0]
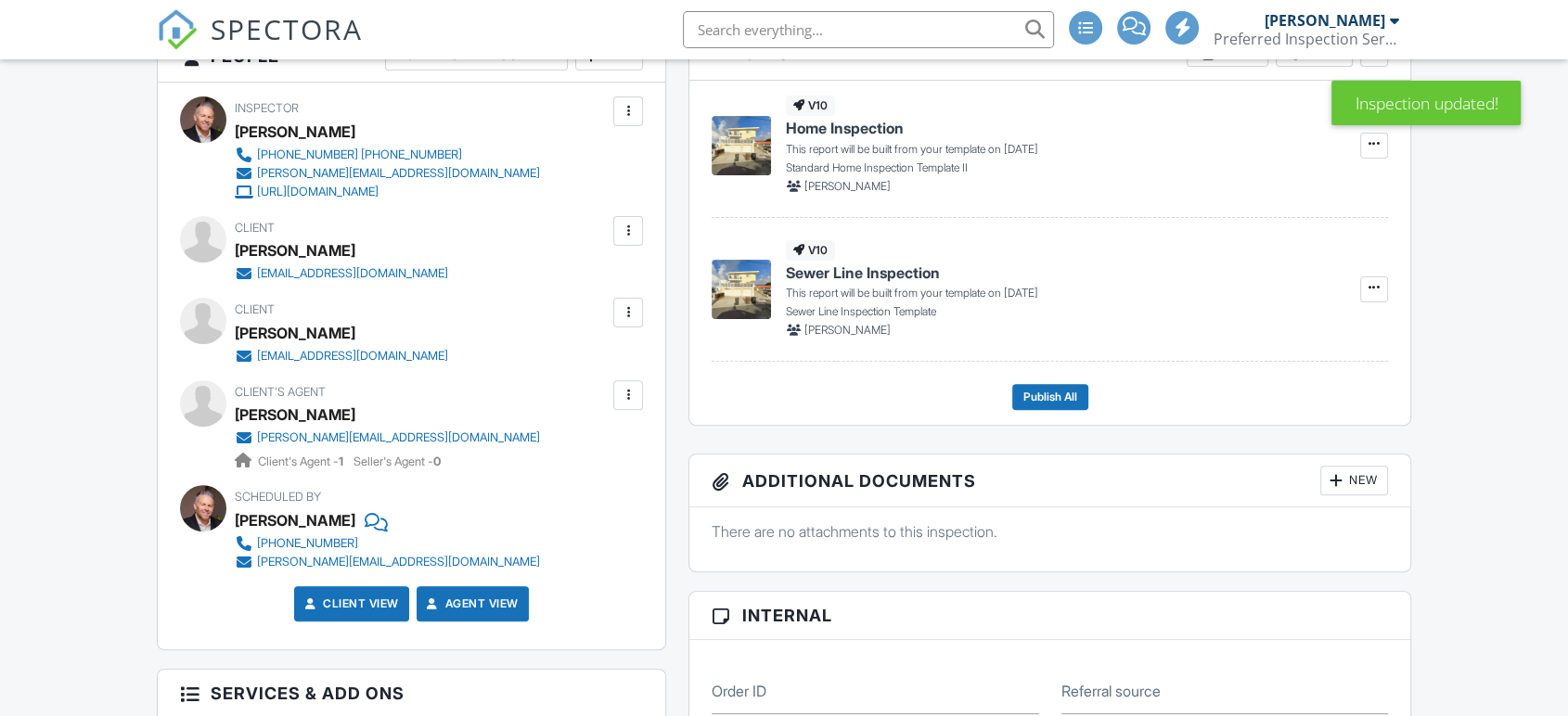
scroll to position [514, 0]
click at [631, 317] on div at bounding box center [628, 312] width 19 height 19
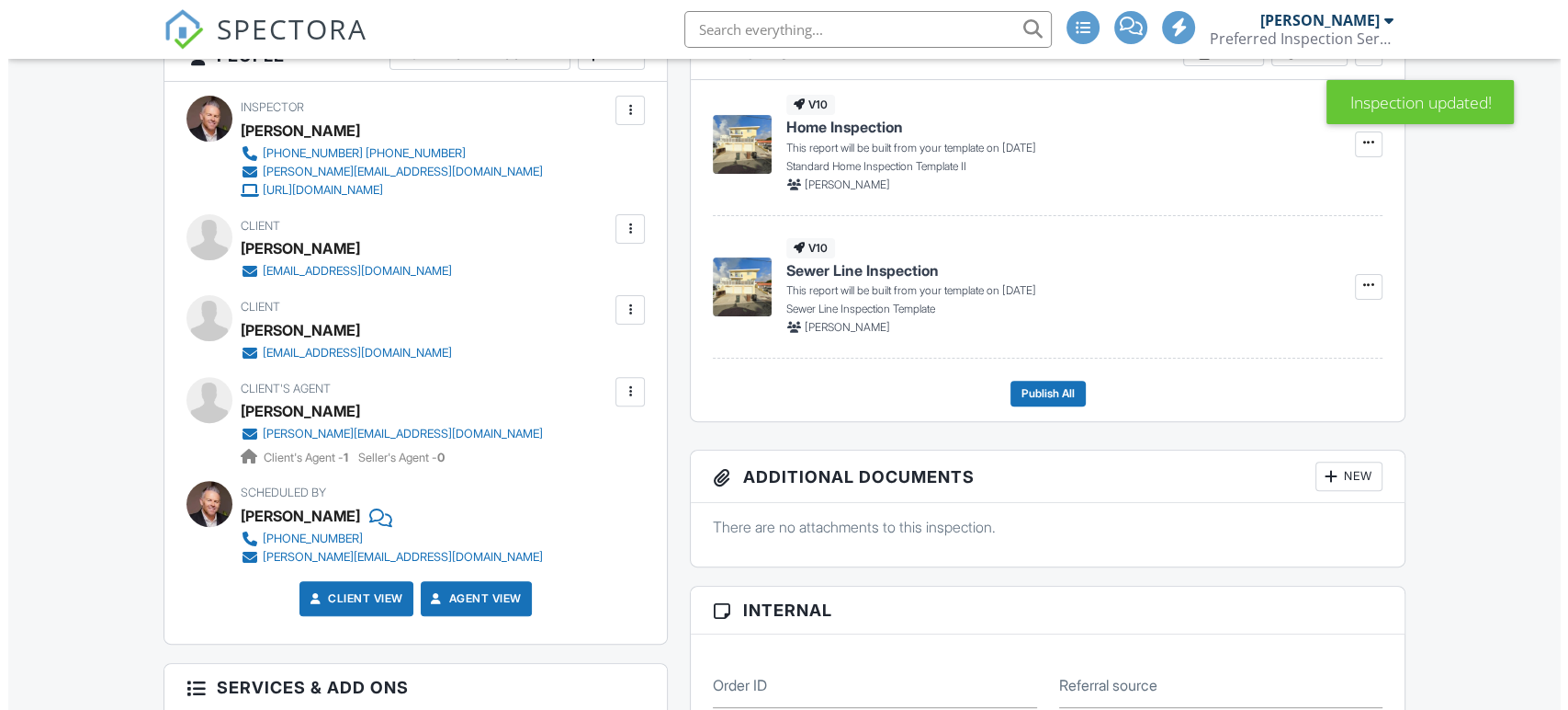
scroll to position [0, 0]
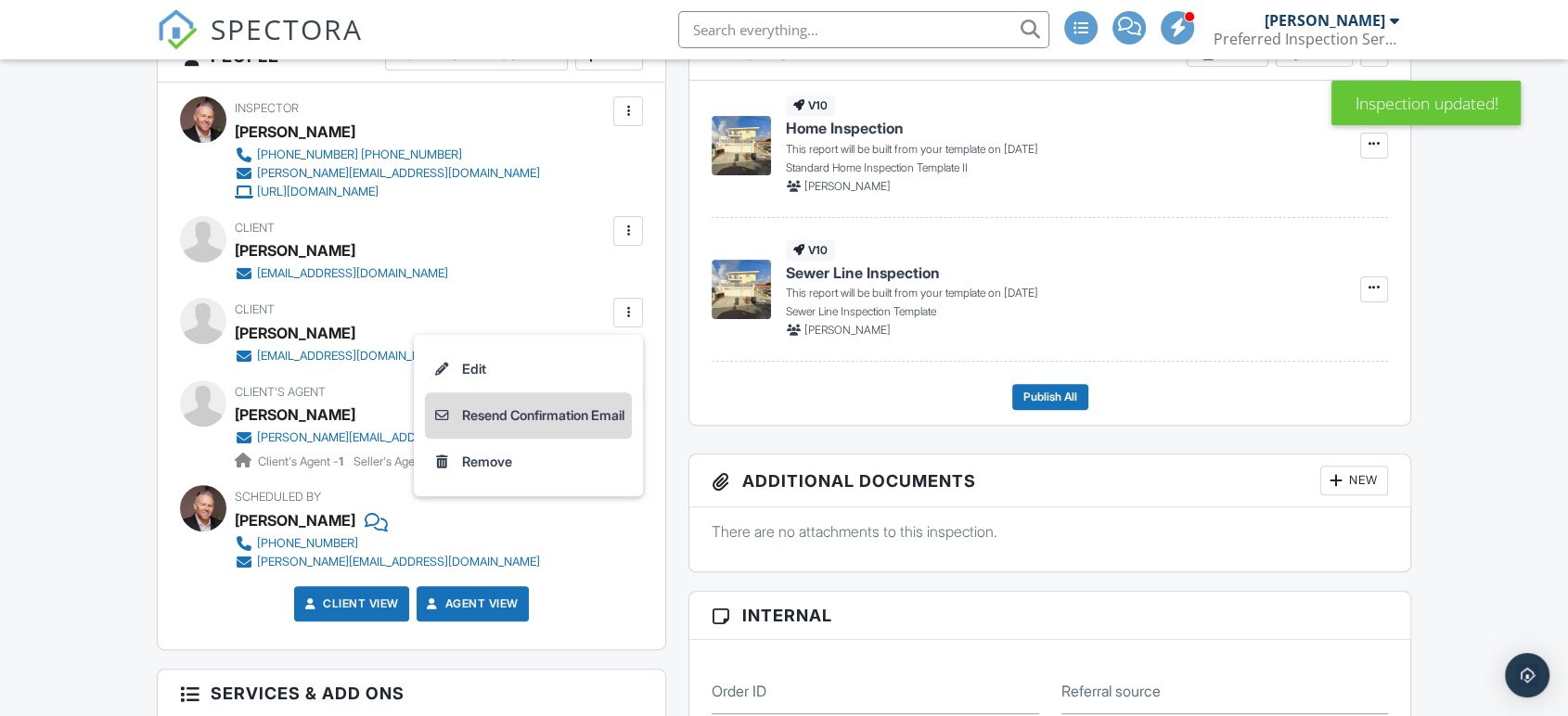
click at [577, 410] on li "Resend Confirmation Email" at bounding box center [528, 415] width 207 height 46
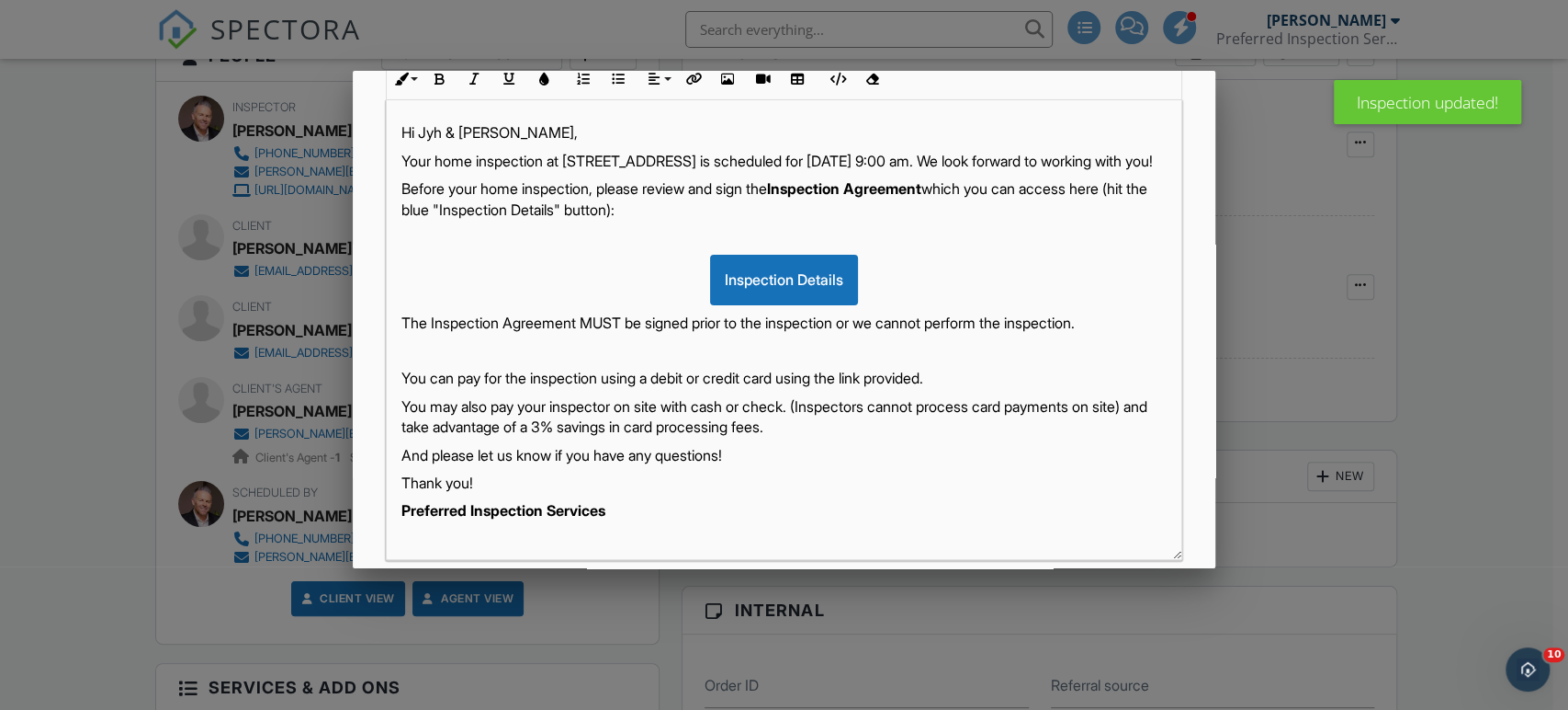
scroll to position [406, 0]
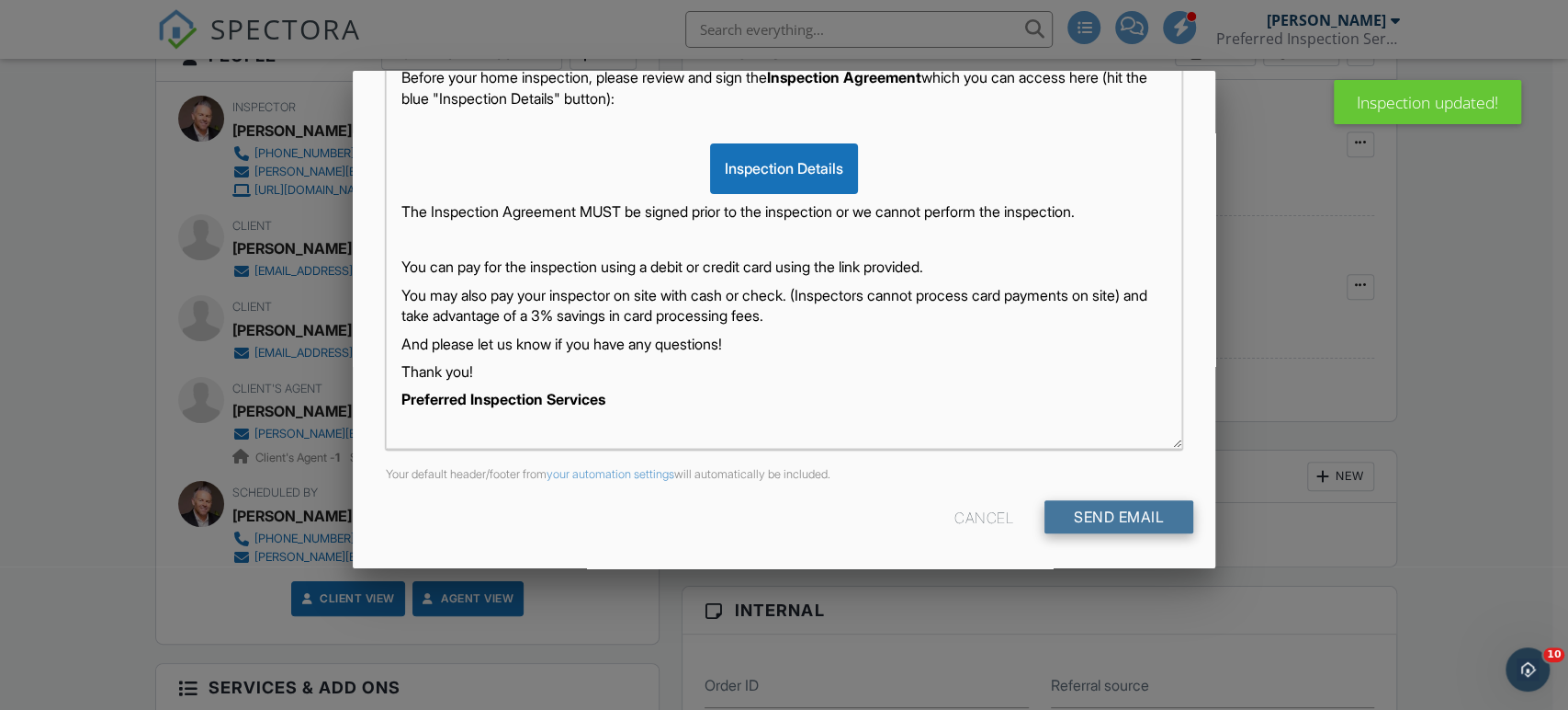
click at [1061, 507] on input "Send Email" at bounding box center [1119, 516] width 149 height 33
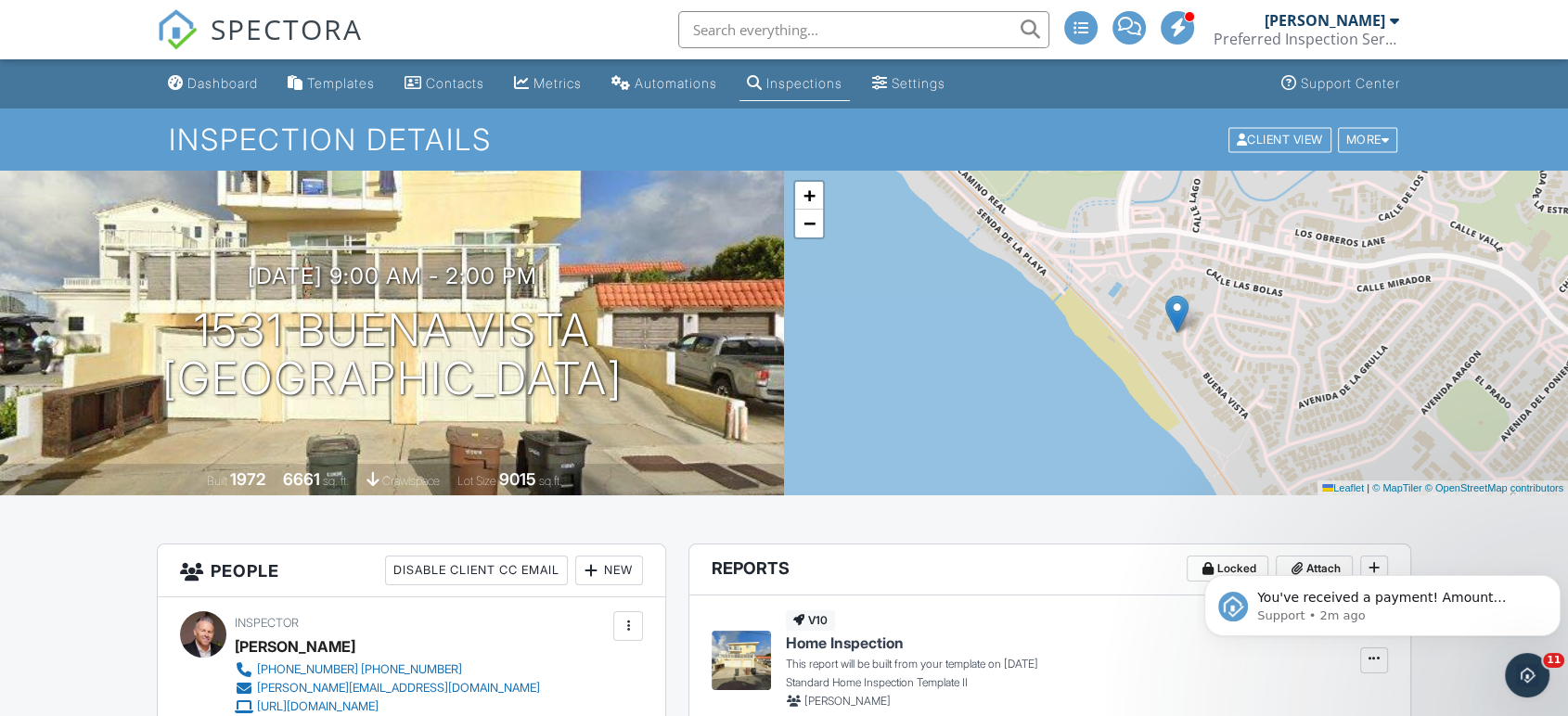
drag, startPoint x: 1065, startPoint y: 502, endPoint x: 246, endPoint y: 88, distance: 917.7
click at [246, 88] on div "Dashboard" at bounding box center [223, 83] width 70 height 16
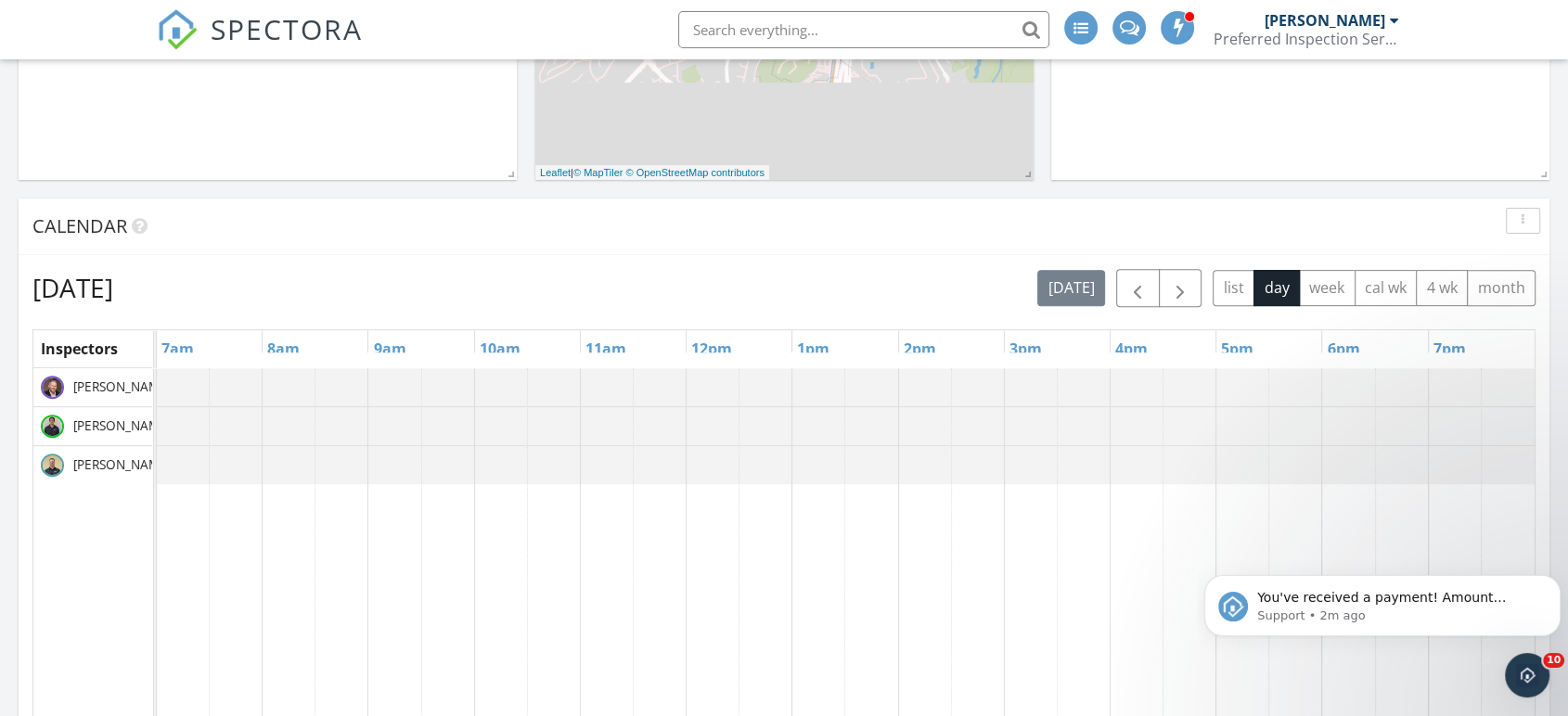
scroll to position [823, 0]
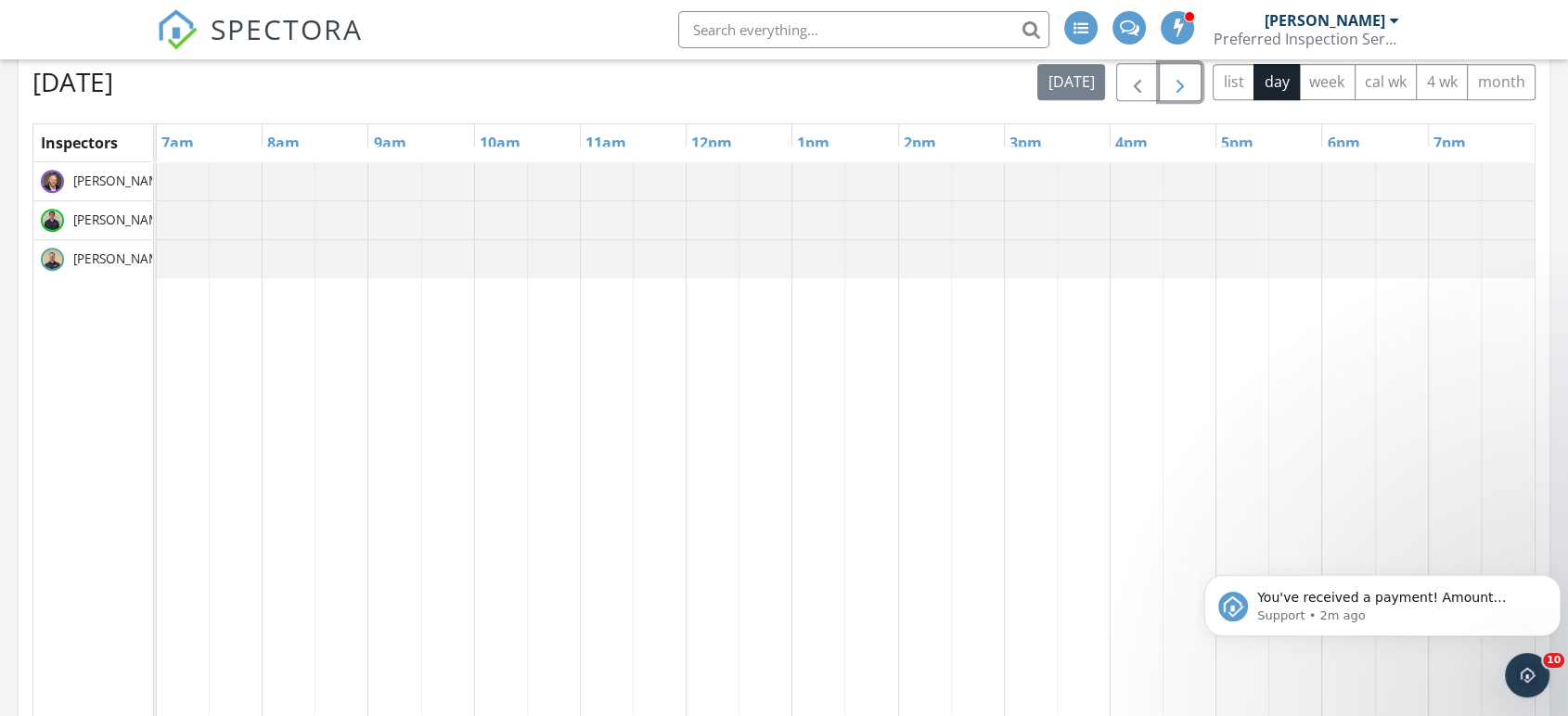
click at [1168, 90] on button "button" at bounding box center [1180, 82] width 43 height 38
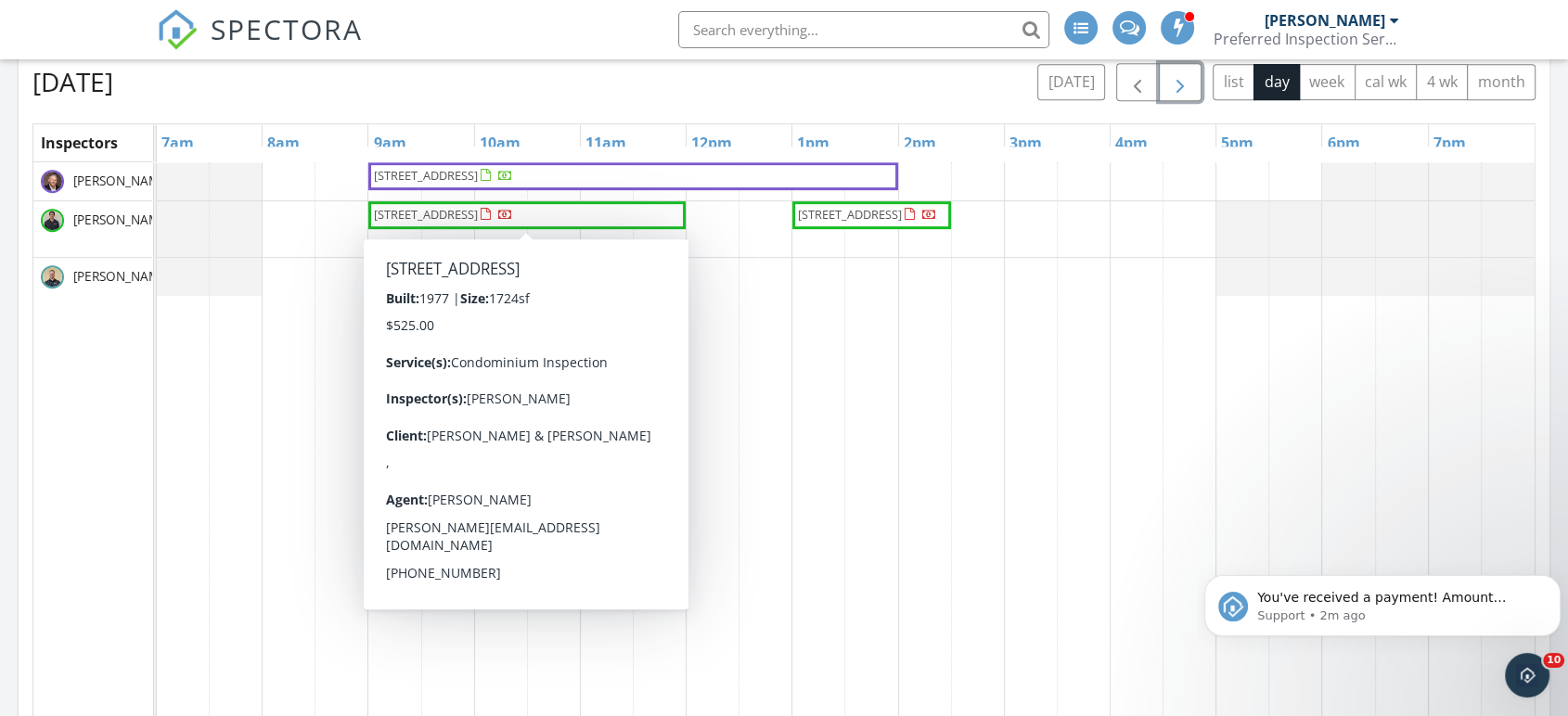
click at [478, 206] on span "[STREET_ADDRESS]" at bounding box center [425, 214] width 104 height 17
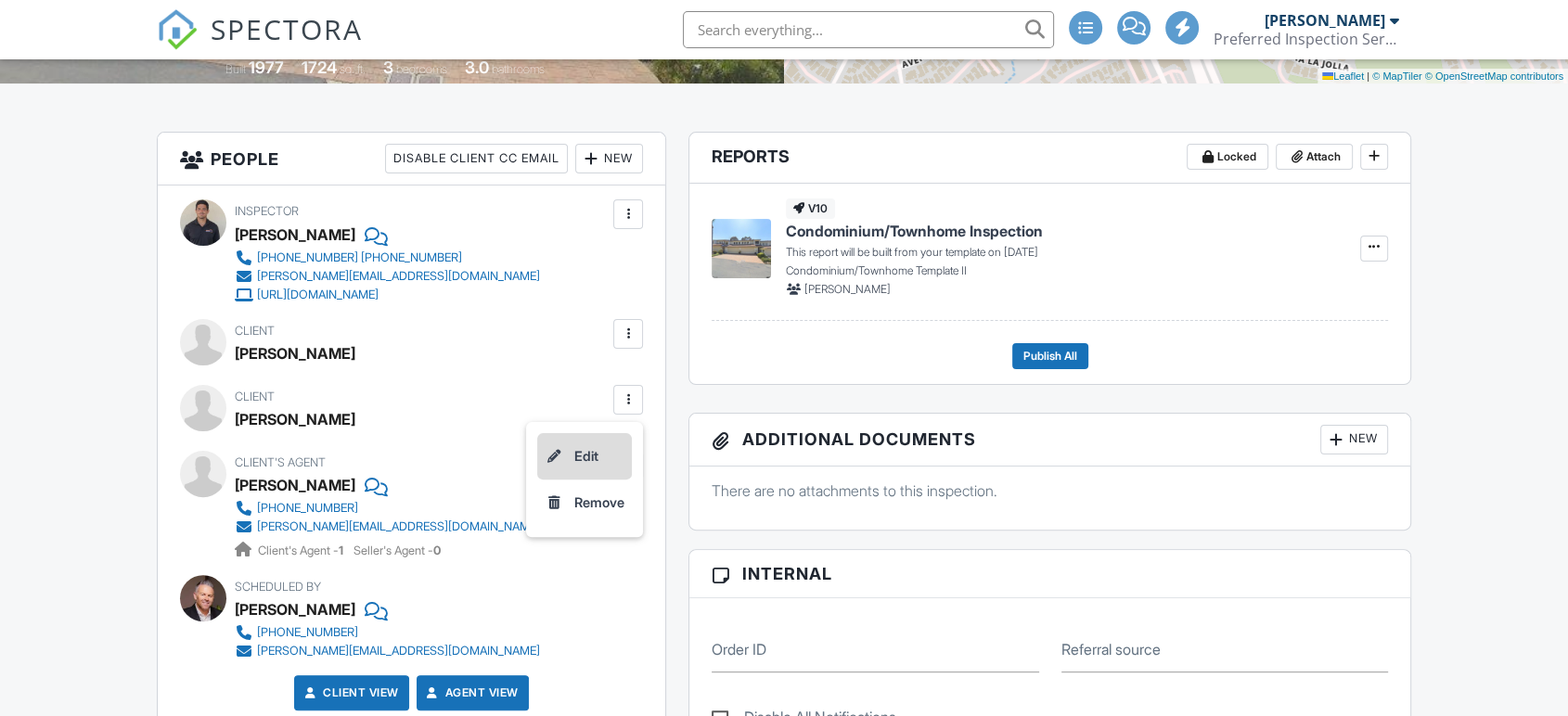
click at [579, 452] on li "Edit" at bounding box center [584, 455] width 95 height 46
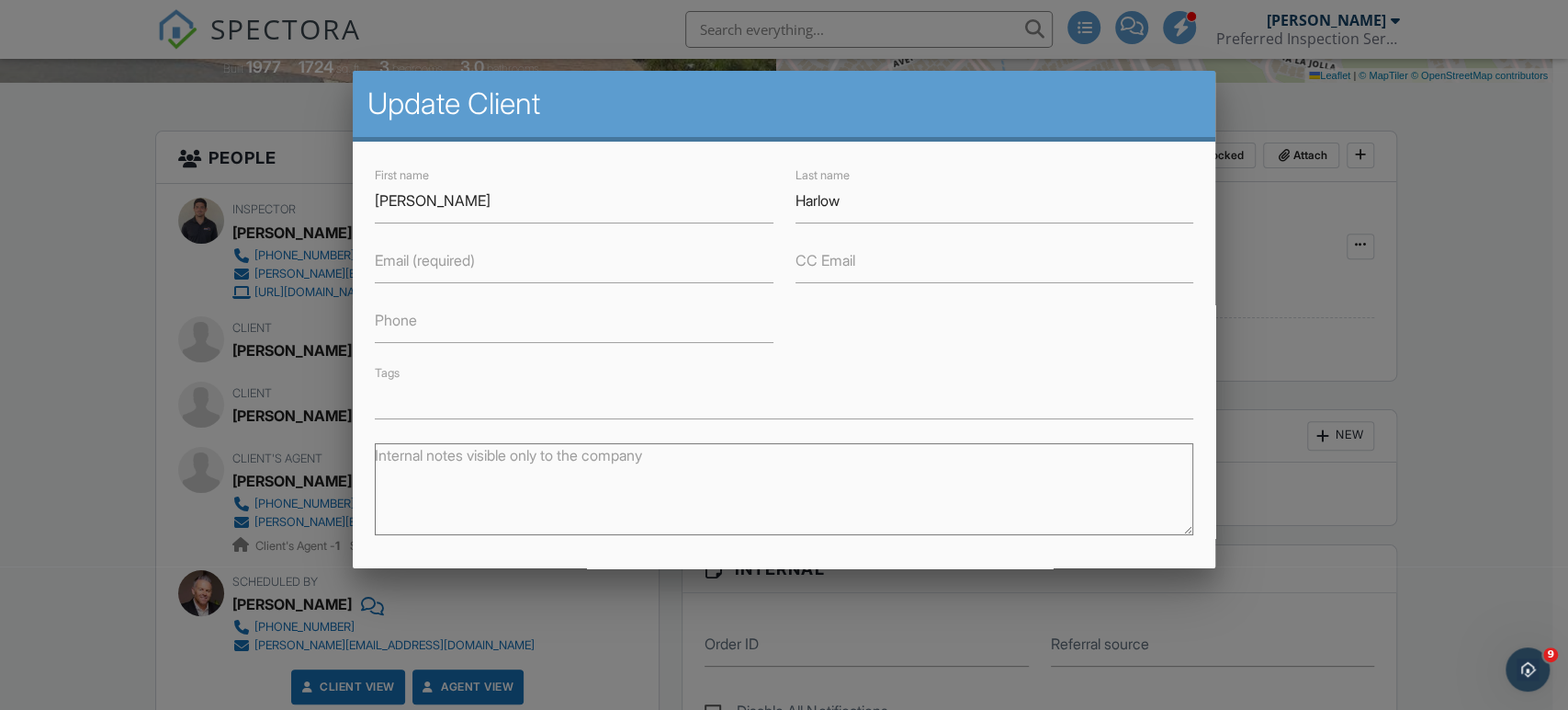
click at [475, 269] on label "Email (required)" at bounding box center [425, 261] width 100 height 20
click at [478, 269] on input "Email (required)" at bounding box center [574, 261] width 398 height 45
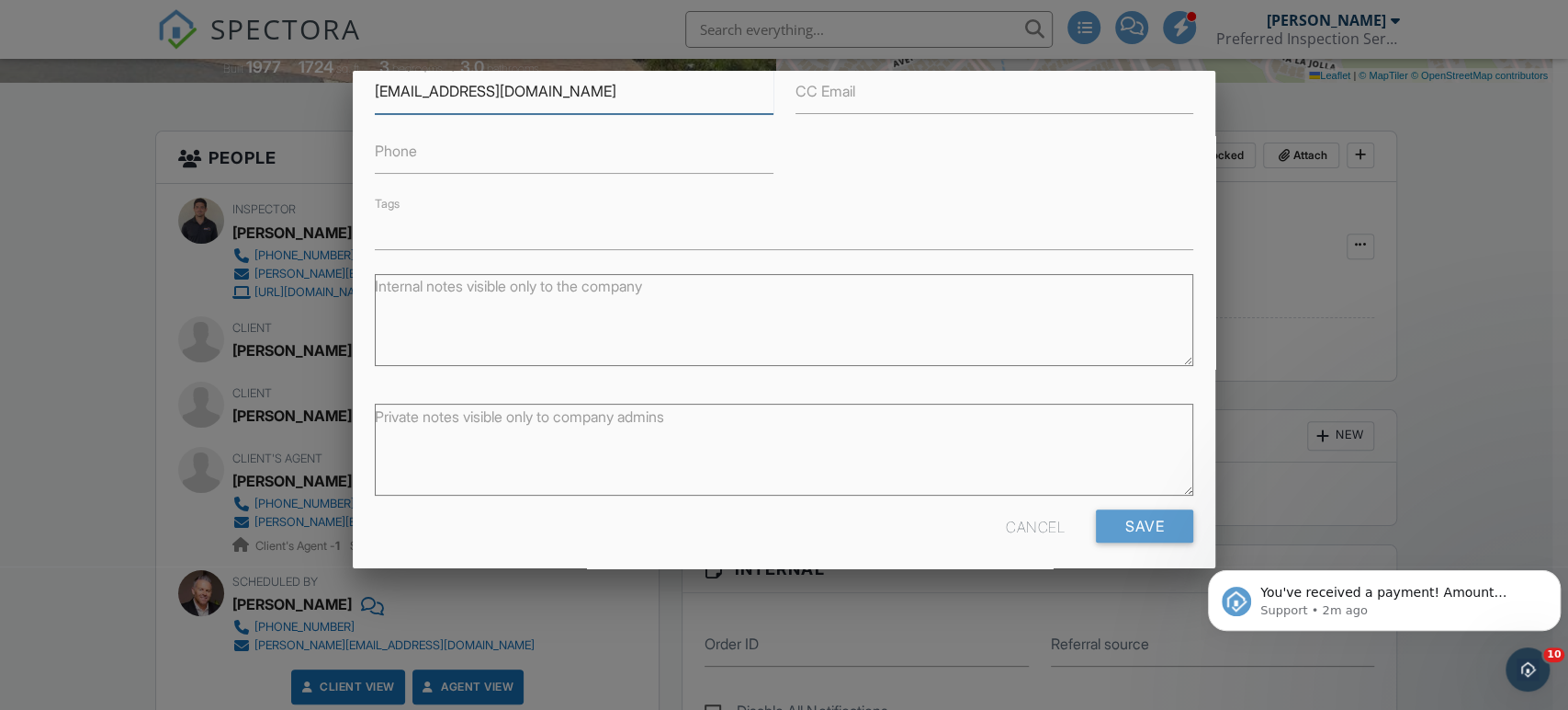
scroll to position [179, 0]
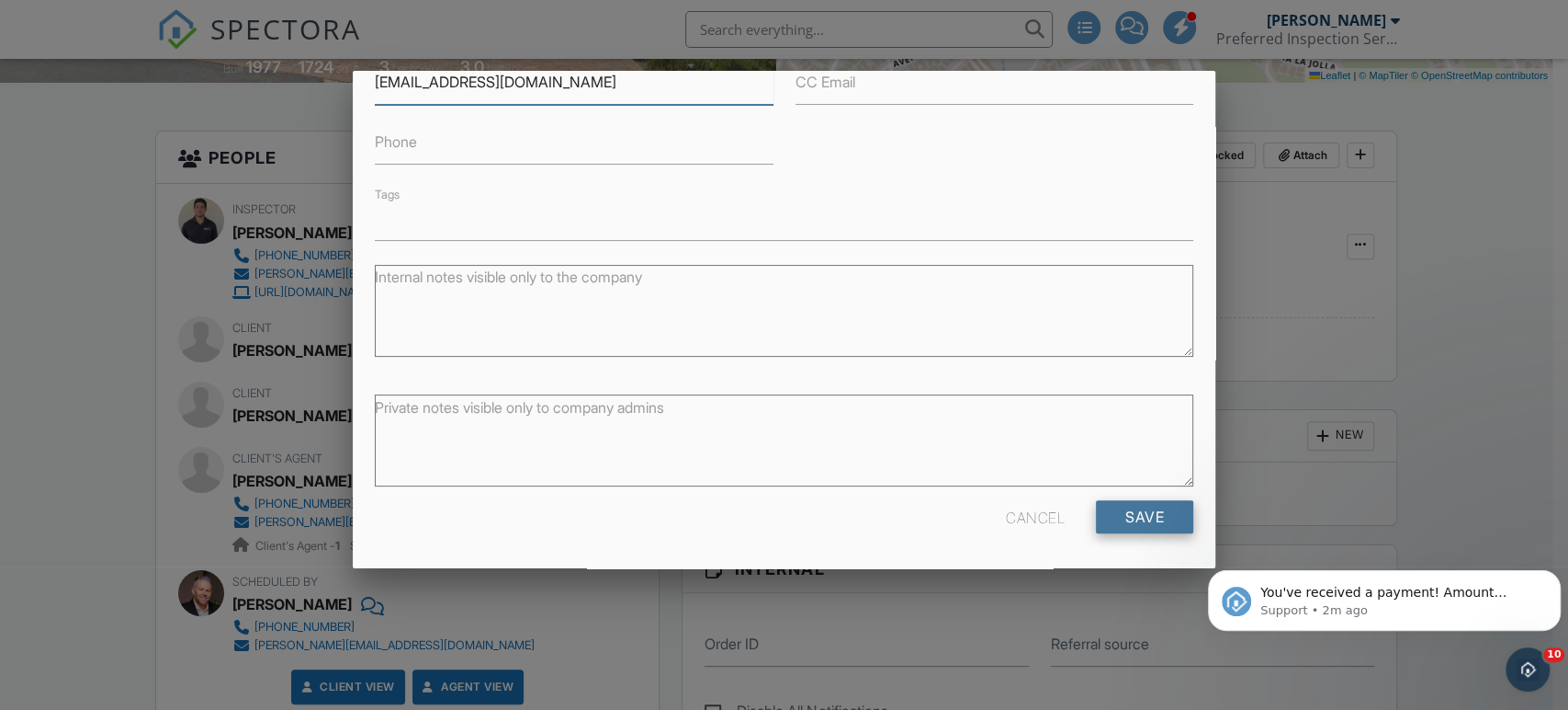
type input "[EMAIL_ADDRESS][DOMAIN_NAME]"
click at [1117, 509] on input "Save" at bounding box center [1145, 516] width 98 height 33
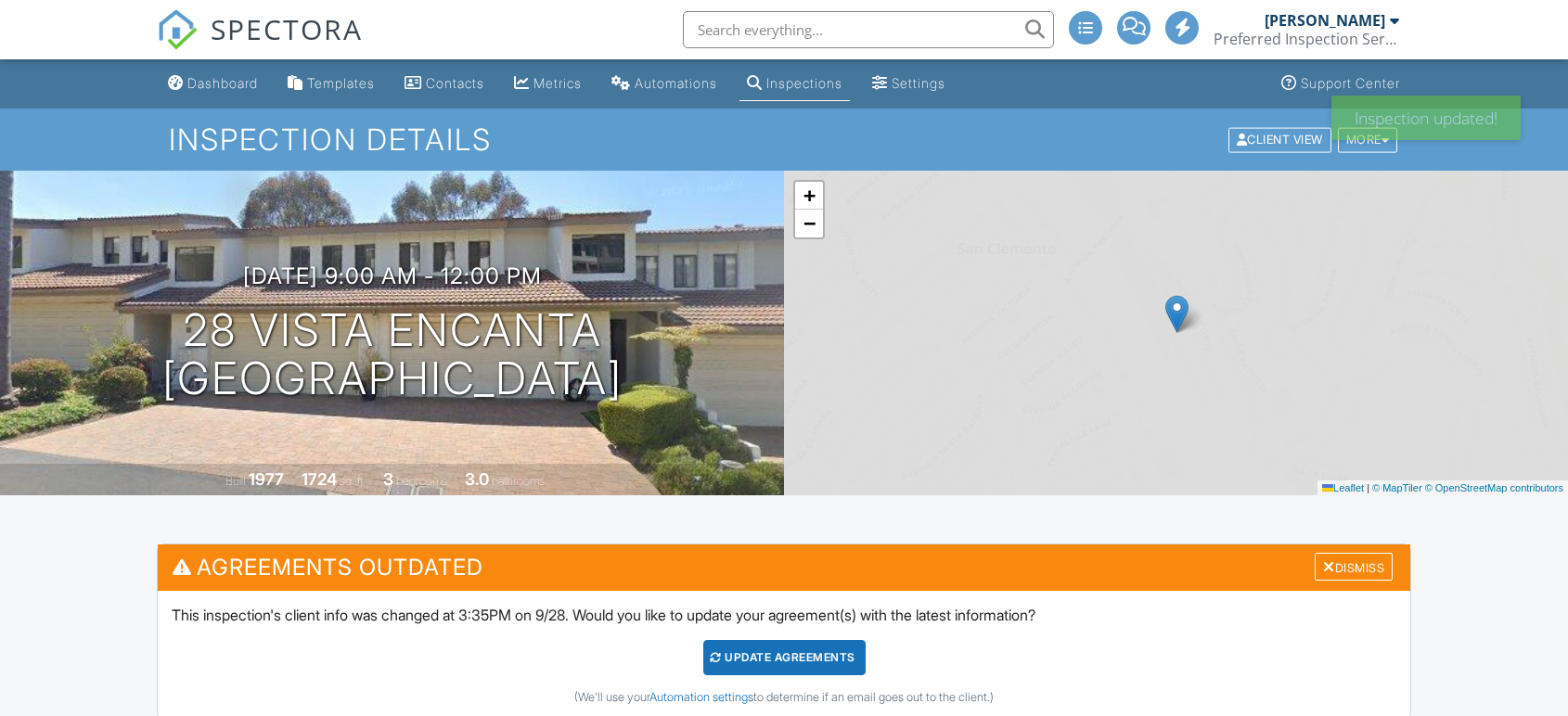
scroll to position [617, 0]
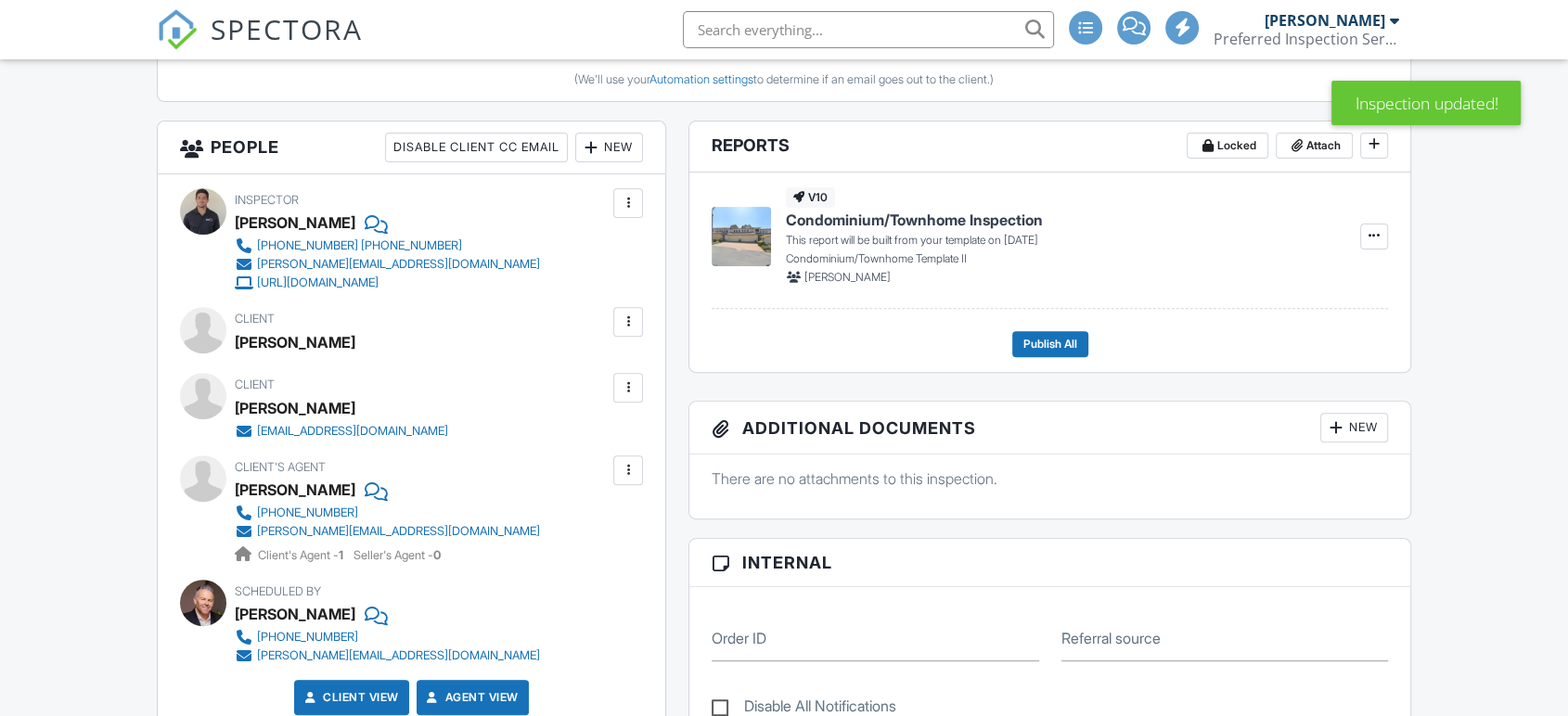
click at [630, 322] on div at bounding box center [628, 322] width 19 height 19
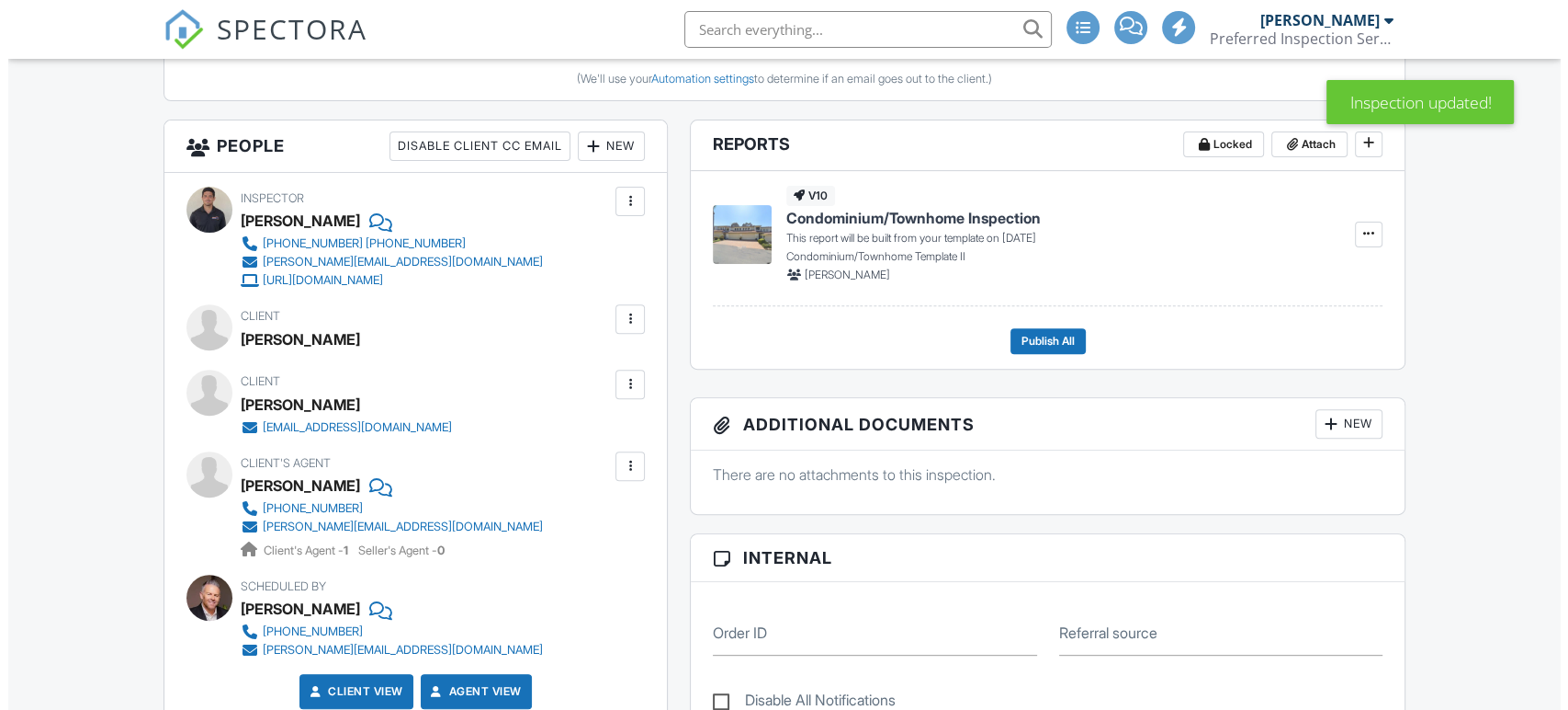
scroll to position [0, 0]
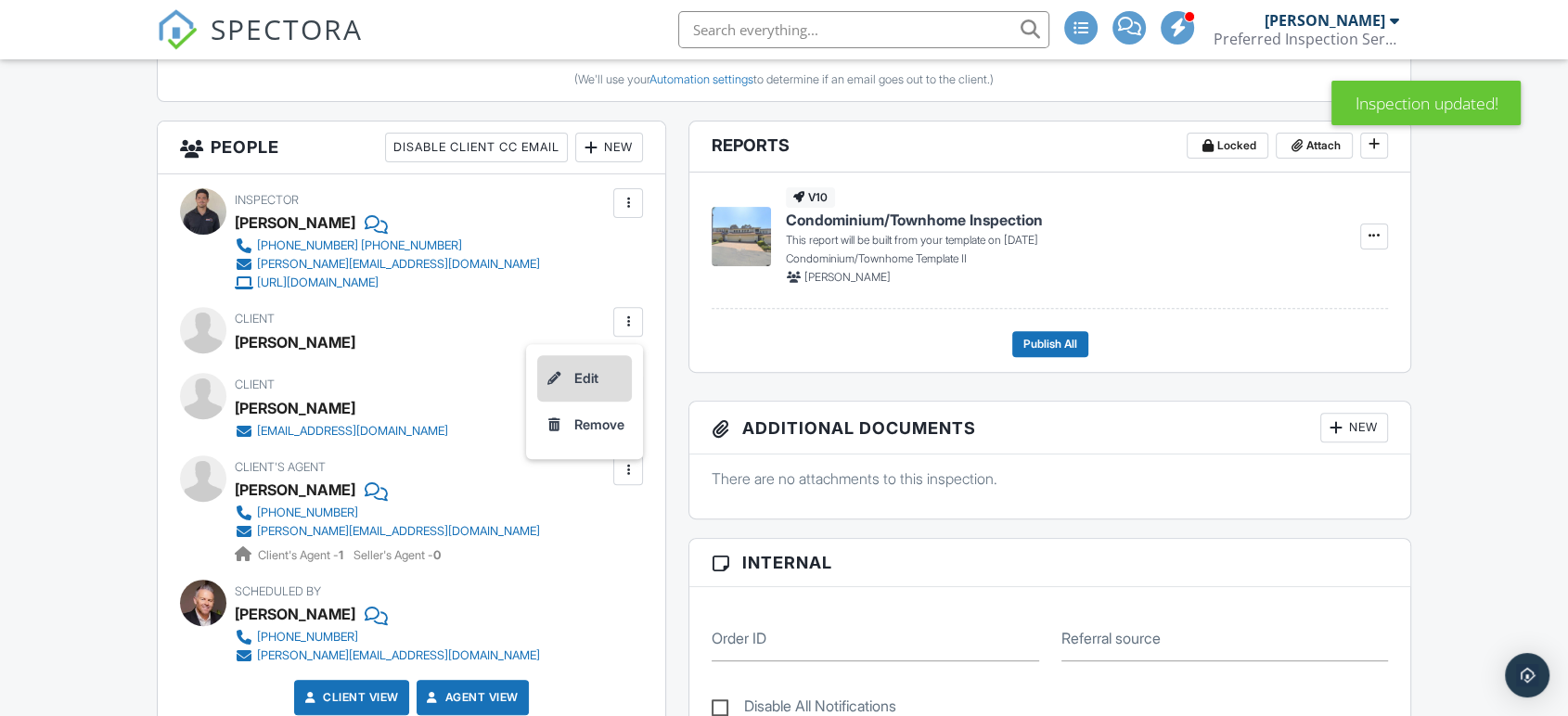
click at [587, 372] on li "Edit" at bounding box center [584, 377] width 95 height 46
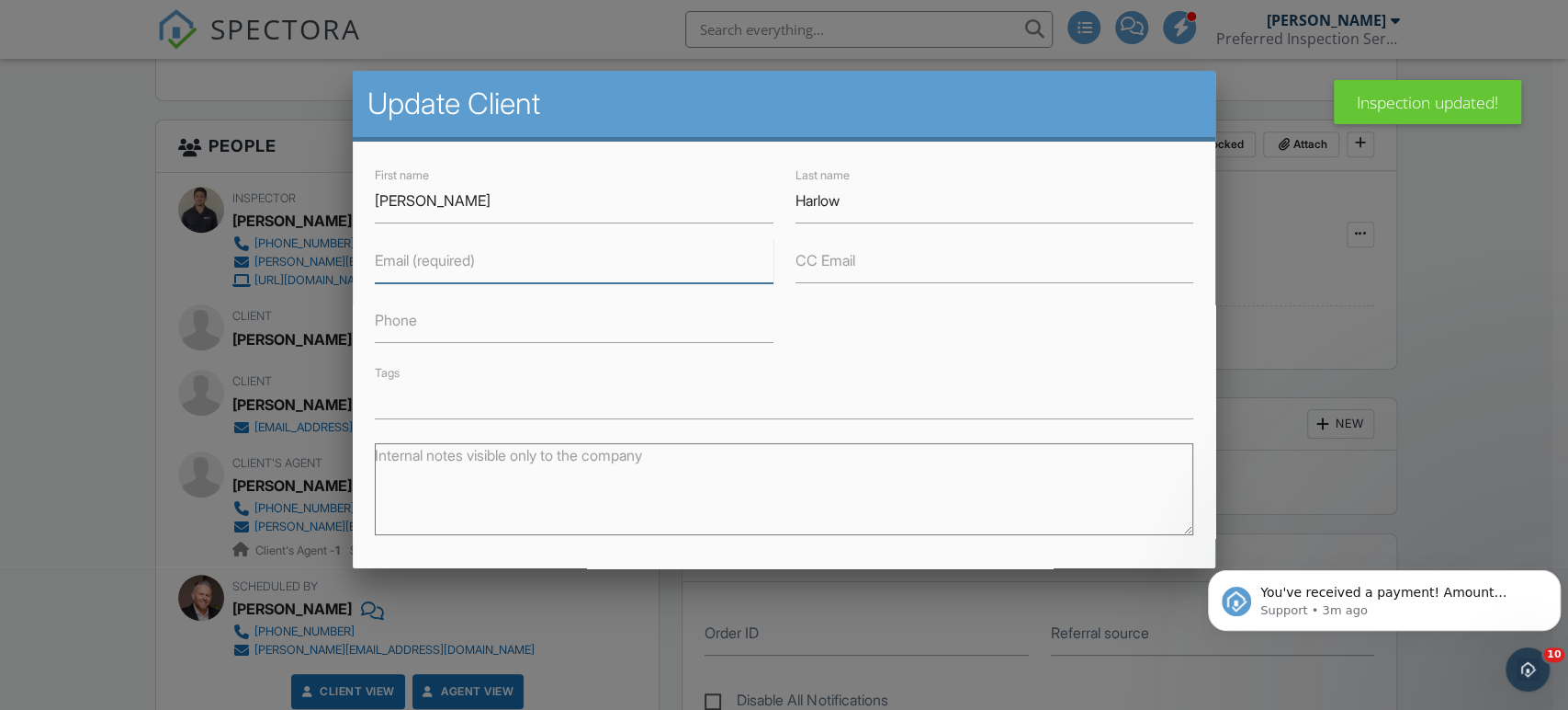
click at [542, 272] on input "Email (required)" at bounding box center [574, 261] width 398 height 45
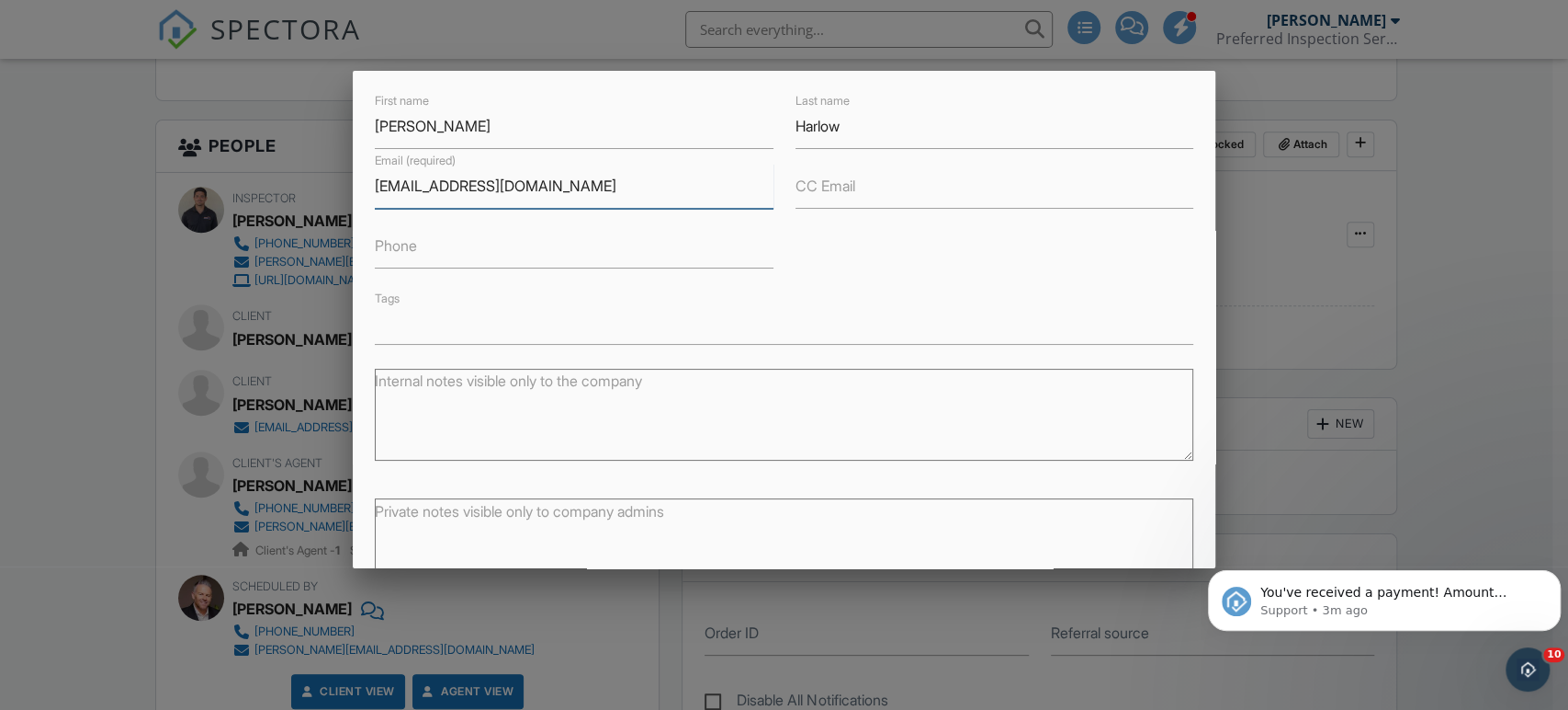
scroll to position [179, 0]
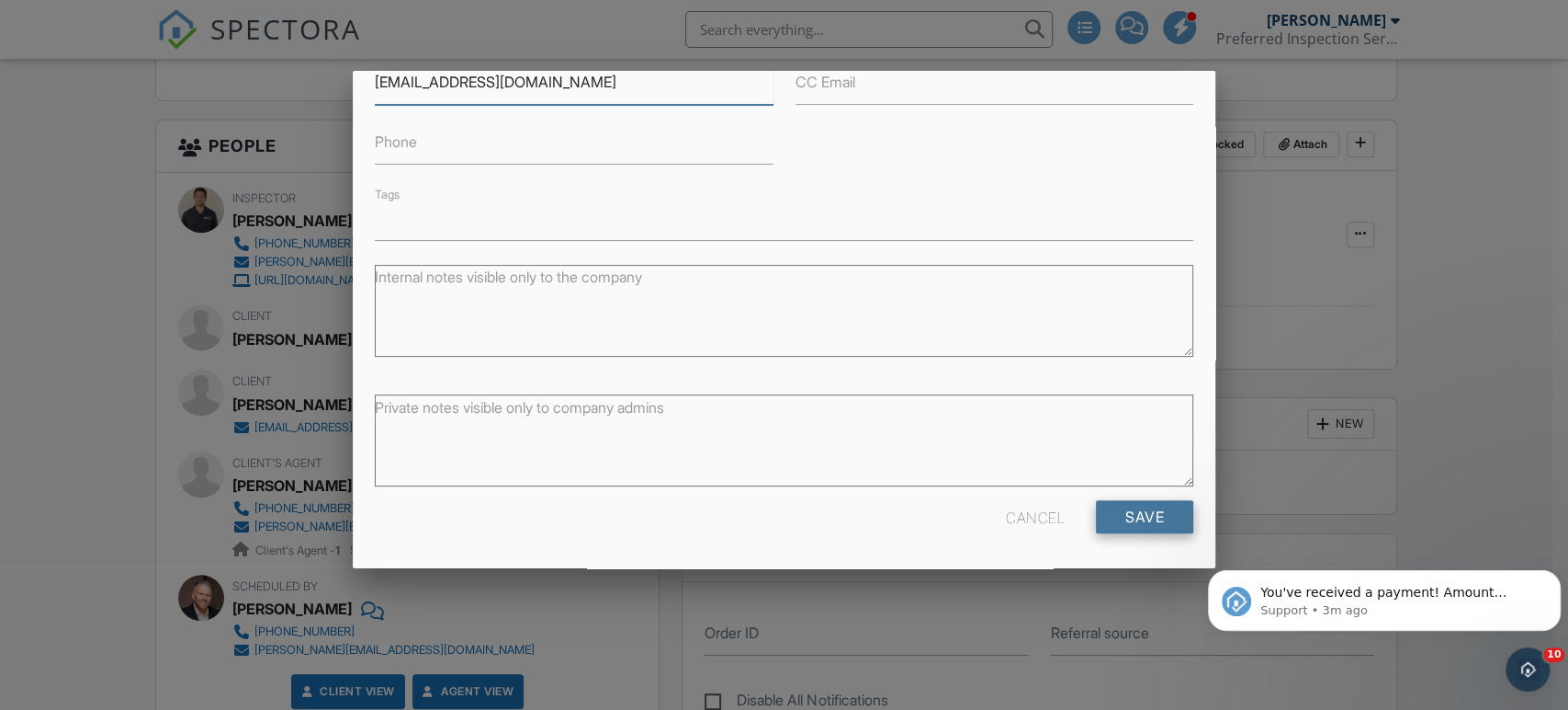
type input "[EMAIL_ADDRESS][DOMAIN_NAME]"
click at [1122, 516] on input "Save" at bounding box center [1145, 516] width 98 height 33
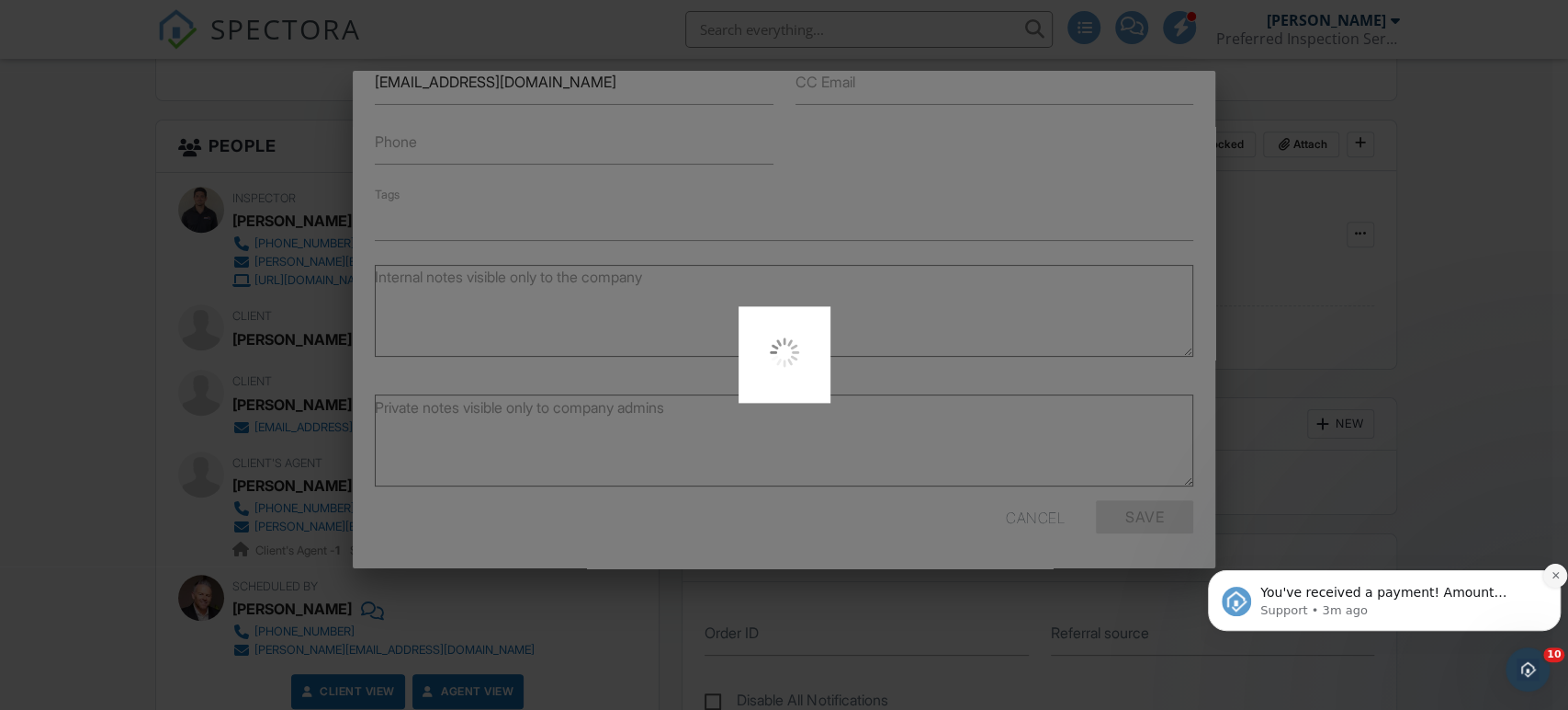
click at [1552, 575] on icon "Dismiss notification" at bounding box center [1555, 575] width 7 height 7
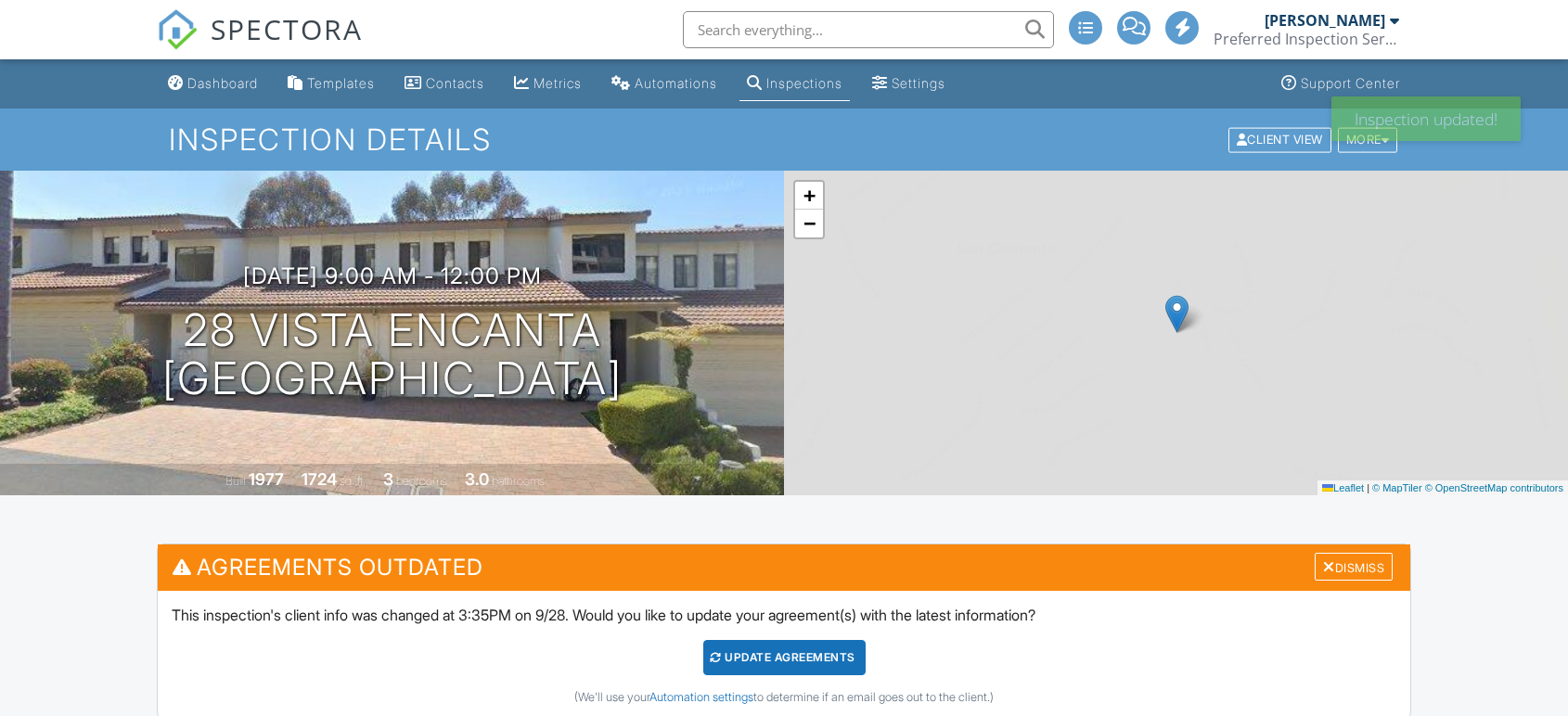
scroll to position [206, 0]
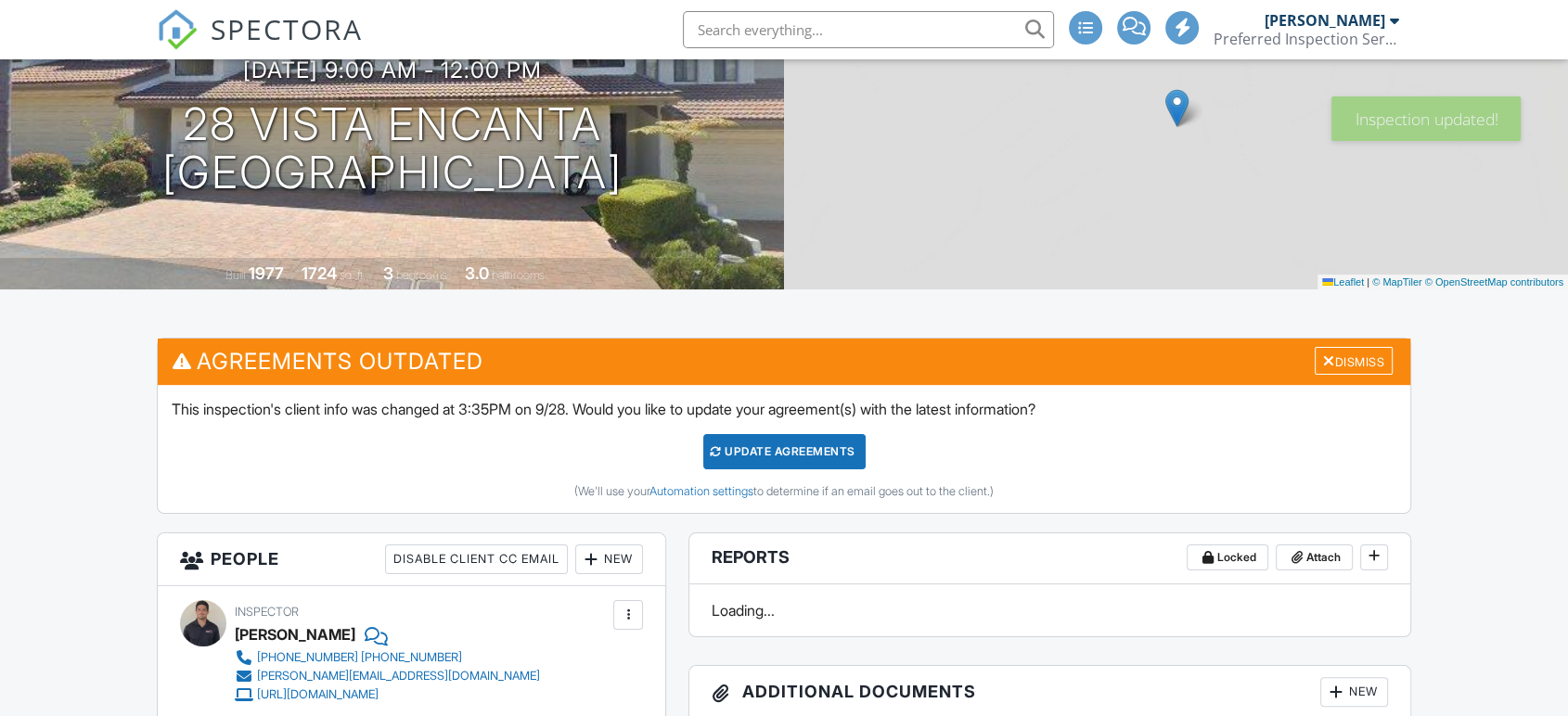
click at [794, 451] on div "Update Agreements" at bounding box center [784, 451] width 162 height 36
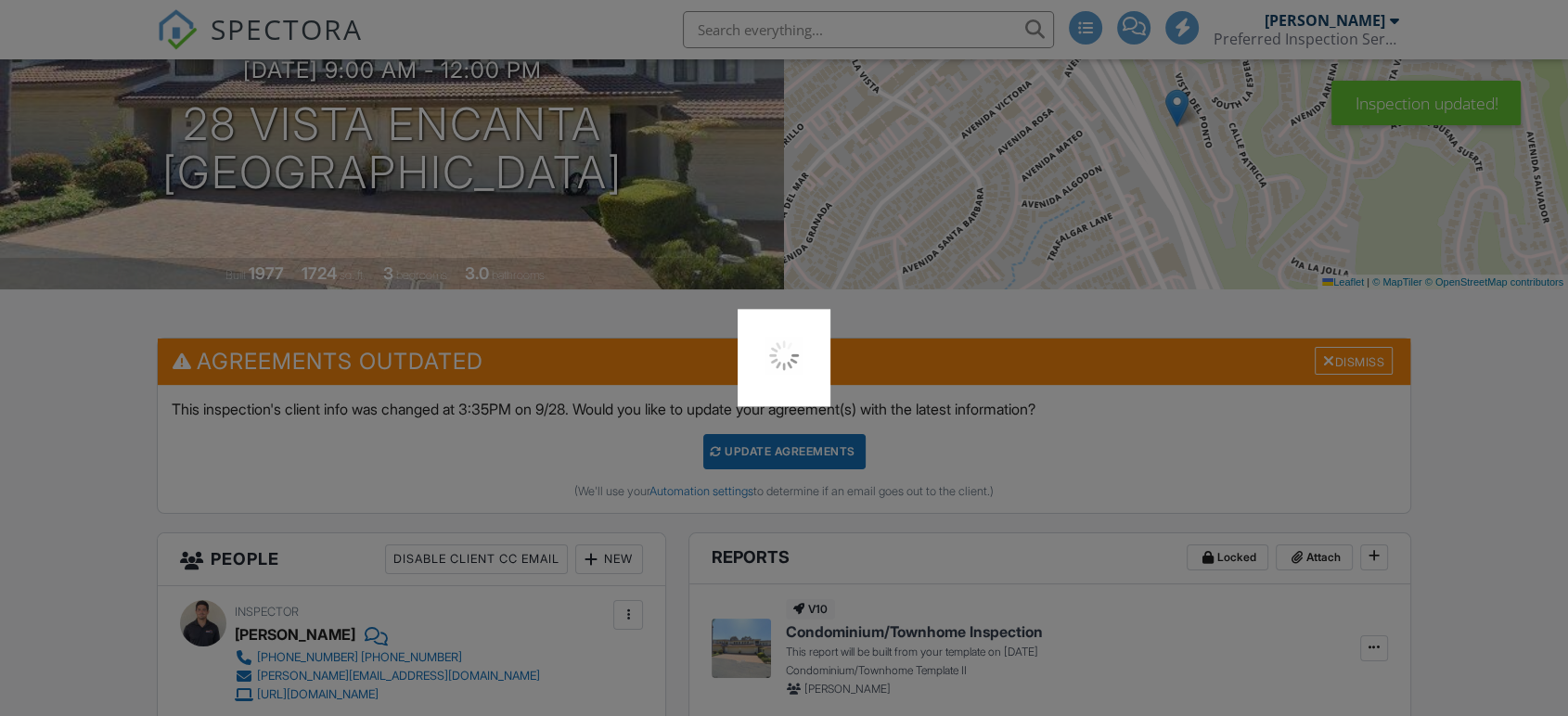
scroll to position [0, 0]
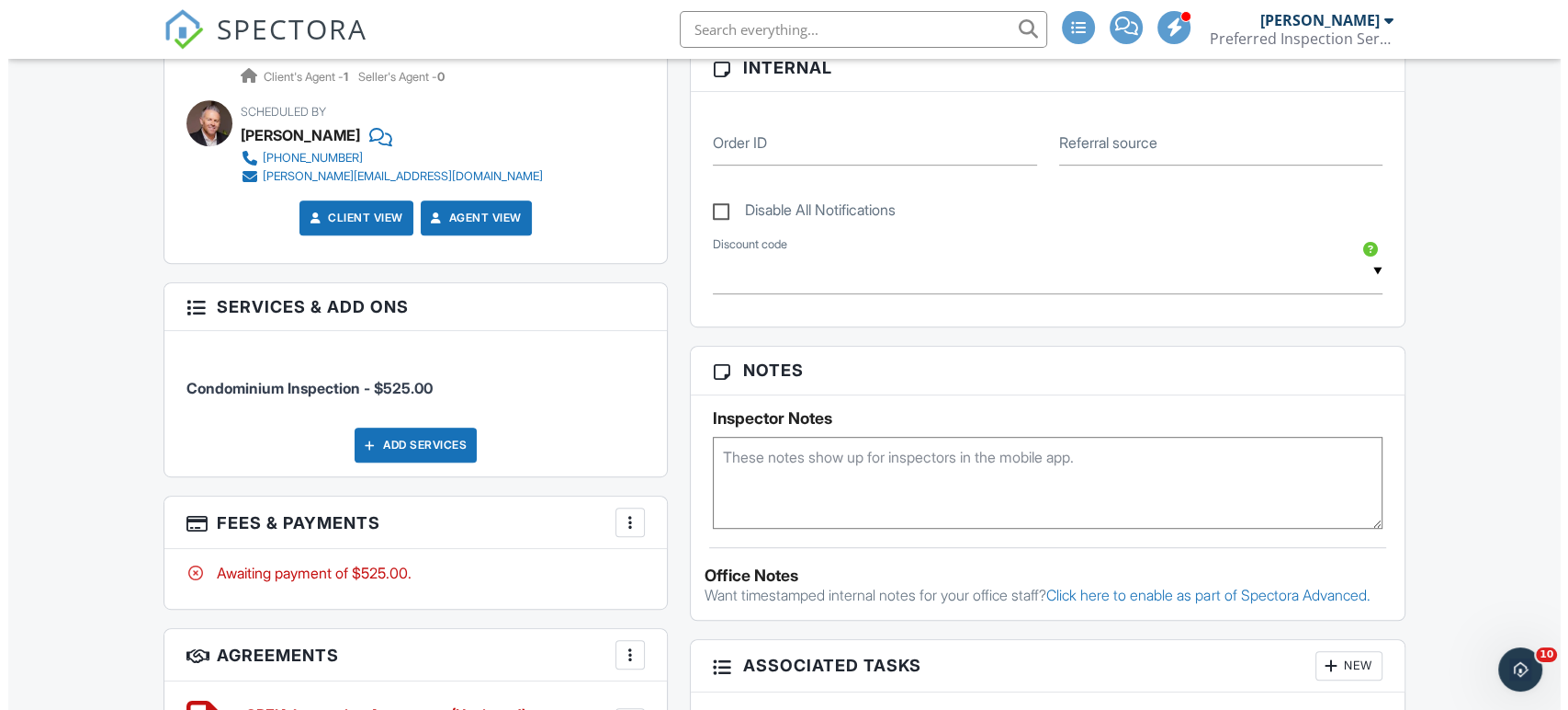
scroll to position [603, 0]
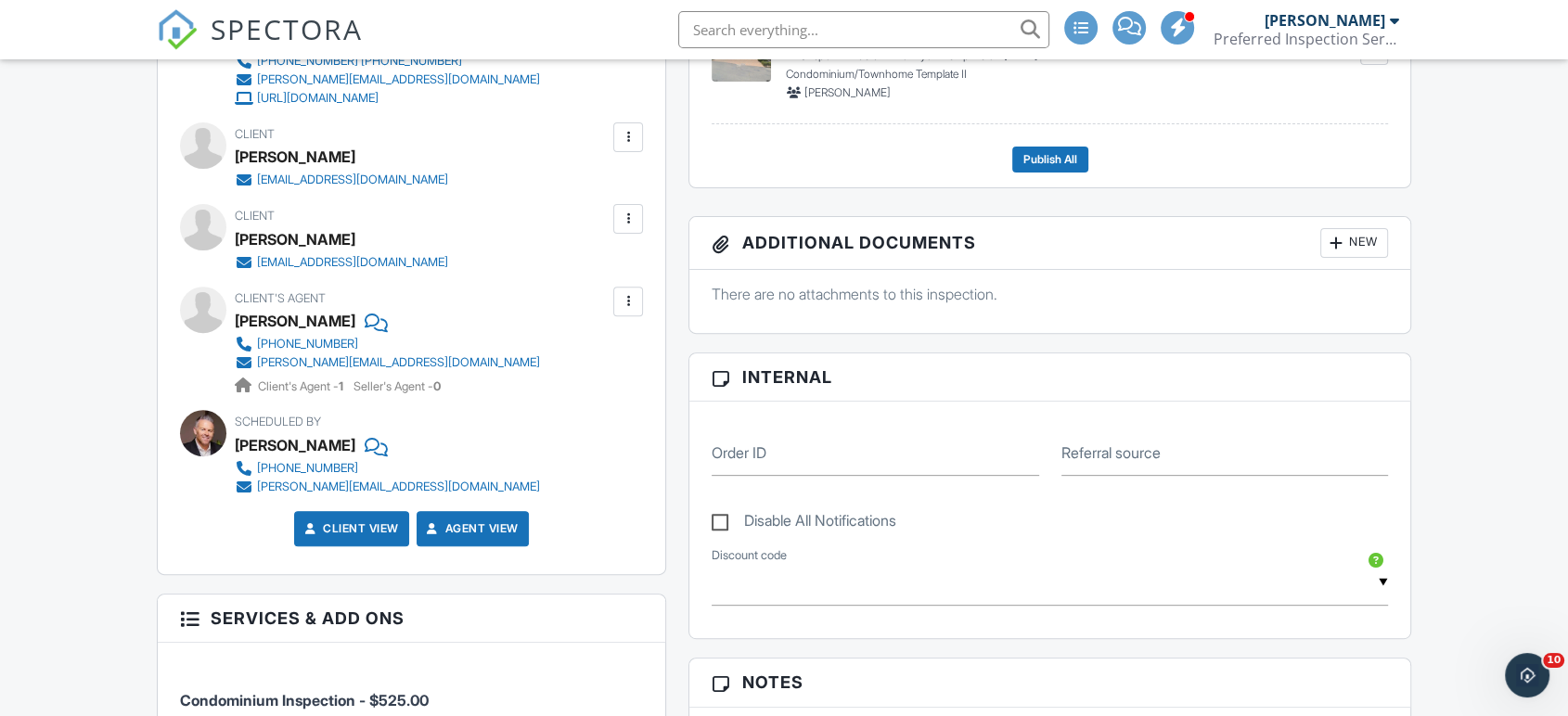
click at [631, 300] on div at bounding box center [628, 301] width 19 height 19
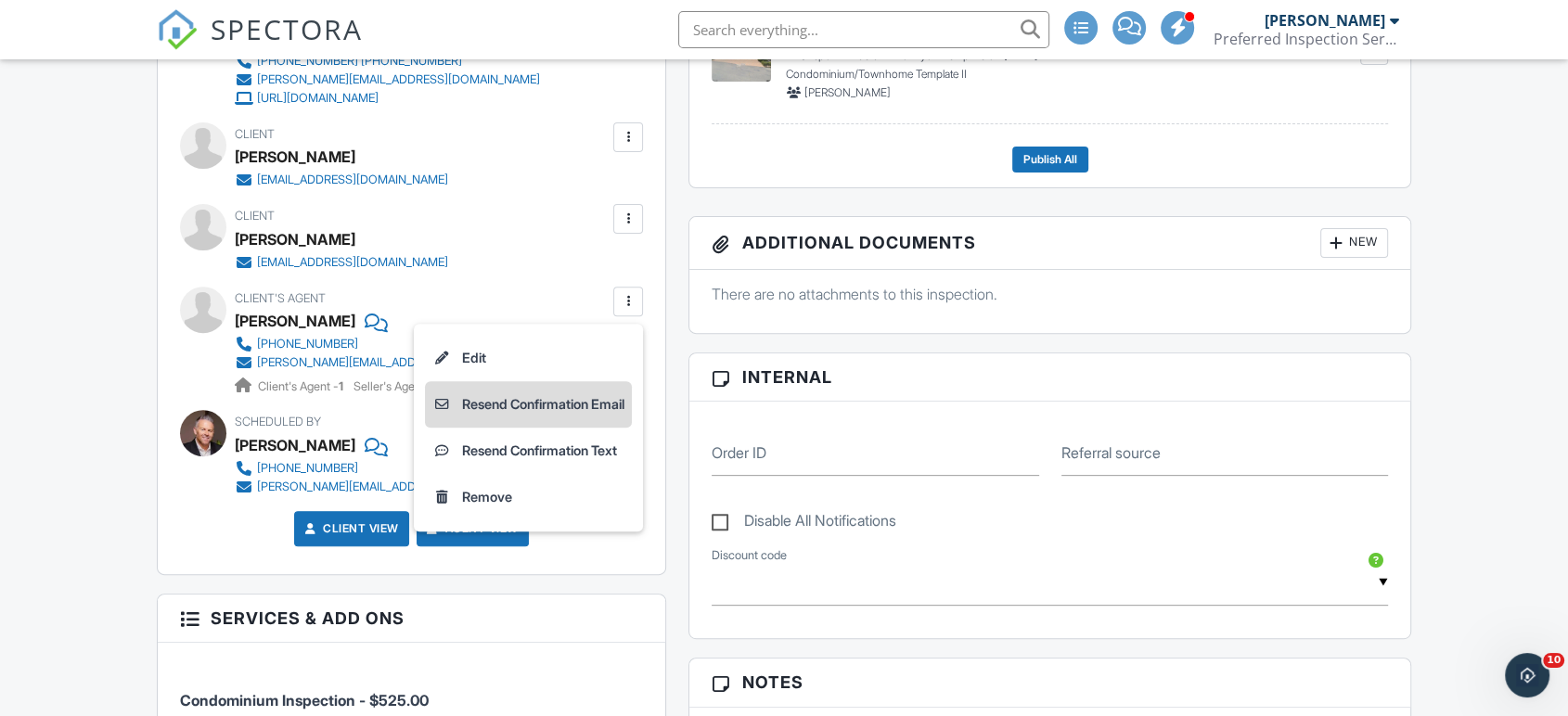
click at [588, 404] on li "Resend Confirmation Email" at bounding box center [528, 404] width 207 height 46
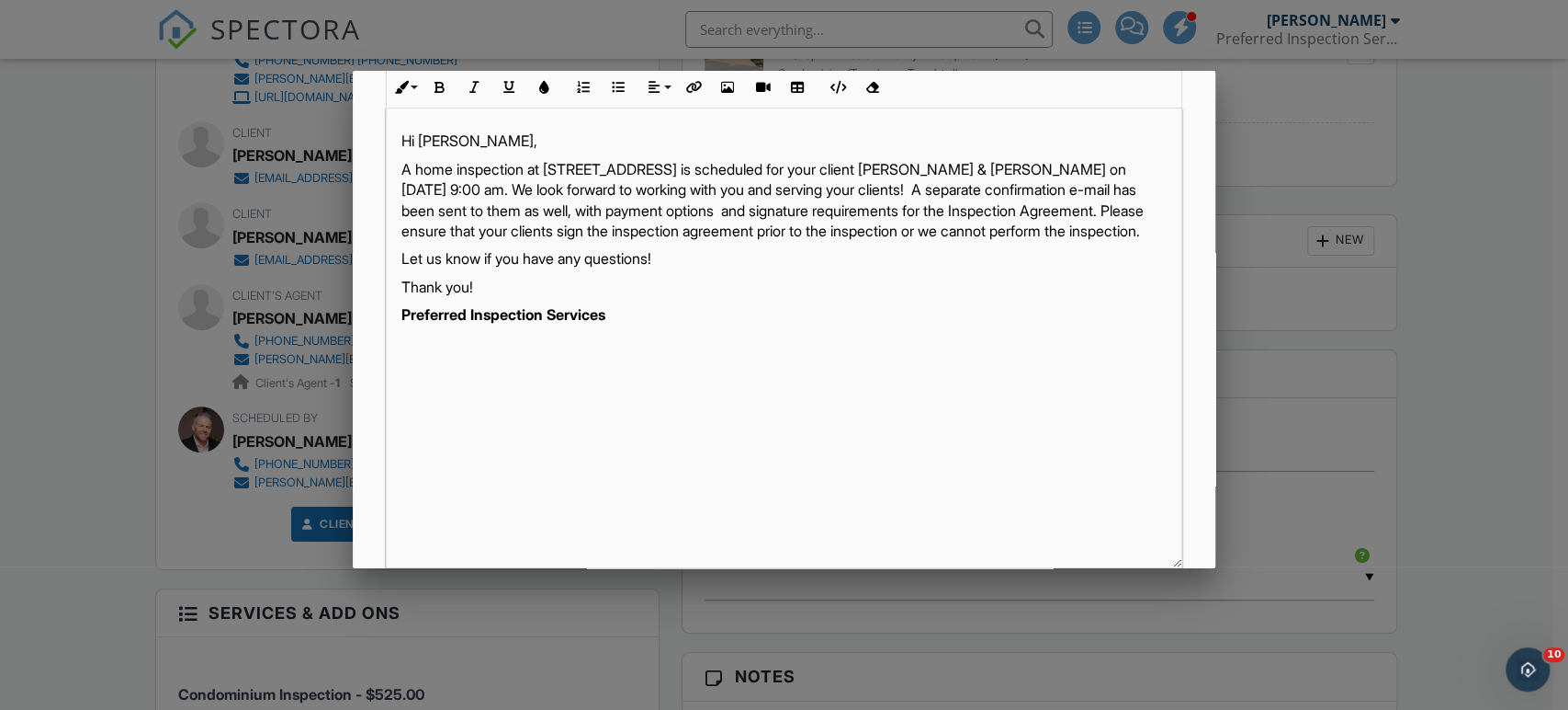
scroll to position [406, 0]
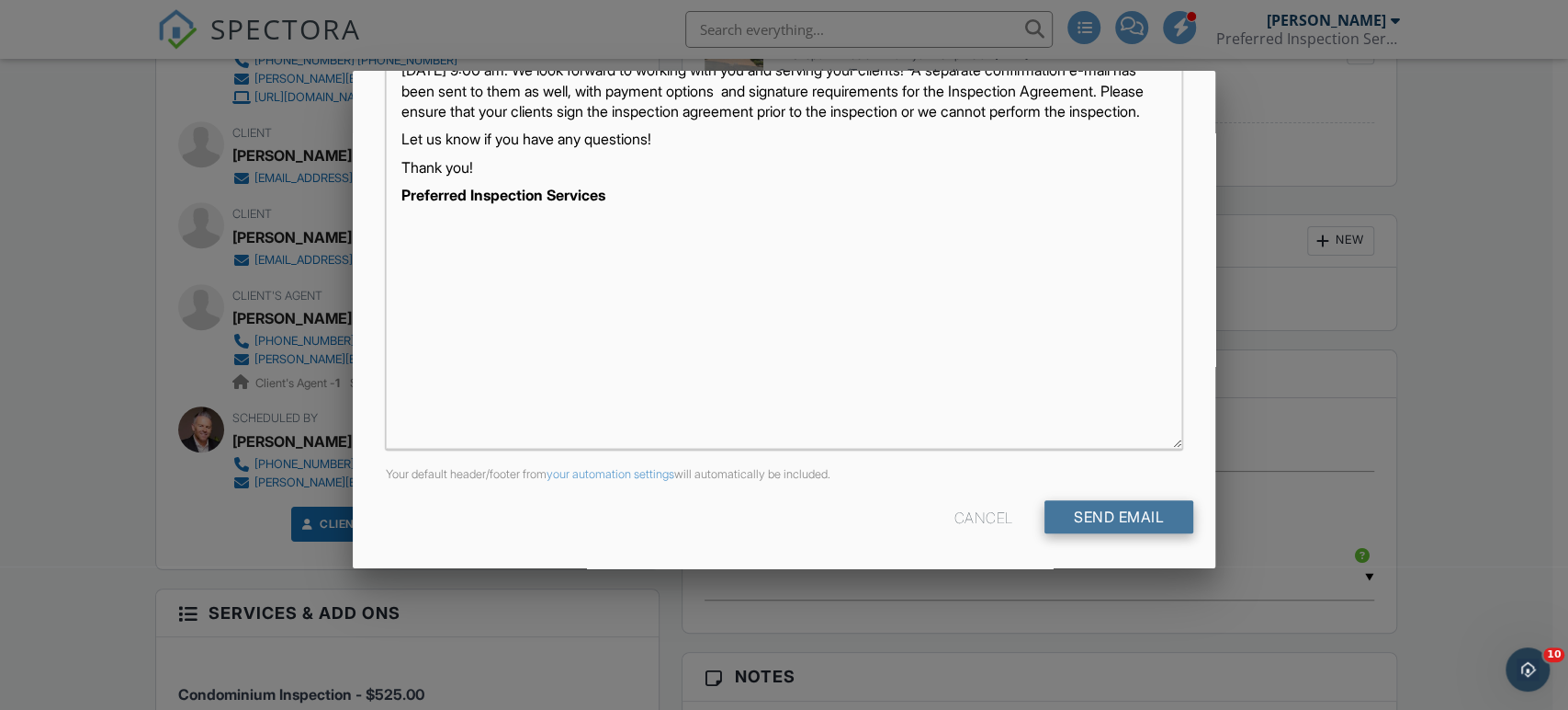
click at [1081, 504] on input "Send Email" at bounding box center [1119, 516] width 149 height 33
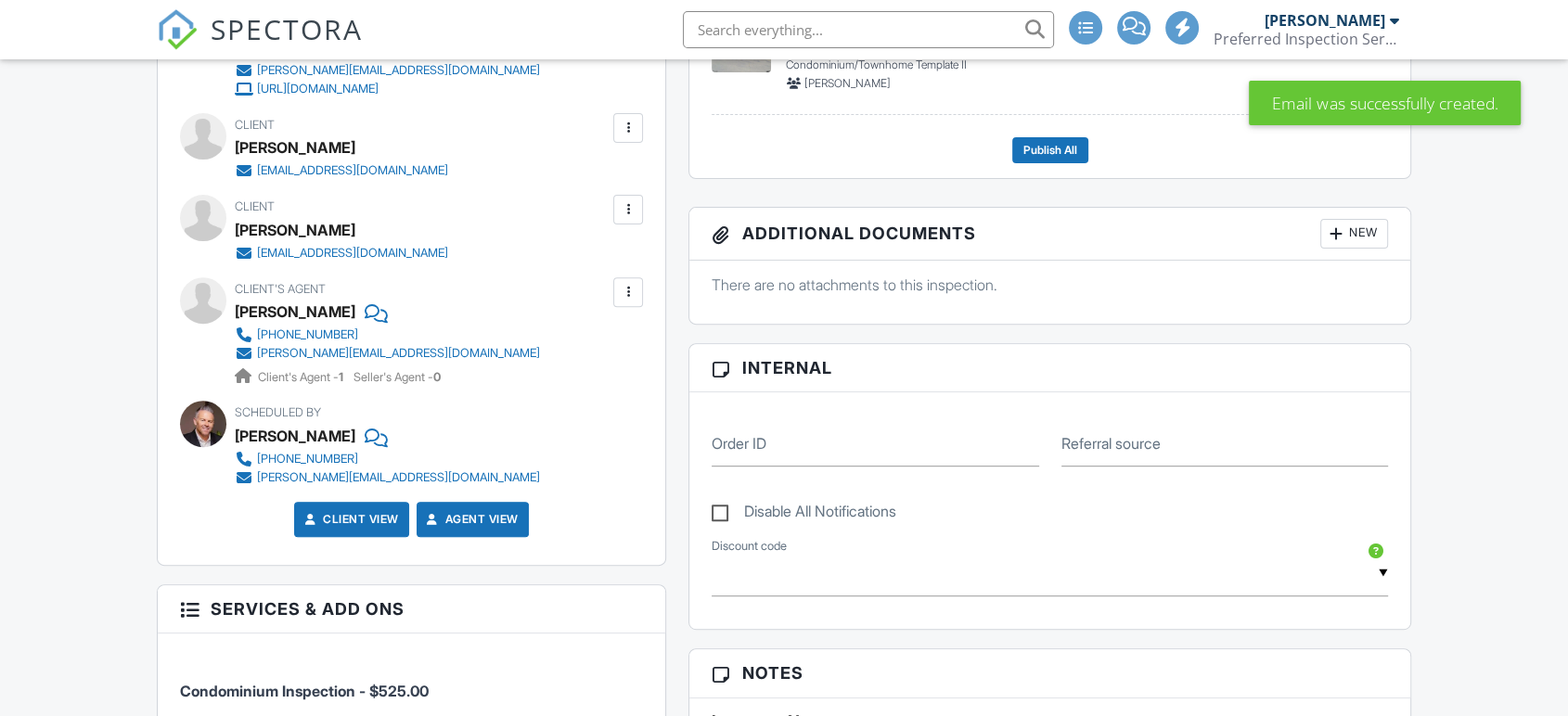
click at [625, 211] on div at bounding box center [628, 209] width 19 height 19
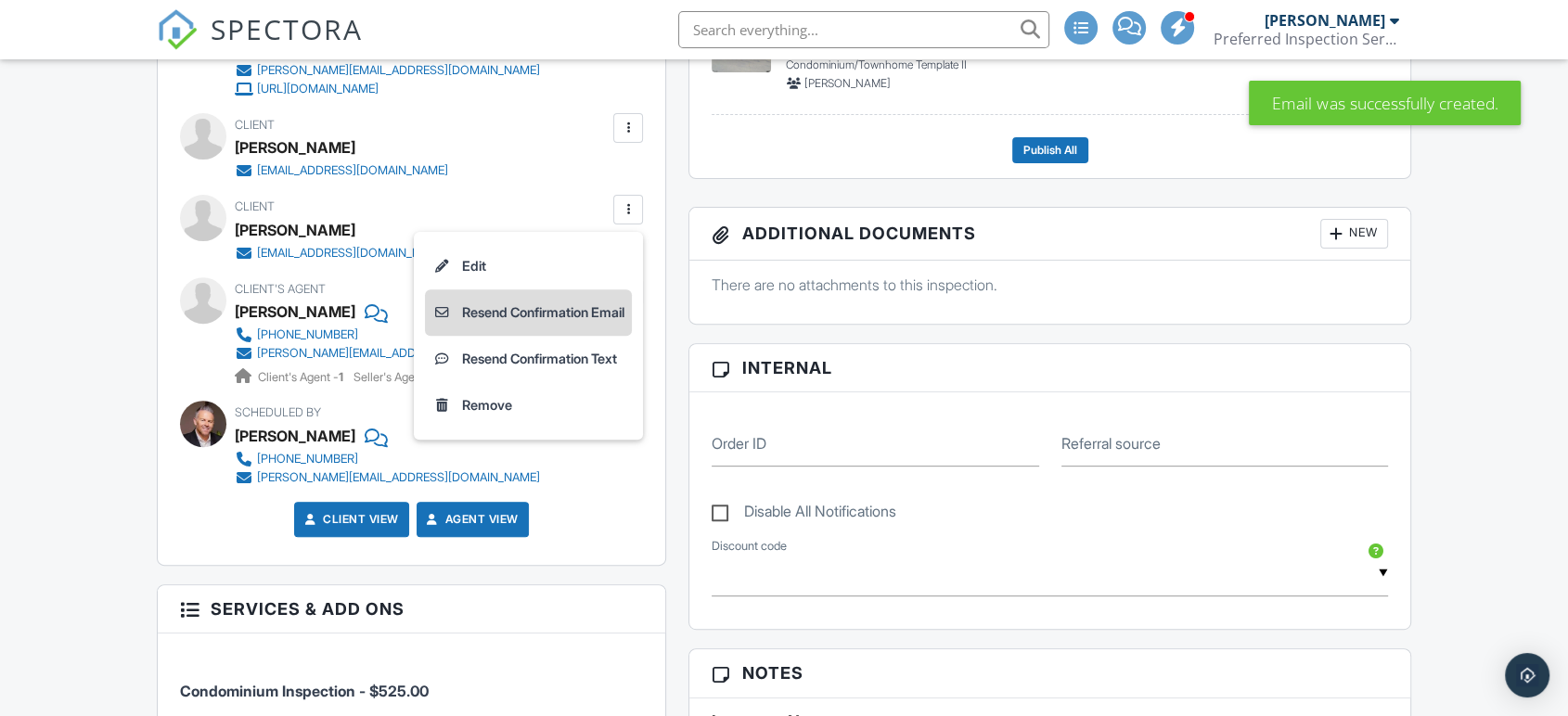
click at [577, 312] on li "Resend Confirmation Email" at bounding box center [528, 312] width 207 height 46
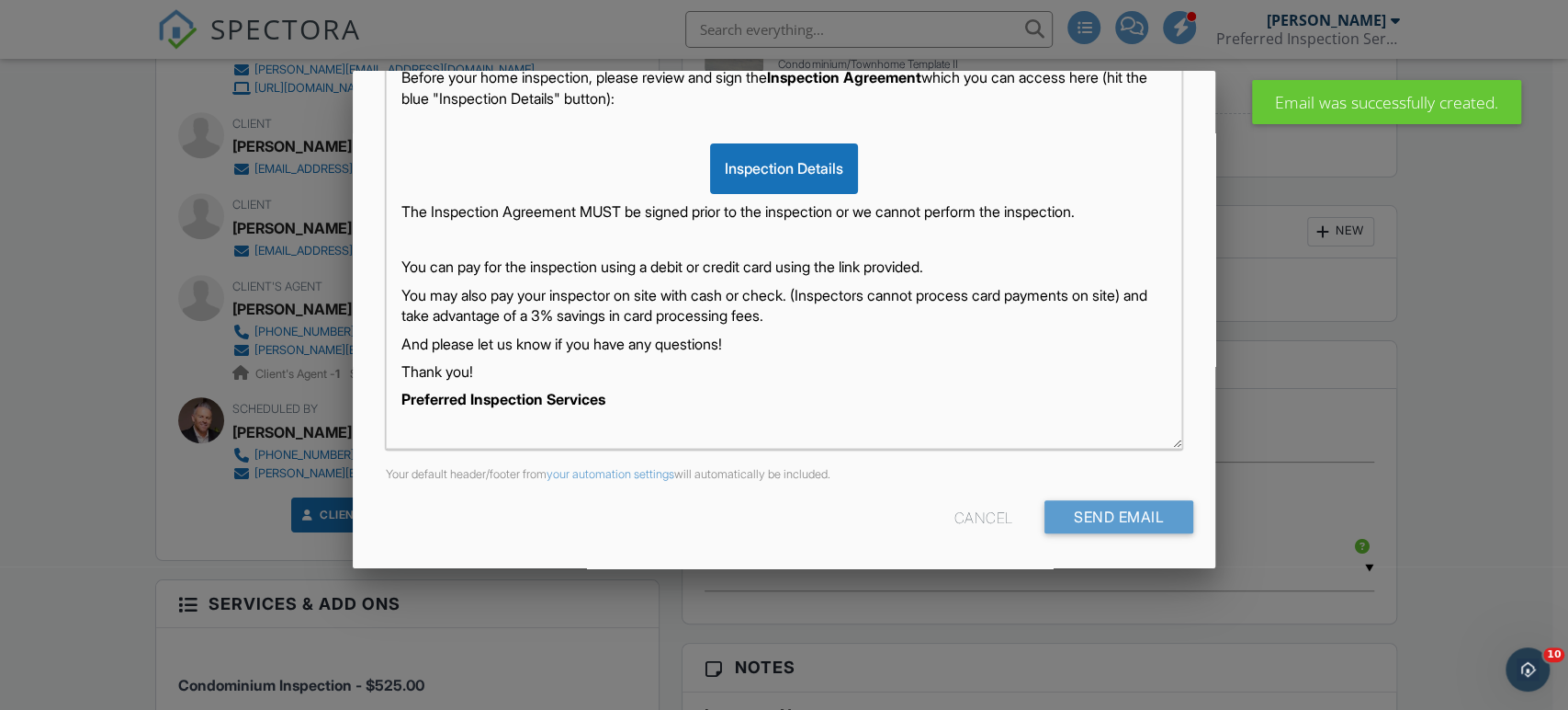
scroll to position [4, 0]
click at [1066, 506] on input "Send Email" at bounding box center [1119, 516] width 149 height 33
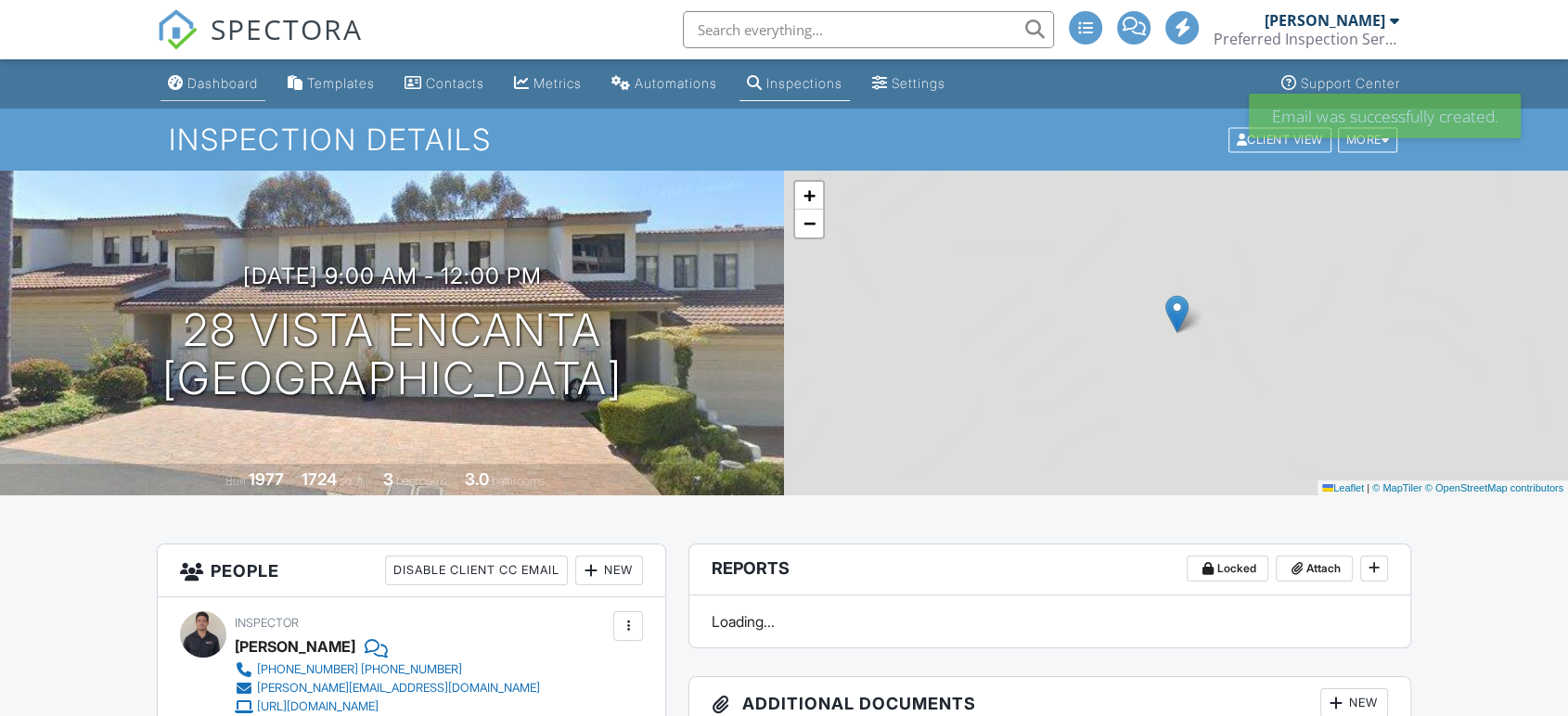
click at [214, 87] on div "Dashboard" at bounding box center [223, 83] width 70 height 16
